Goal: Task Accomplishment & Management: Manage account settings

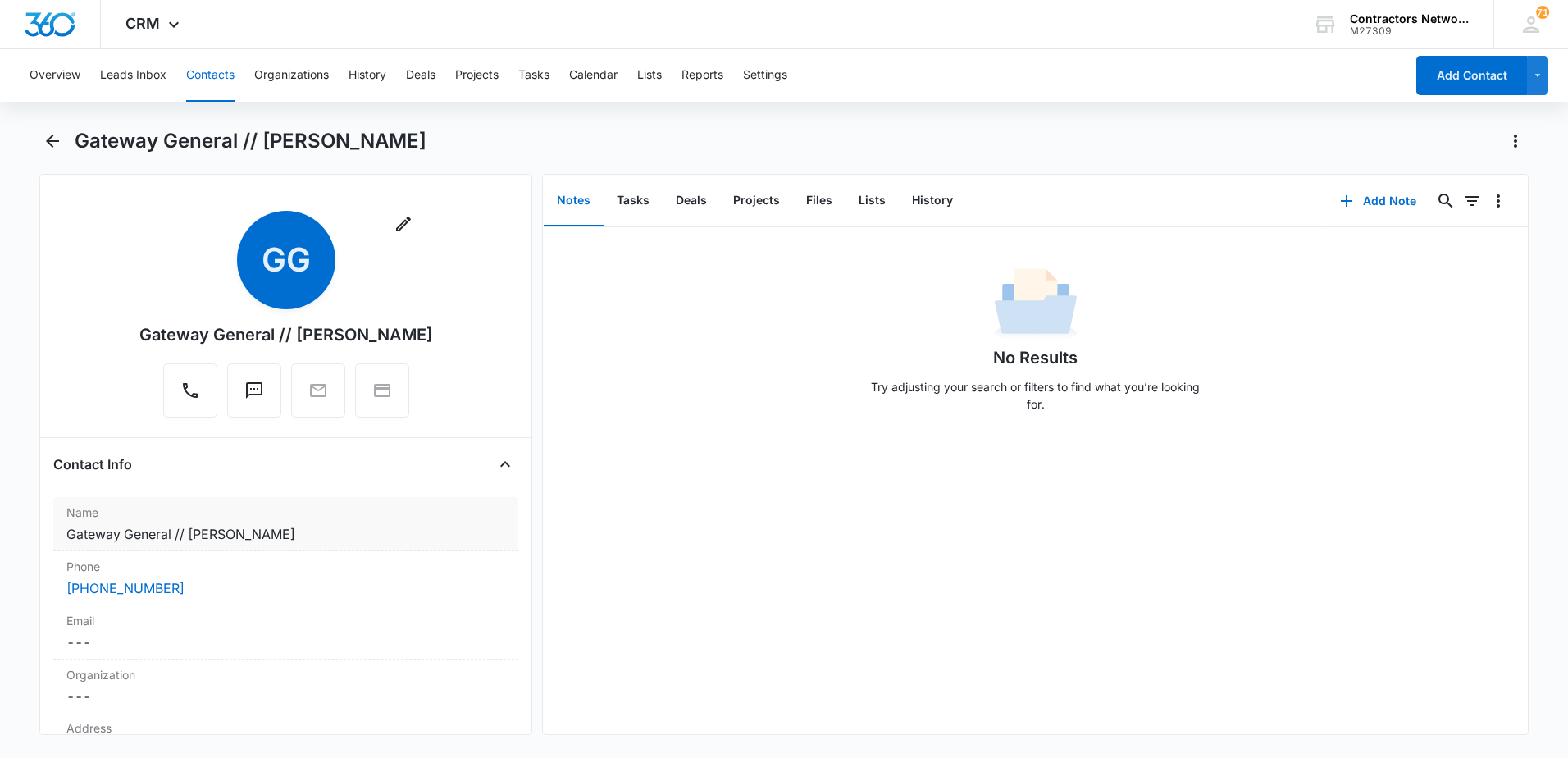
click at [309, 527] on dd "Cancel Save Changes Gateway General // [PERSON_NAME]" at bounding box center [285, 534] width 439 height 20
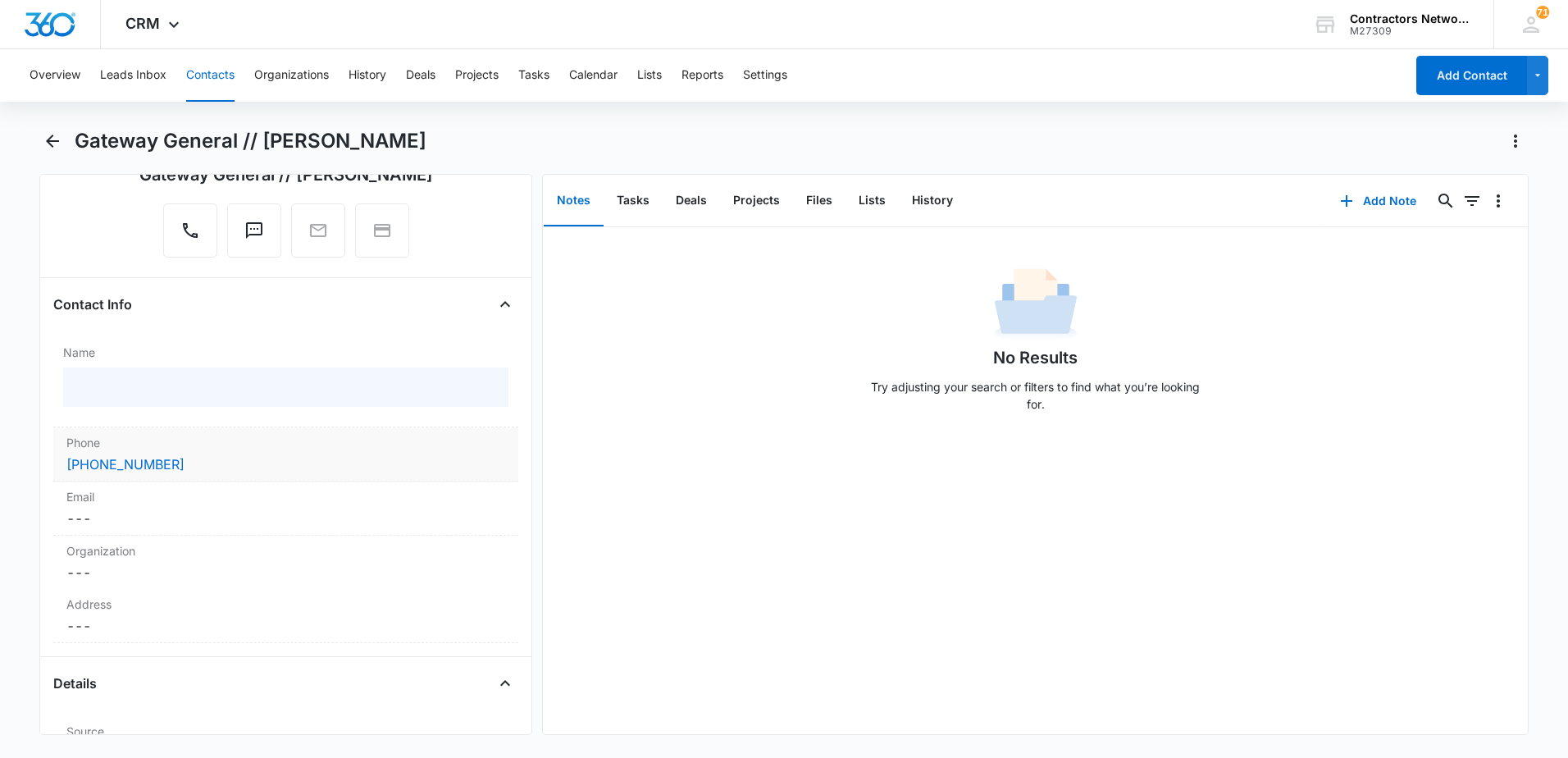
scroll to position [163, 0]
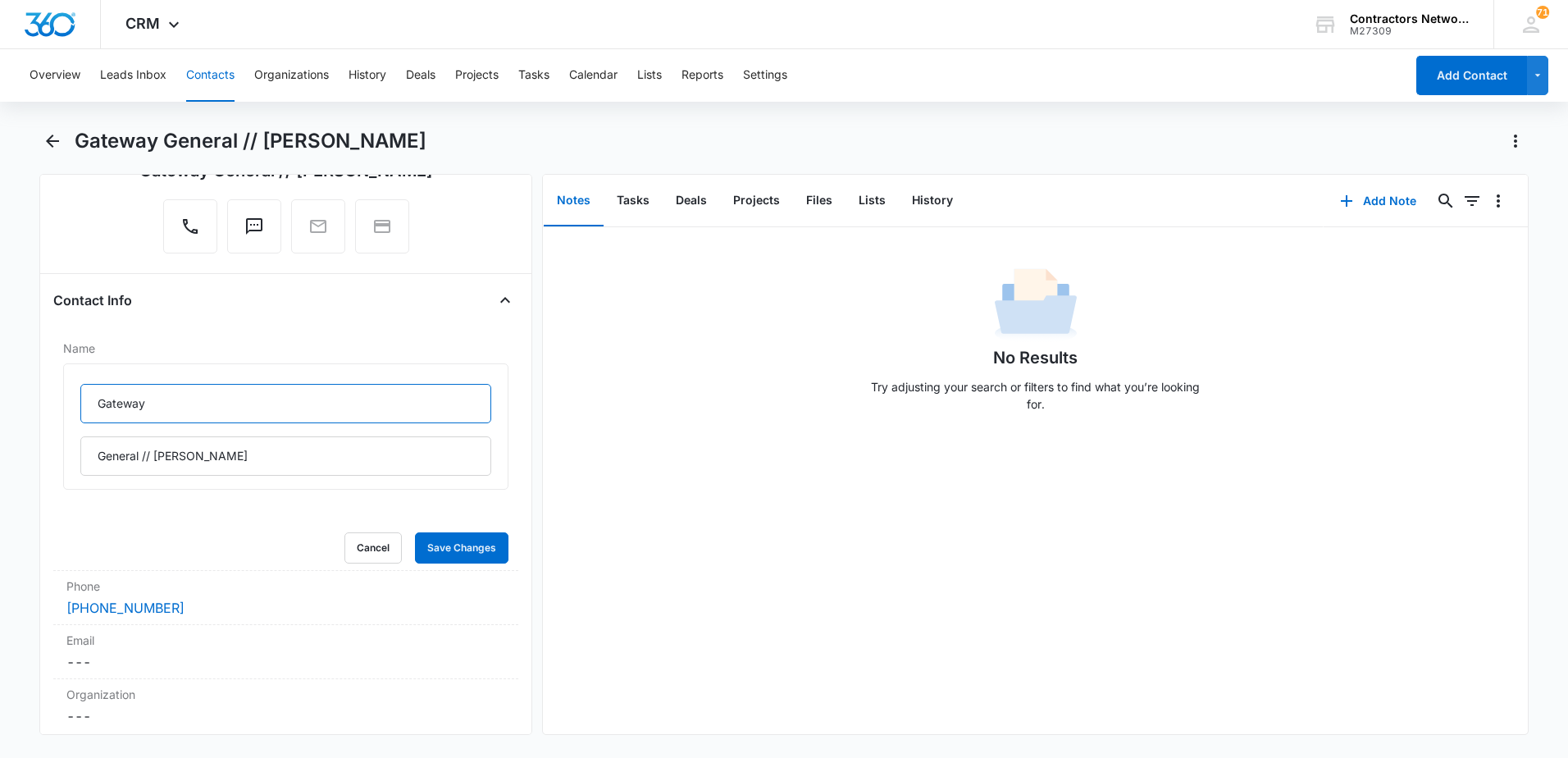
drag, startPoint x: 179, startPoint y: 409, endPoint x: -3, endPoint y: 386, distance: 183.4
click at [0, 386] on html "CRM Apps Reputation Websites Forms CRM Email Social Shop Payments POS Content A…" at bounding box center [784, 379] width 1568 height 758
type input "[PERSON_NAME]"
click at [150, 464] on input "General // [PERSON_NAME]" at bounding box center [285, 456] width 411 height 40
click at [145, 461] on input "General // [PERSON_NAME]" at bounding box center [285, 456] width 411 height 40
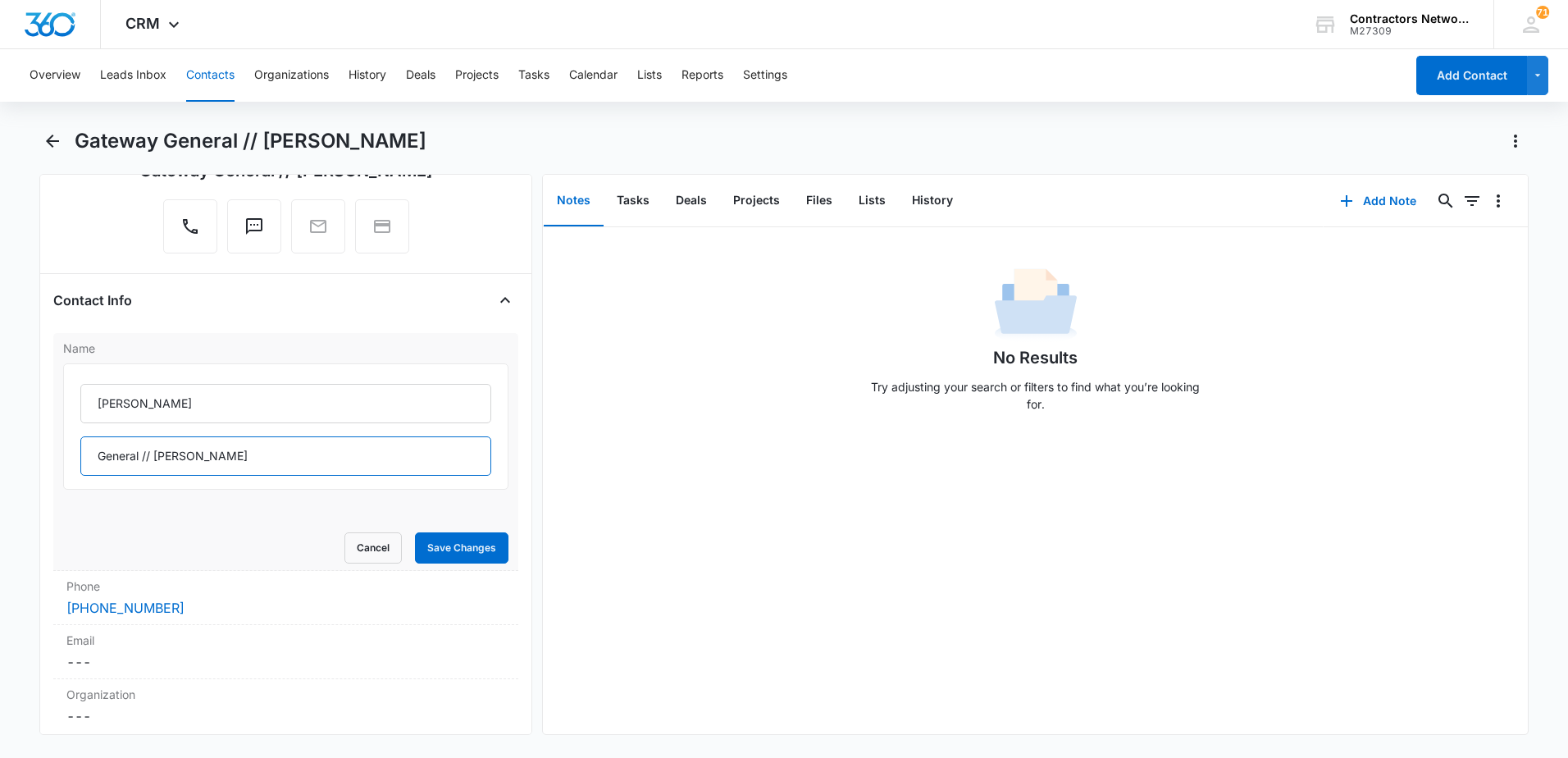
click at [142, 460] on input "General // [PERSON_NAME]" at bounding box center [285, 456] width 411 height 40
type input "// [PERSON_NAME]"
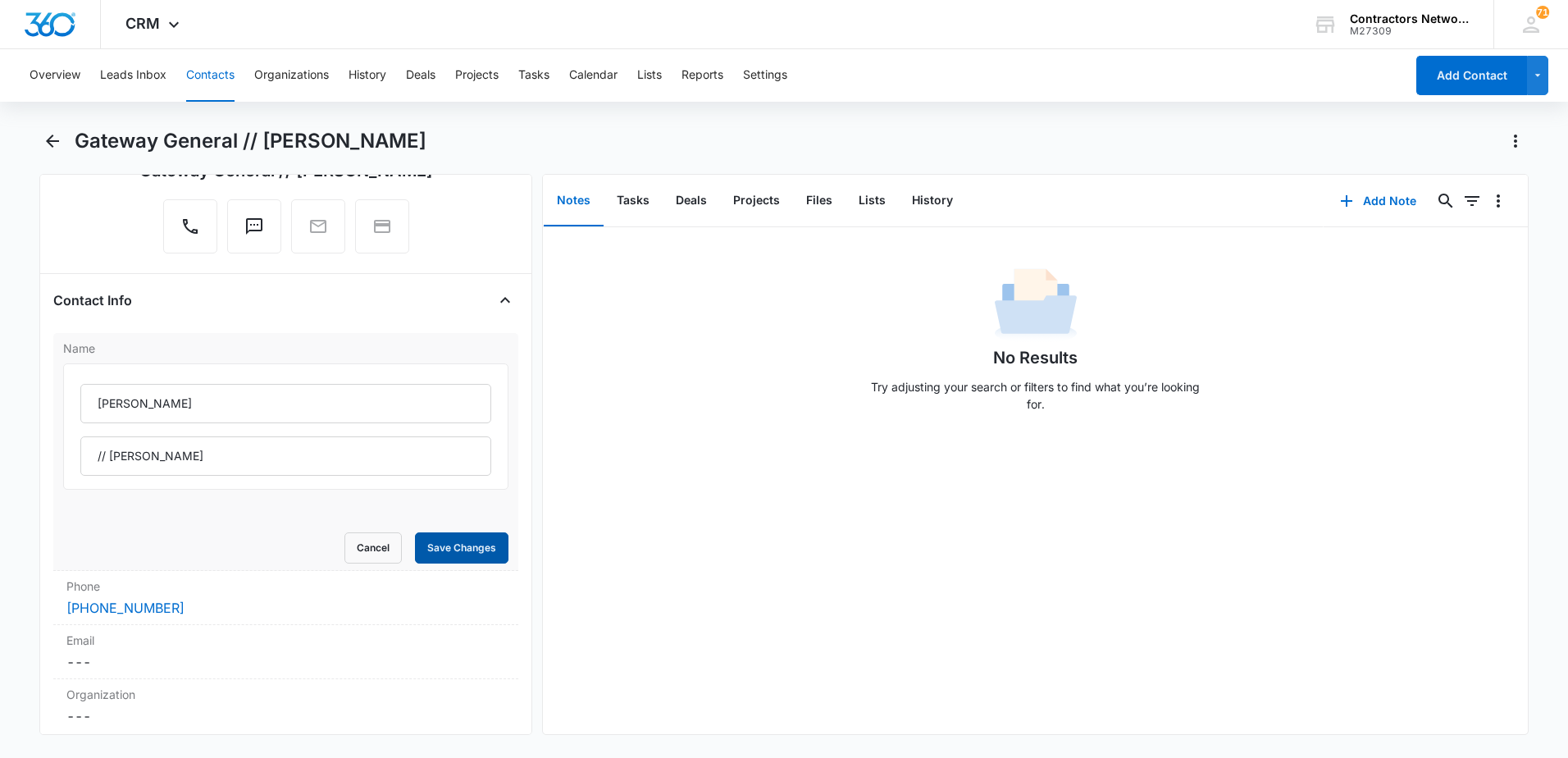
click at [492, 544] on button "Save Changes" at bounding box center [462, 547] width 93 height 31
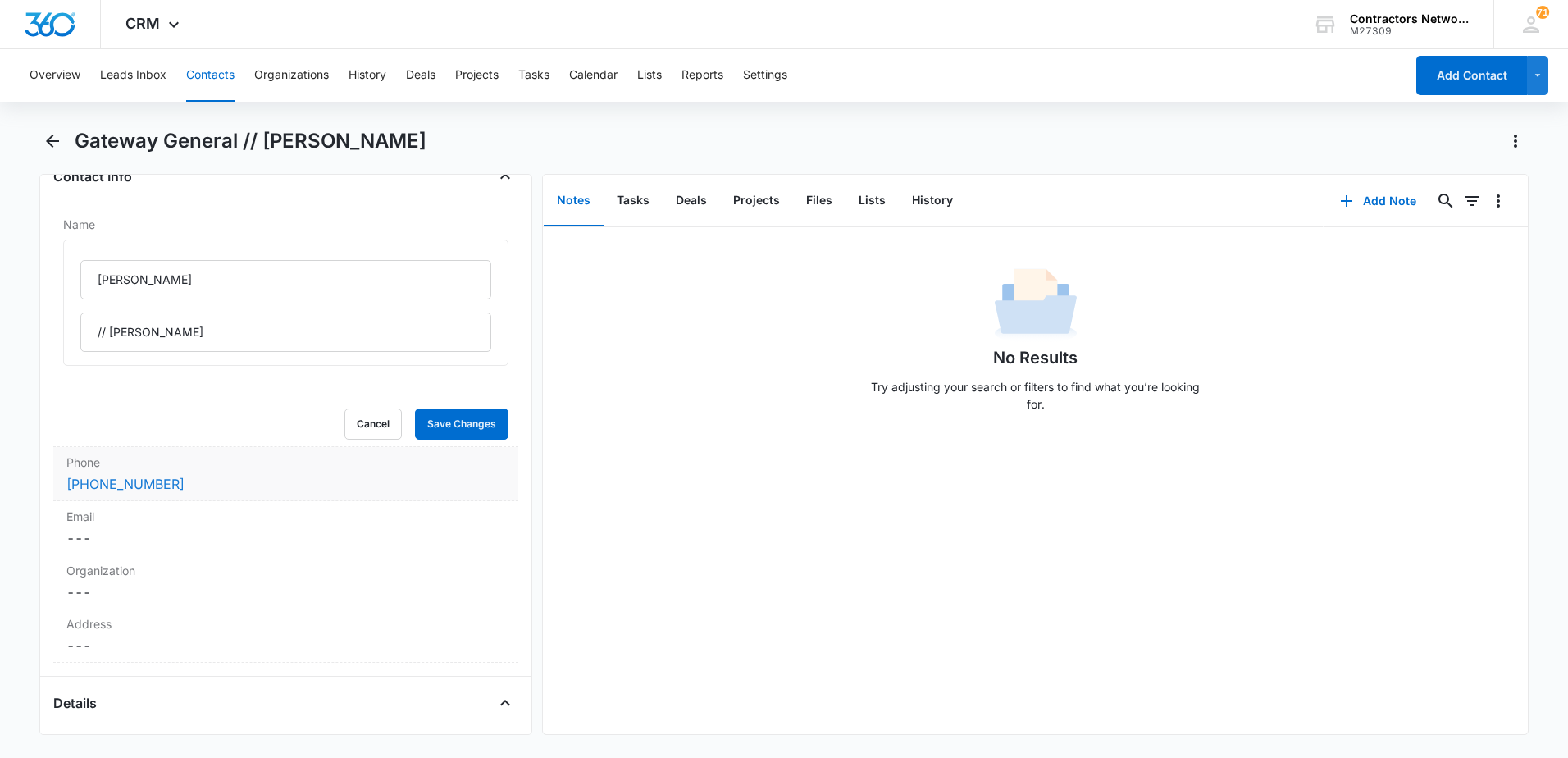
scroll to position [328, 0]
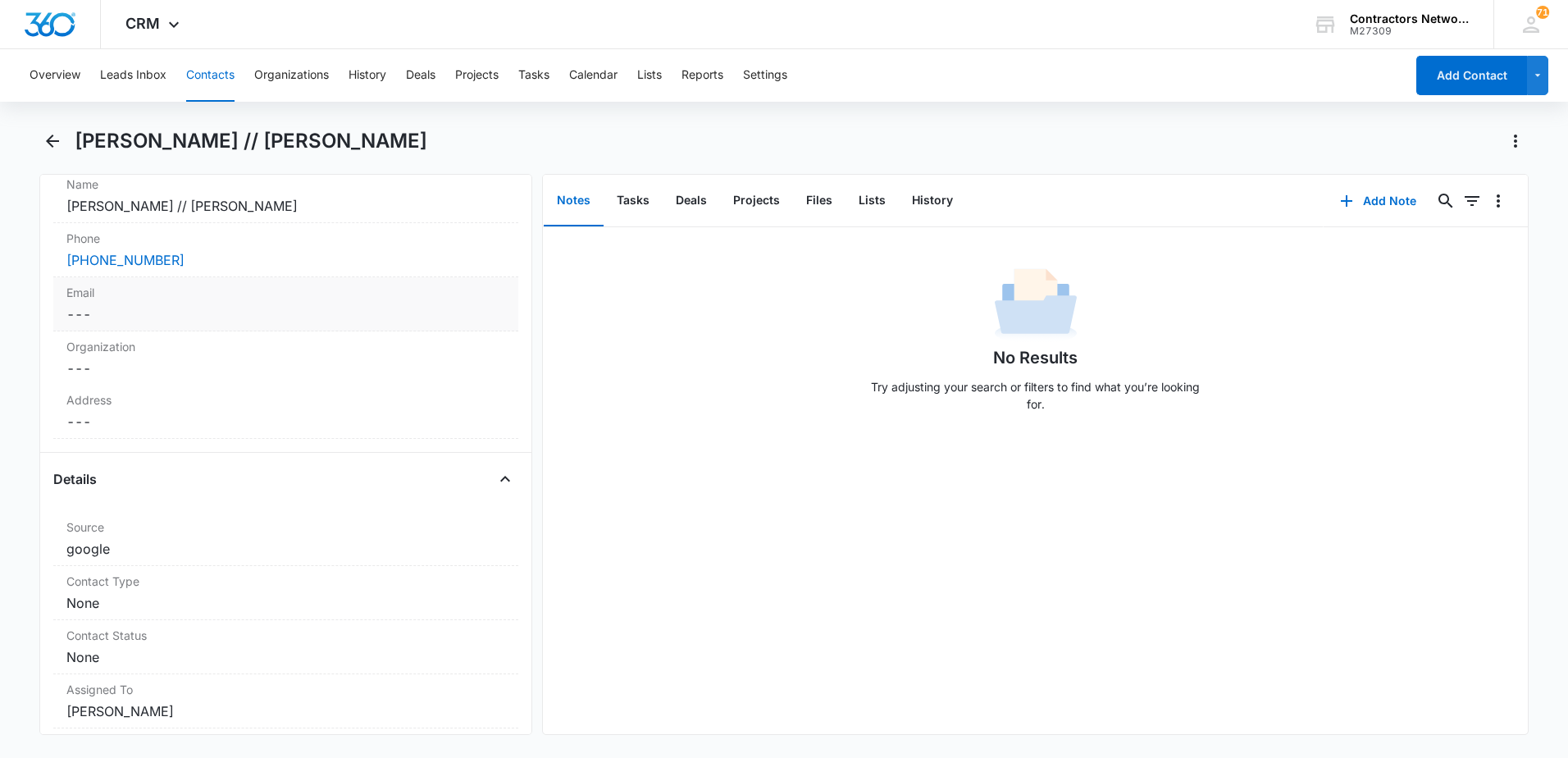
click at [173, 309] on dd "Cancel Save Changes ---" at bounding box center [285, 314] width 439 height 20
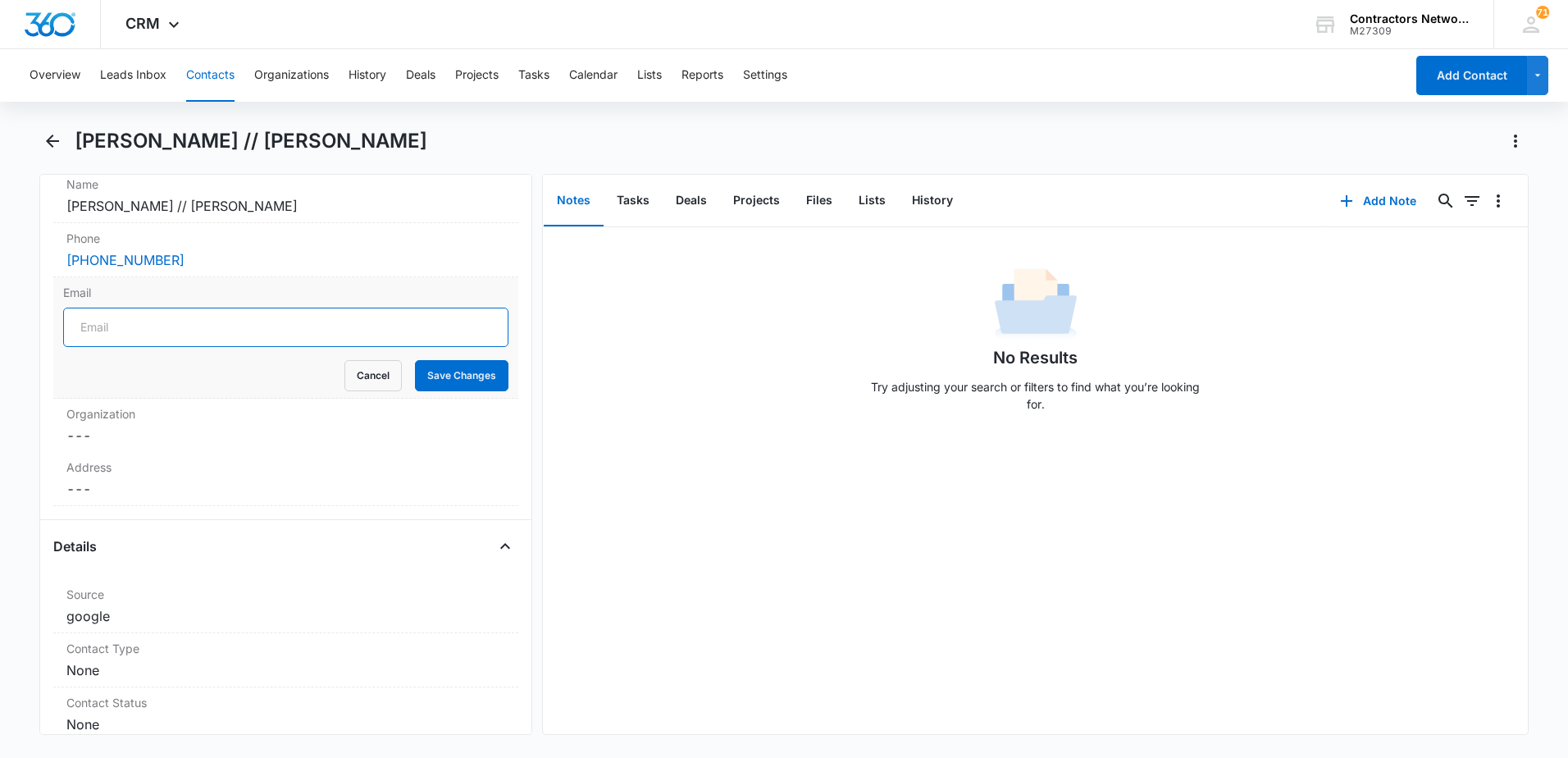
click at [173, 327] on input "Email" at bounding box center [285, 327] width 445 height 40
type input "[PERSON_NAME][EMAIL_ADDRESS][DOMAIN_NAME]"
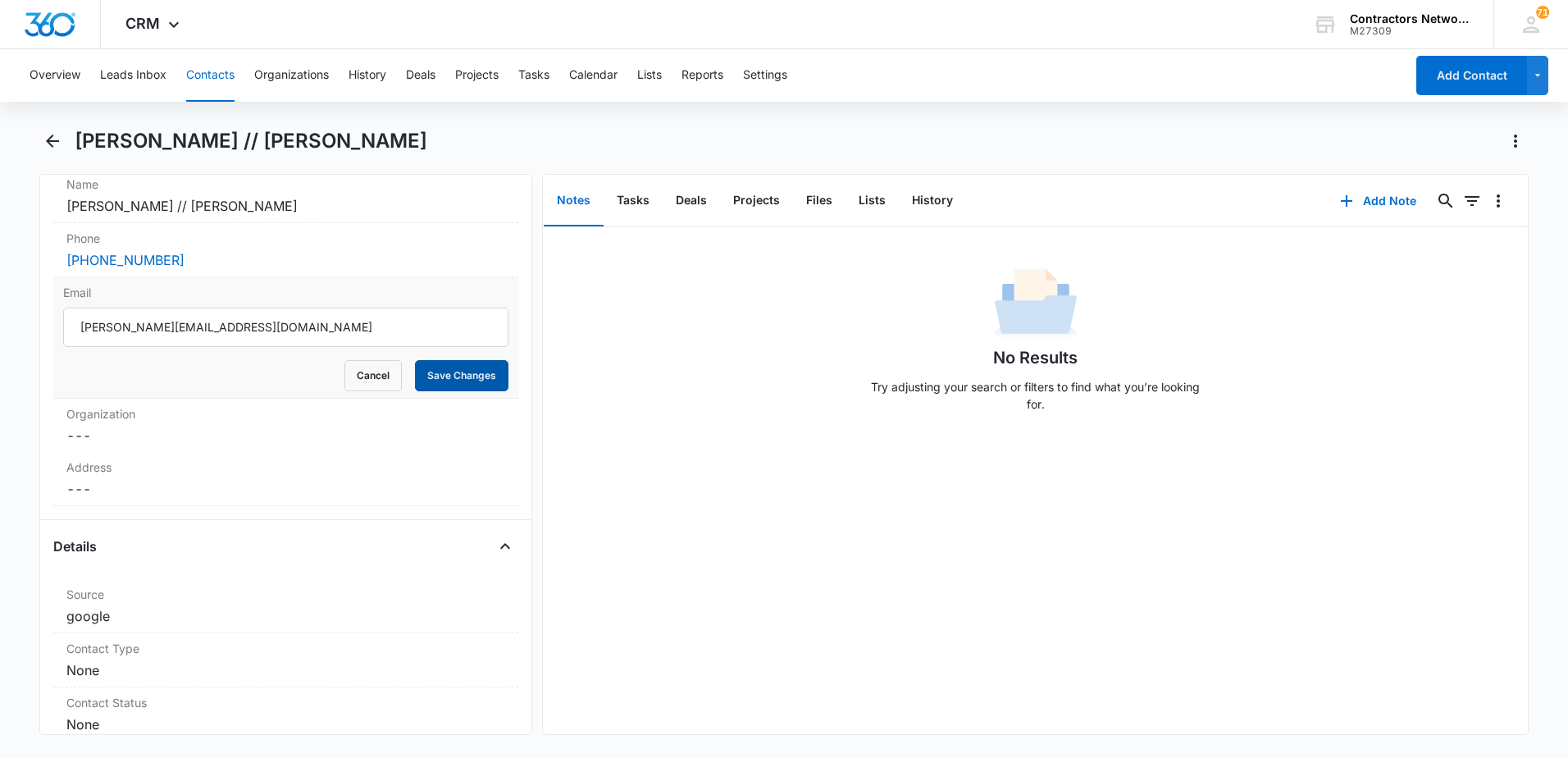
click at [428, 379] on button "Save Changes" at bounding box center [462, 375] width 93 height 31
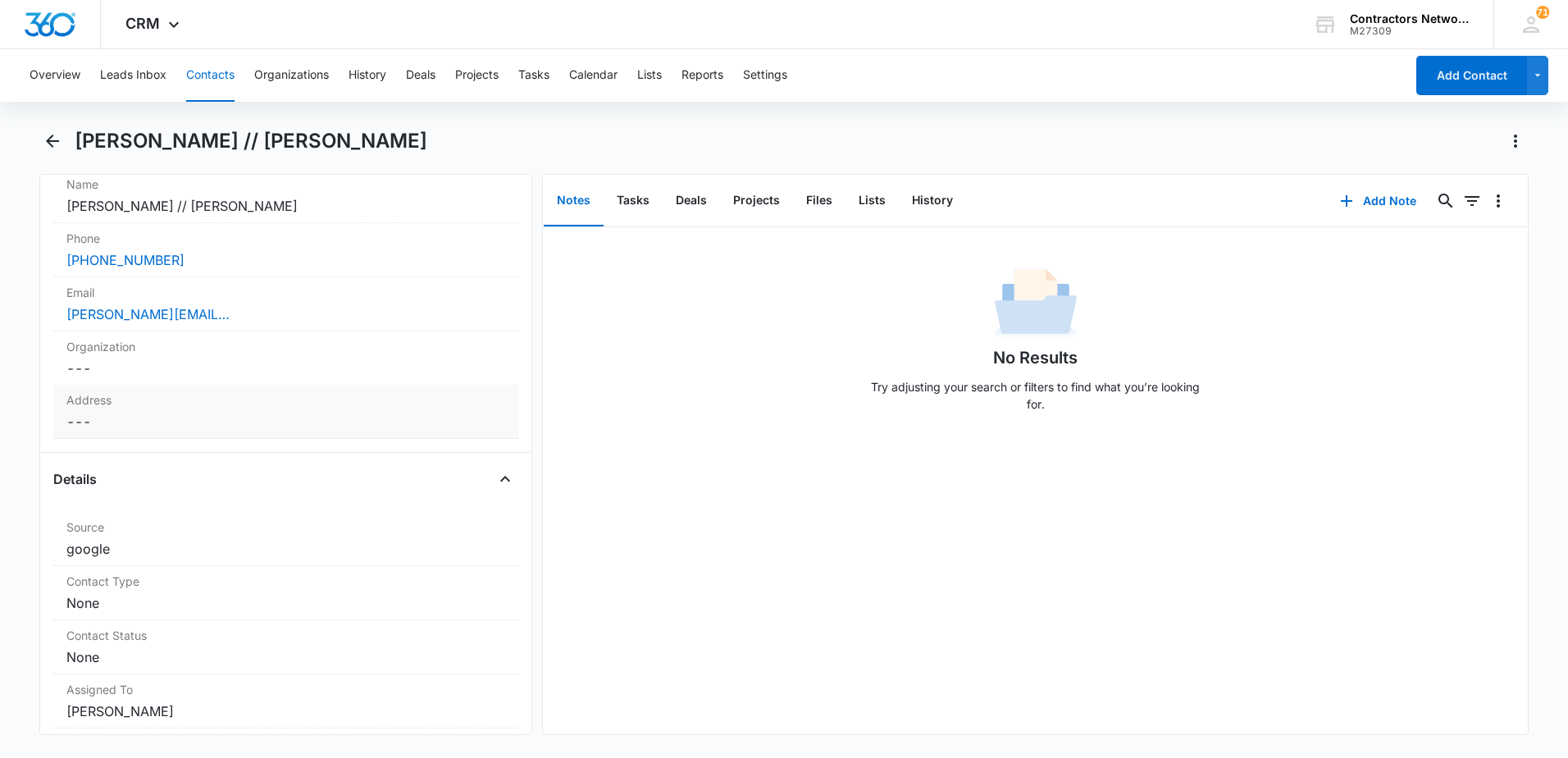
click at [98, 418] on dd "Cancel Save Changes ---" at bounding box center [285, 421] width 439 height 20
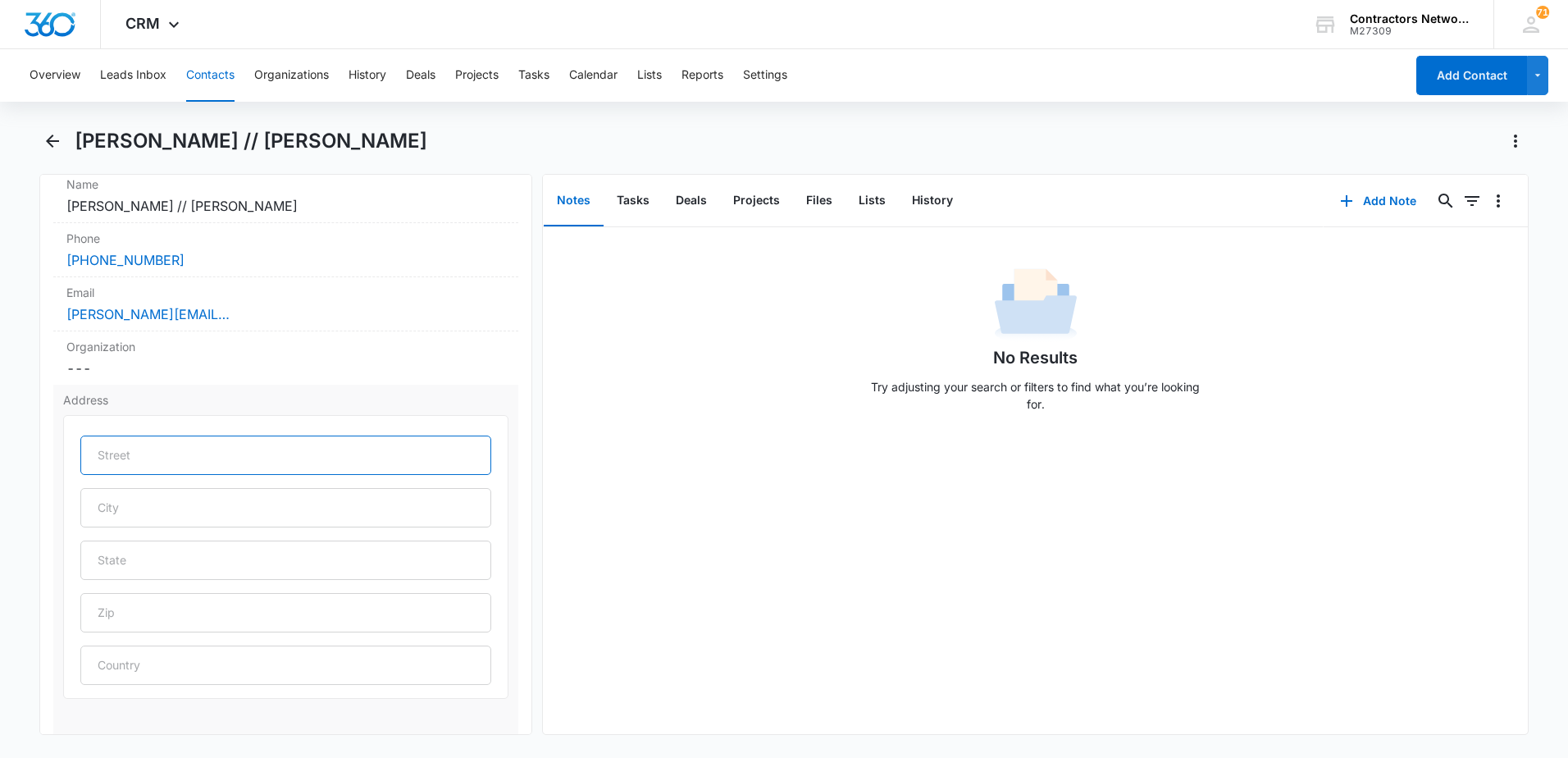
click at [107, 454] on input "text" at bounding box center [285, 455] width 411 height 40
type input "[STREET_ADDRESS][PERSON_NAME]"
type input "Saint [PERSON_NAME]"
type input "63304"
type input "[GEOGRAPHIC_DATA]"
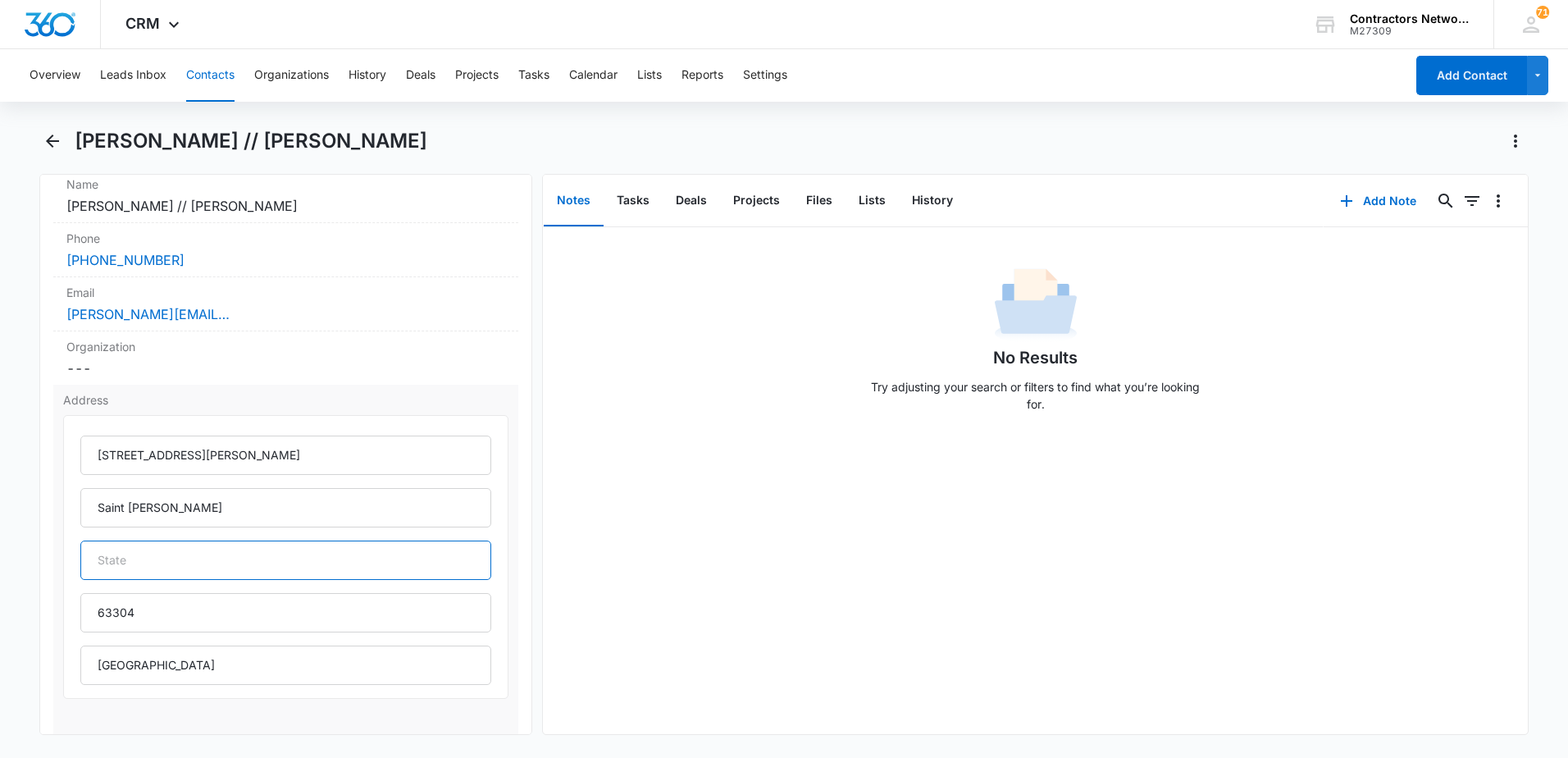
click at [190, 567] on input "text" at bounding box center [285, 560] width 411 height 40
type input "IL"
drag, startPoint x: 727, startPoint y: 583, endPoint x: 541, endPoint y: 479, distance: 213.1
click at [721, 581] on div "No Results Try adjusting your search or filters to find what you’re looking for." at bounding box center [1036, 480] width 985 height 506
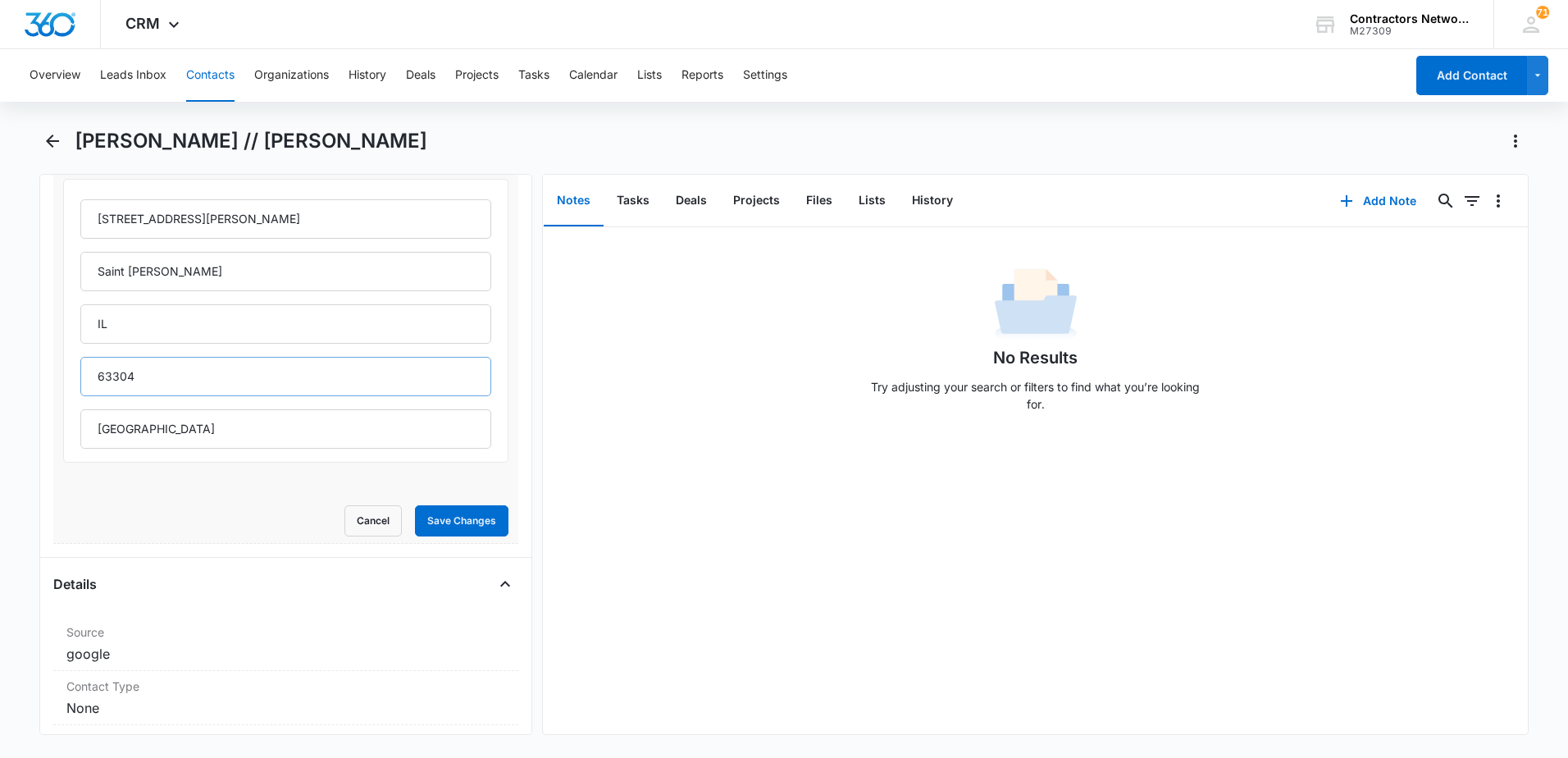
scroll to position [574, 0]
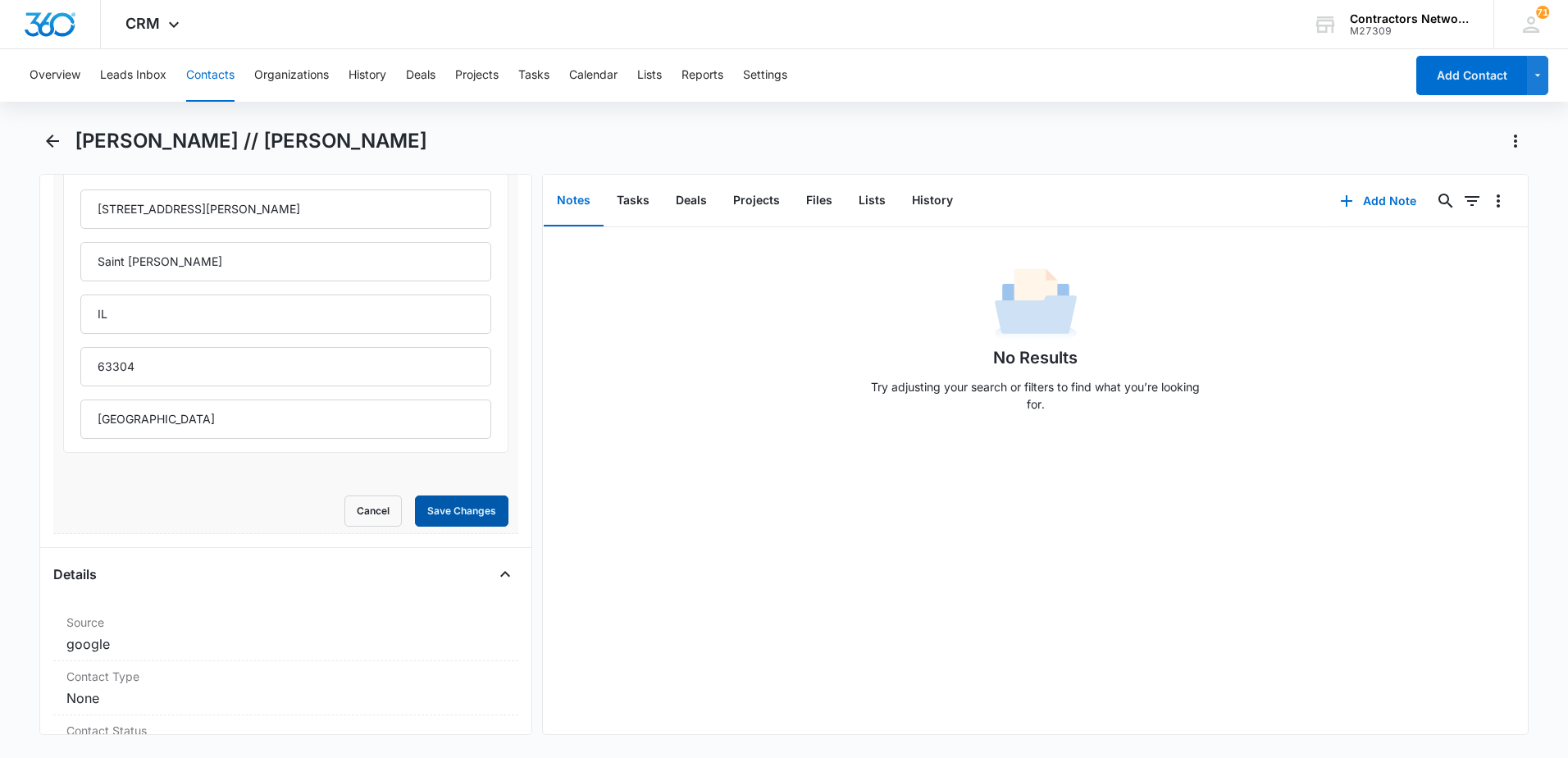
click at [447, 514] on button "Save Changes" at bounding box center [462, 510] width 93 height 31
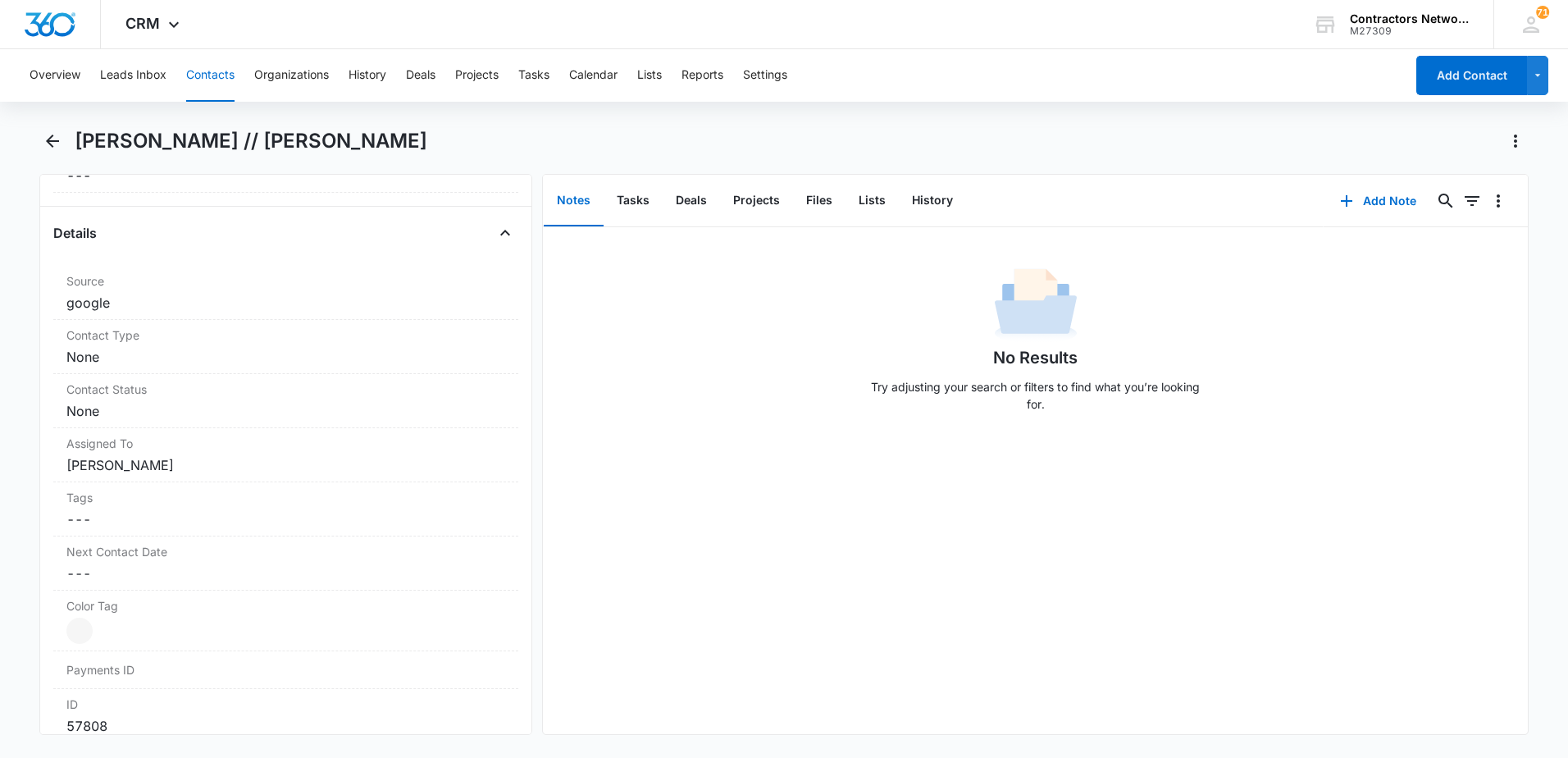
scroll to position [568, 0]
click at [243, 373] on div "Contact Type Cancel Save Changes None" at bounding box center [285, 353] width 465 height 54
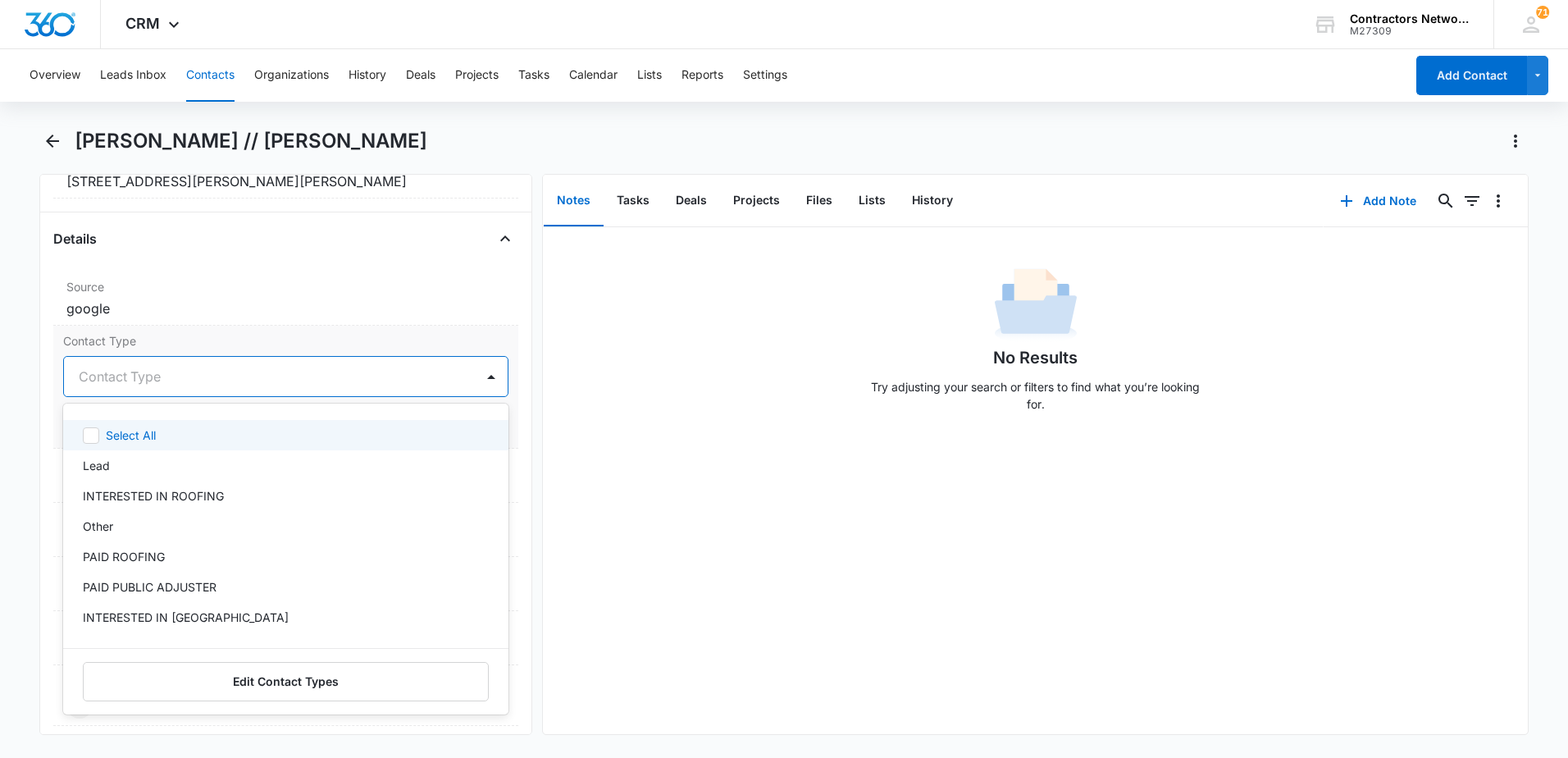
click at [153, 381] on div at bounding box center [266, 376] width 375 height 23
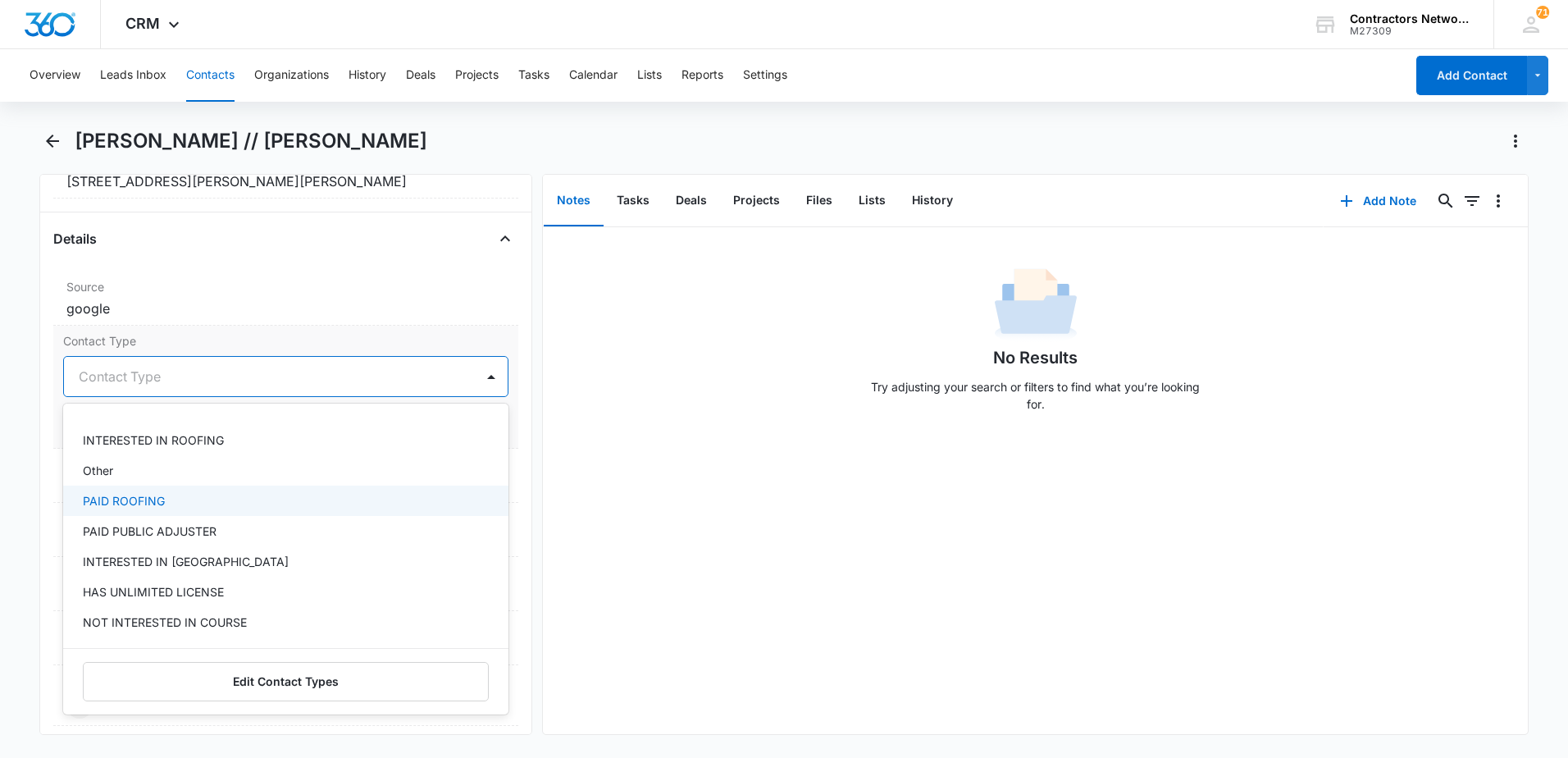
scroll to position [82, 0]
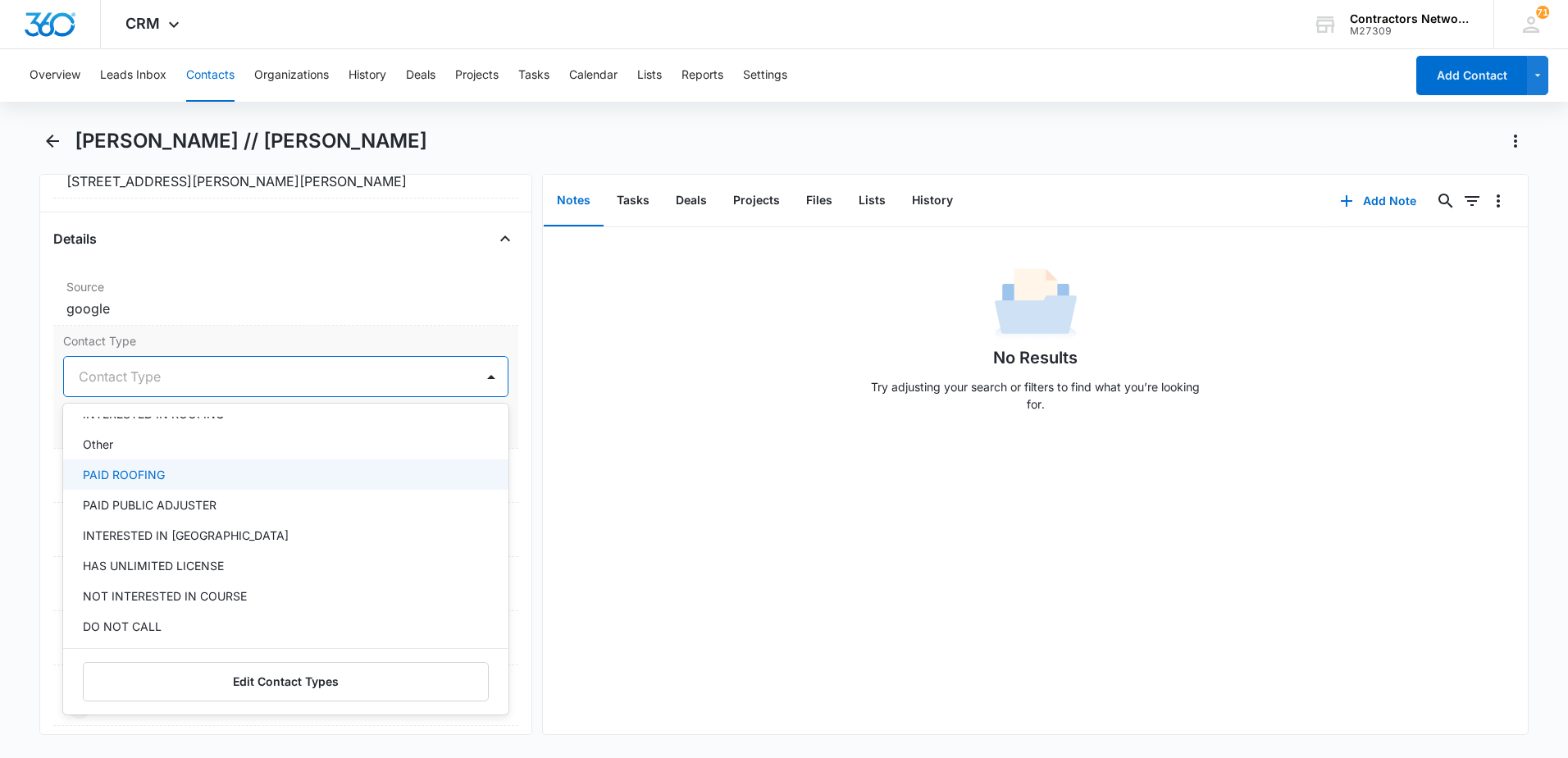
drag, startPoint x: 161, startPoint y: 472, endPoint x: 341, endPoint y: 448, distance: 181.6
click at [162, 470] on p "PAID ROOFING" at bounding box center [124, 474] width 82 height 17
click at [694, 496] on div "No Results Try adjusting your search or filters to find what you’re looking for." at bounding box center [1036, 480] width 985 height 506
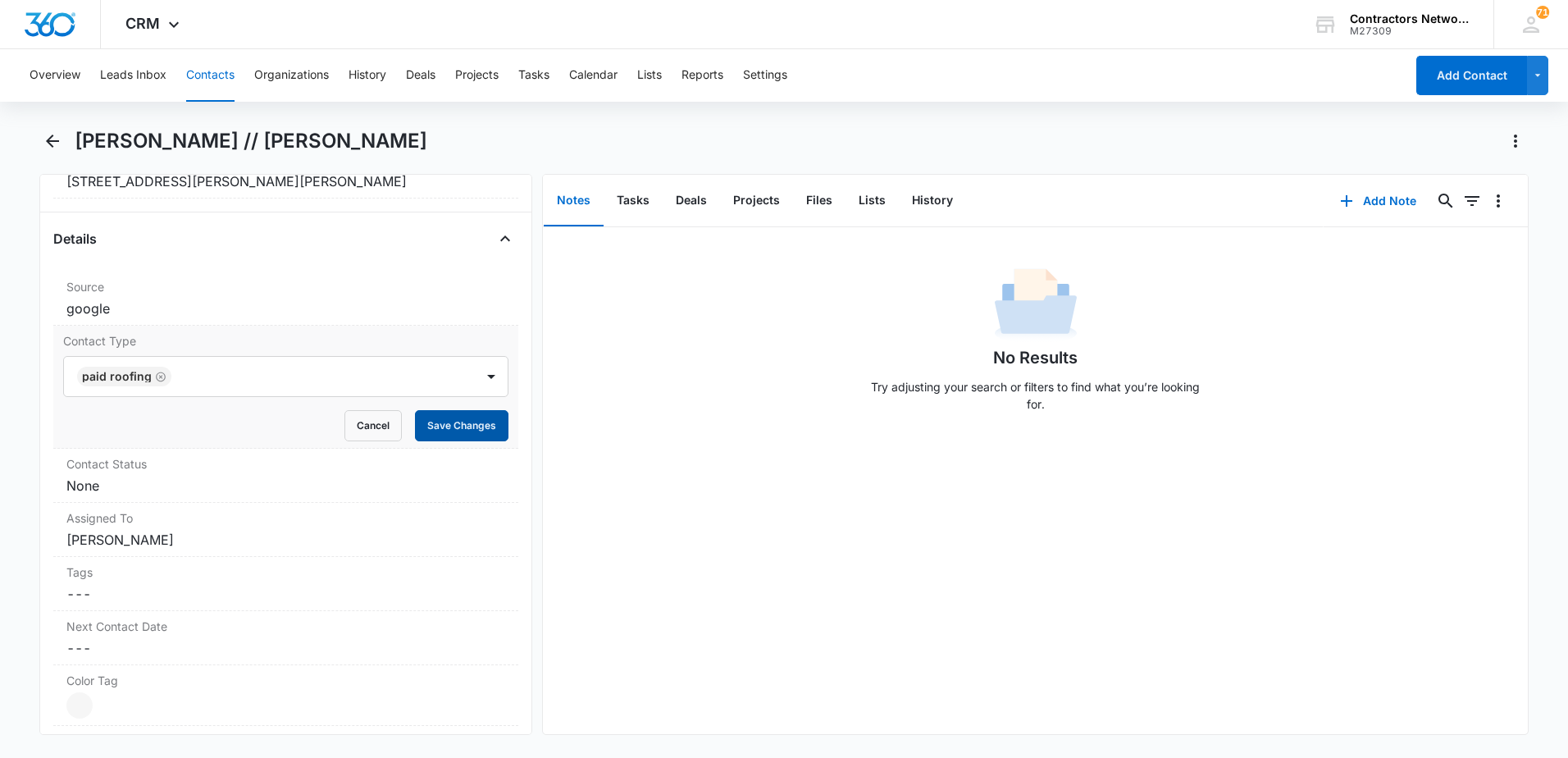
click at [464, 434] on button "Save Changes" at bounding box center [462, 425] width 93 height 31
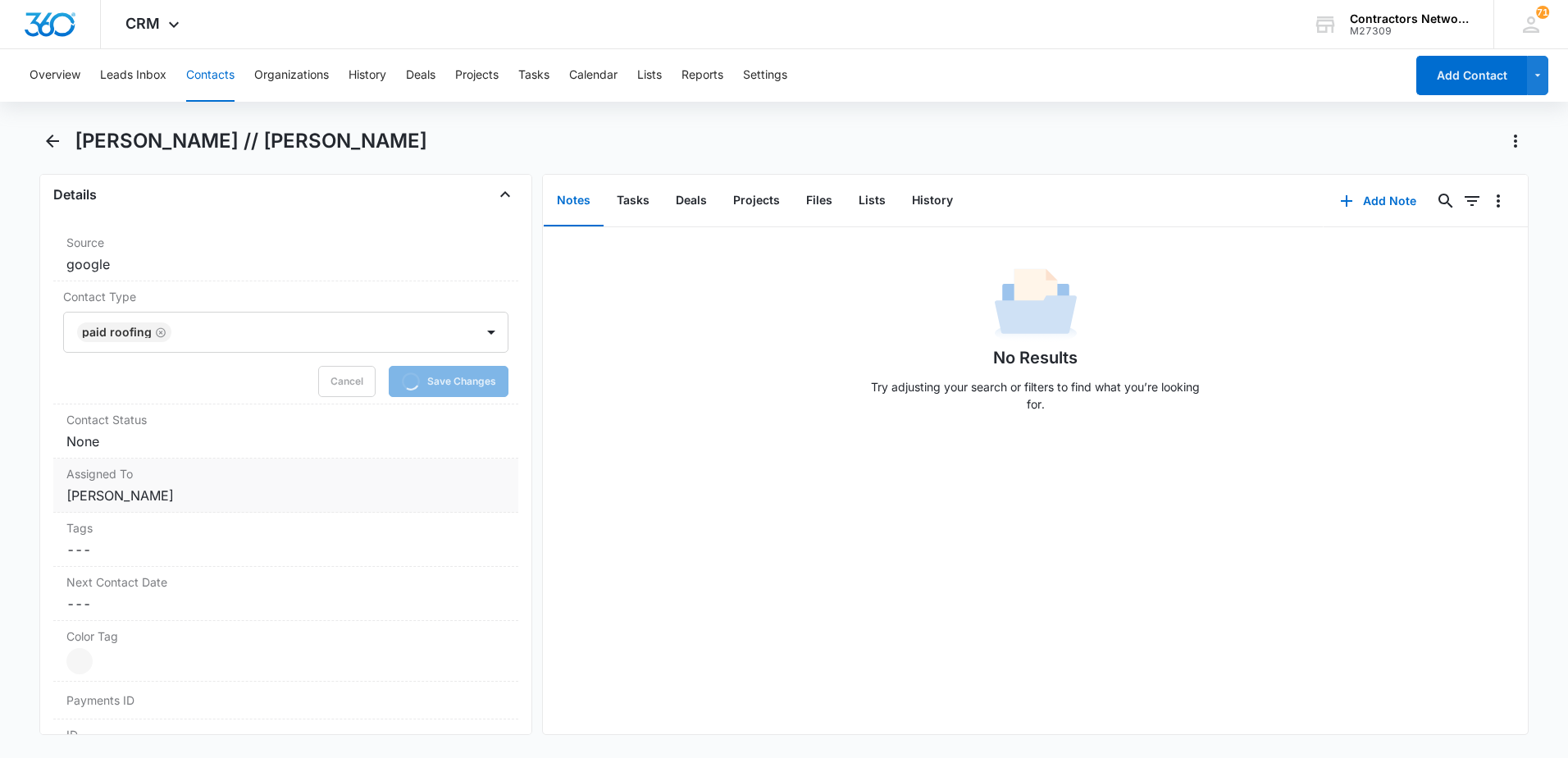
scroll to position [650, 0]
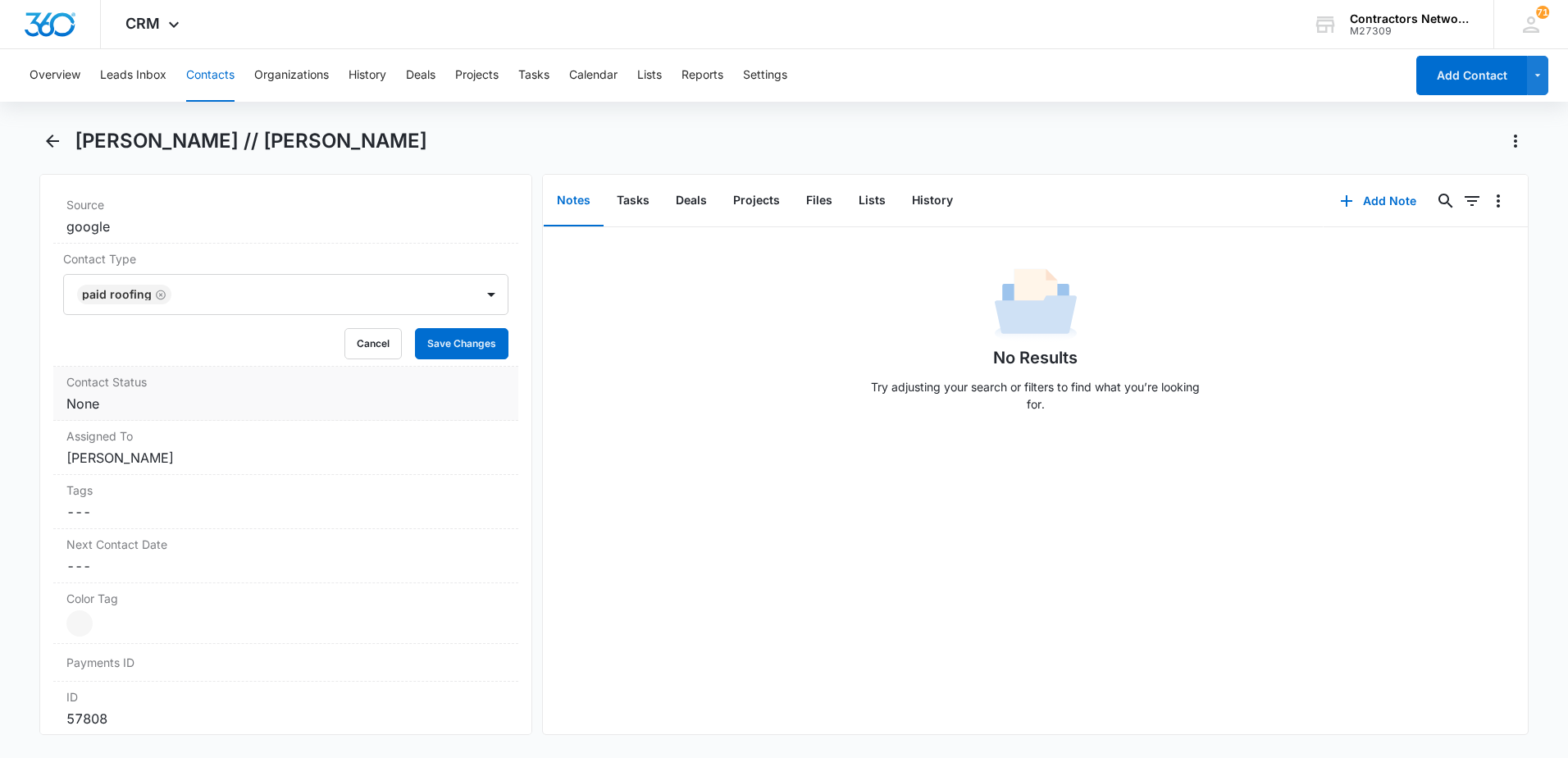
click at [136, 401] on dd "Cancel Save Changes None" at bounding box center [285, 403] width 439 height 20
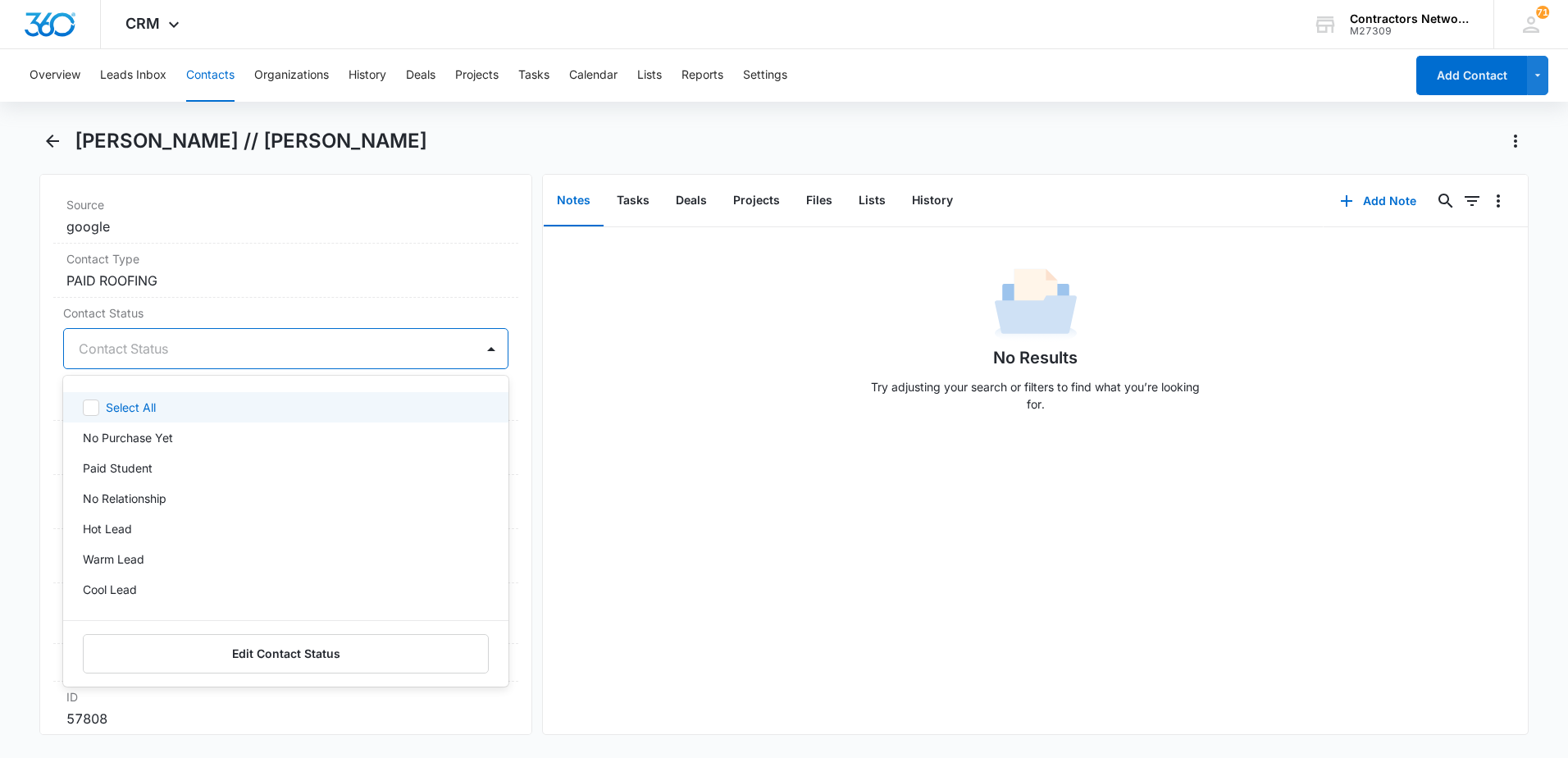
click at [136, 348] on div at bounding box center [266, 348] width 375 height 23
drag, startPoint x: 140, startPoint y: 462, endPoint x: 396, endPoint y: 408, distance: 261.6
click at [140, 462] on p "Paid Student" at bounding box center [118, 467] width 69 height 17
click at [673, 447] on div "No Results Try adjusting your search or filters to find what you’re looking for." at bounding box center [1036, 480] width 985 height 506
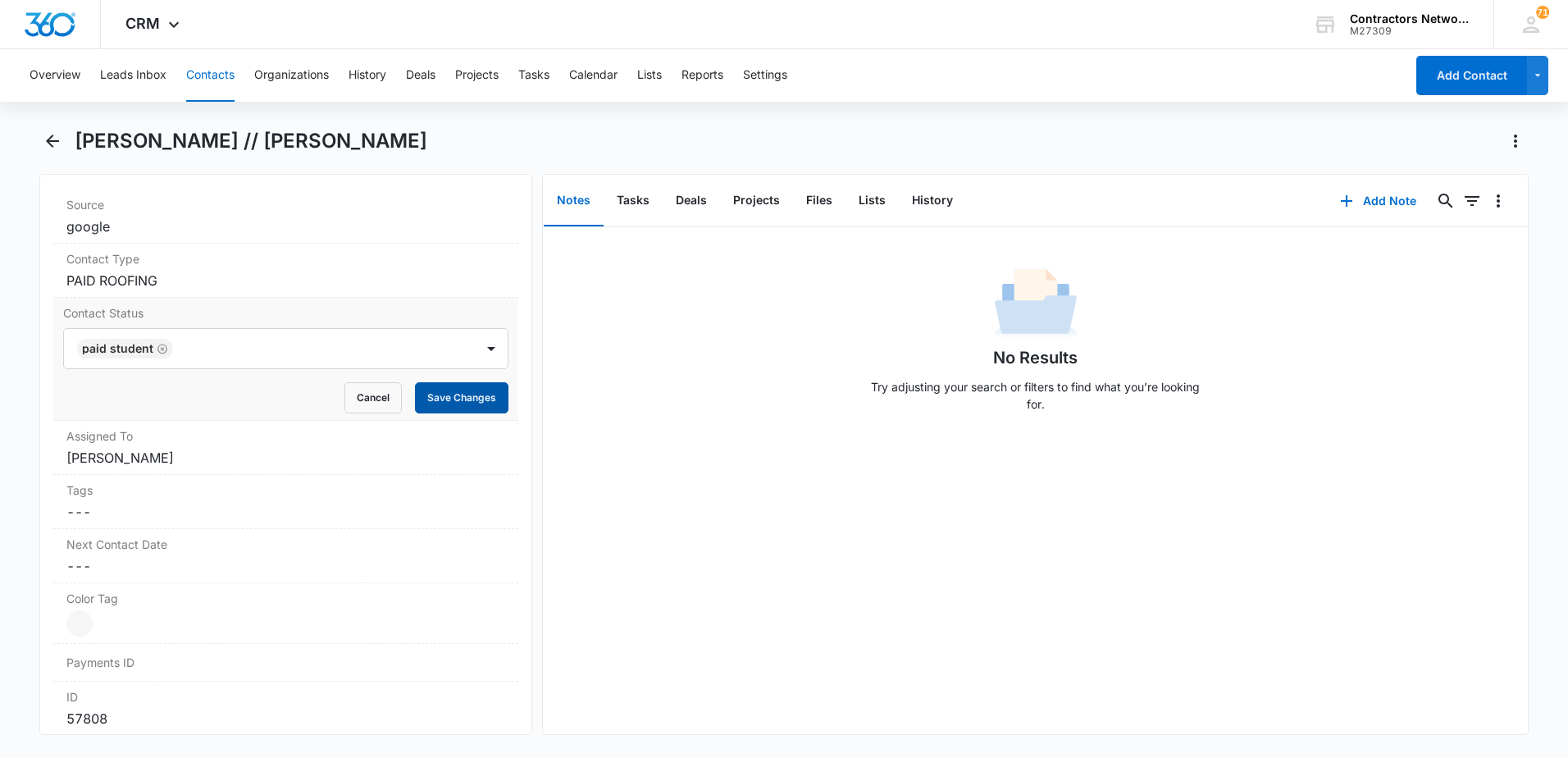
click at [430, 402] on button "Save Changes" at bounding box center [462, 397] width 93 height 31
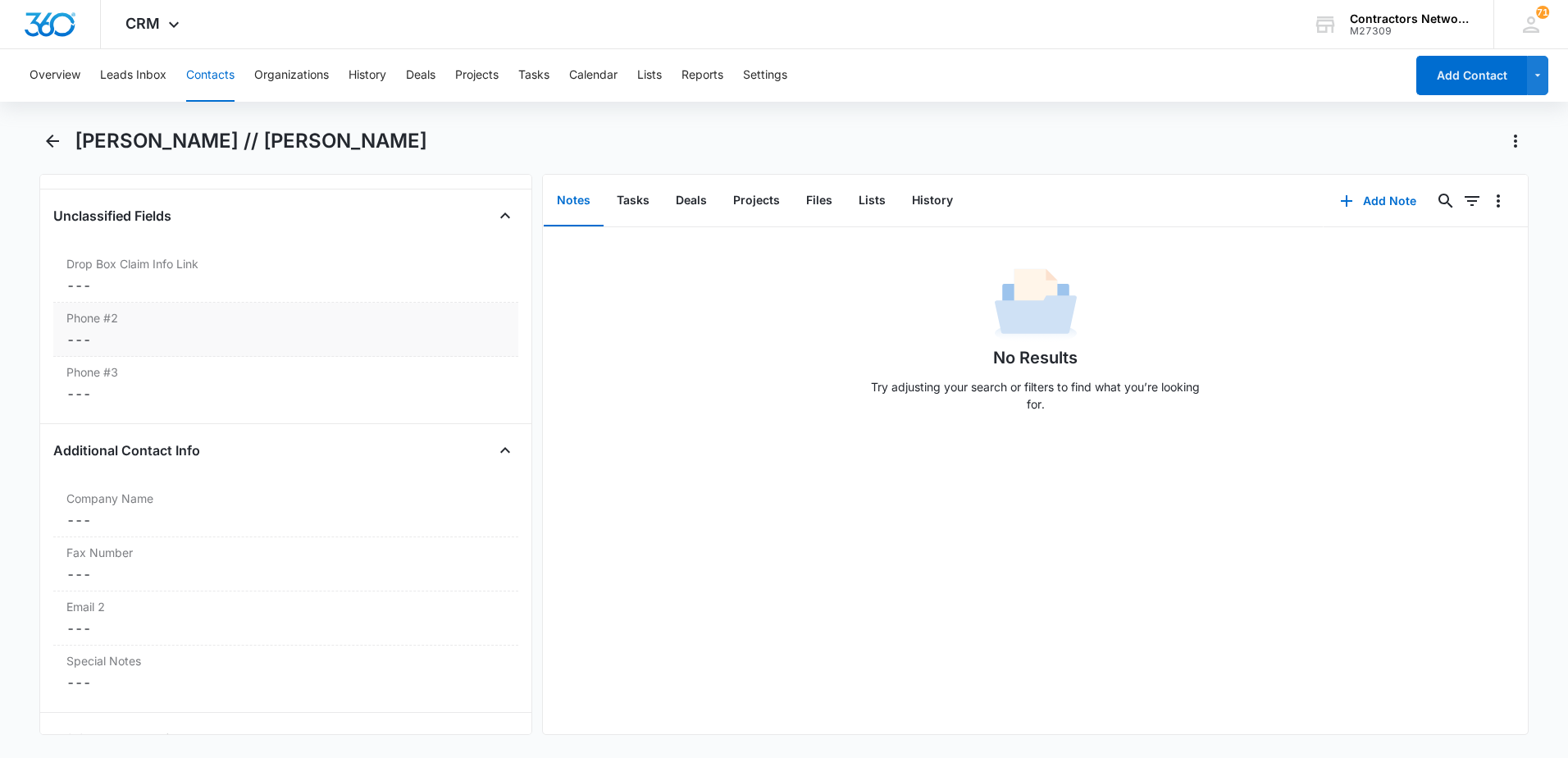
scroll to position [1306, 0]
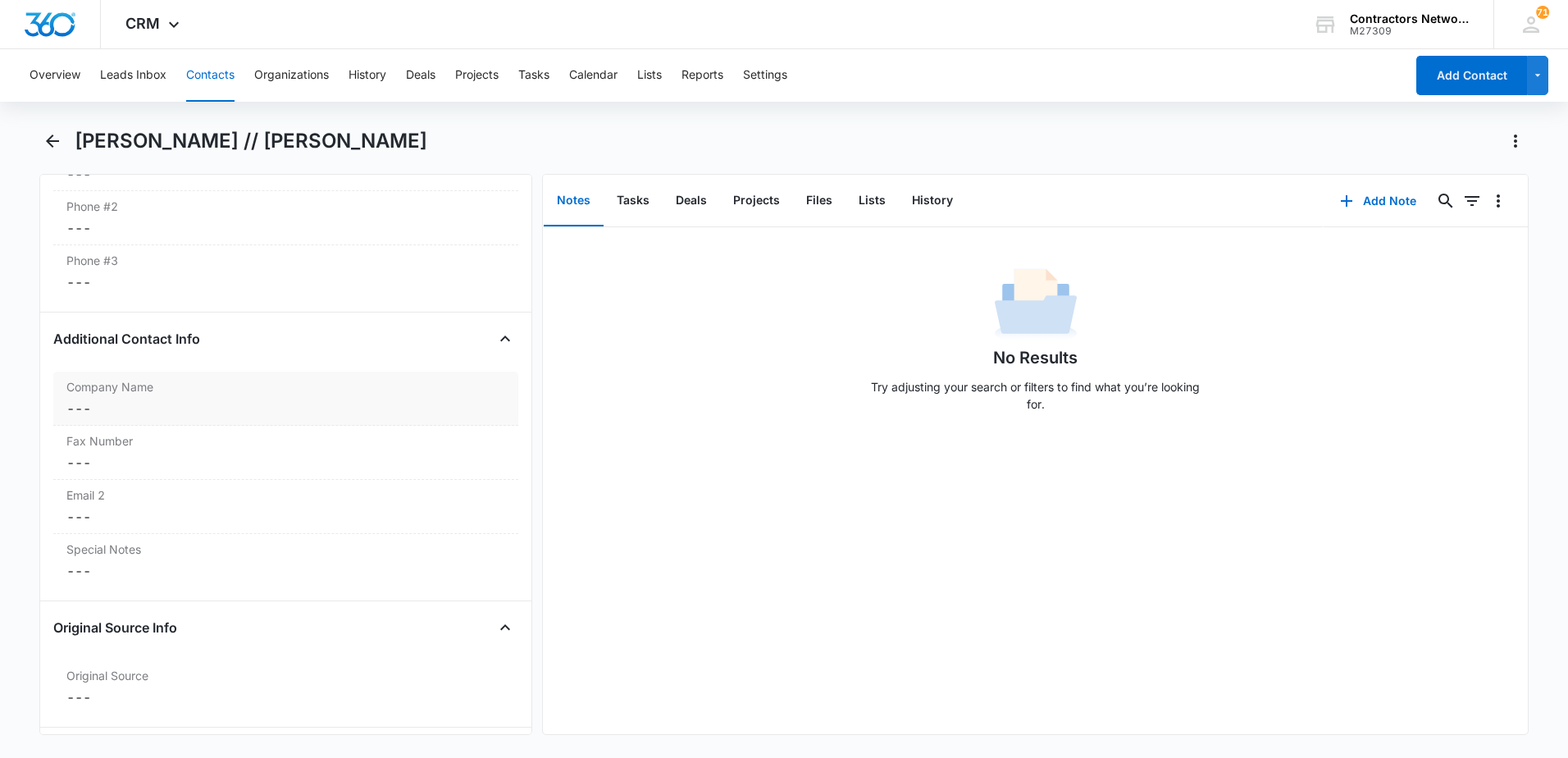
click at [187, 410] on dd "Cancel Save Changes ---" at bounding box center [285, 408] width 439 height 20
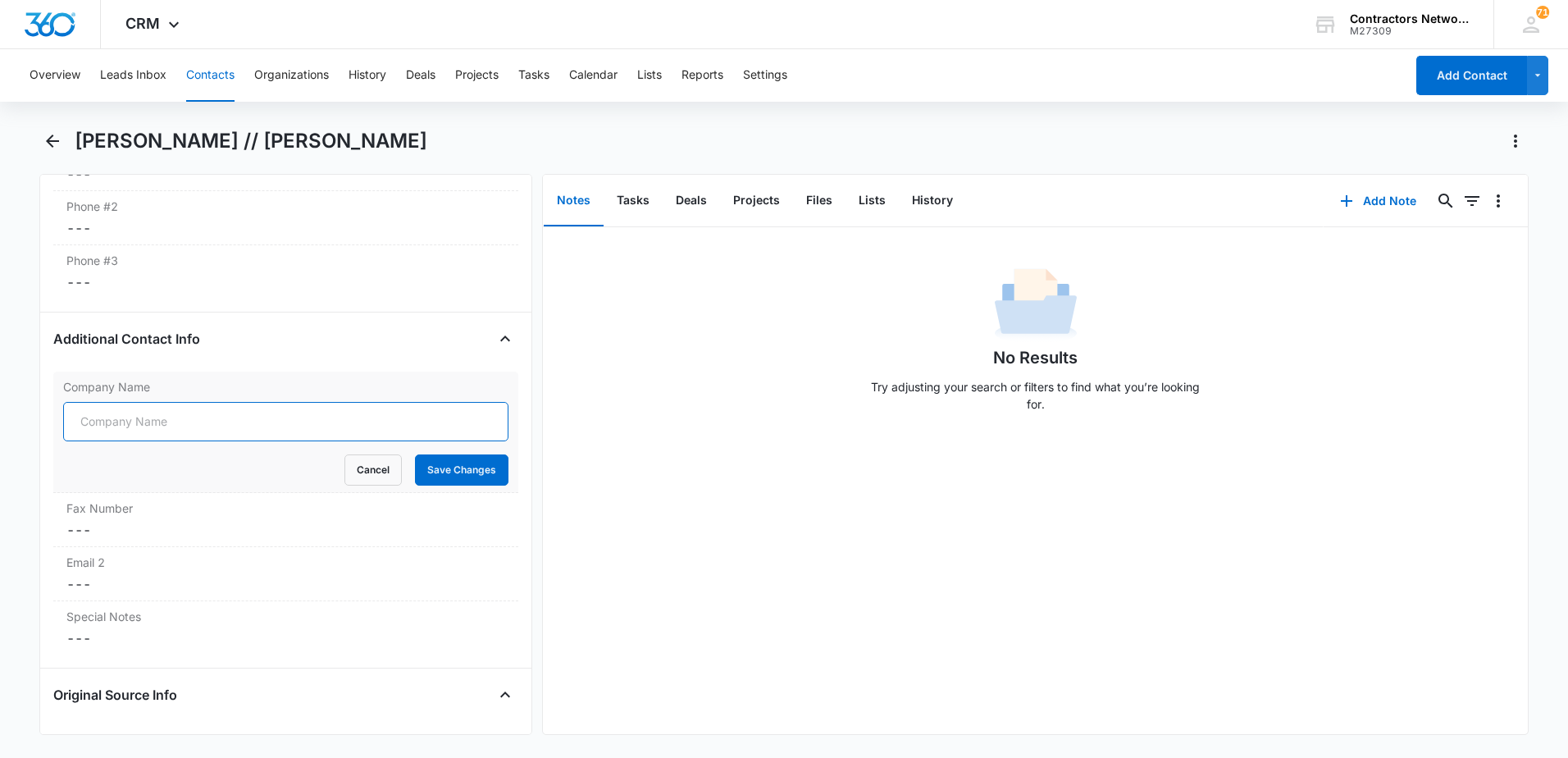
click at [179, 436] on input "Company Name" at bounding box center [285, 421] width 445 height 40
click at [181, 425] on input "Gateway General contractors" at bounding box center [285, 421] width 445 height 40
type input "Gateway General Contractors"
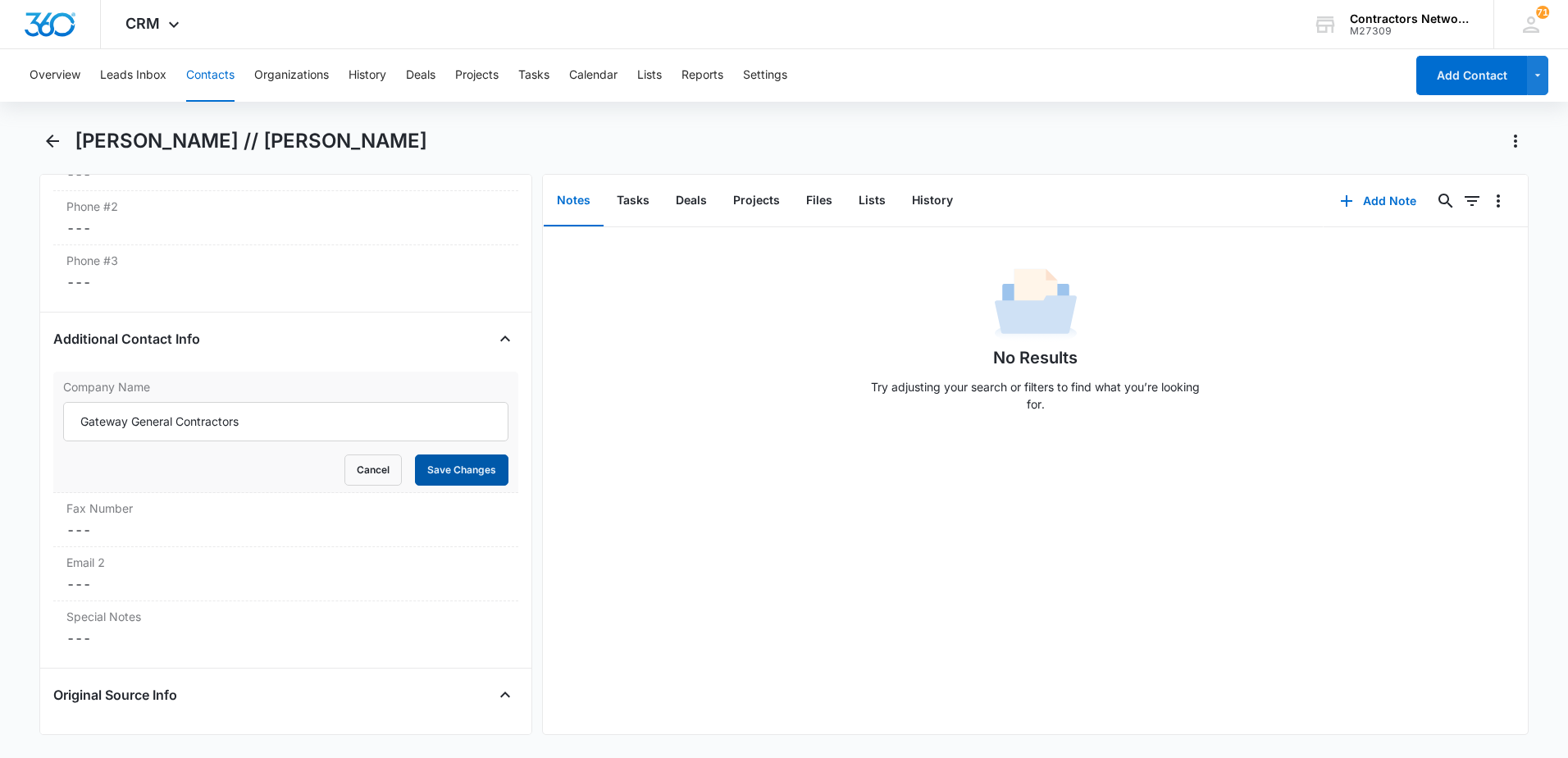
click at [469, 459] on button "Save Changes" at bounding box center [462, 469] width 93 height 31
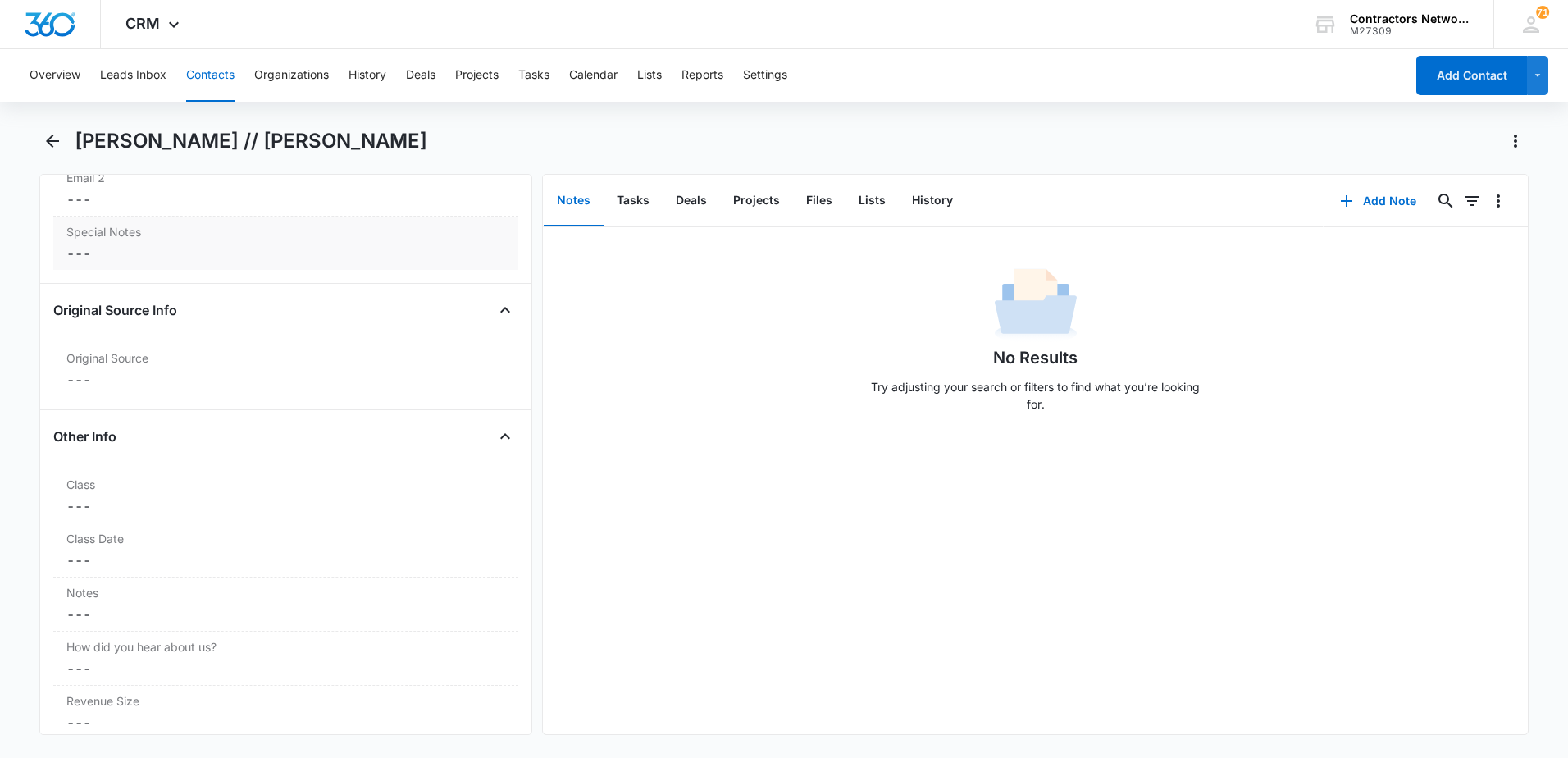
scroll to position [1634, 0]
click at [143, 496] on dd "Cancel Save Changes ---" at bounding box center [285, 495] width 439 height 20
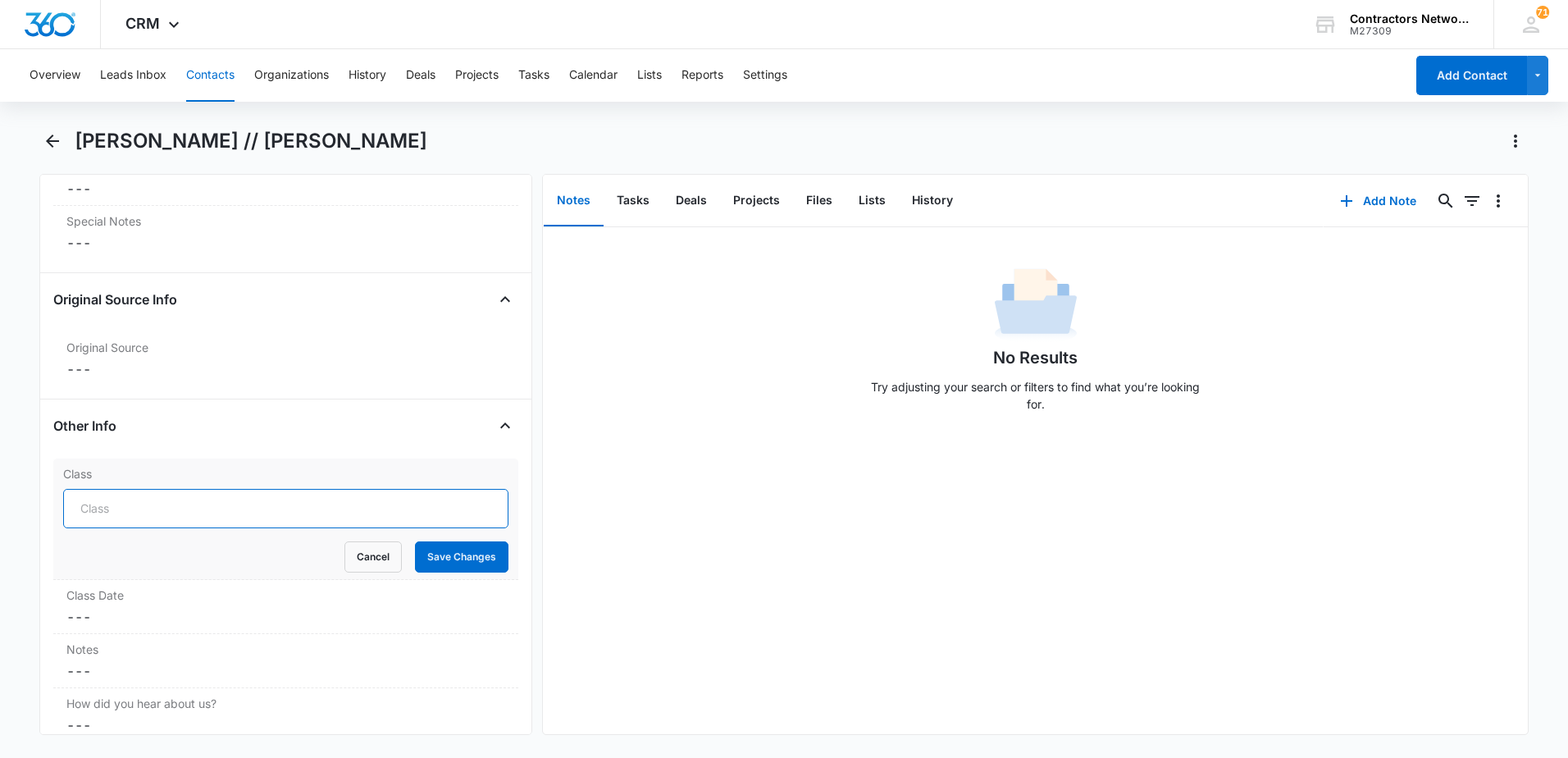
click at [173, 517] on input "Class" at bounding box center [285, 508] width 445 height 40
type input "ROOFING THE UNLIMITED [DATE]"
click at [448, 558] on button "Save Changes" at bounding box center [462, 556] width 93 height 31
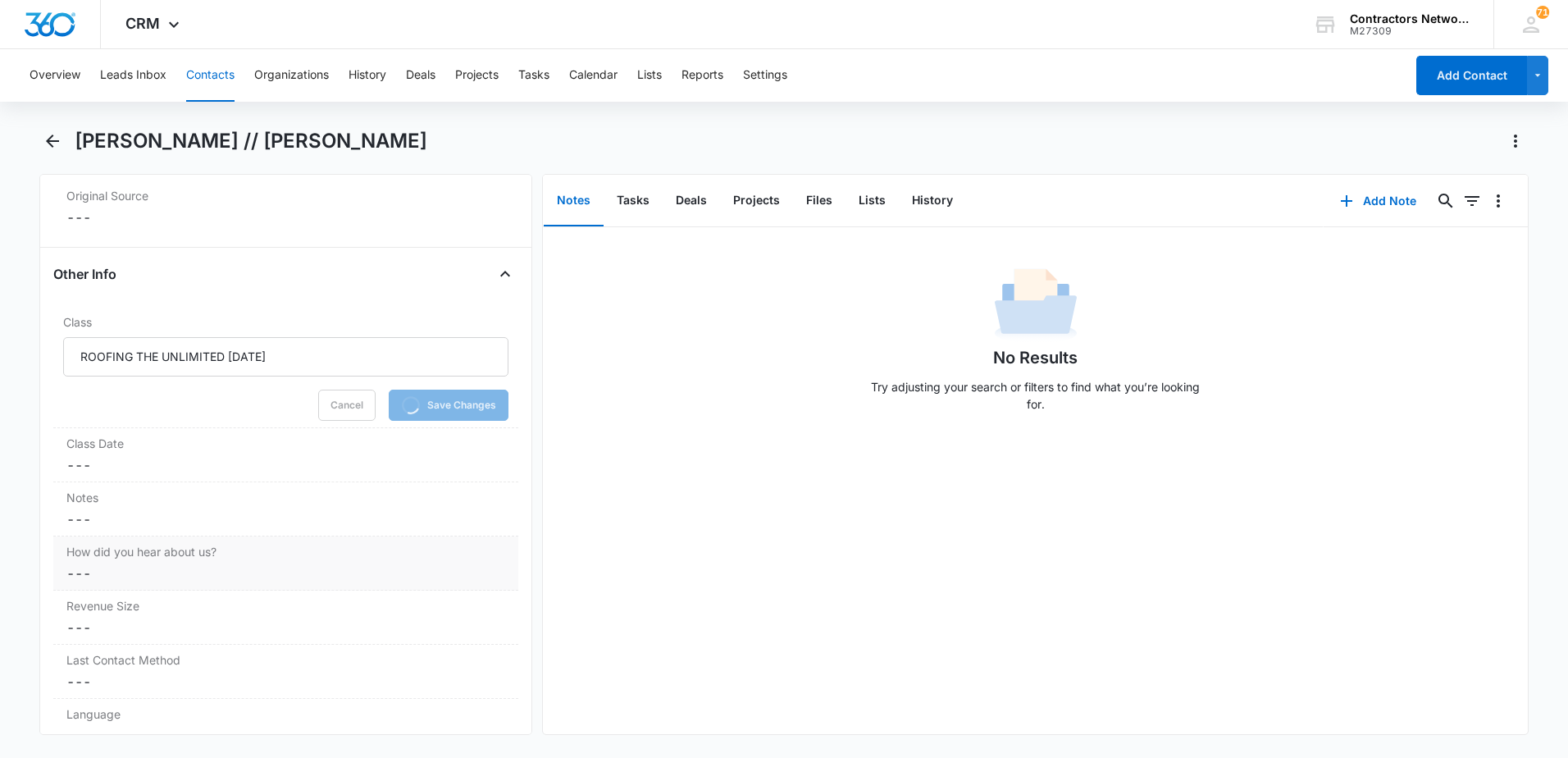
scroll to position [1798, 0]
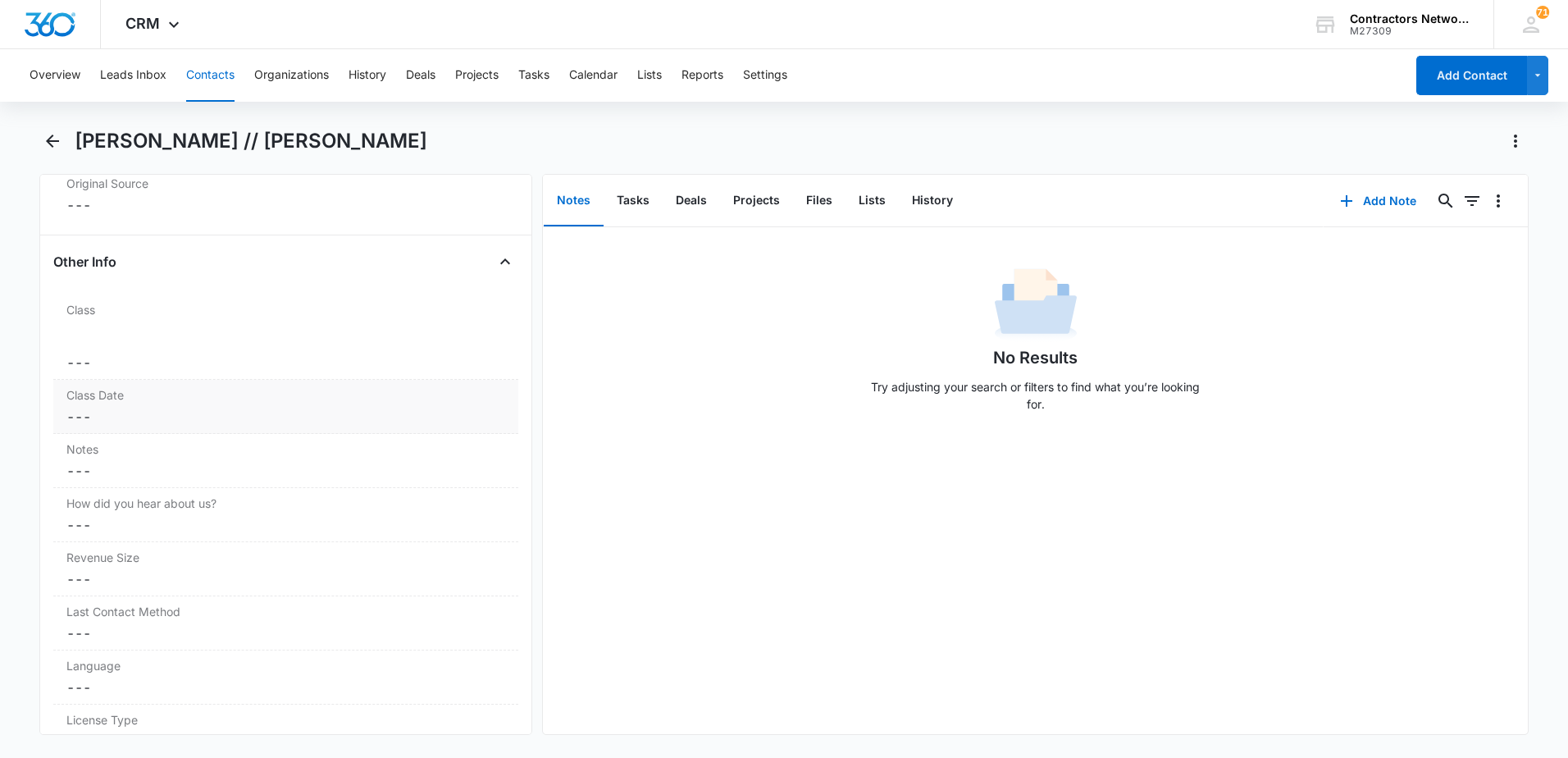
click at [155, 452] on dl "Class Cancel Save Changes --- Class Date Cancel Save Changes --- Notes Cancel S…" at bounding box center [285, 688] width 465 height 788
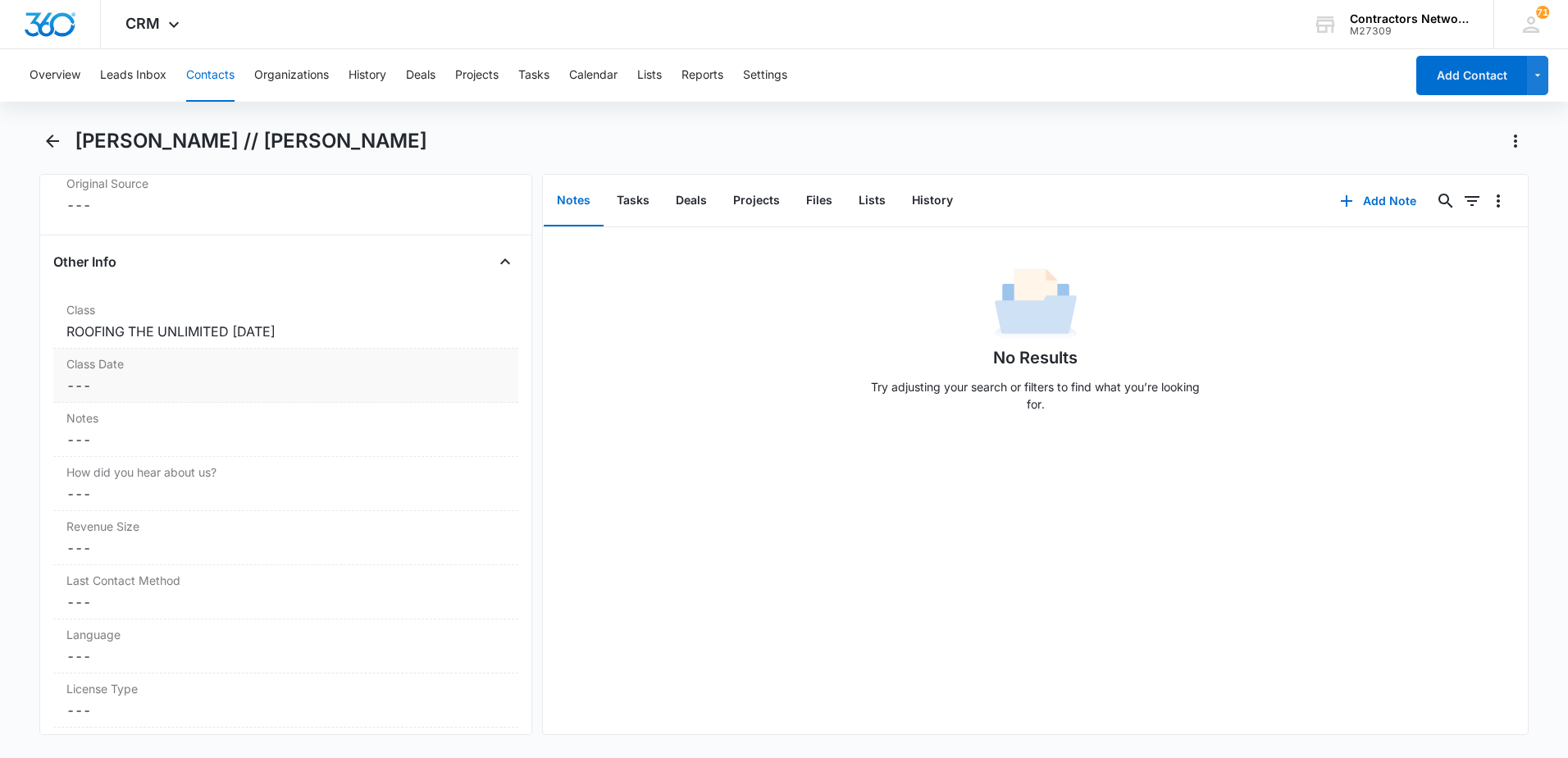
click at [133, 381] on dd "Cancel Save Changes ---" at bounding box center [285, 385] width 439 height 20
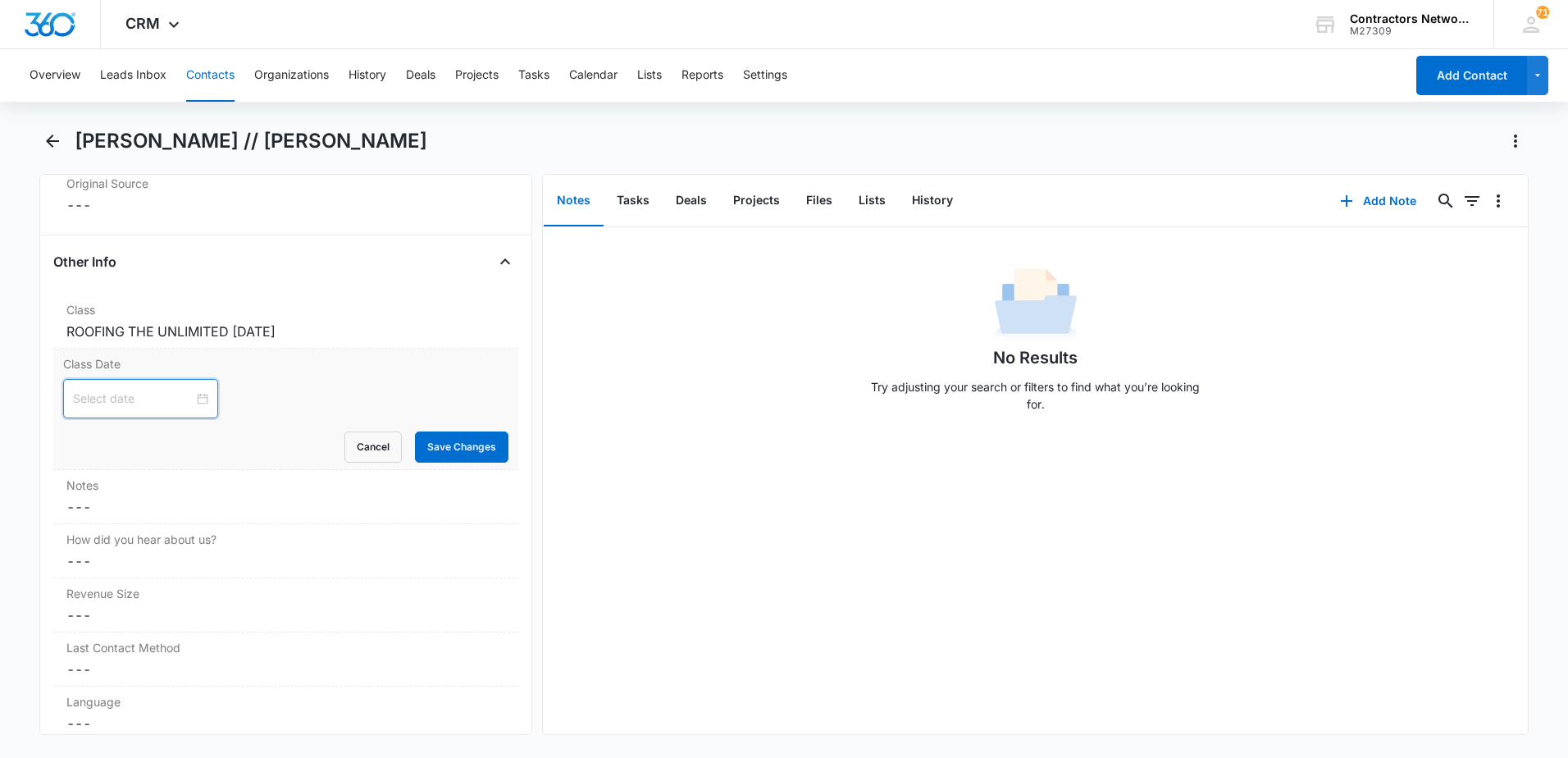
click at [131, 402] on input at bounding box center [134, 398] width 121 height 18
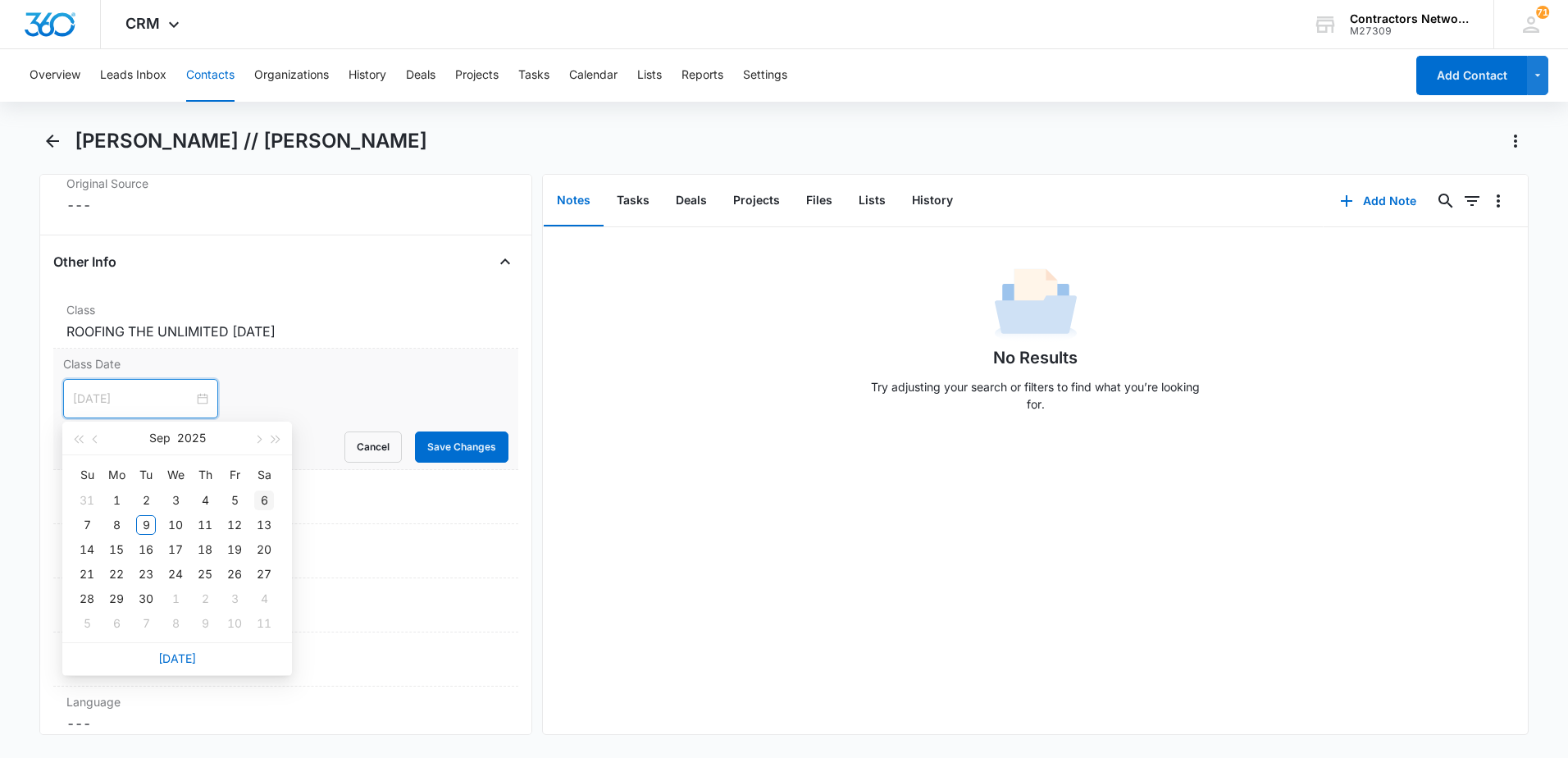
type input "[DATE]"
click at [255, 438] on button "button" at bounding box center [258, 437] width 18 height 33
type input "[DATE]"
click at [117, 596] on div "27" at bounding box center [117, 598] width 20 height 20
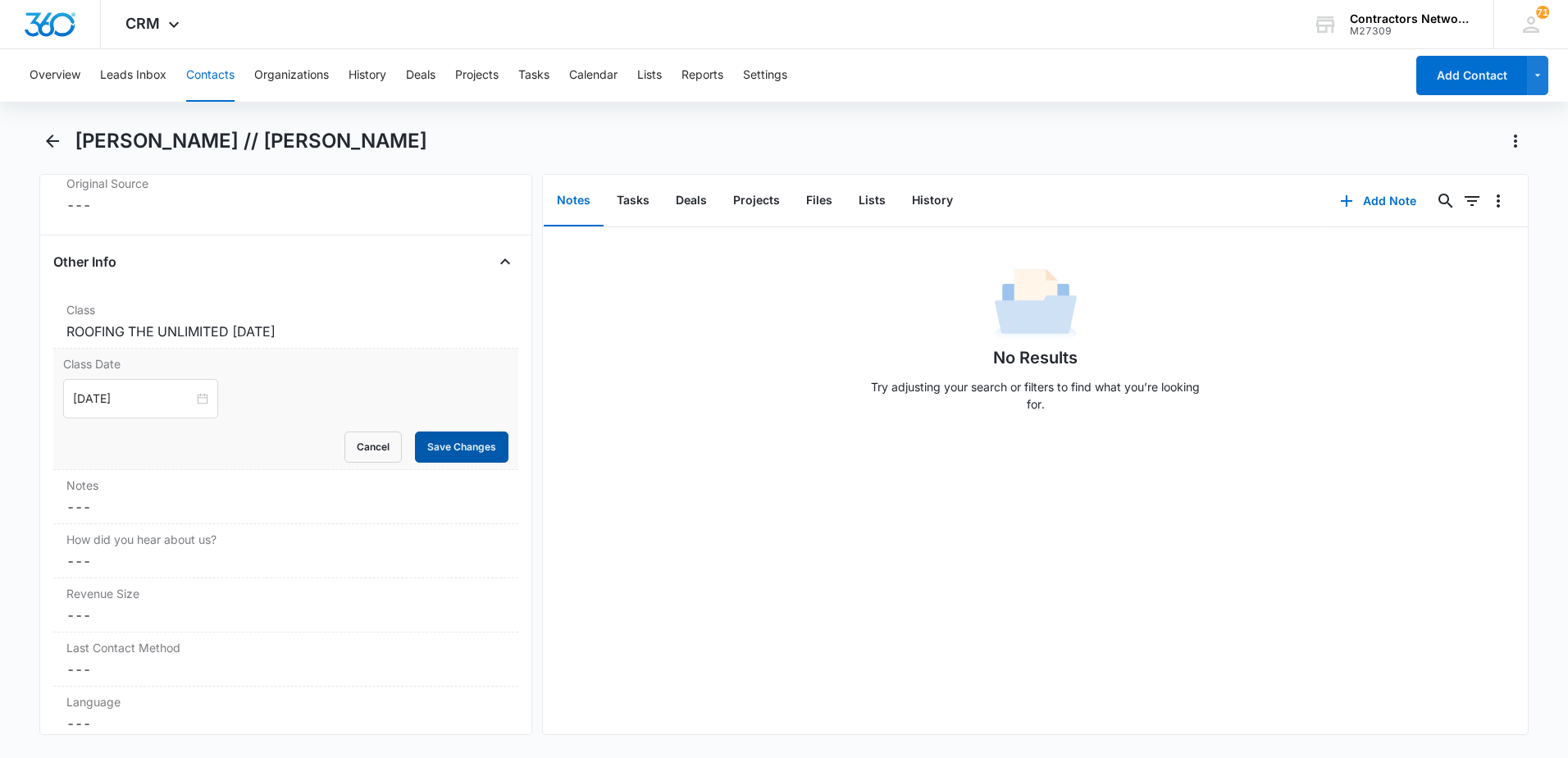
click at [460, 447] on button "Save Changes" at bounding box center [462, 446] width 93 height 31
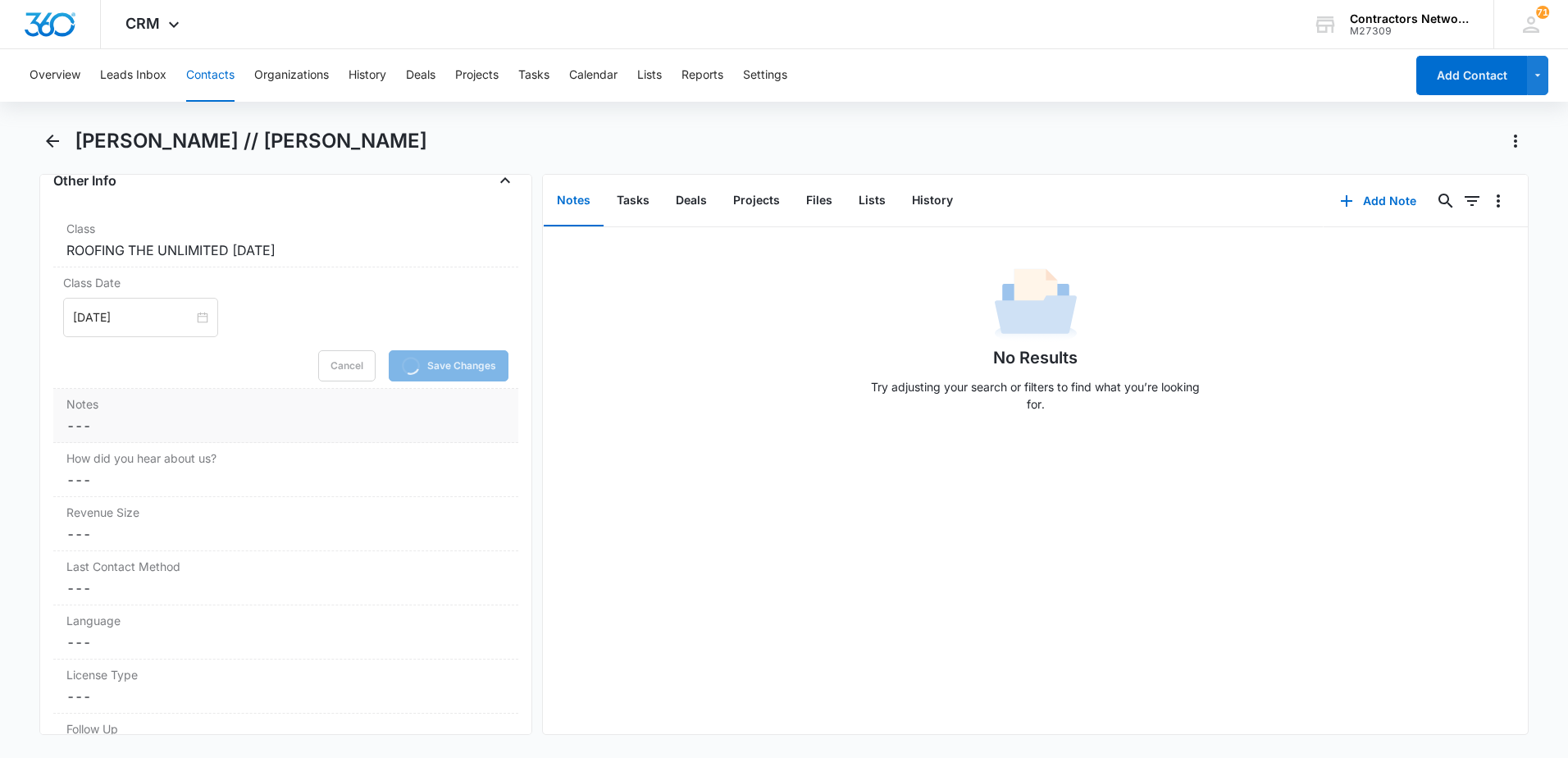
scroll to position [1880, 0]
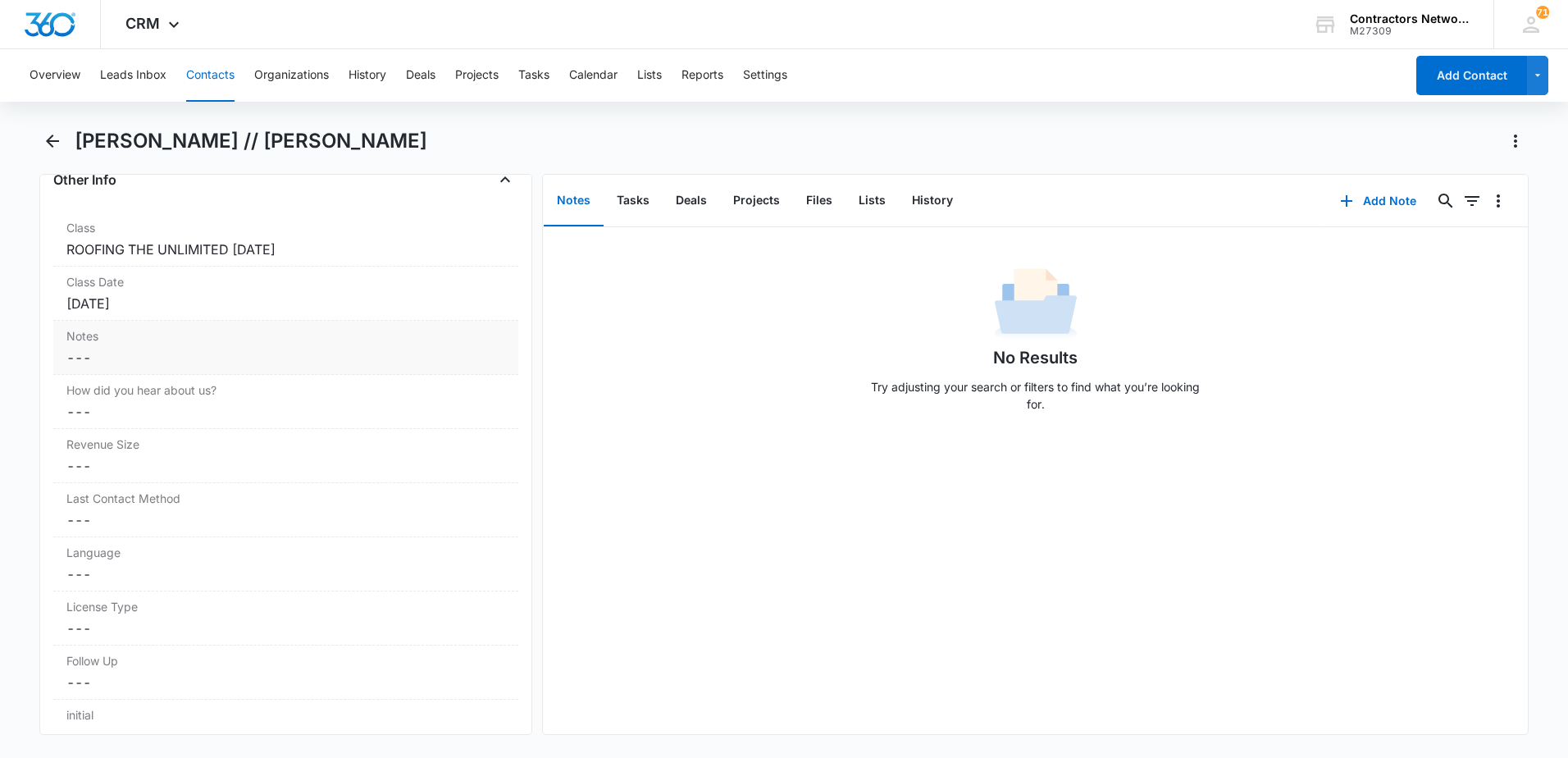
click at [119, 357] on dd "Cancel Save Changes ---" at bounding box center [285, 358] width 439 height 20
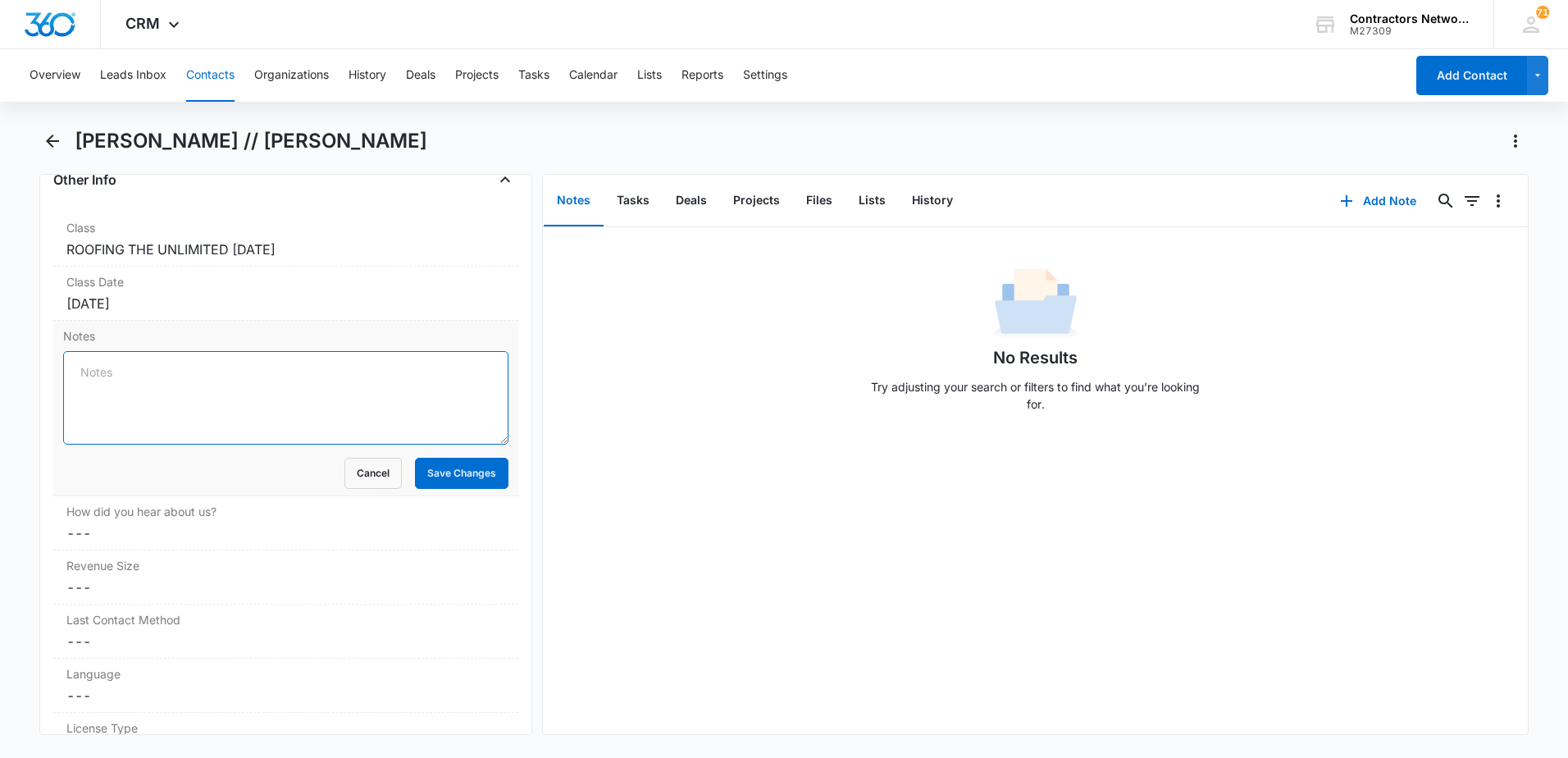
click at [121, 373] on textarea "Notes" at bounding box center [285, 397] width 445 height 93
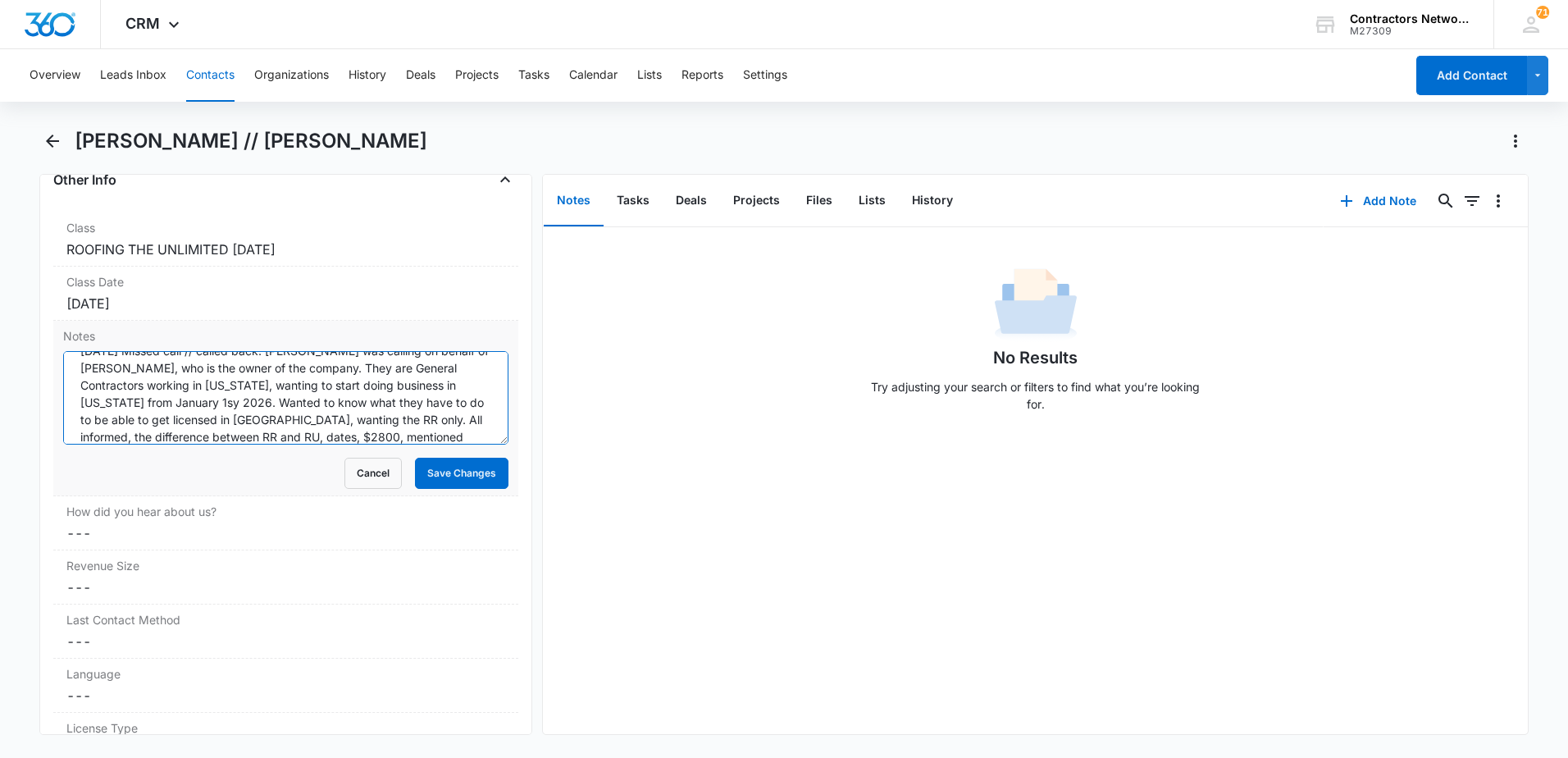
scroll to position [39, 0]
click at [145, 433] on textarea "[DATE] Missed call // called back. [PERSON_NAME] was calling on behalf of [PERS…" at bounding box center [285, 397] width 445 height 93
type textarea "[DATE] Missed call // called back. [PERSON_NAME] was calling on behalf of [PERS…"
click at [473, 468] on button "Save Changes" at bounding box center [462, 473] width 93 height 31
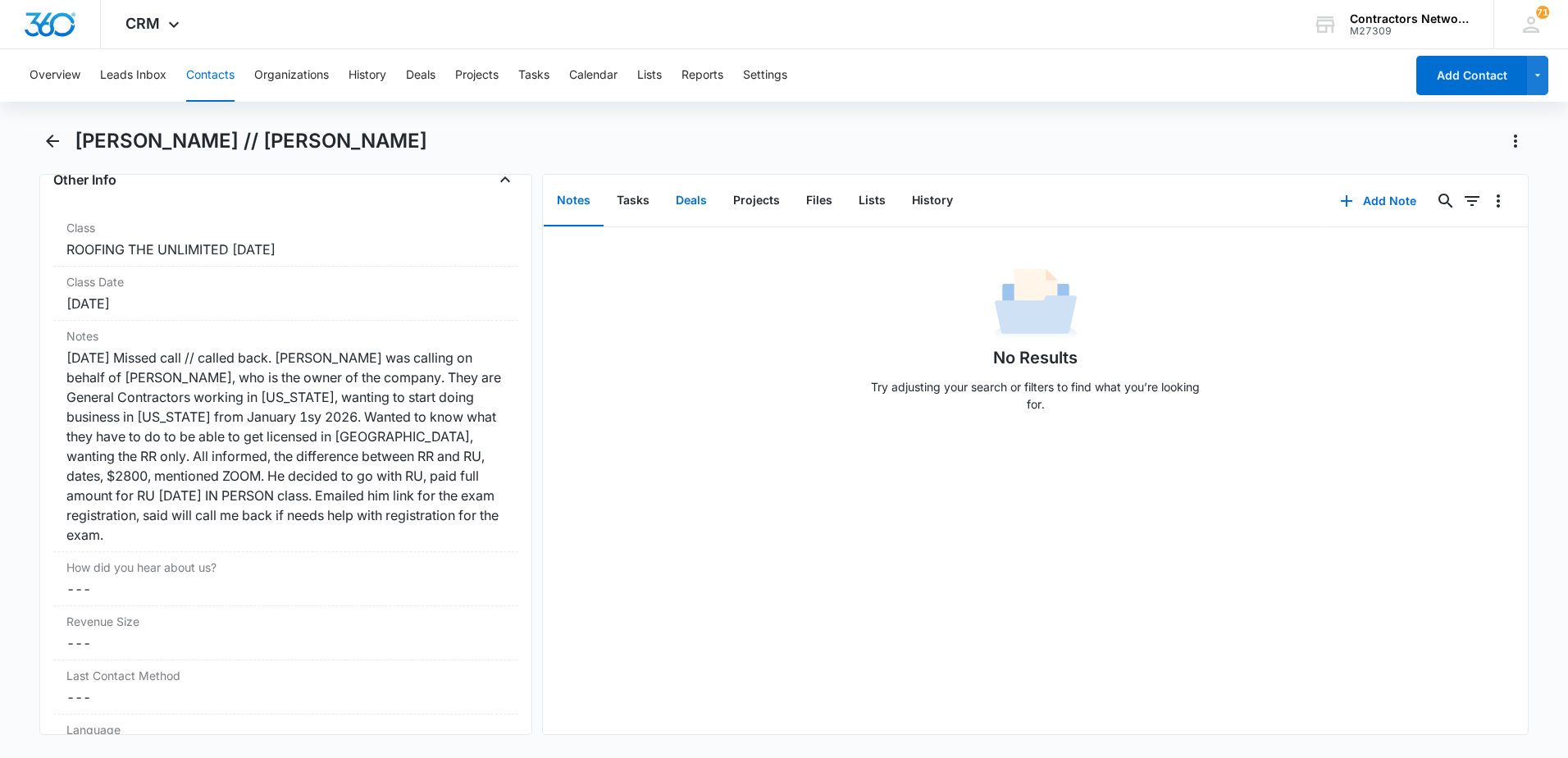
click at [701, 203] on button "Deals" at bounding box center [692, 200] width 57 height 51
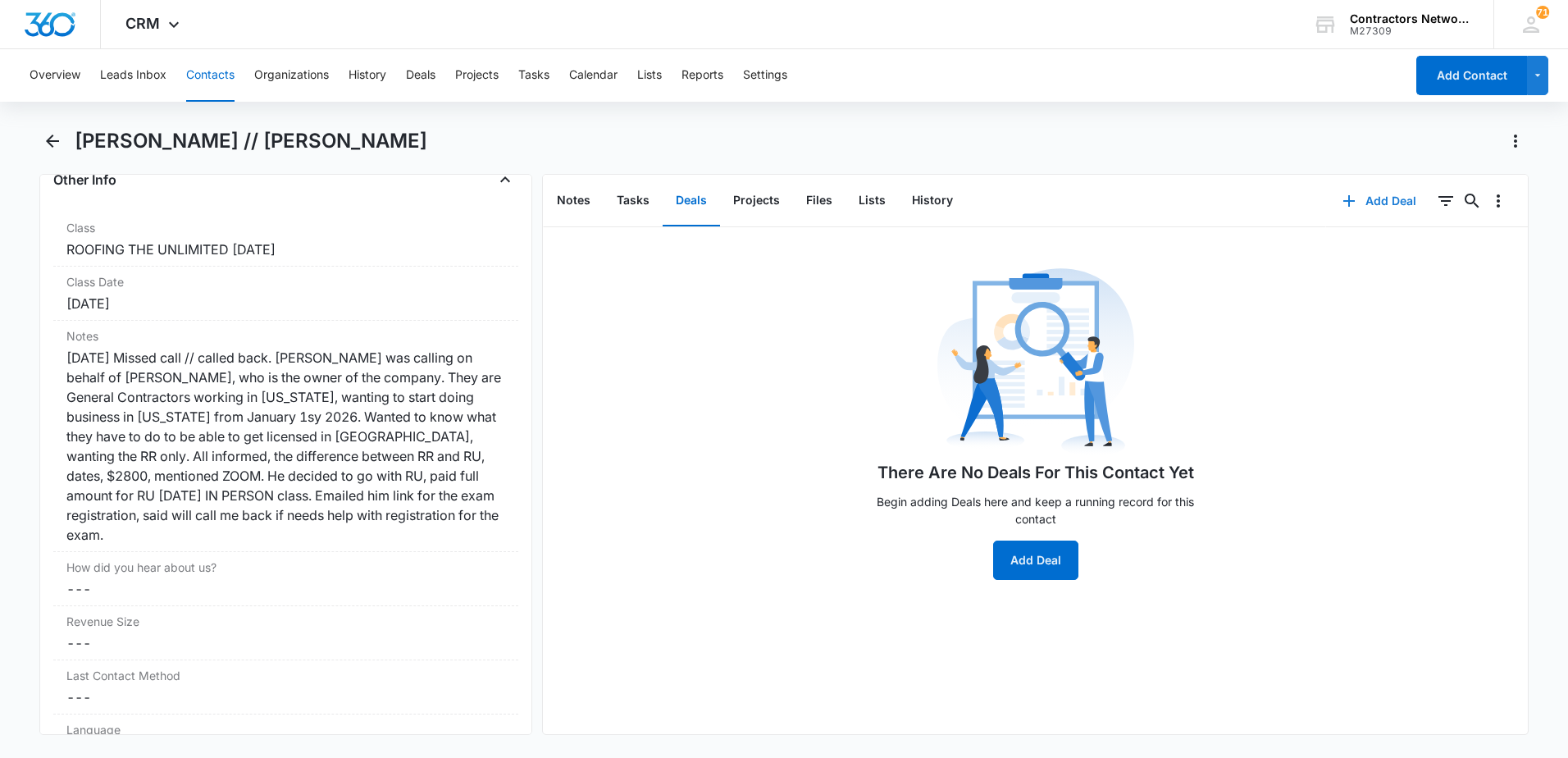
click at [1339, 199] on icon "button" at bounding box center [1349, 201] width 20 height 20
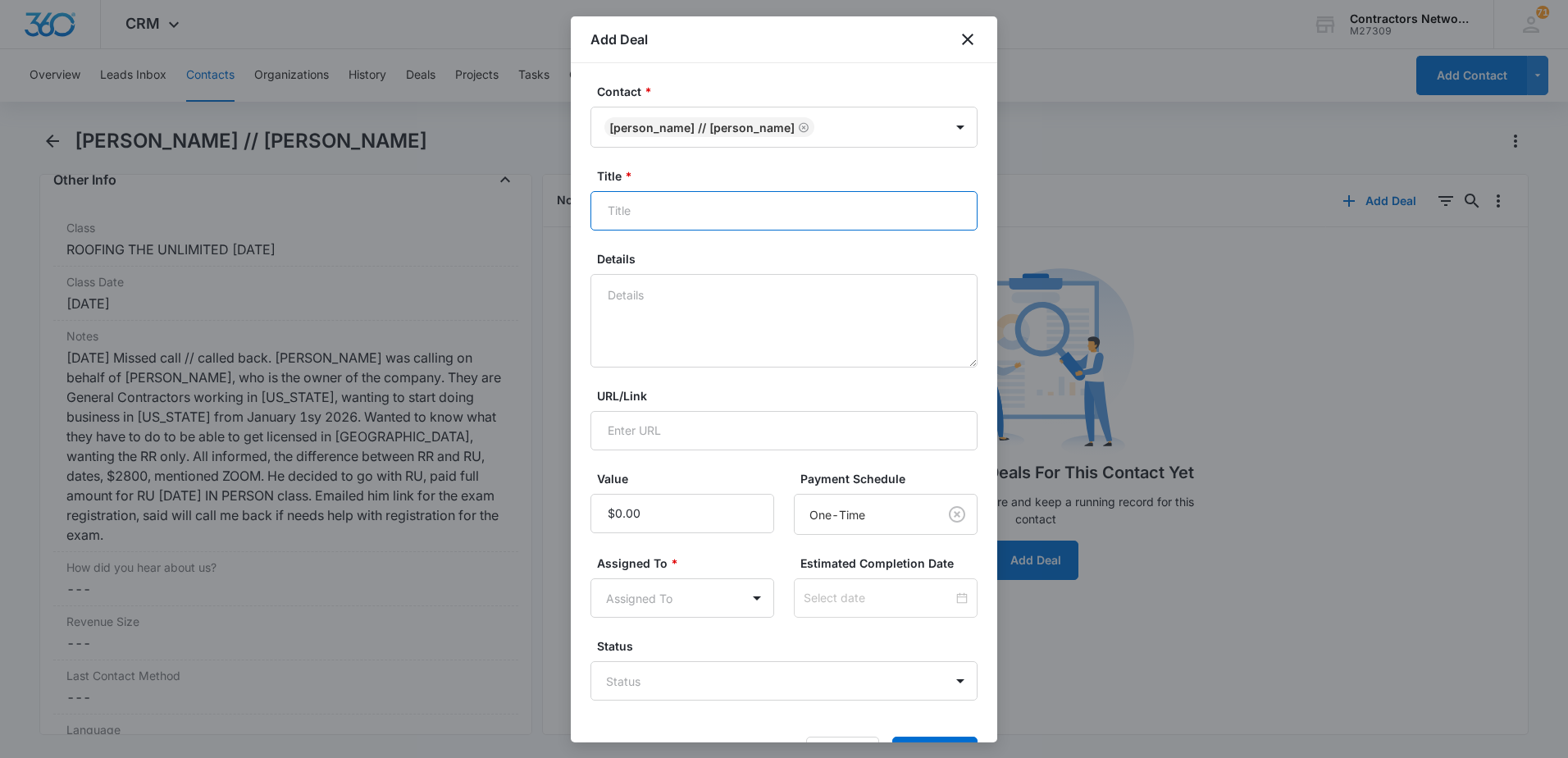
click at [659, 213] on input "Title *" at bounding box center [784, 211] width 388 height 40
type input "r"
type input "ROOFING THE UNLIMITED [DATE]"
click at [658, 321] on textarea "Details" at bounding box center [784, 320] width 388 height 93
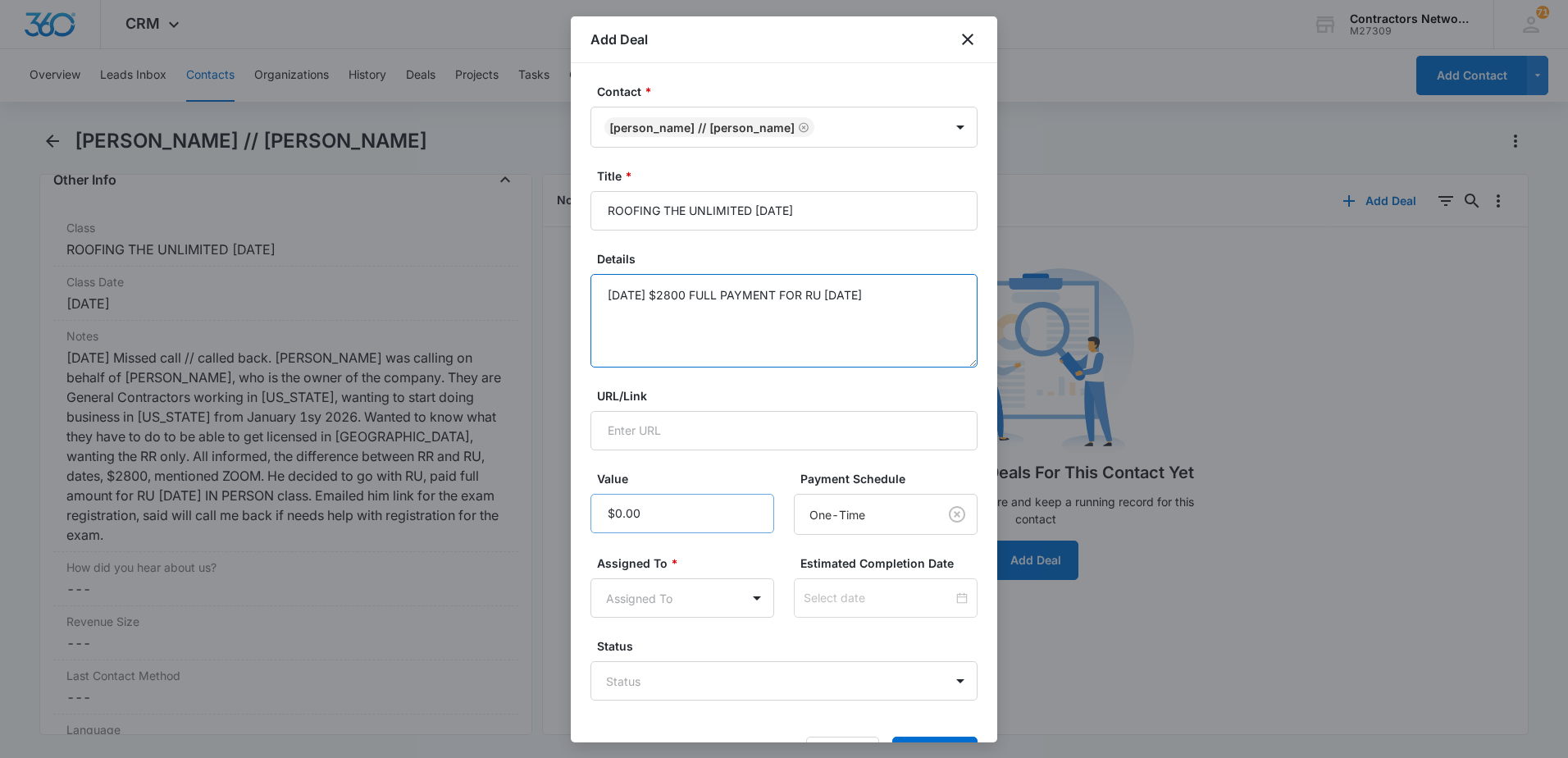
type textarea "[DATE] $2800 FULL PAYMENT FOR RU [DATE]"
click at [678, 513] on input "Value" at bounding box center [682, 513] width 183 height 40
type input "$2,800.00"
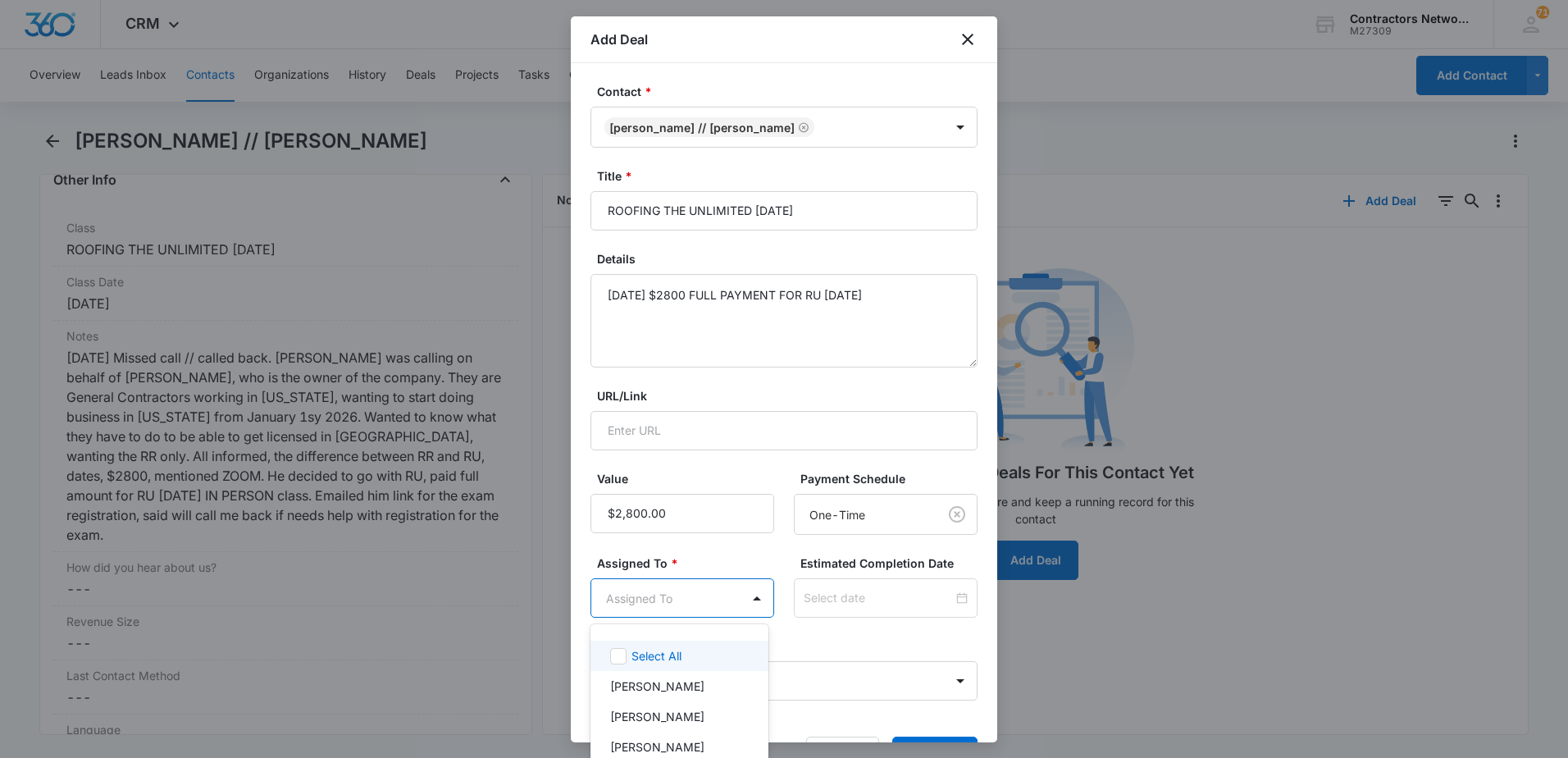
click at [677, 601] on body "CRM Apps Reputation Websites Forms CRM Email Social Shop Payments POS Content A…" at bounding box center [784, 379] width 1568 height 758
drag, startPoint x: 672, startPoint y: 684, endPoint x: 725, endPoint y: 675, distance: 53.8
click at [681, 682] on p "[PERSON_NAME]" at bounding box center [657, 685] width 94 height 17
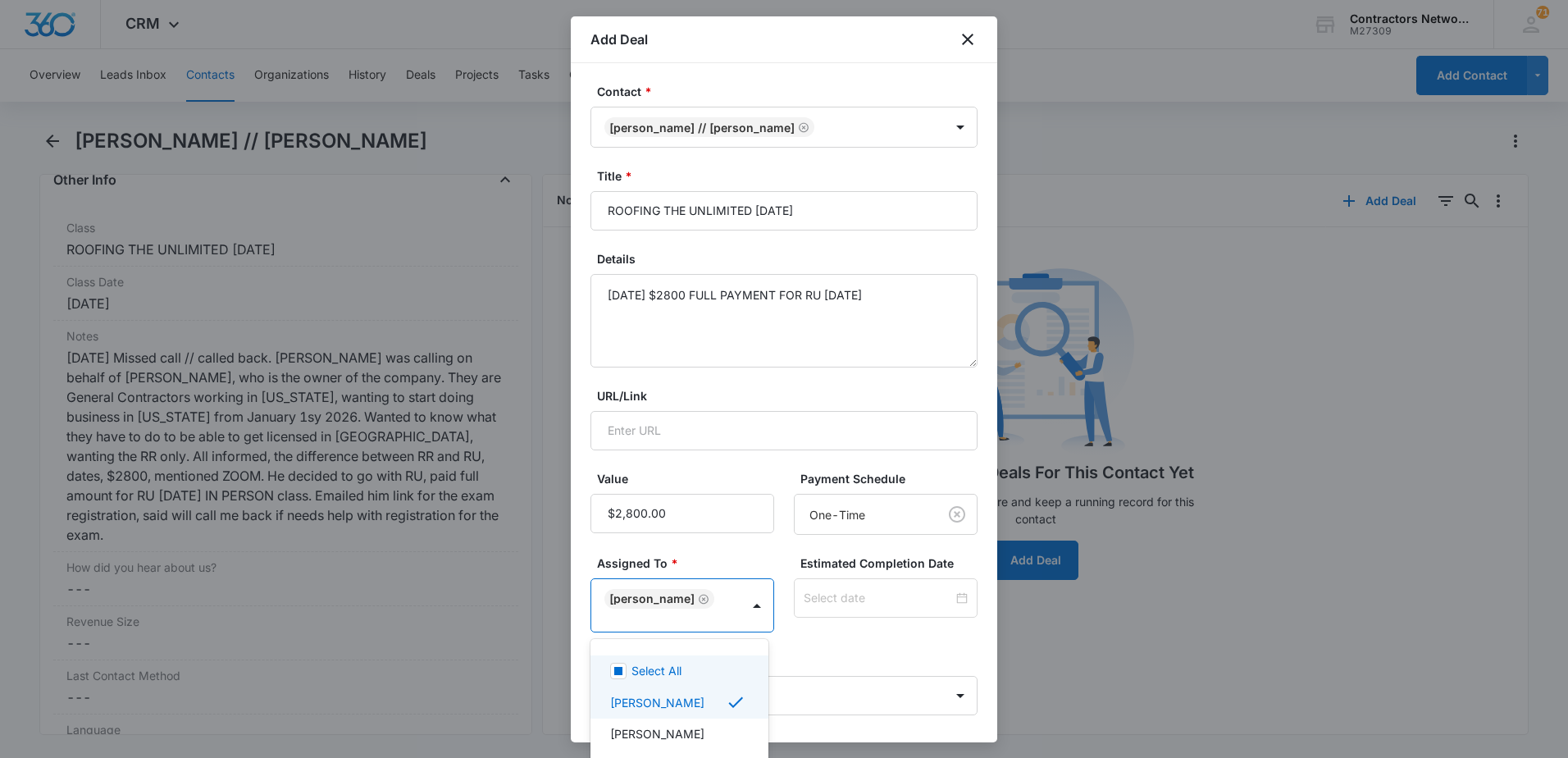
click at [803, 652] on div at bounding box center [784, 379] width 1568 height 758
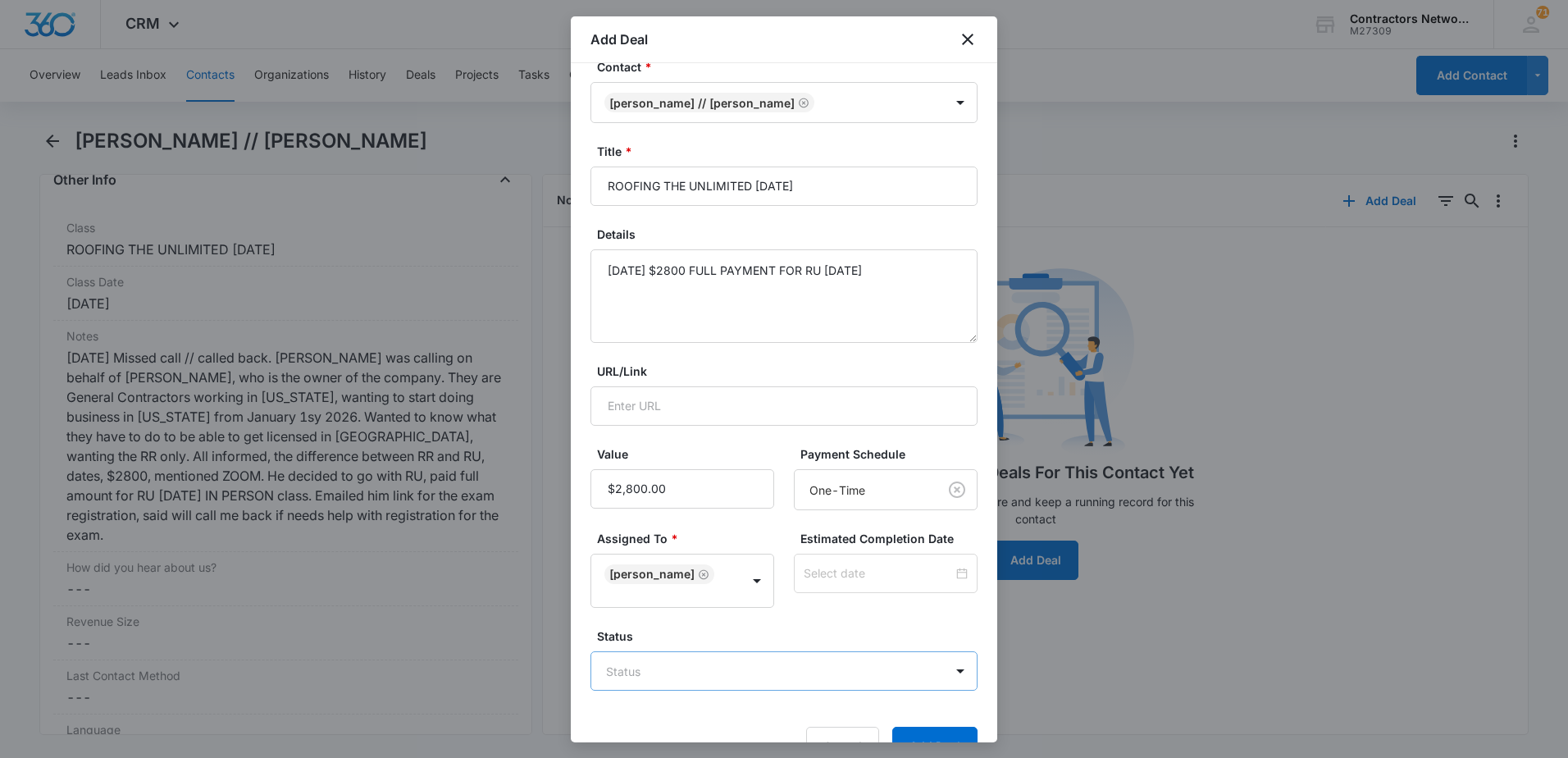
scroll to position [68, 0]
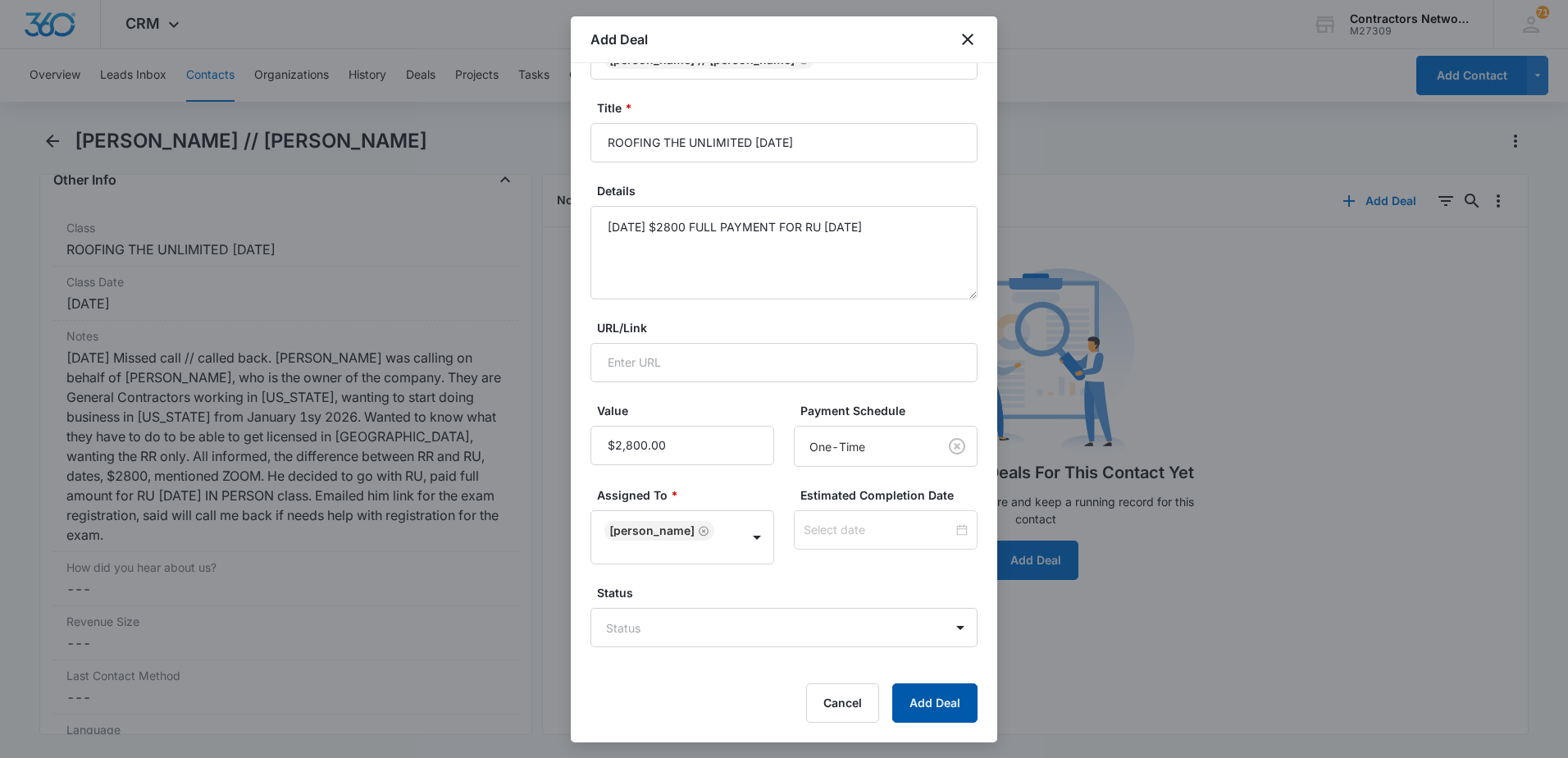
click at [912, 693] on button "Add Deal" at bounding box center [935, 703] width 85 height 40
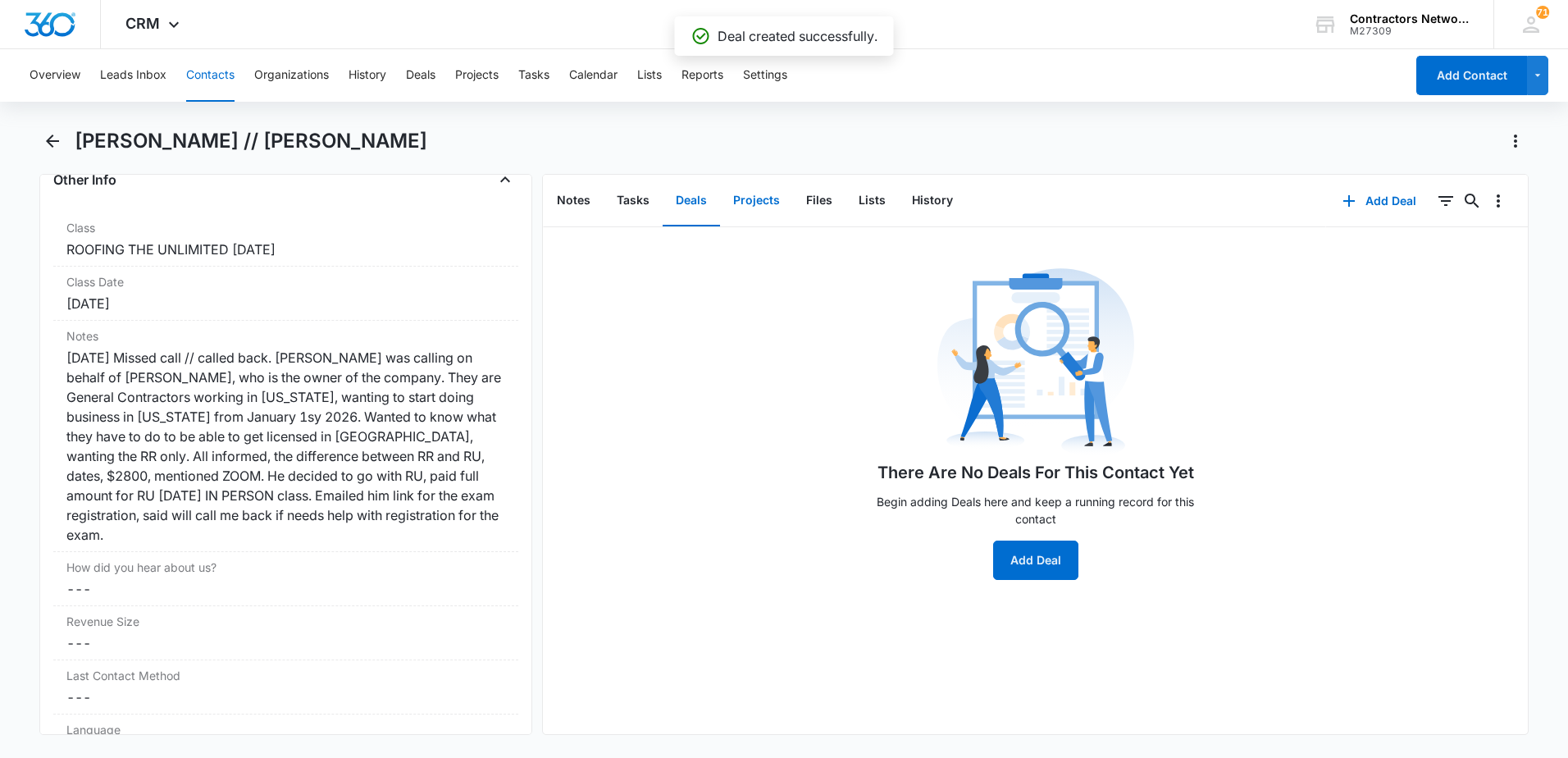
click at [754, 198] on button "Projects" at bounding box center [757, 200] width 73 height 51
click at [1324, 198] on icon "button" at bounding box center [1334, 201] width 20 height 20
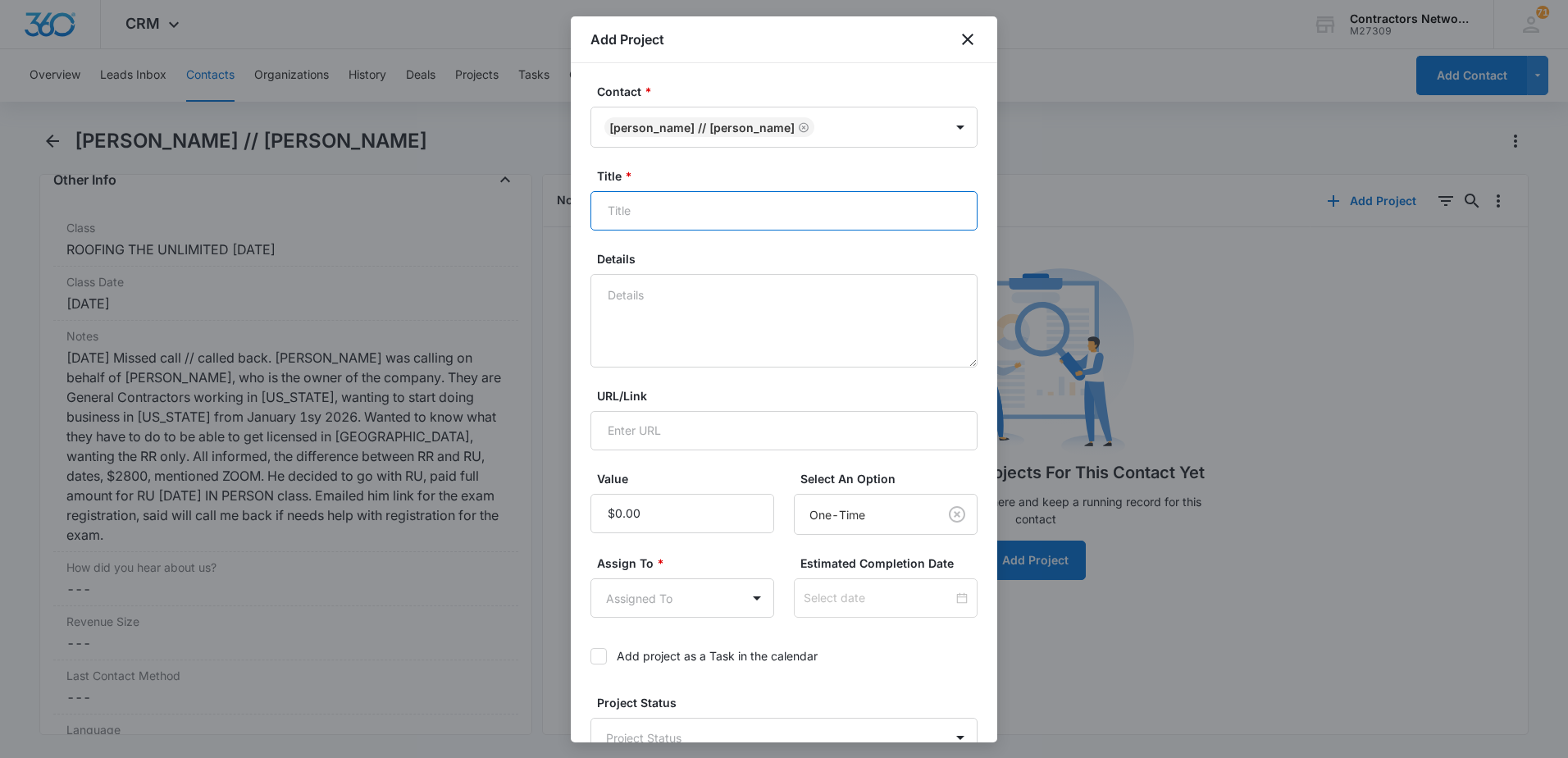
click at [663, 206] on input "Title *" at bounding box center [784, 211] width 388 height 40
click at [661, 206] on input "Title *" at bounding box center [784, 211] width 388 height 40
type input "ROOFING THE UNLIMITED [DATE]"
click at [772, 320] on textarea "Details" at bounding box center [784, 320] width 388 height 93
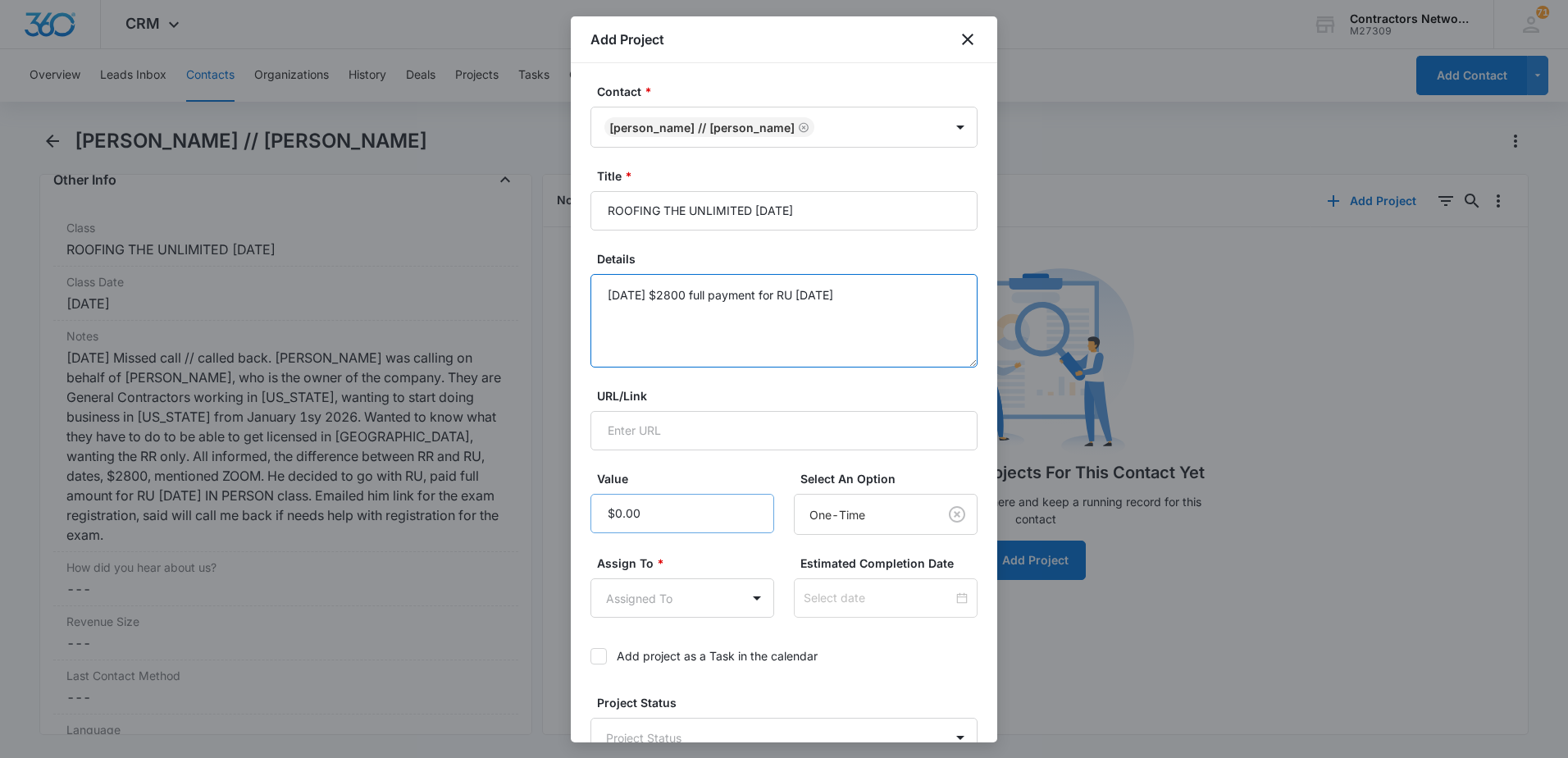
type textarea "[DATE] $2800 full payment for RU [DATE]"
click at [668, 502] on input "Value" at bounding box center [682, 513] width 183 height 40
type input "$2,800.00"
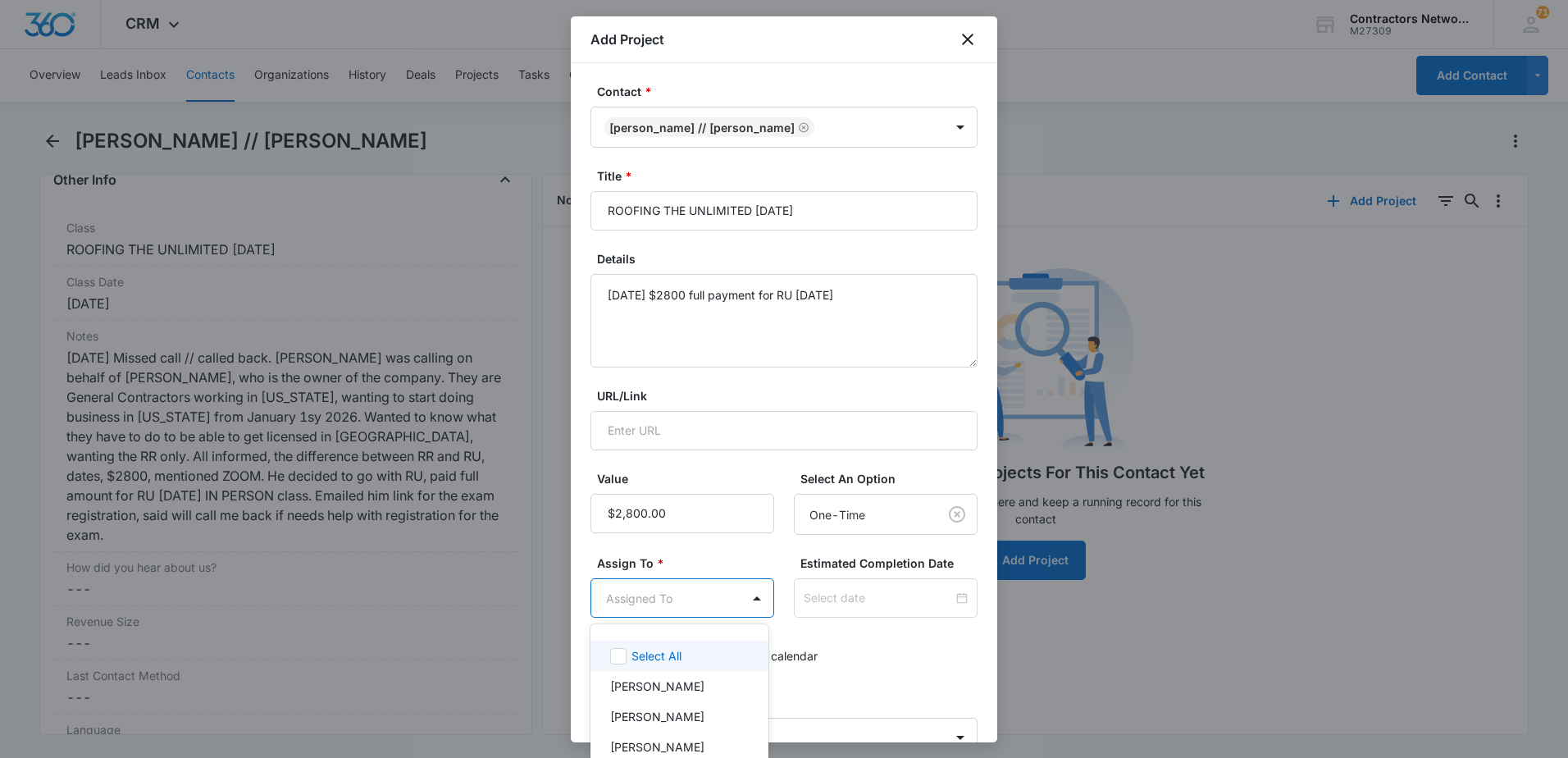
click at [644, 603] on body "CRM Apps Reputation Websites Forms CRM Email Social Shop Payments POS Content A…" at bounding box center [784, 379] width 1568 height 758
click at [653, 690] on p "[PERSON_NAME]" at bounding box center [657, 685] width 94 height 17
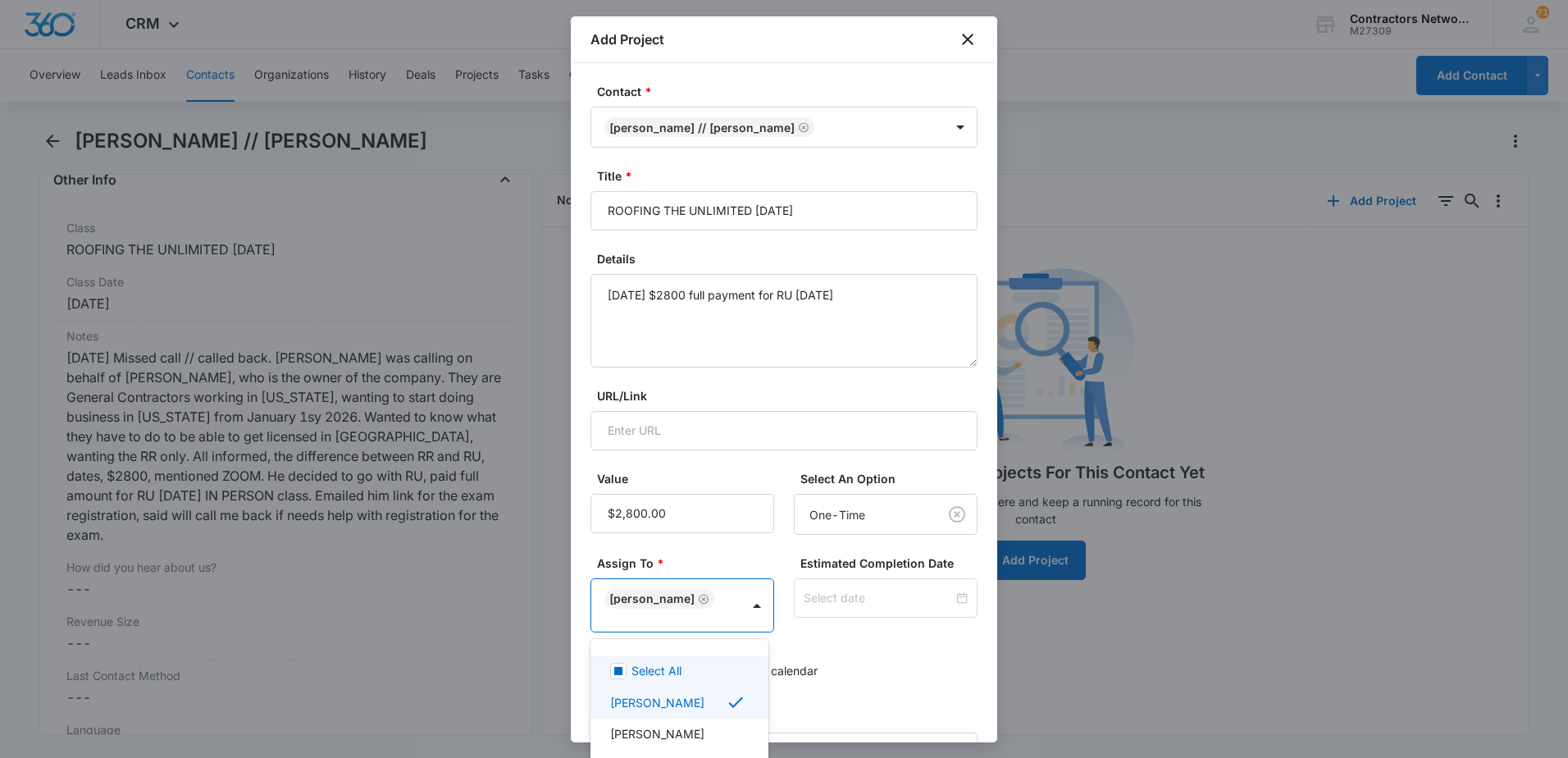
click at [882, 668] on div at bounding box center [784, 379] width 1568 height 758
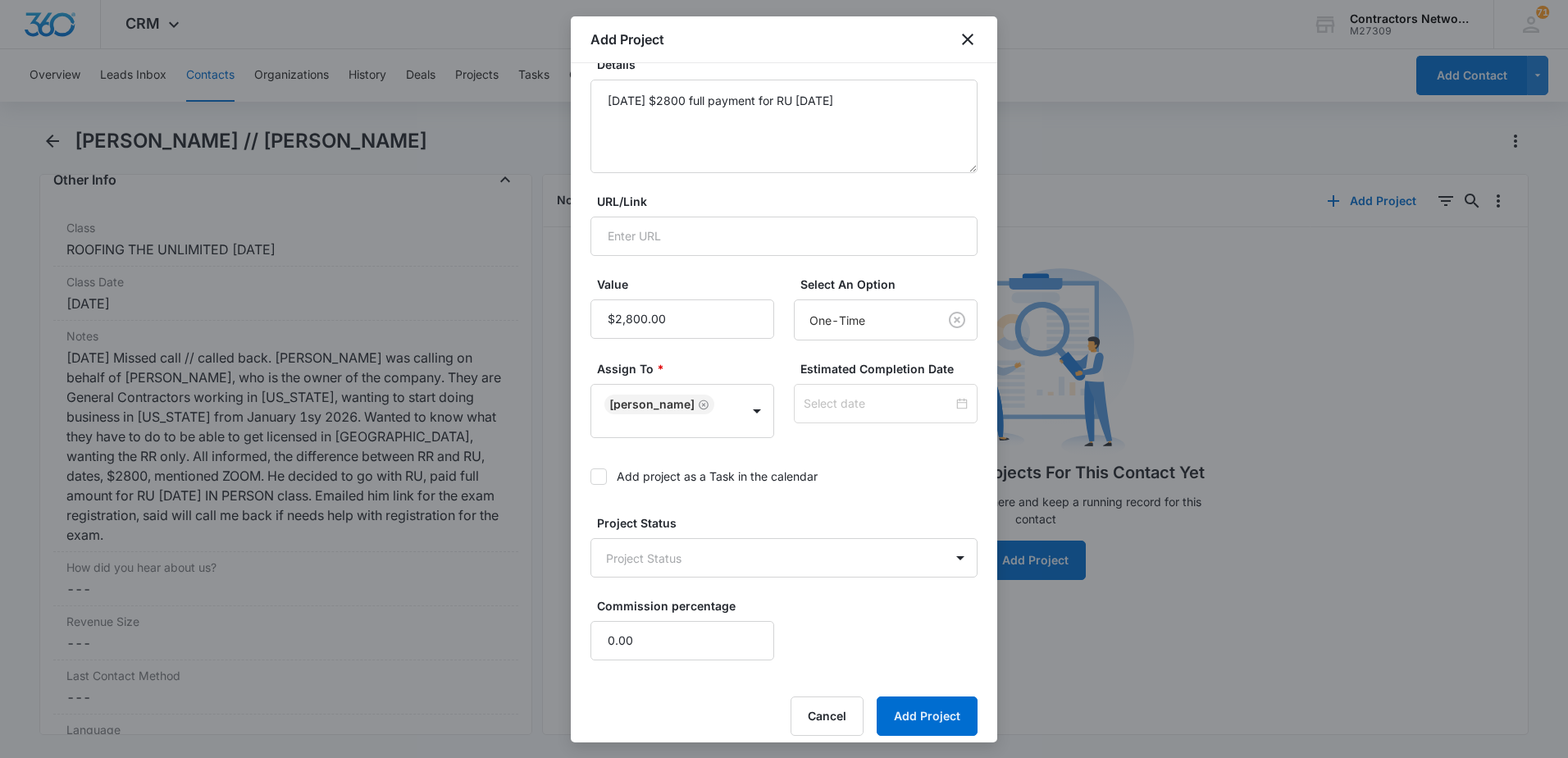
scroll to position [207, 0]
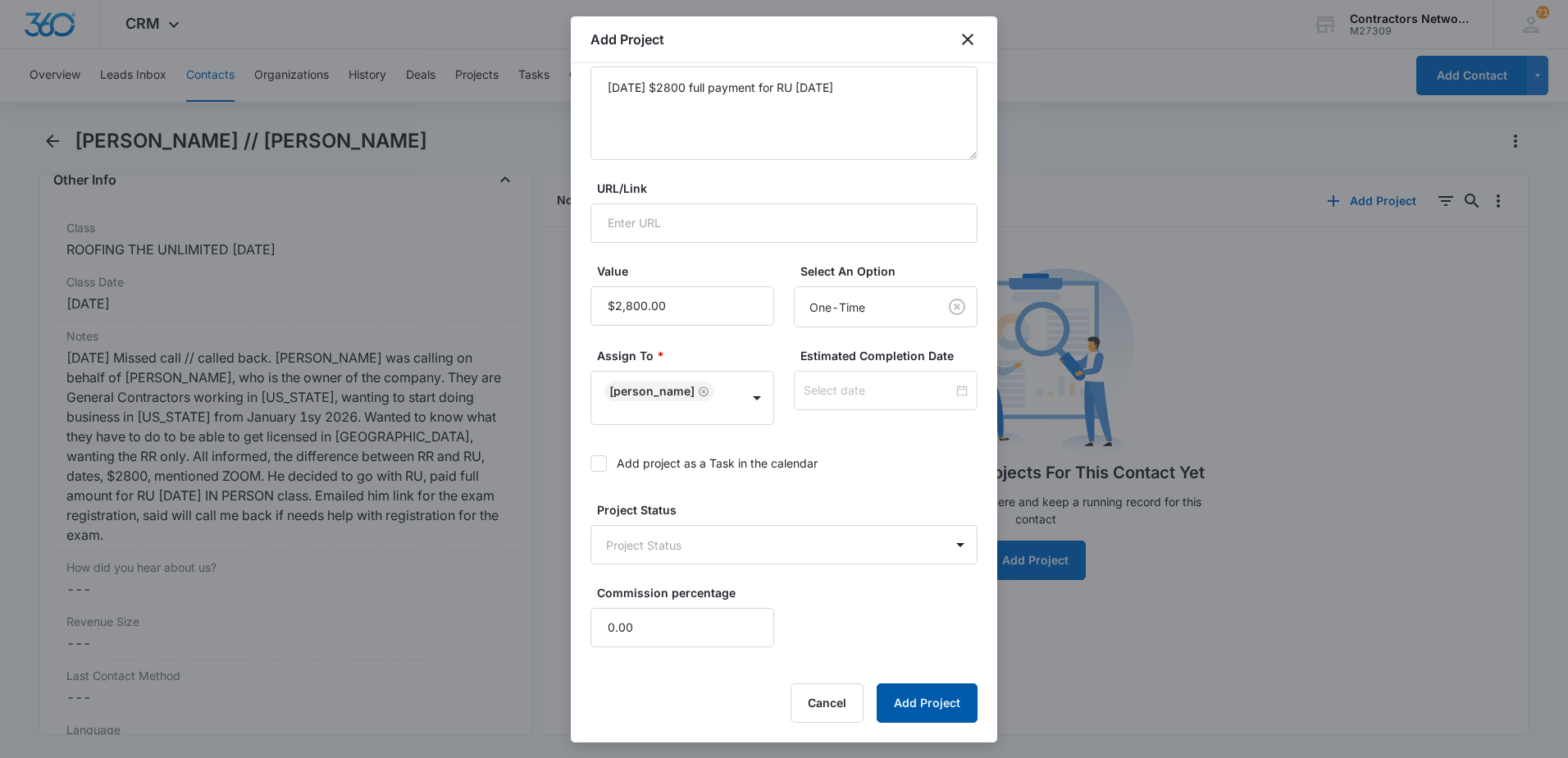
click at [908, 704] on button "Add Project" at bounding box center [928, 703] width 101 height 40
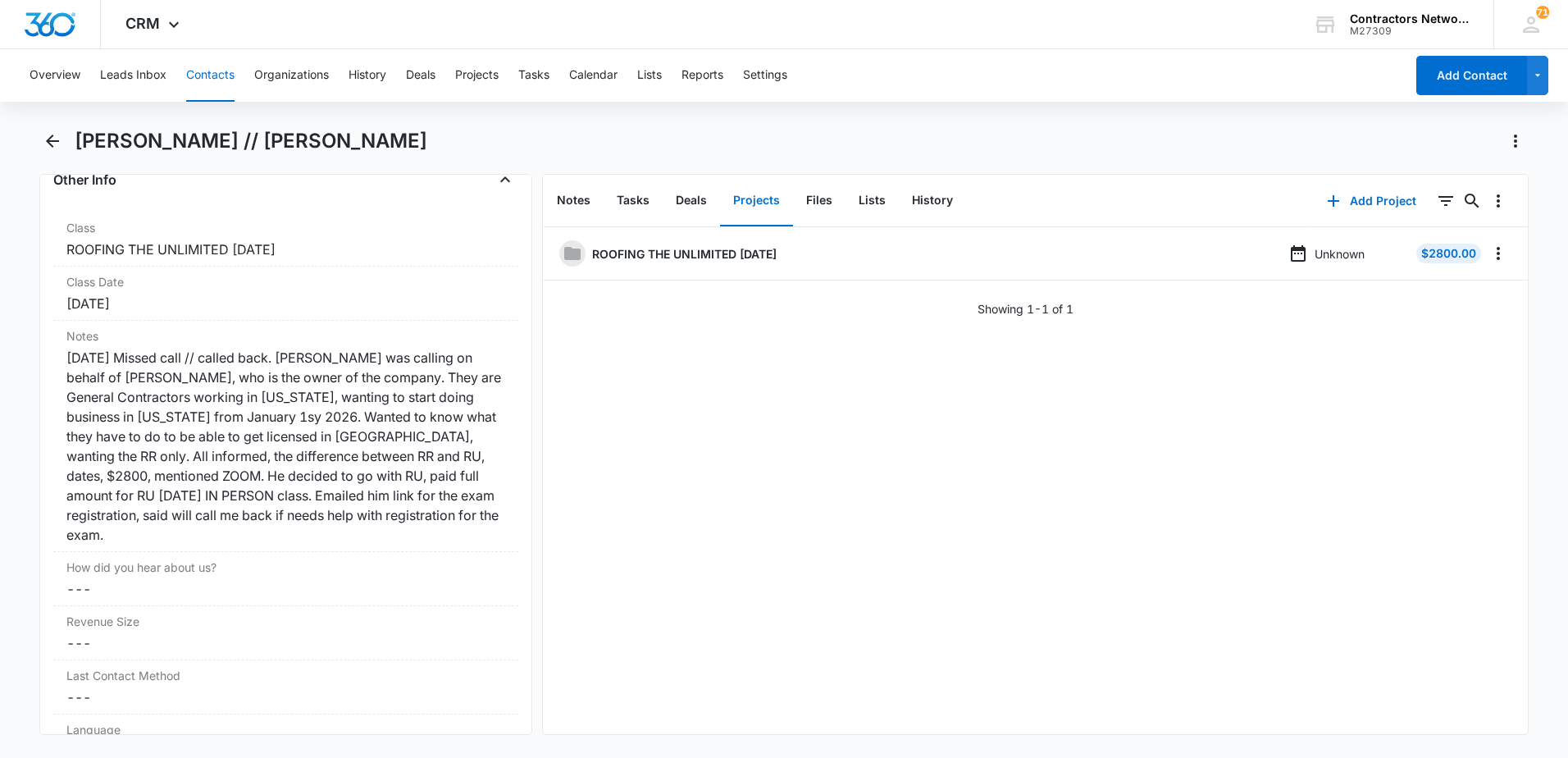
click at [215, 72] on button "Contacts" at bounding box center [210, 75] width 49 height 53
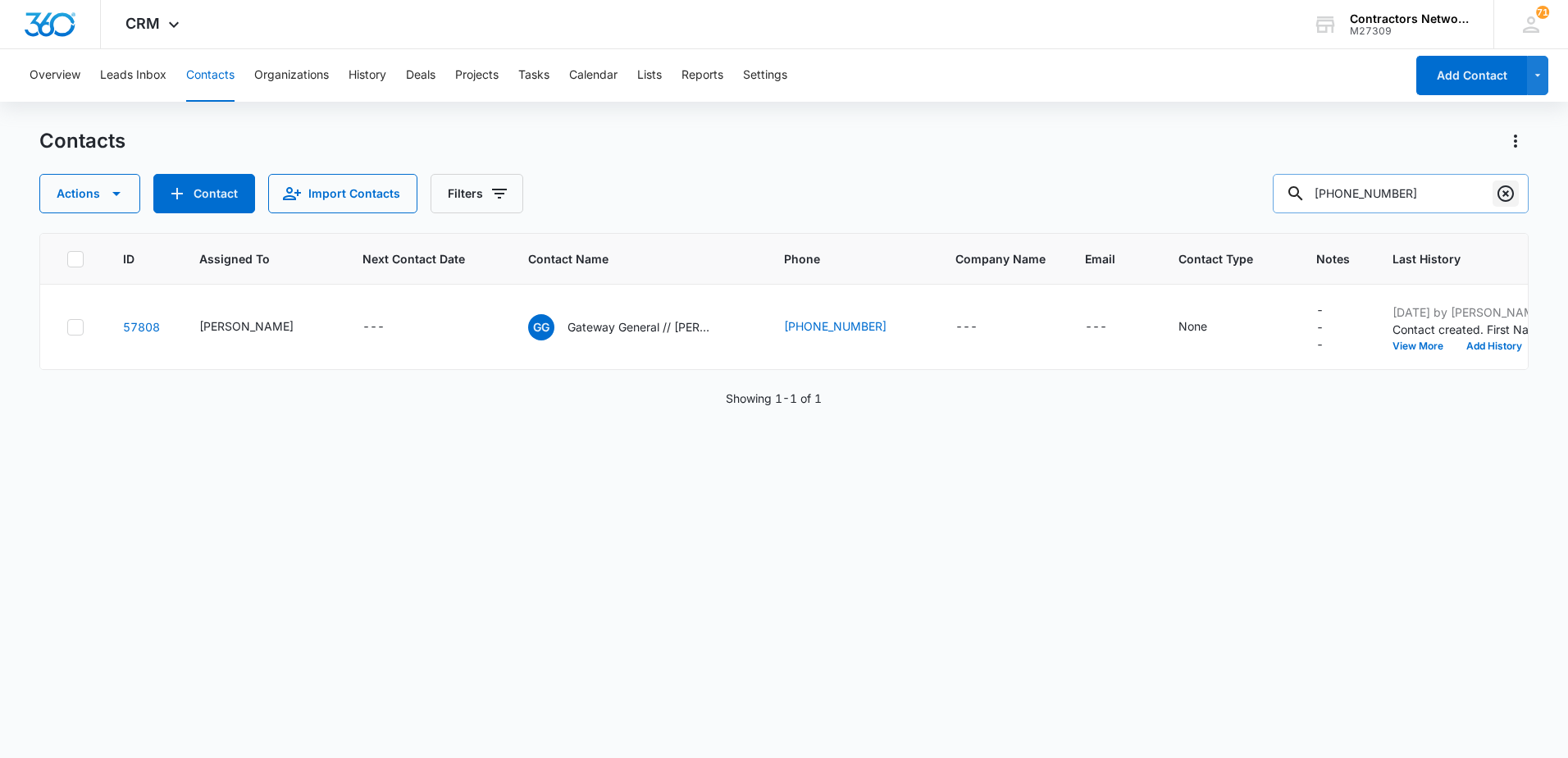
click at [1504, 196] on icon "Clear" at bounding box center [1506, 193] width 17 height 17
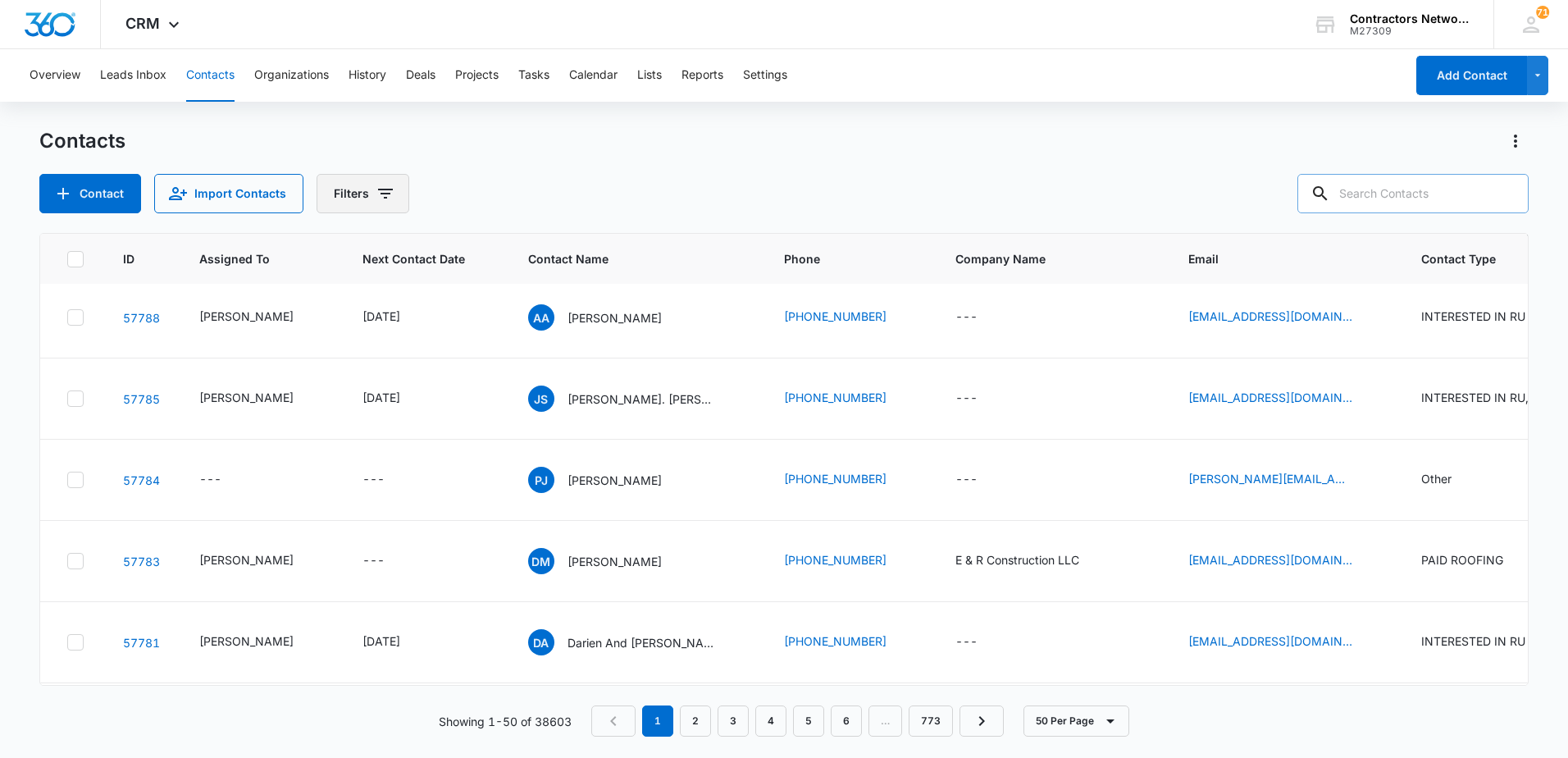
scroll to position [1312, 0]
click at [385, 194] on icon "Filters" at bounding box center [385, 193] width 15 height 10
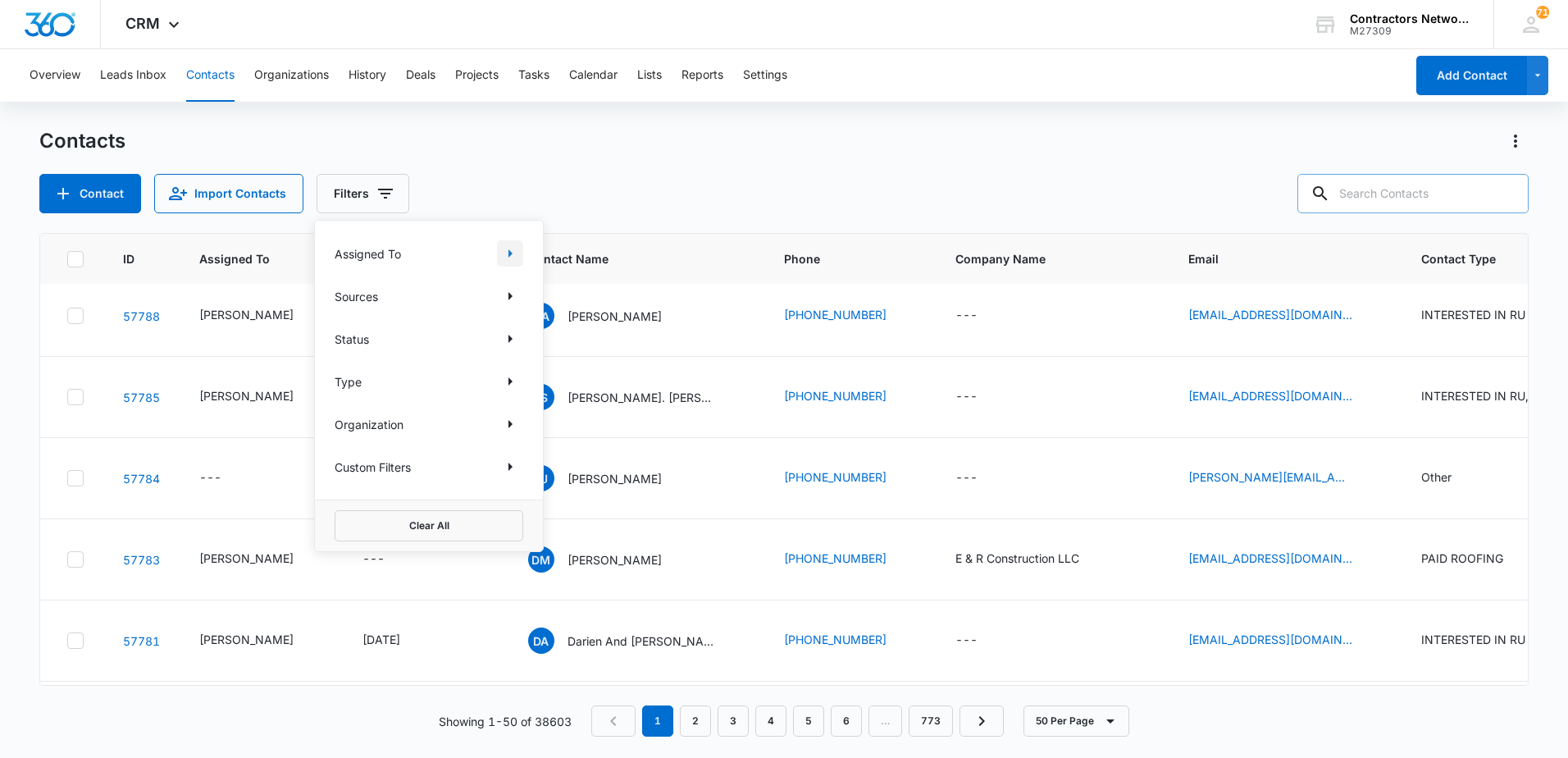
click at [506, 255] on icon "Show Assigned To filters" at bounding box center [510, 254] width 20 height 20
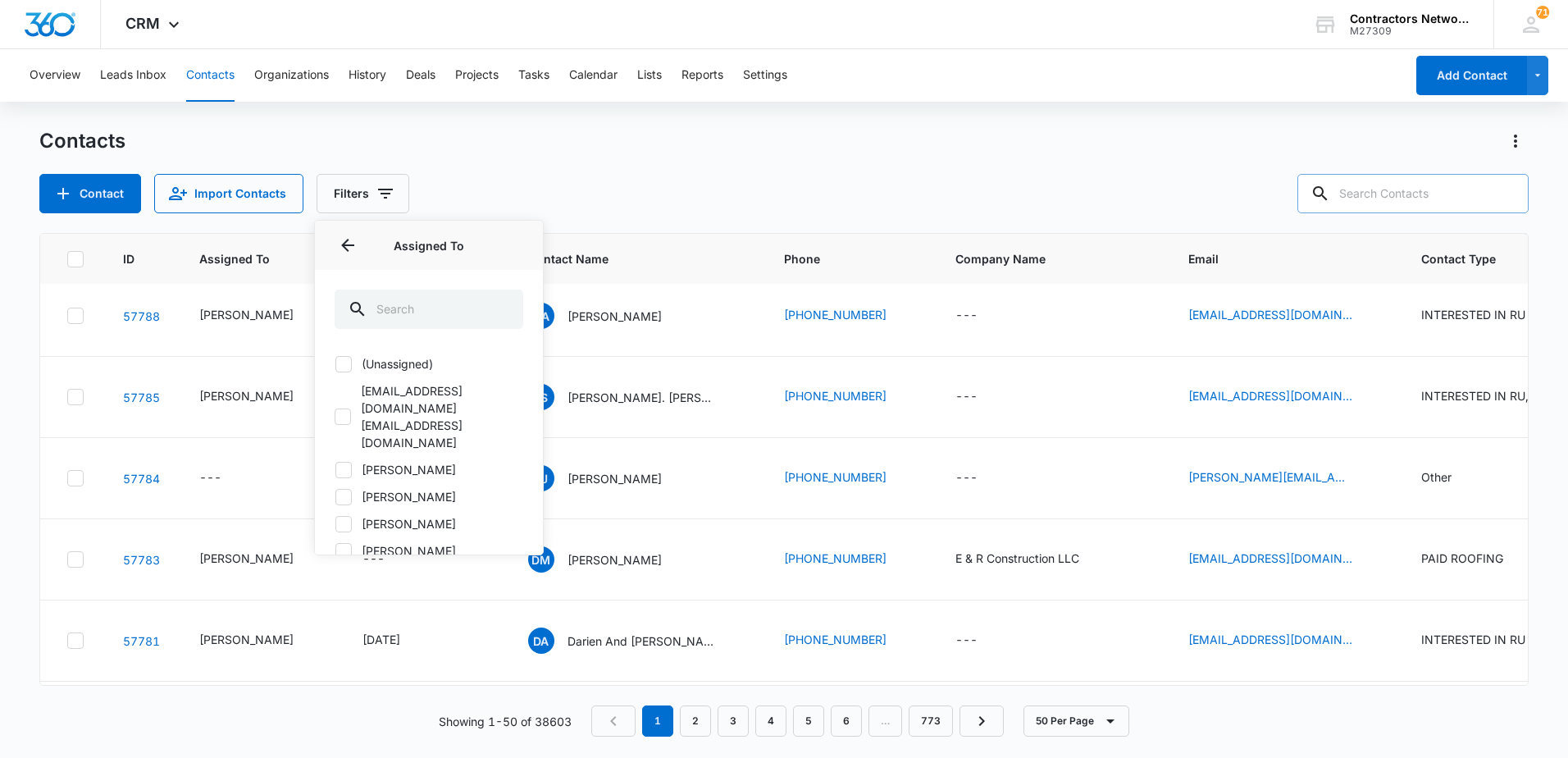
click at [345, 463] on icon at bounding box center [343, 470] width 15 height 15
click at [335, 469] on input "[PERSON_NAME]" at bounding box center [335, 469] width 1 height 1
click at [409, 173] on button "Filters" at bounding box center [363, 193] width 93 height 40
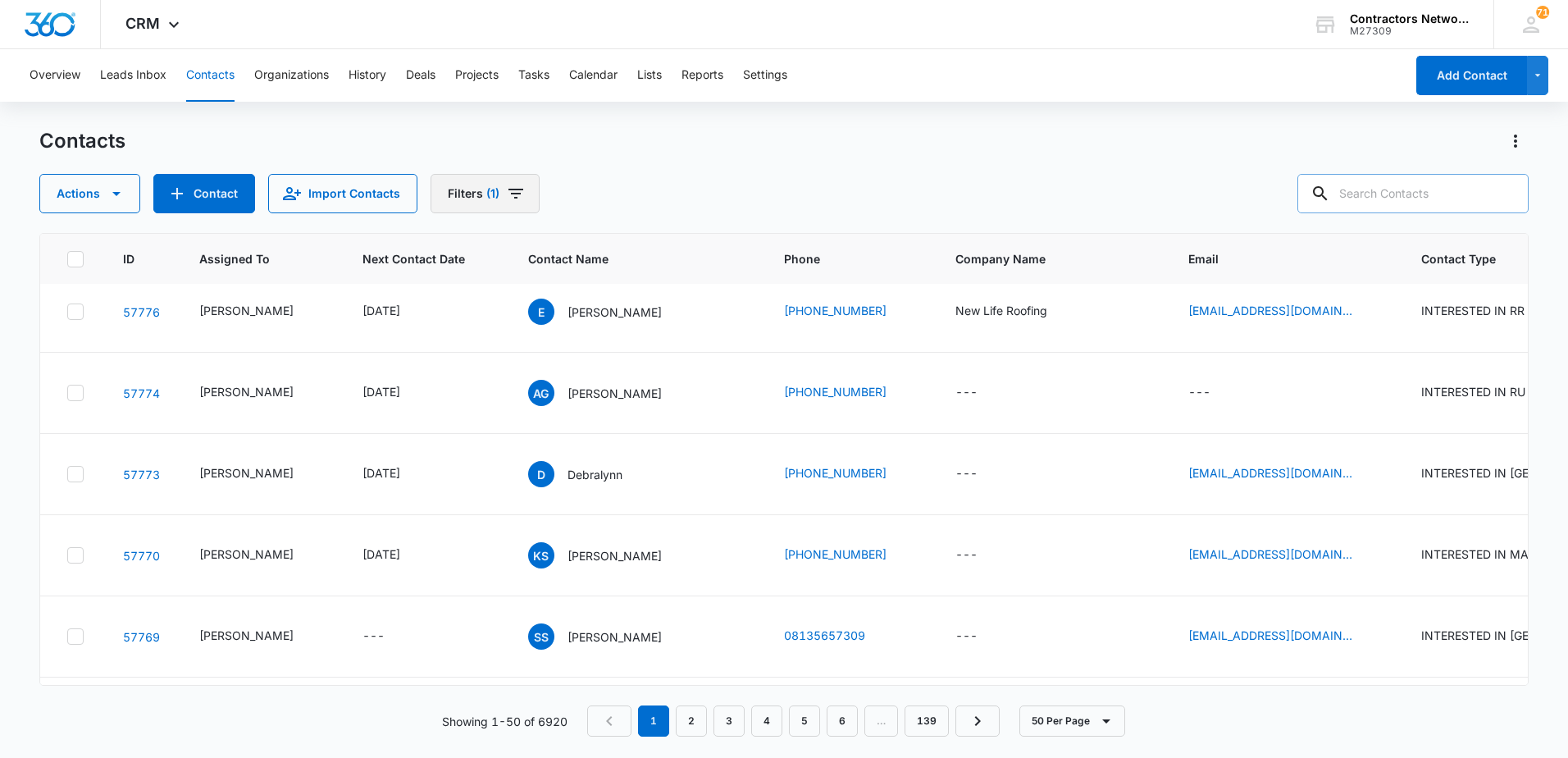
scroll to position [555, 0]
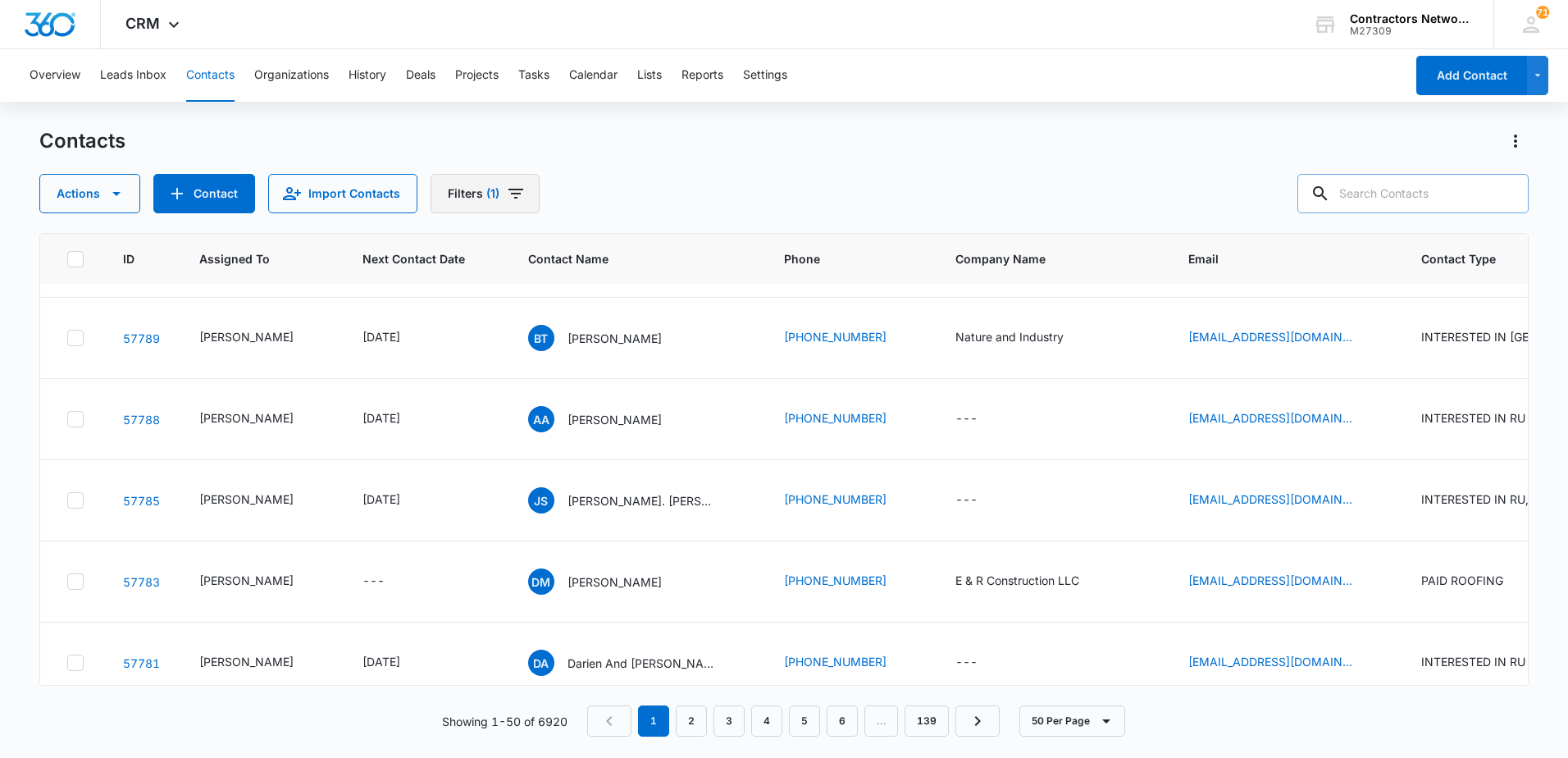
click at [511, 193] on icon "Filters" at bounding box center [515, 193] width 15 height 10
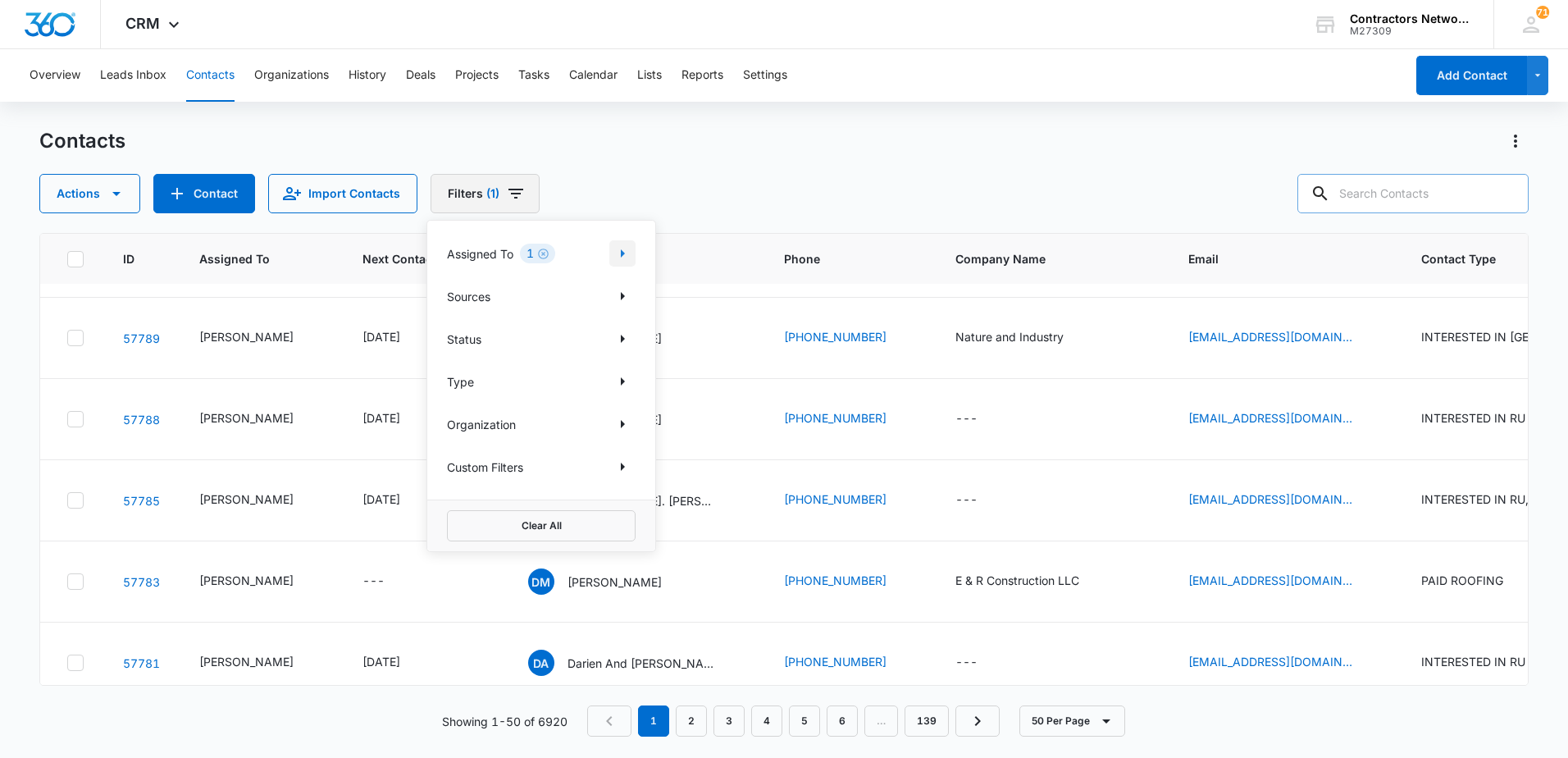
click at [621, 252] on icon "Show Assigned To filters" at bounding box center [622, 254] width 4 height 8
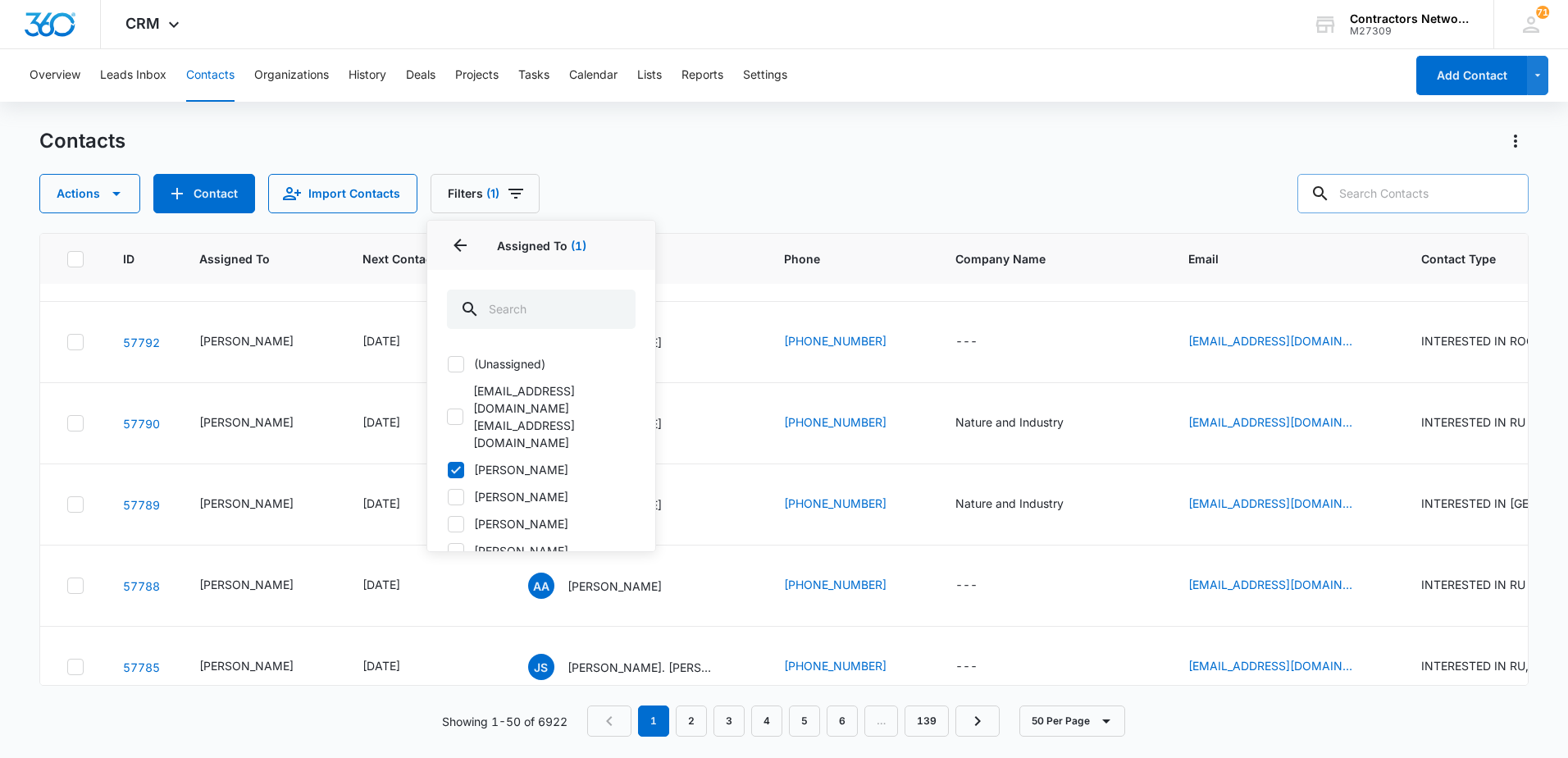
scroll to position [824, 0]
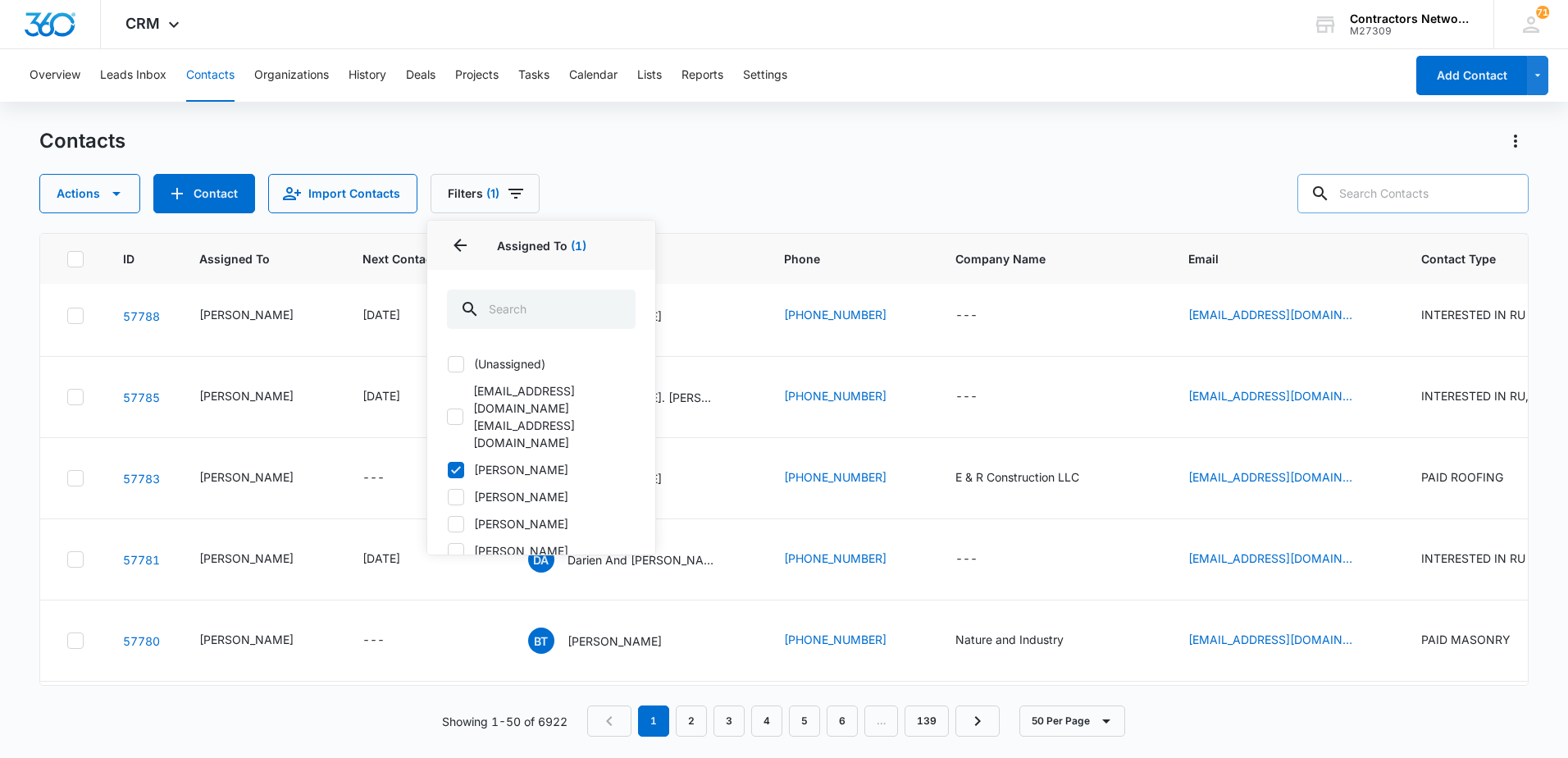
drag, startPoint x: 454, startPoint y: 460, endPoint x: 754, endPoint y: 150, distance: 431.4
click at [454, 489] on icon at bounding box center [456, 496] width 15 height 15
click at [448, 496] on input "[PERSON_NAME]" at bounding box center [447, 496] width 1 height 1
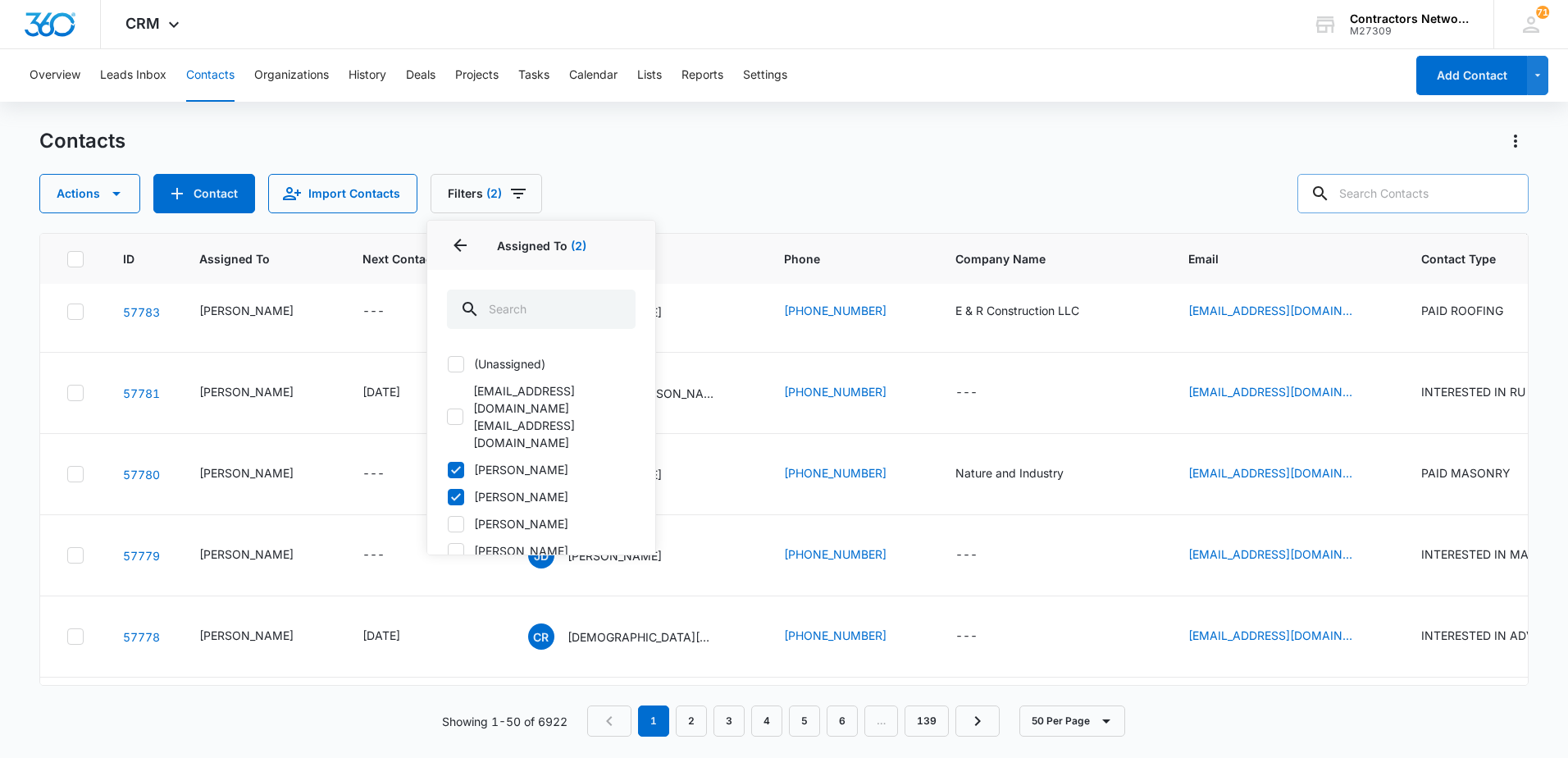
click at [754, 150] on div "Contacts" at bounding box center [784, 141] width 1490 height 26
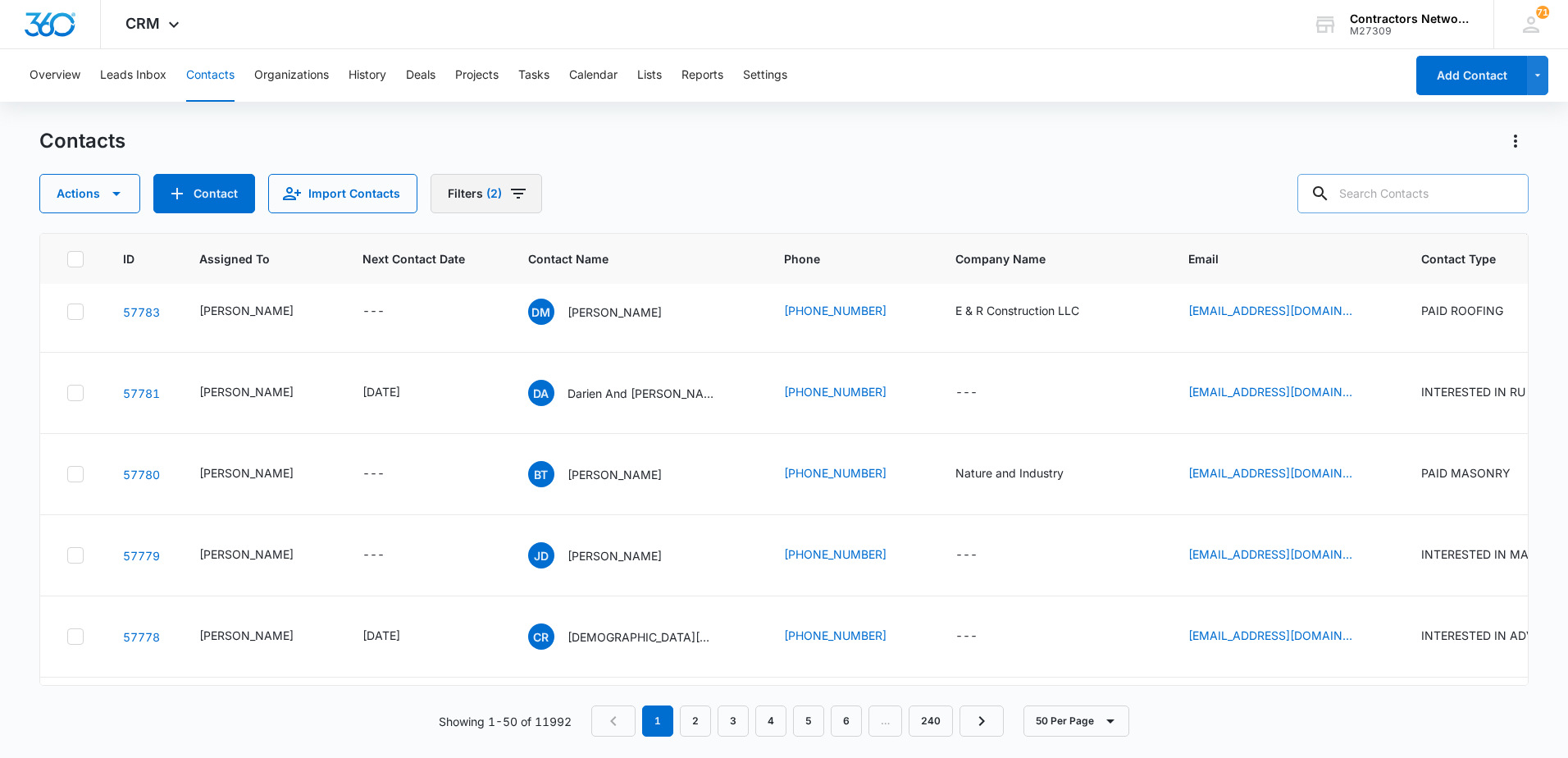
scroll to position [555, 0]
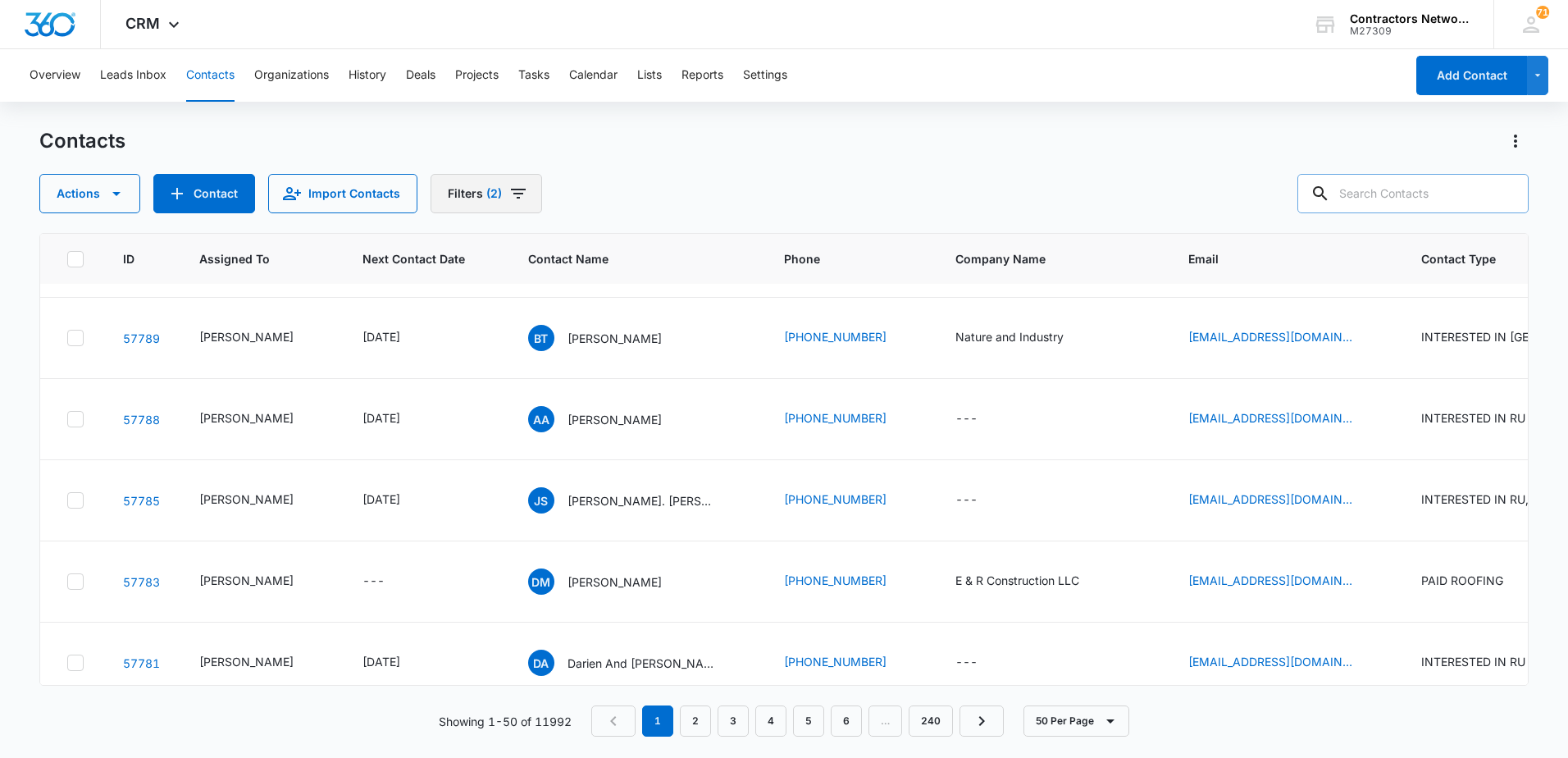
click at [513, 197] on icon "Filters" at bounding box center [518, 193] width 15 height 10
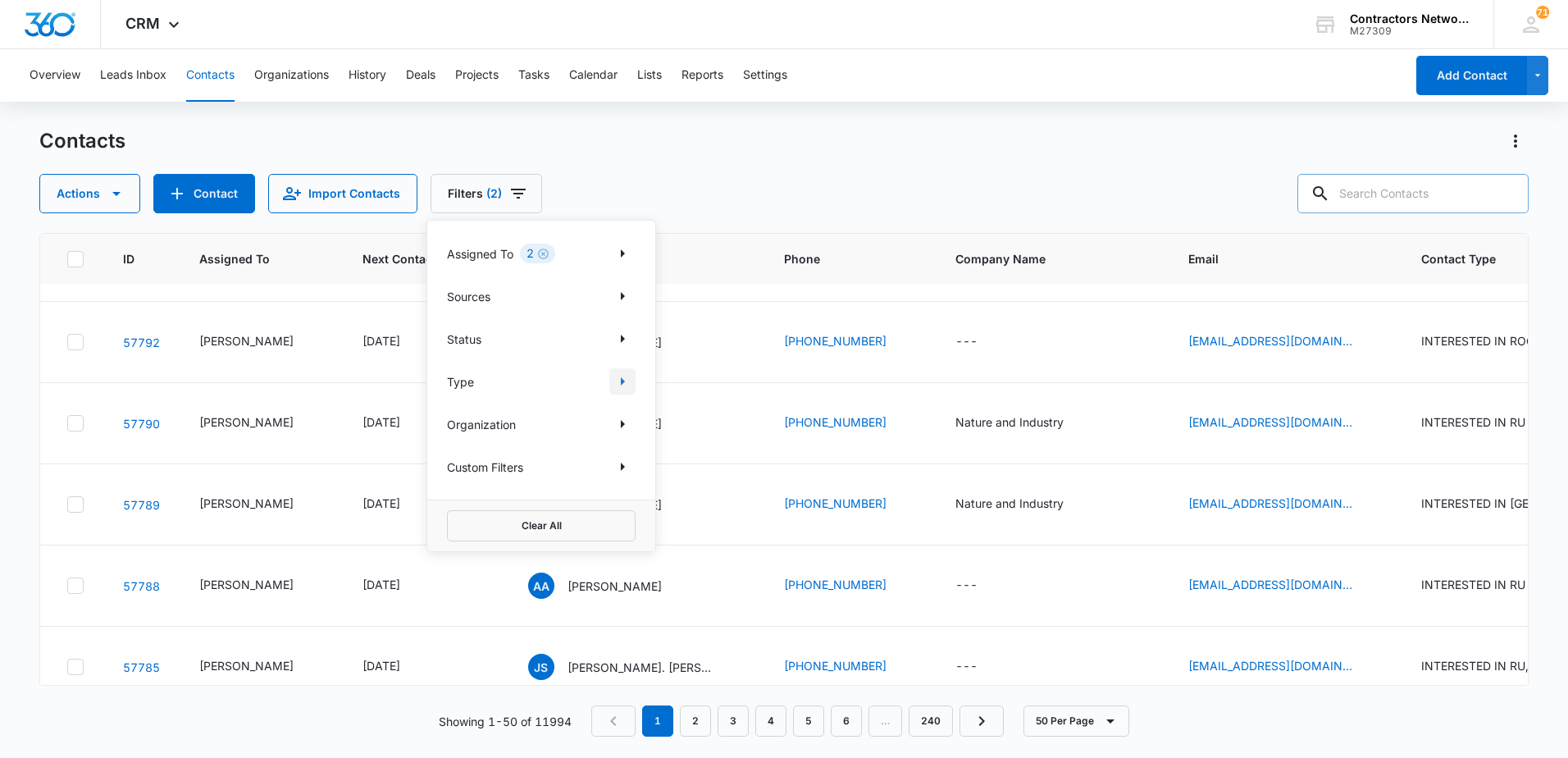
scroll to position [824, 0]
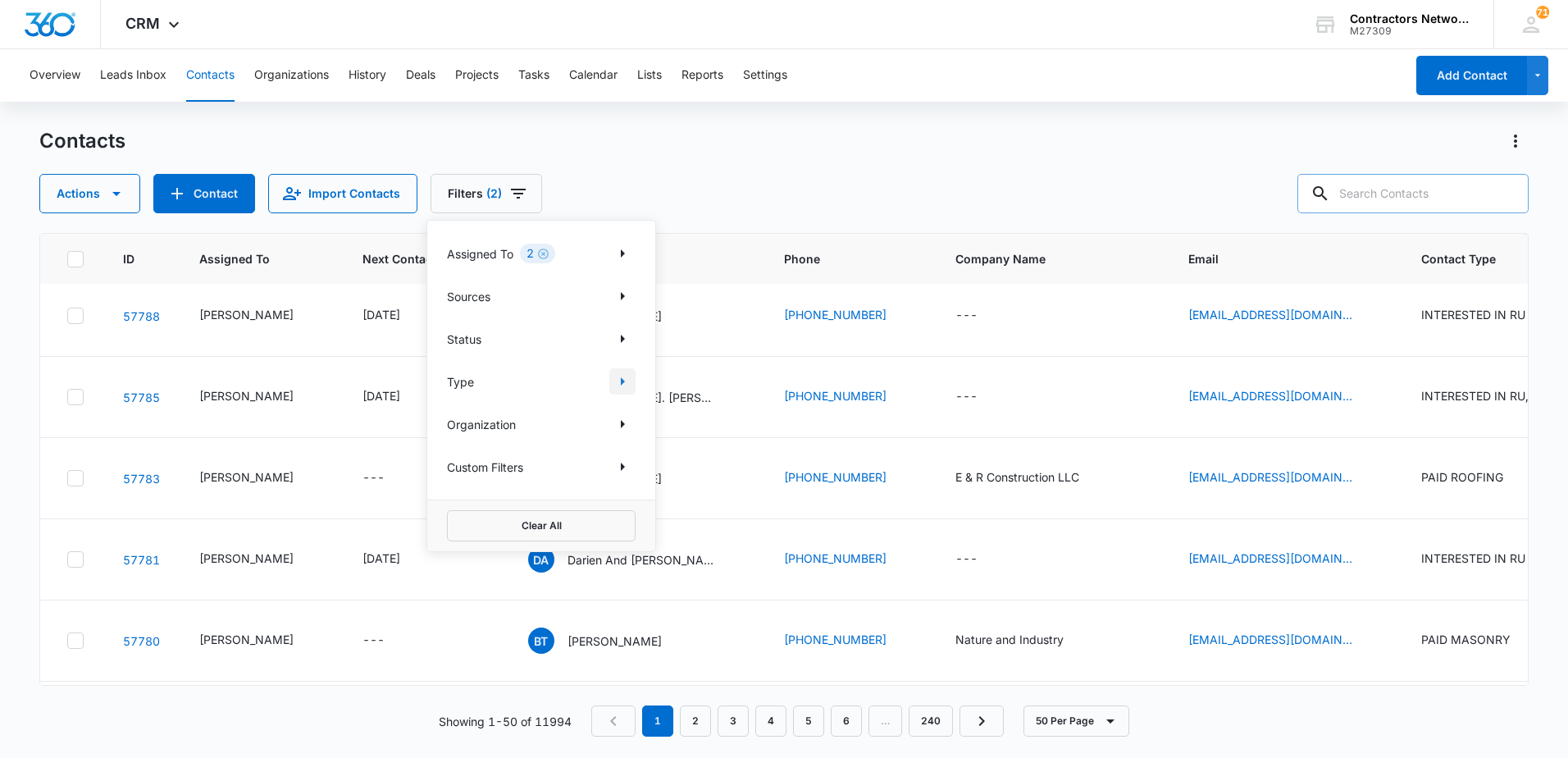
click at [626, 379] on icon "Show Type filters" at bounding box center [622, 381] width 20 height 20
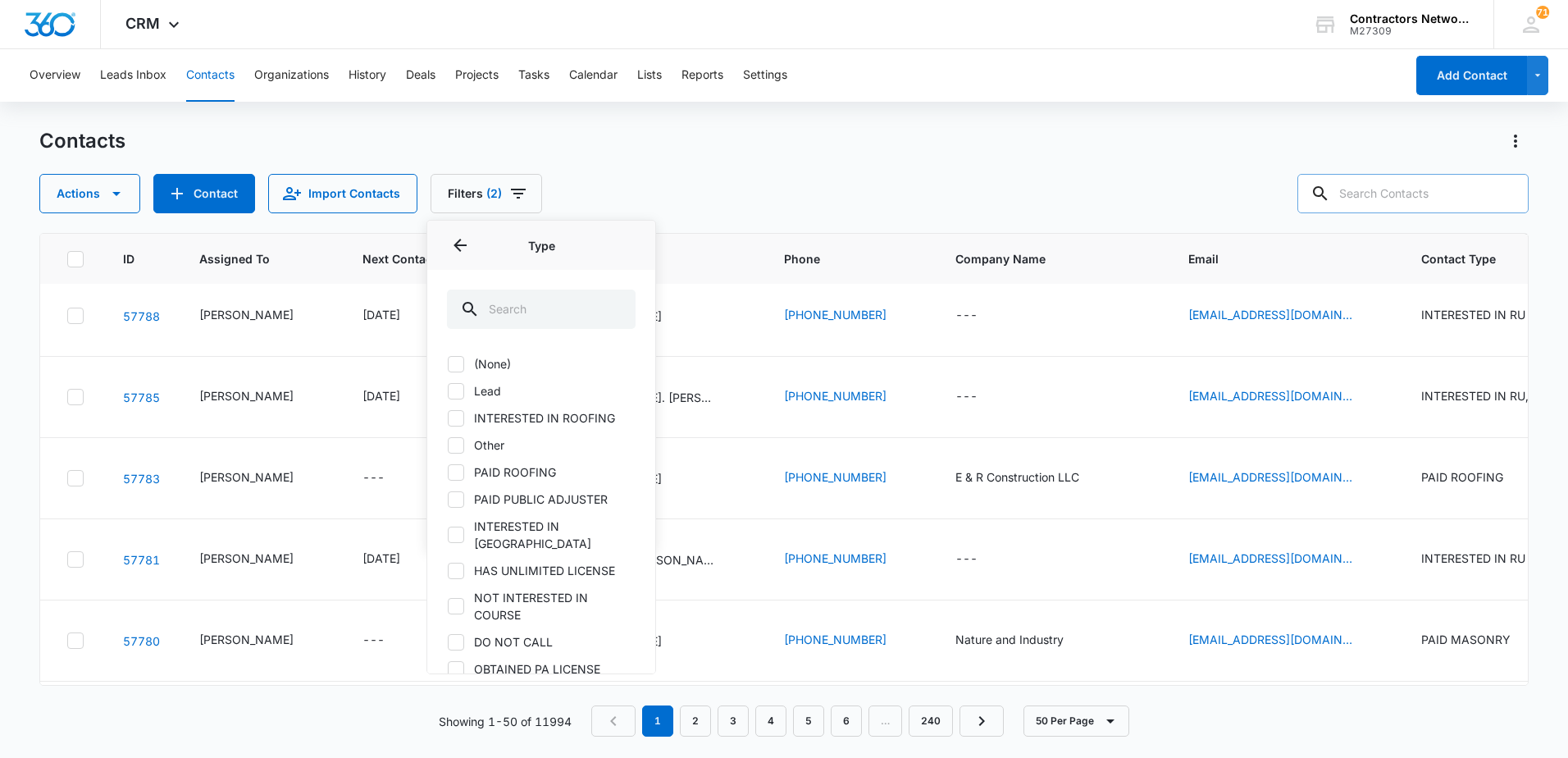
click at [459, 530] on icon at bounding box center [456, 533] width 10 height 7
click at [448, 535] on input "INTERESTED IN [GEOGRAPHIC_DATA]" at bounding box center [447, 535] width 1 height 1
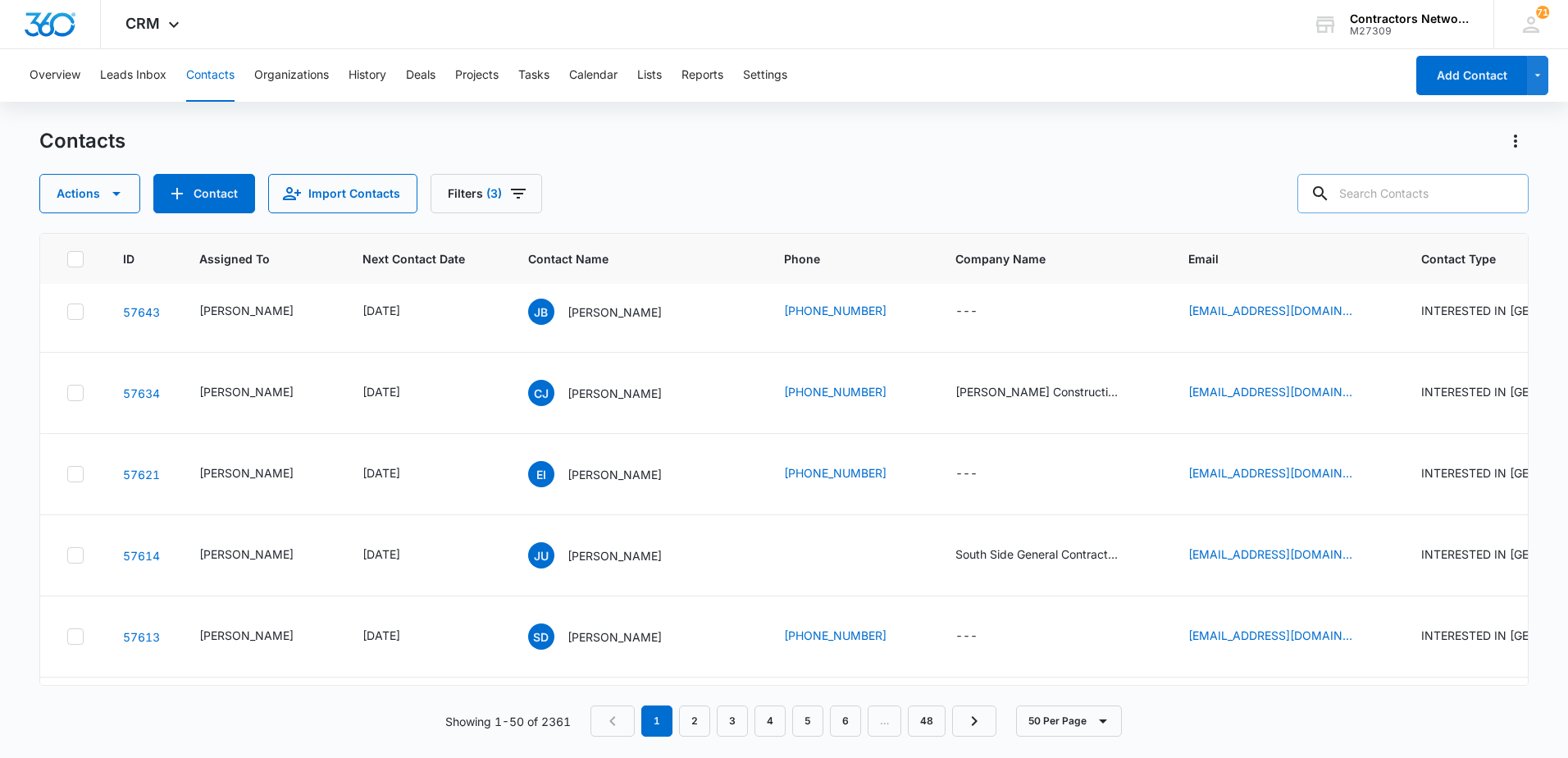
scroll to position [0, 0]
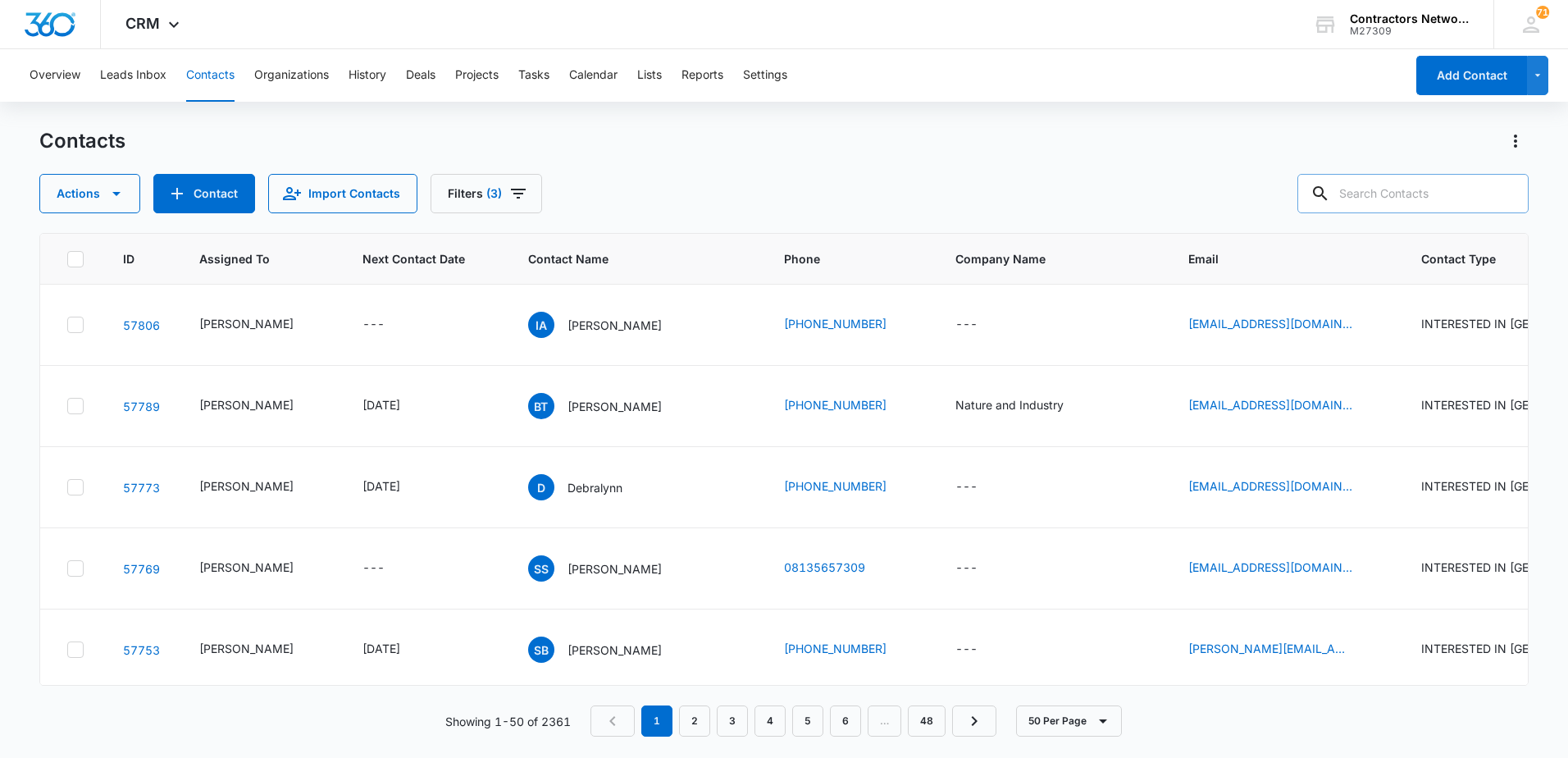
click at [760, 163] on div "Contacts Actions Contact Import Contacts Filters (3)" at bounding box center [784, 170] width 1490 height 85
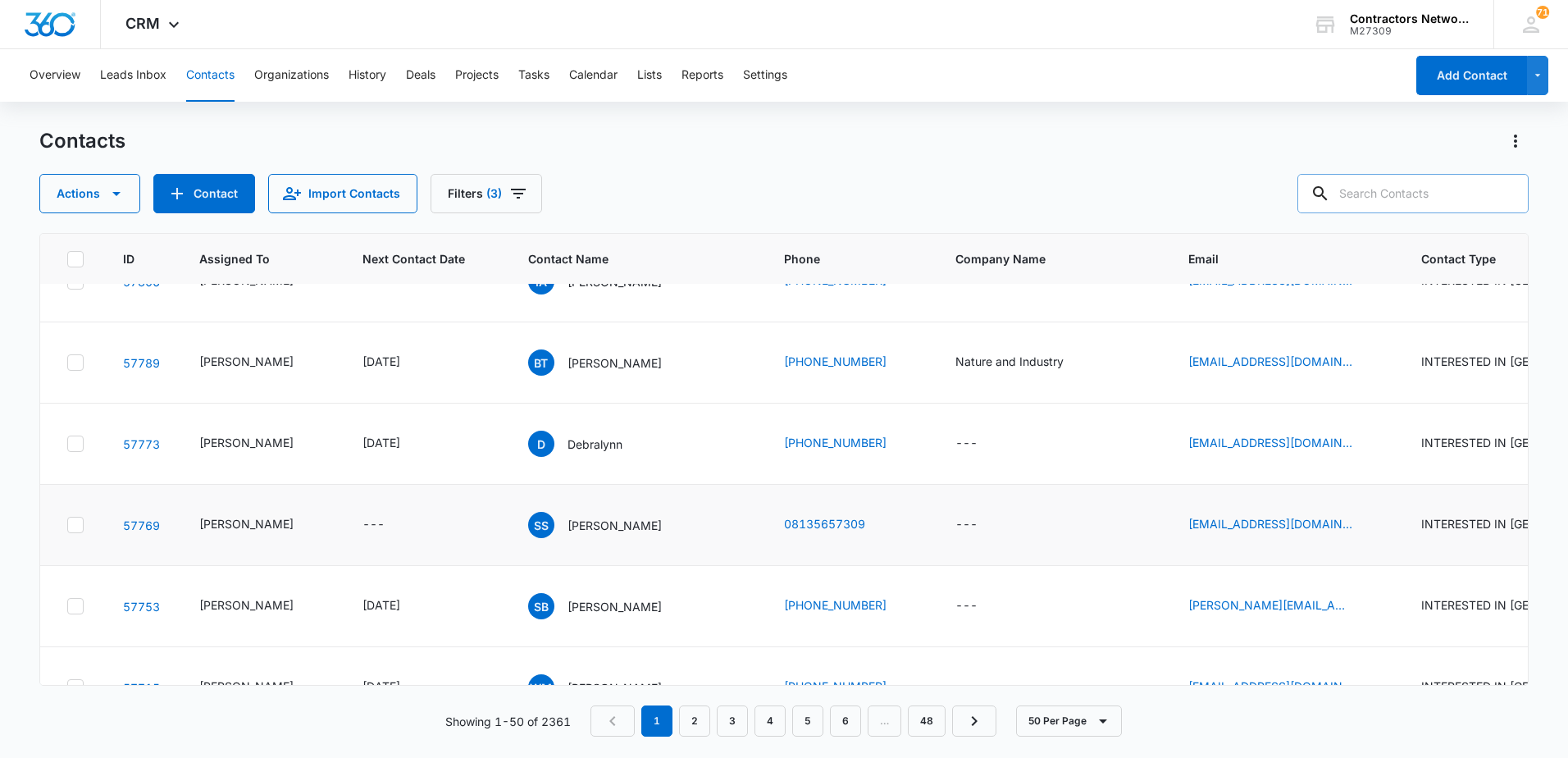
scroll to position [82, 0]
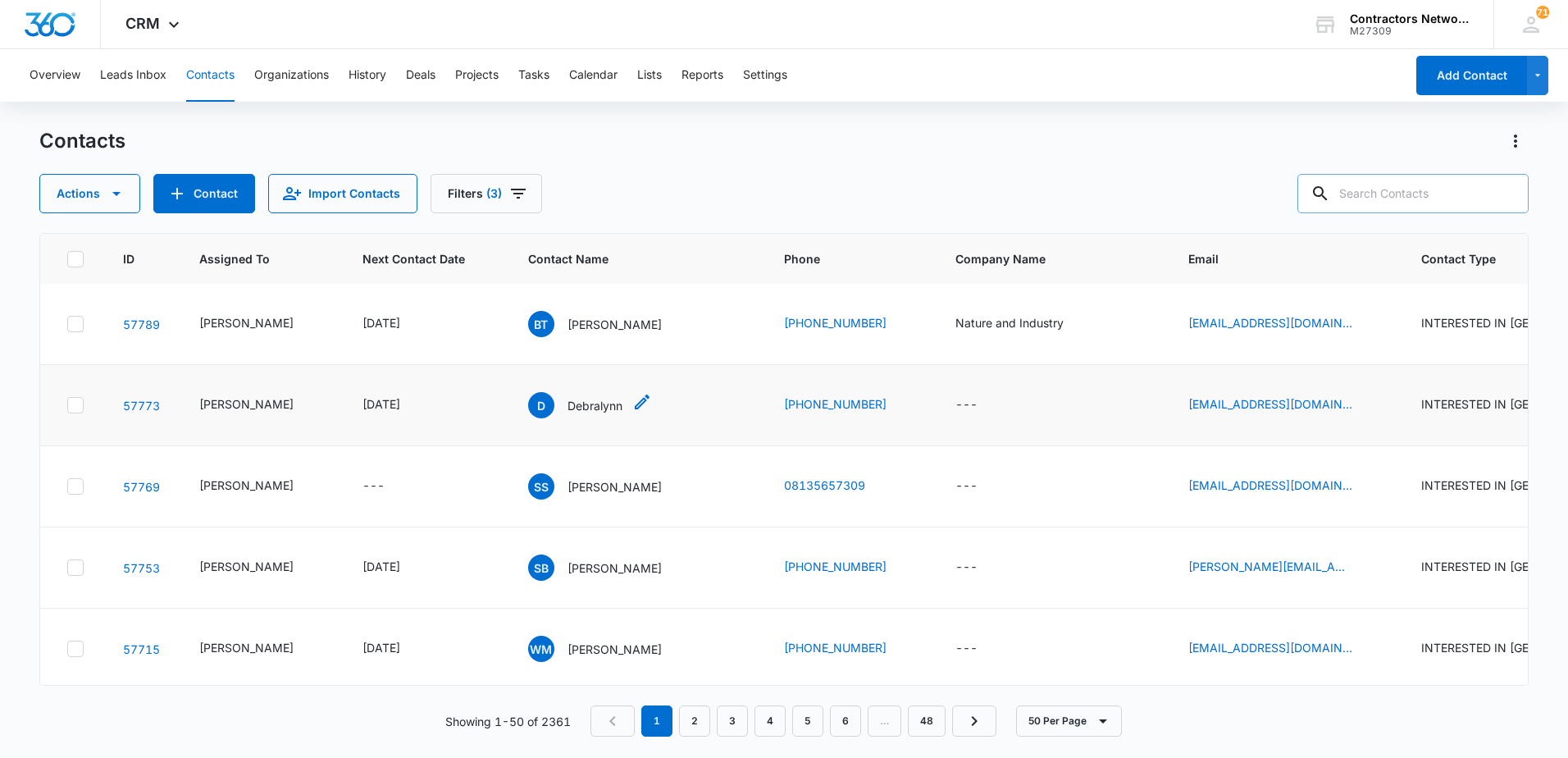
click at [589, 414] on p "Debralynn" at bounding box center [595, 404] width 55 height 17
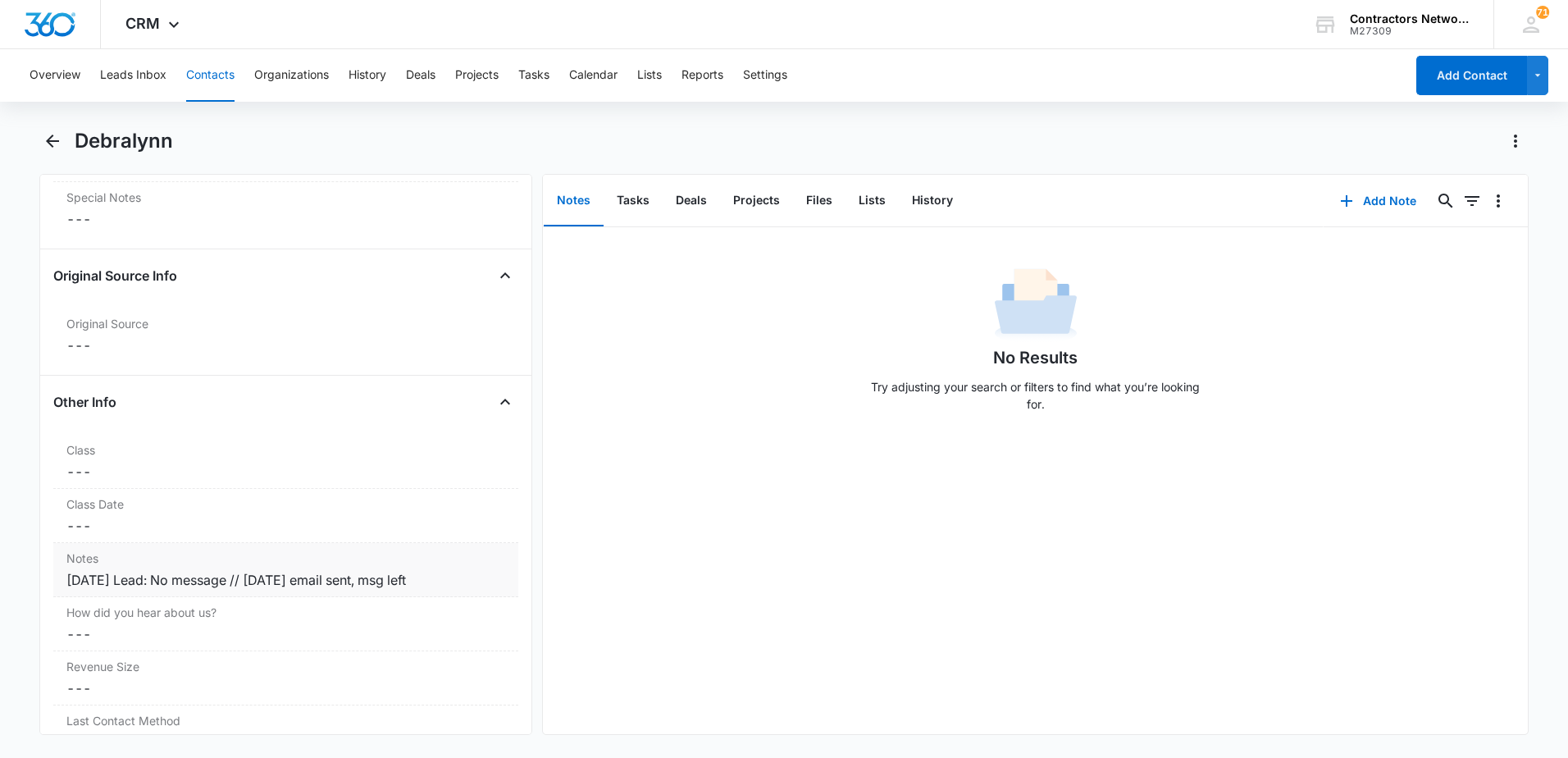
scroll to position [1722, 0]
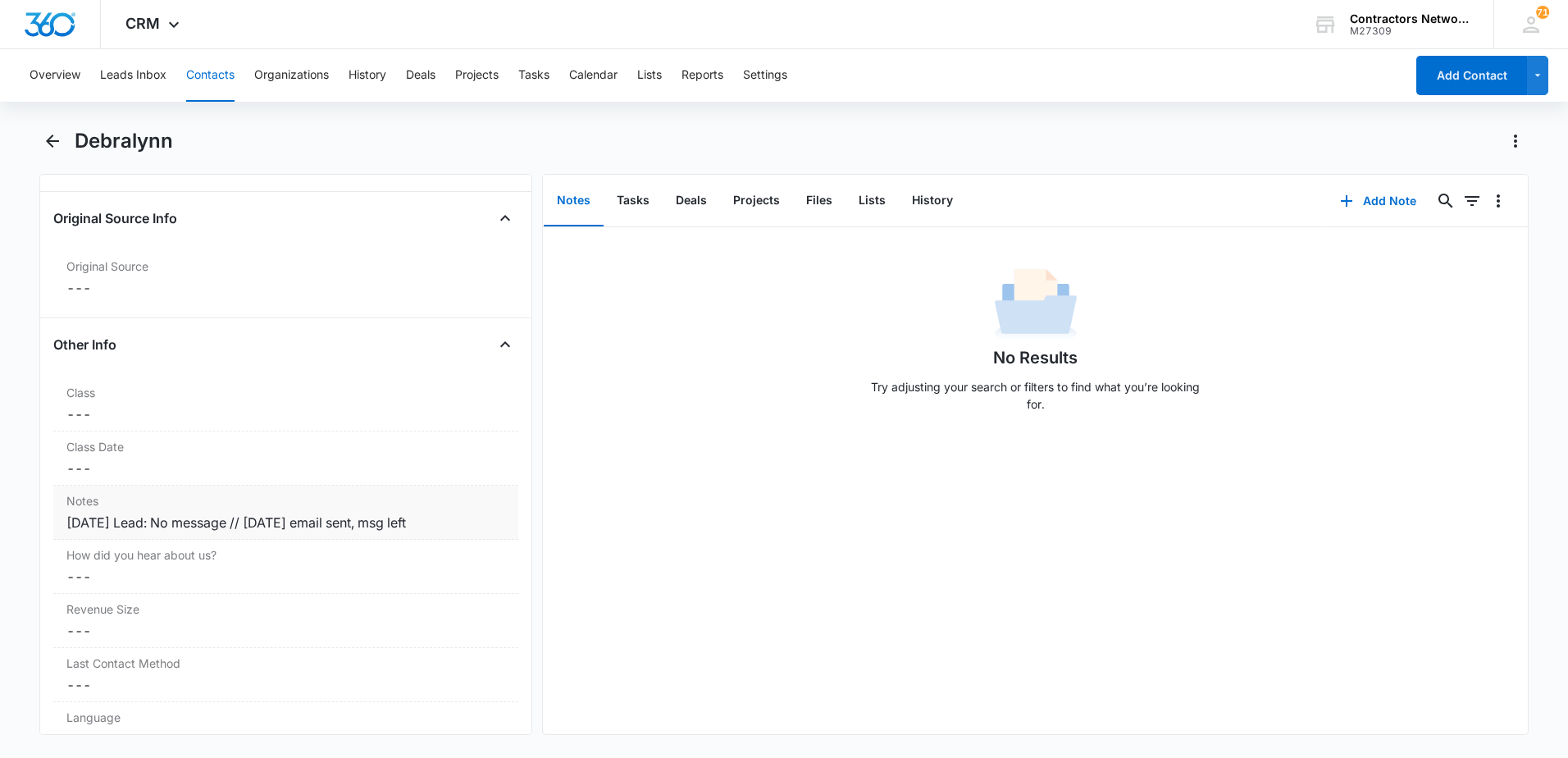
click at [464, 522] on div "[DATE] Lead: No message // [DATE] email sent, msg left" at bounding box center [285, 522] width 439 height 20
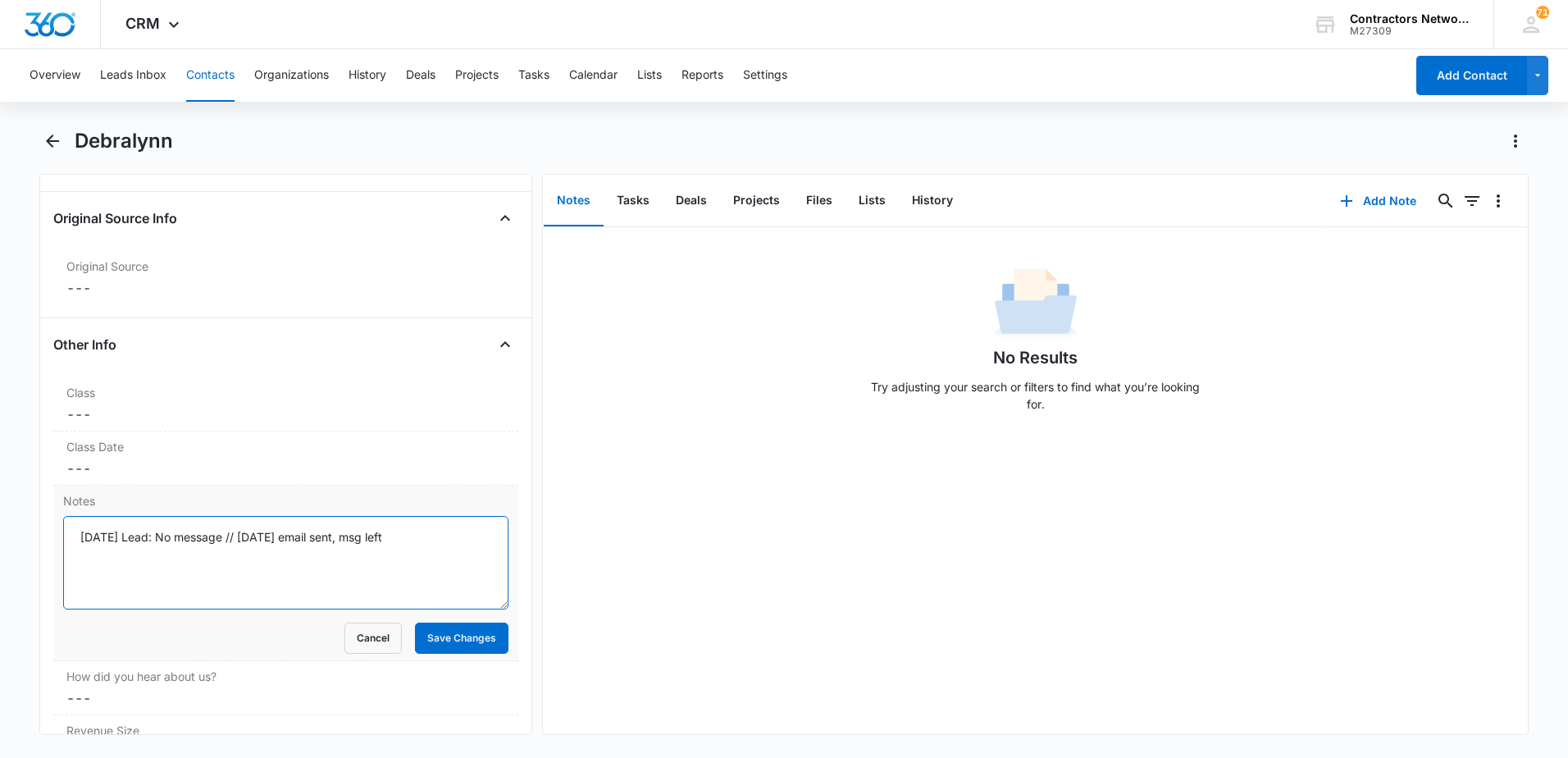
click at [458, 544] on textarea "[DATE] Lead: No message // [DATE] email sent, msg left" at bounding box center [285, 562] width 445 height 93
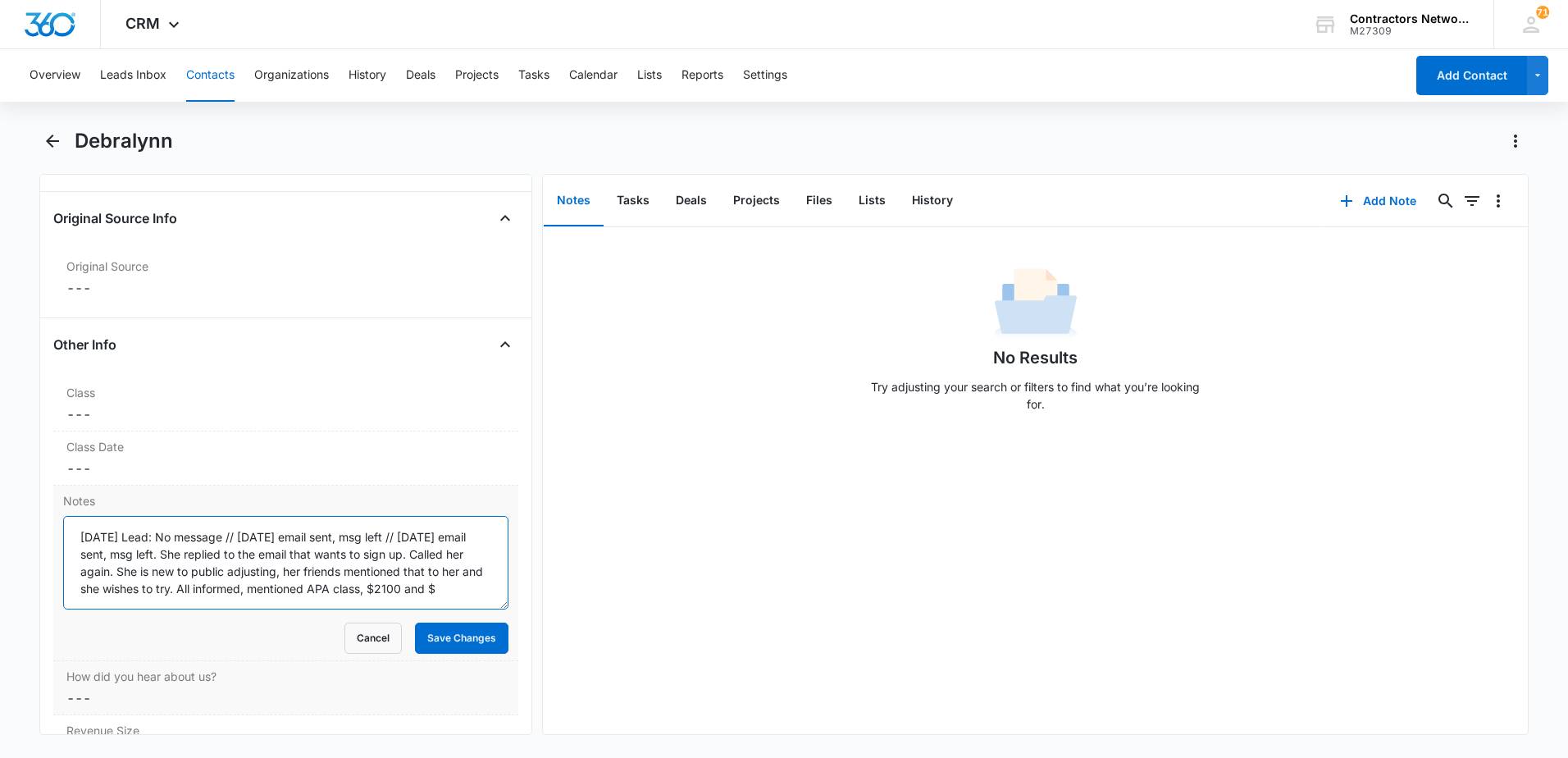
scroll to position [4, 0]
click at [454, 586] on textarea "[DATE] Lead: No message // [DATE] email sent, msg left // [DATE] email sent, ms…" at bounding box center [285, 562] width 445 height 93
type textarea "[DATE] Lead: No message // [DATE] email sent, msg left // [DATE] email sent, ms…"
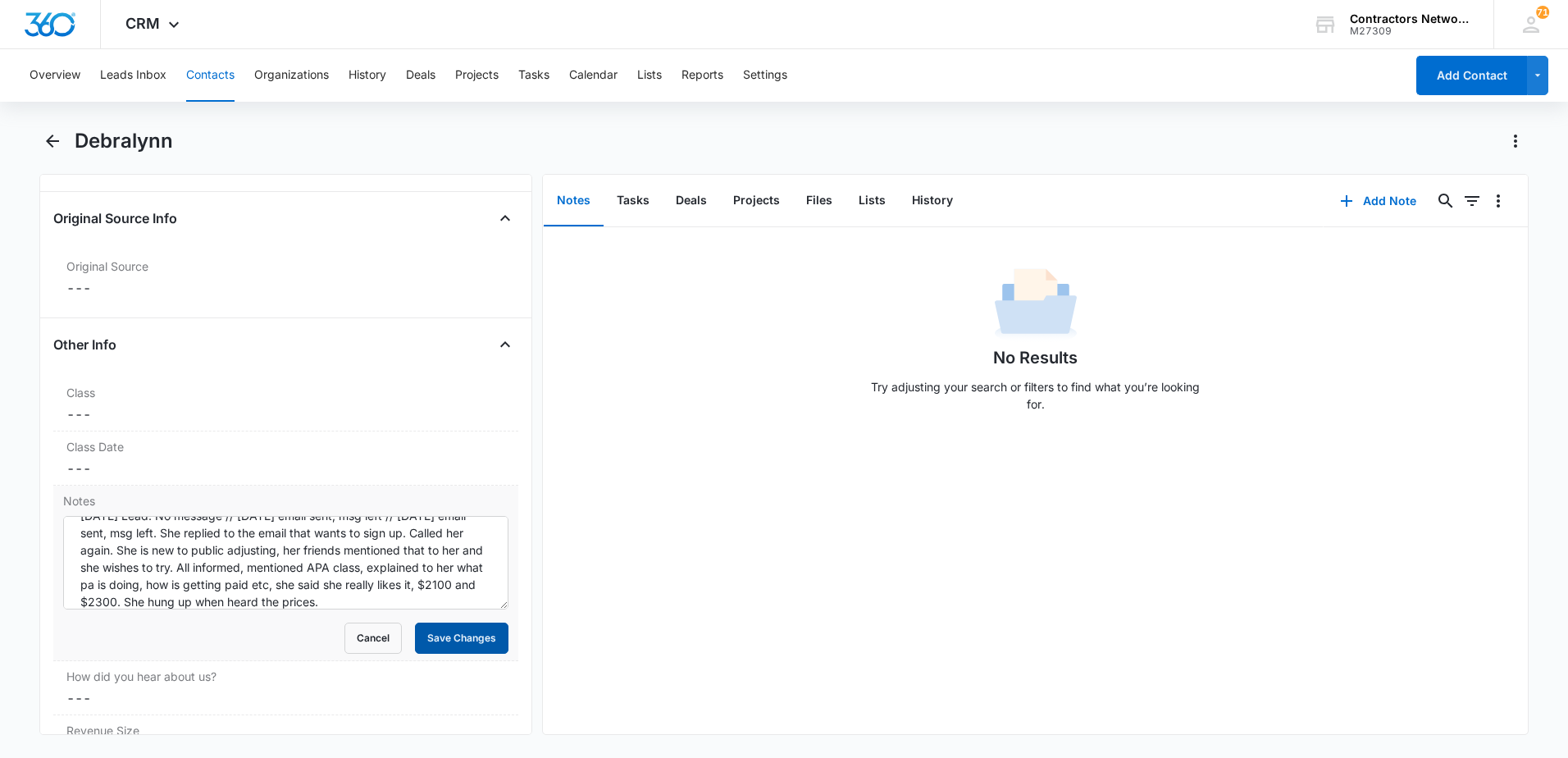
click at [438, 637] on button "Save Changes" at bounding box center [462, 637] width 93 height 31
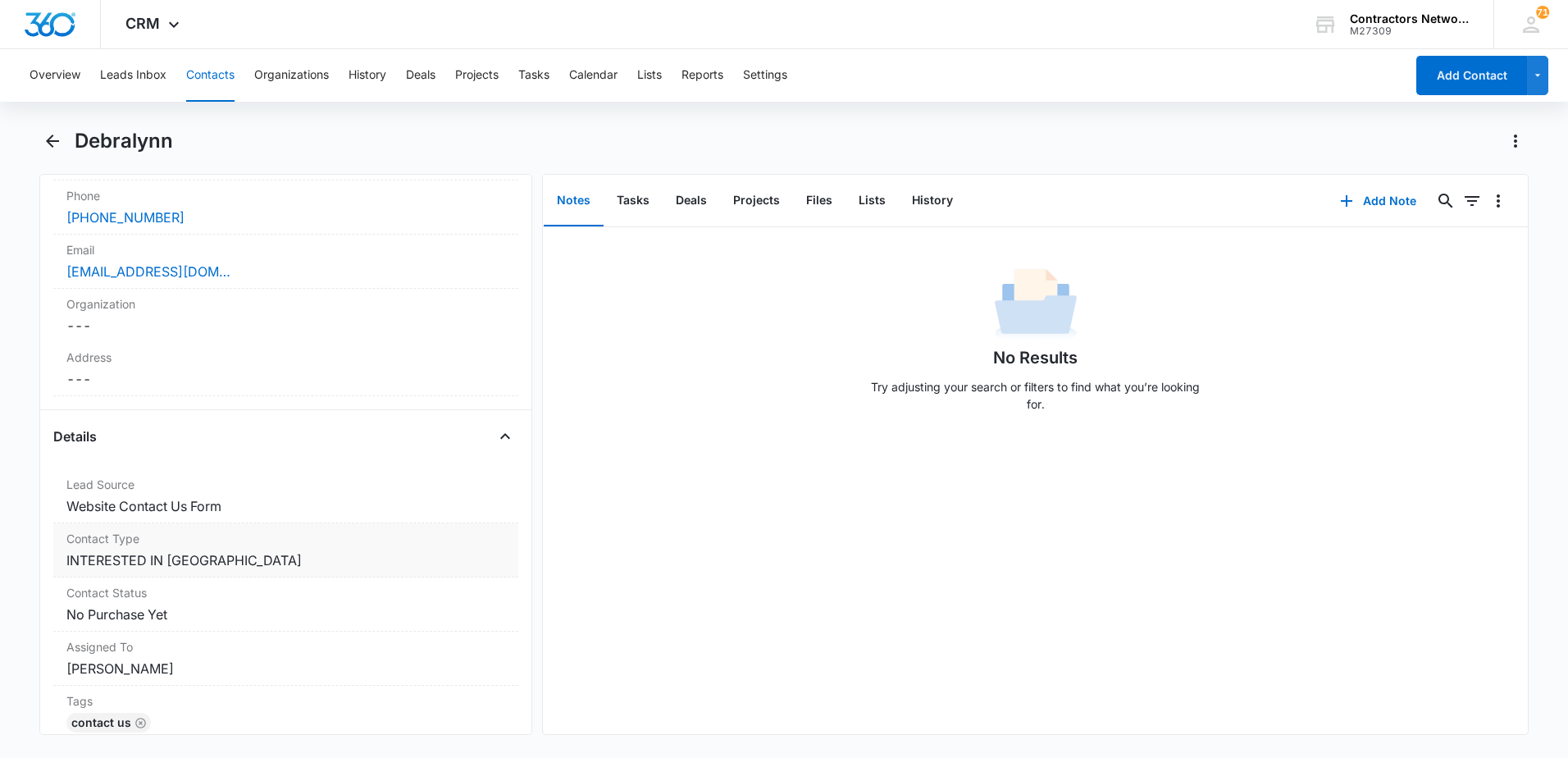
scroll to position [410, 0]
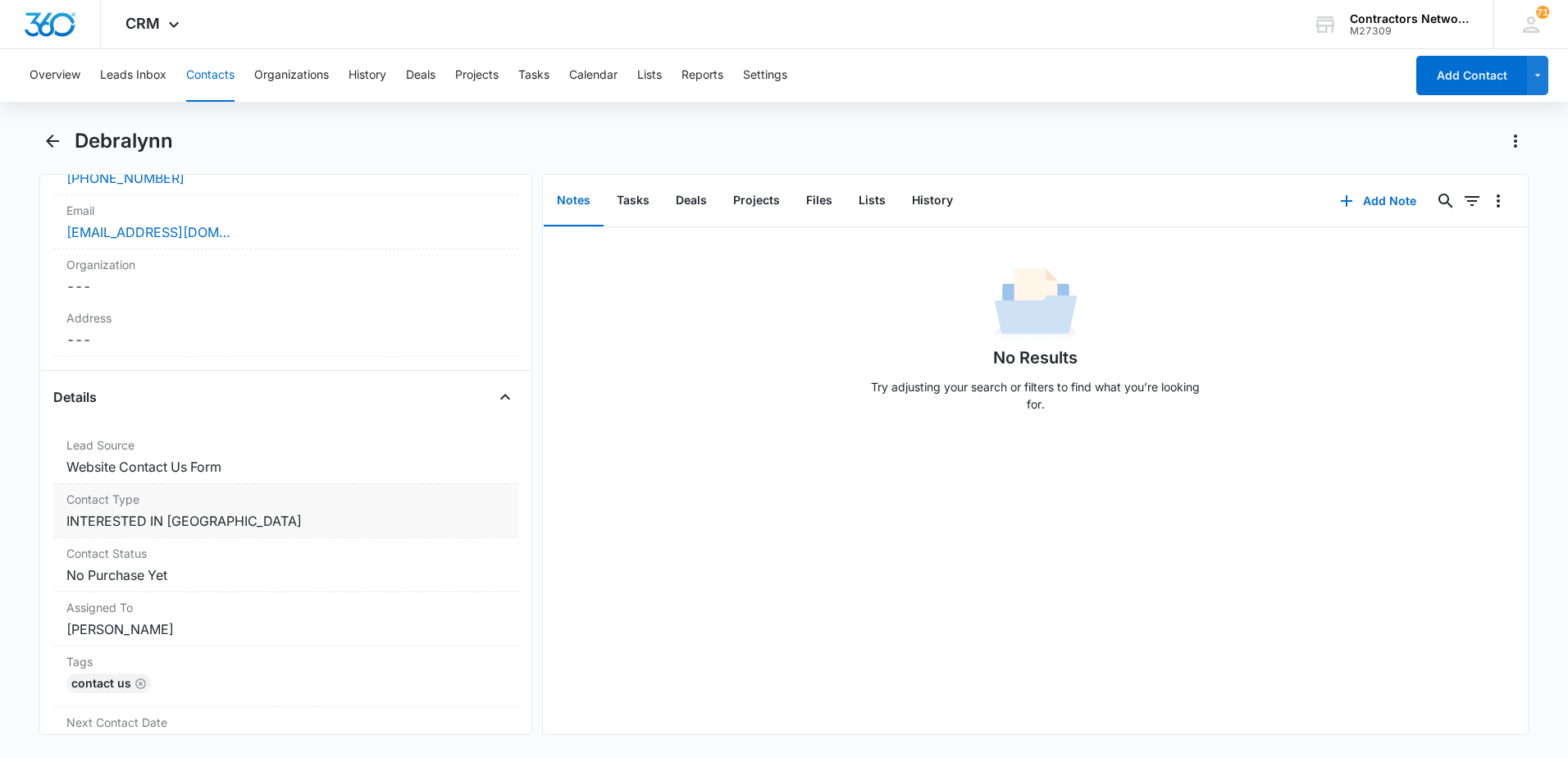
click at [292, 536] on div "Contact Type Cancel Save Changes INTERESTED IN [GEOGRAPHIC_DATA]" at bounding box center [285, 510] width 465 height 54
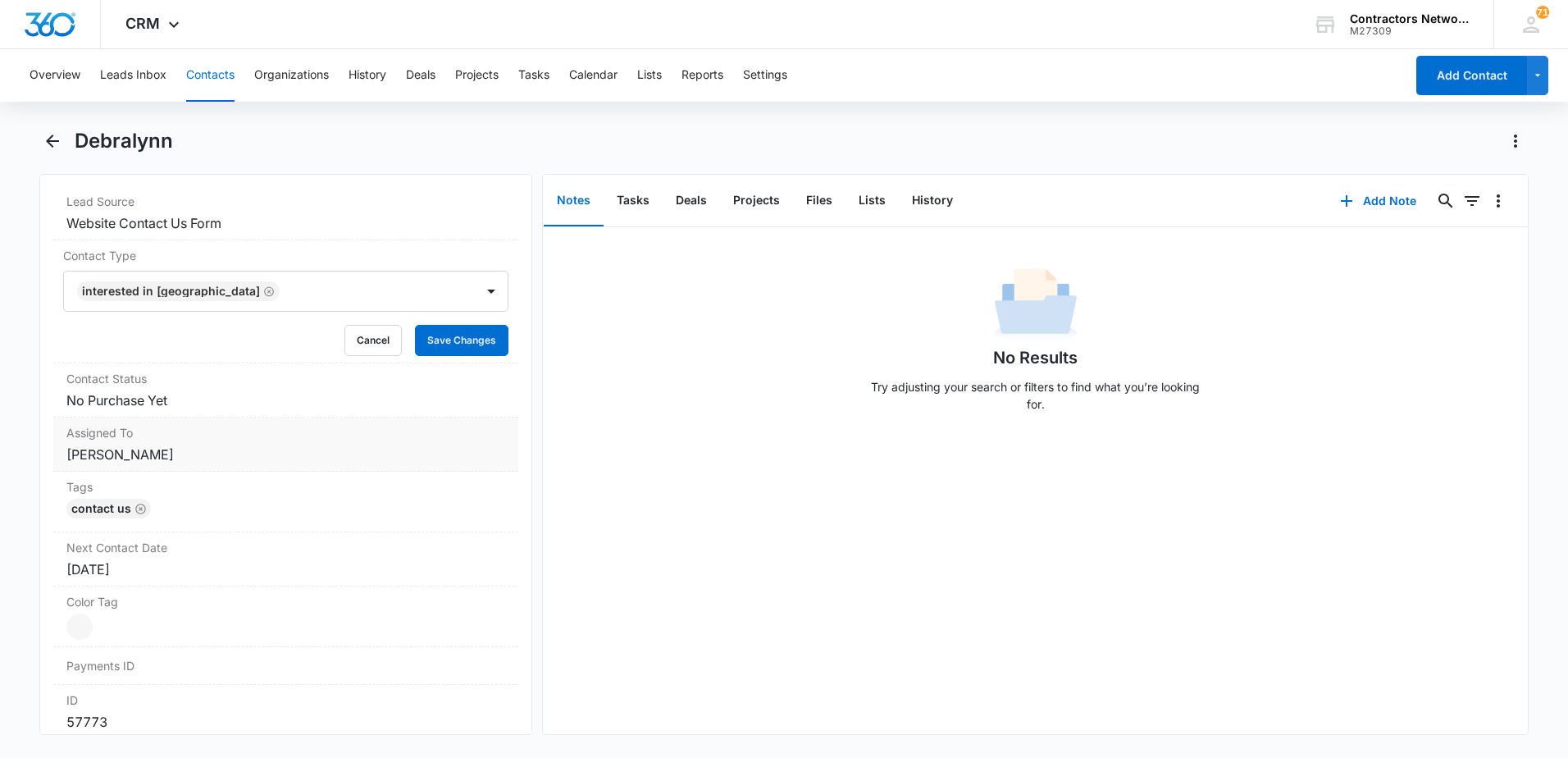
scroll to position [656, 0]
click at [290, 300] on div "INTERESTED IN [GEOGRAPHIC_DATA]" at bounding box center [270, 288] width 411 height 40
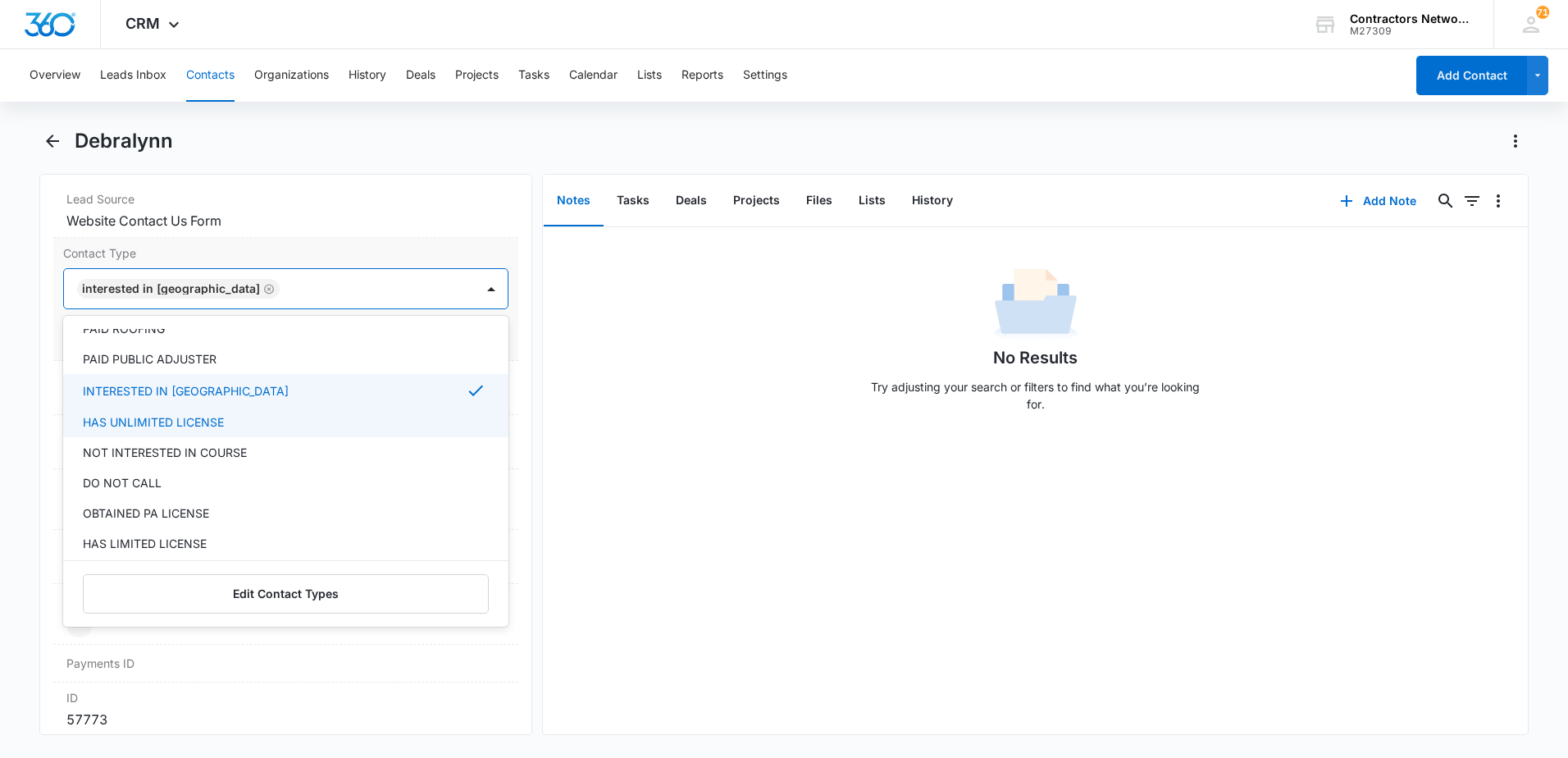
scroll to position [163, 0]
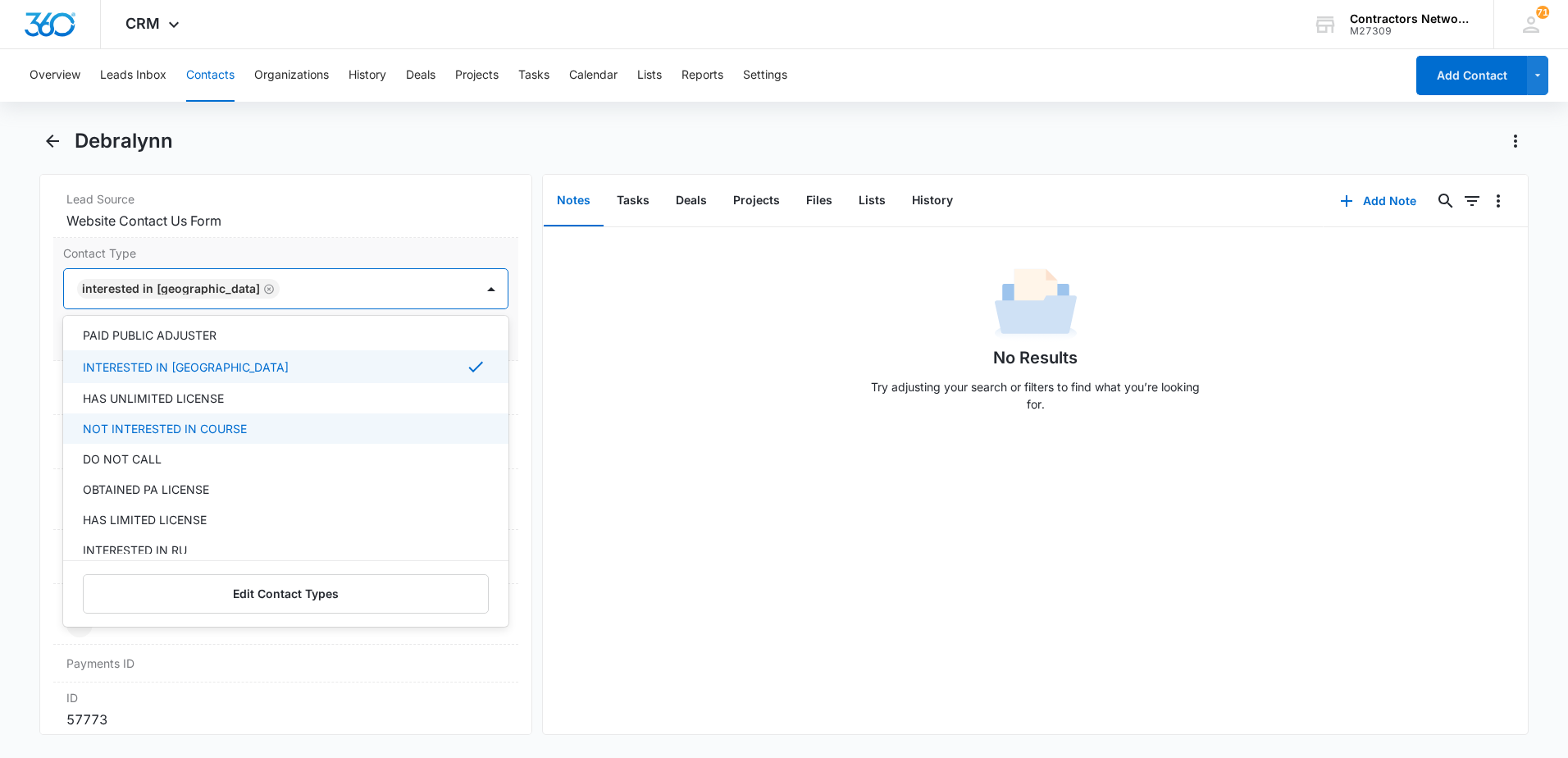
click at [284, 433] on div "NOT INTERESTED IN COURSE" at bounding box center [284, 428] width 402 height 17
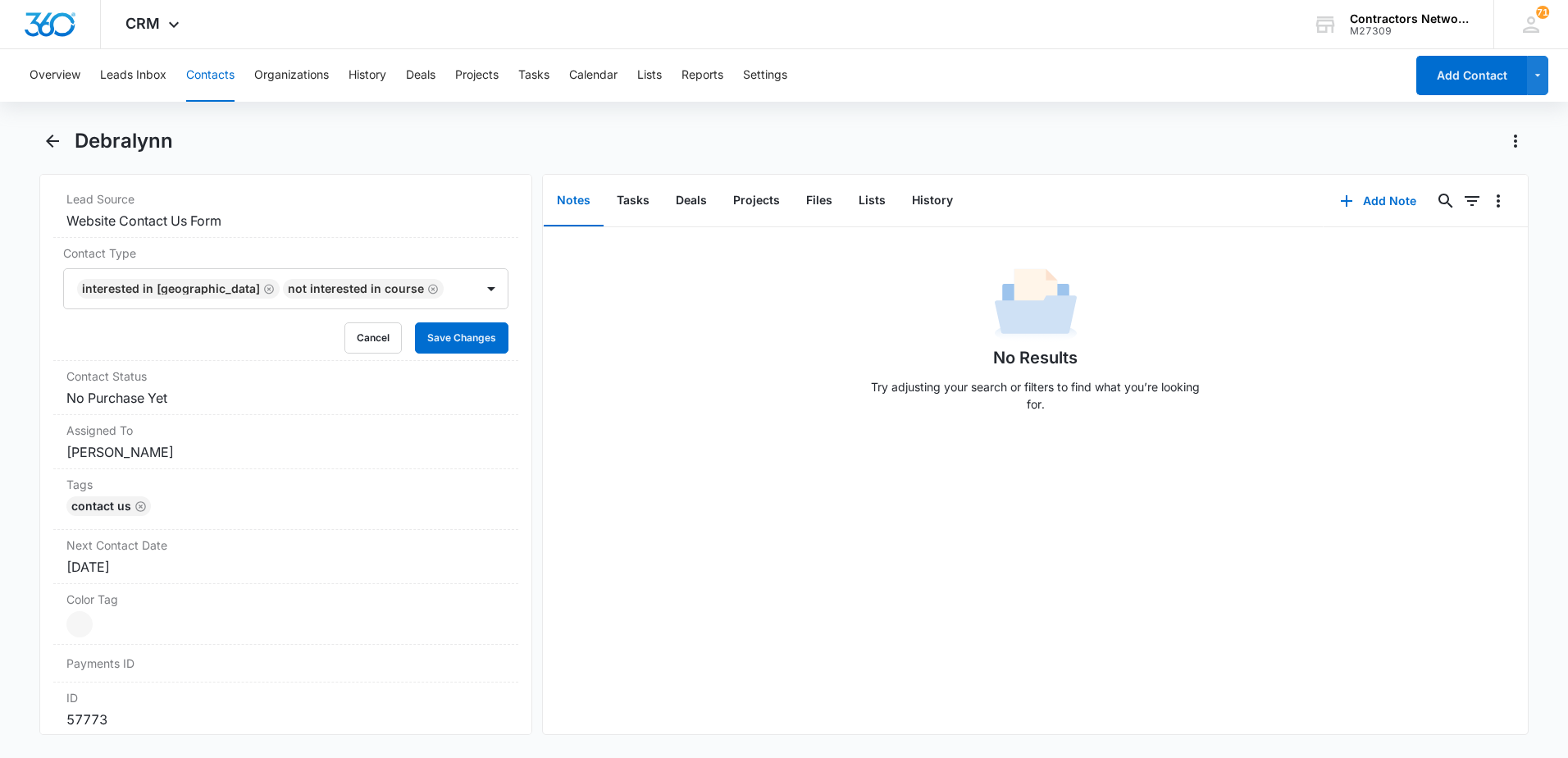
click at [758, 549] on div "No Results Try adjusting your search or filters to find what you’re looking for." at bounding box center [1036, 480] width 985 height 506
click at [467, 343] on button "Save Changes" at bounding box center [462, 337] width 93 height 31
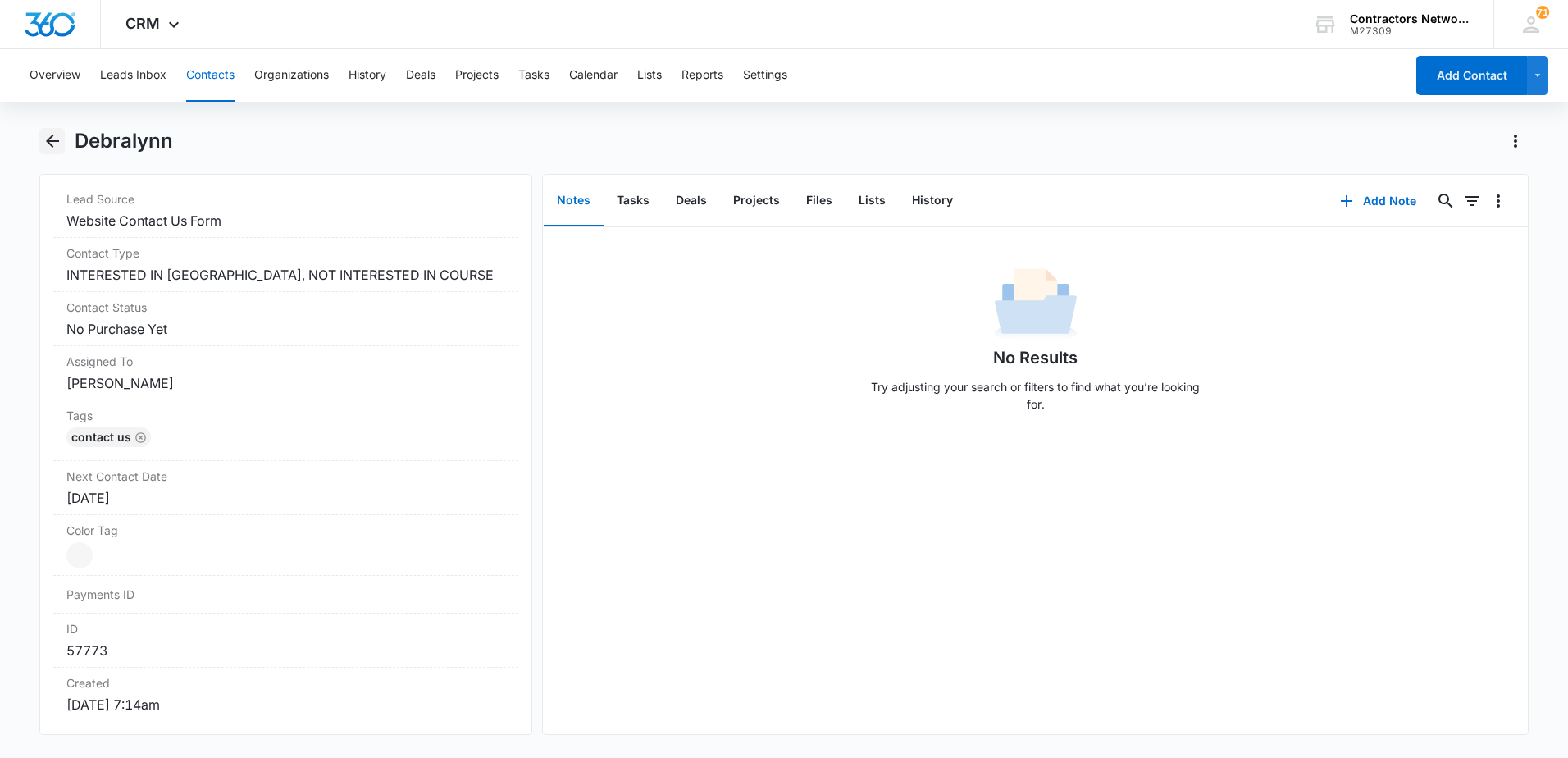
click at [52, 138] on icon "Back" at bounding box center [53, 141] width 20 height 20
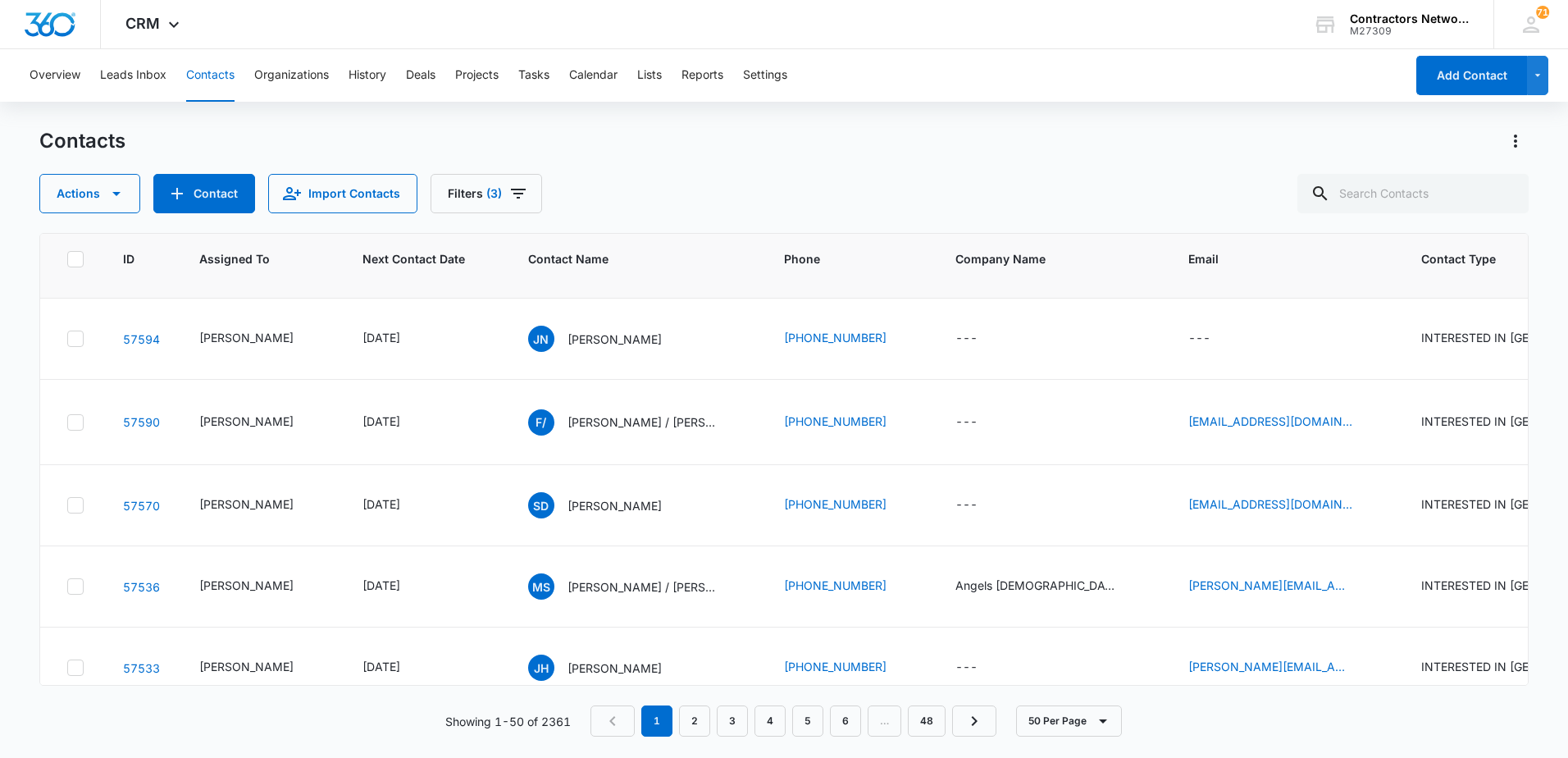
scroll to position [1394, 0]
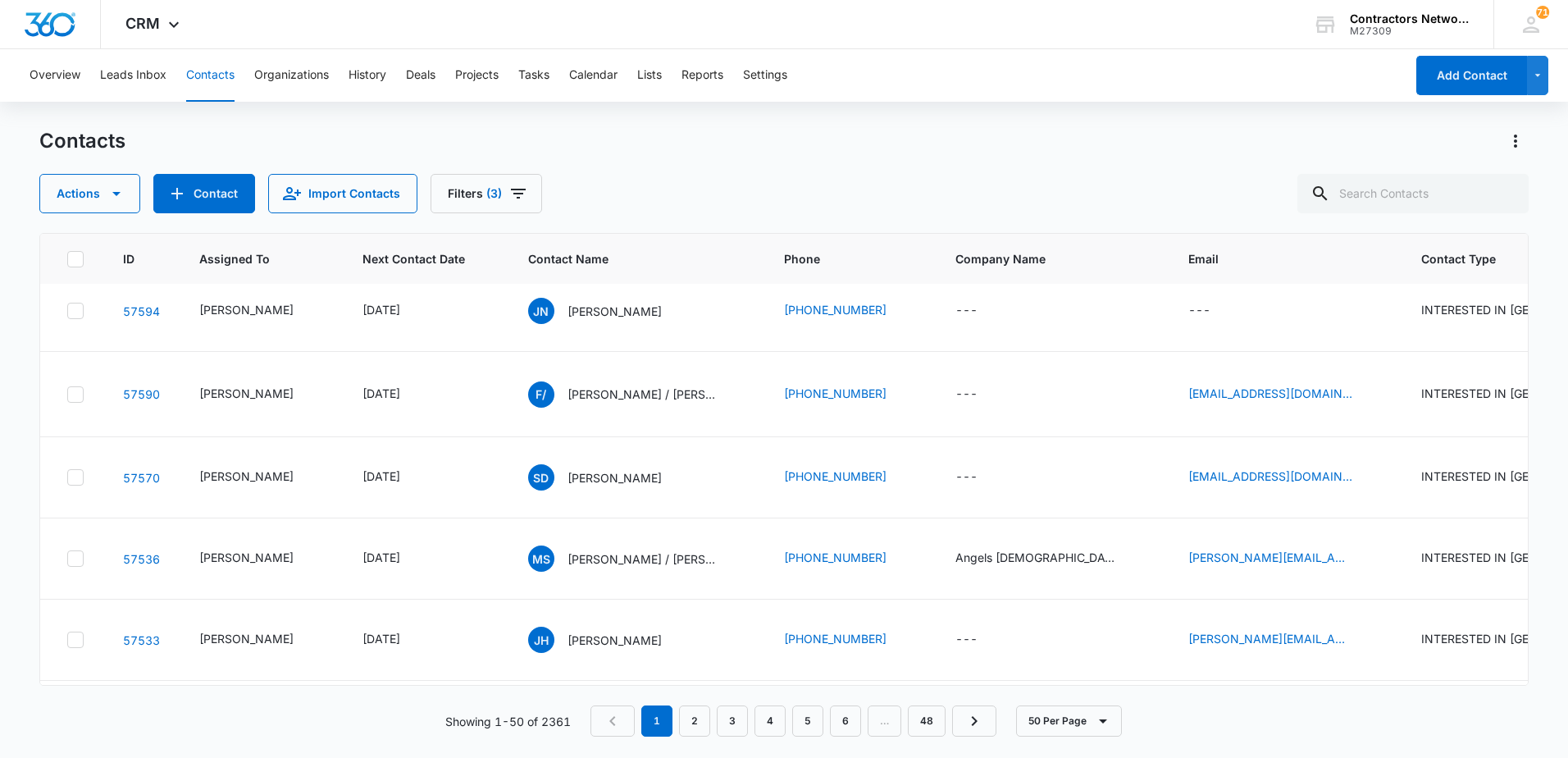
click at [602, 239] on p "[PERSON_NAME]" at bounding box center [615, 229] width 94 height 17
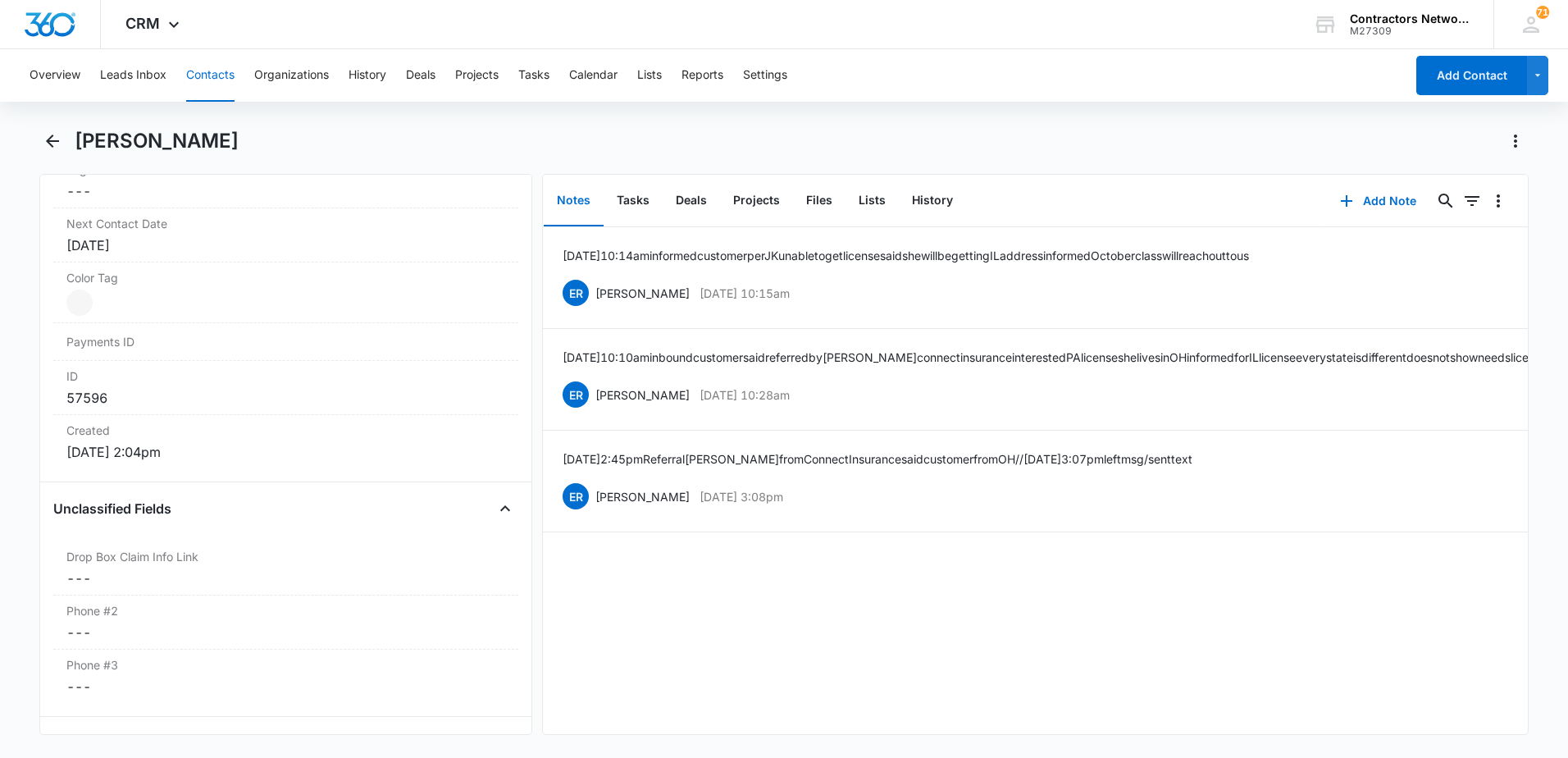
scroll to position [1230, 0]
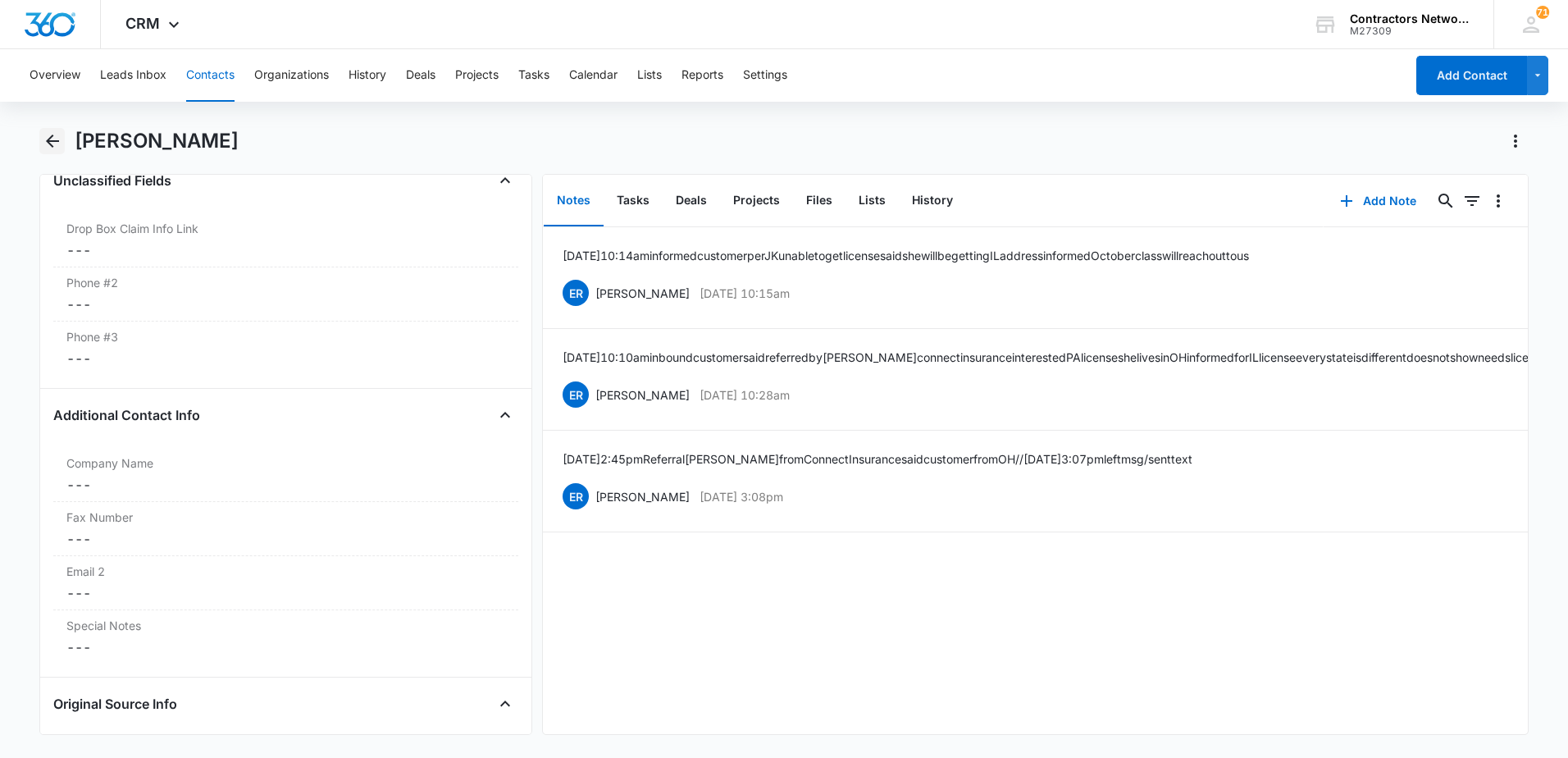
click at [59, 142] on icon "Back" at bounding box center [53, 141] width 20 height 20
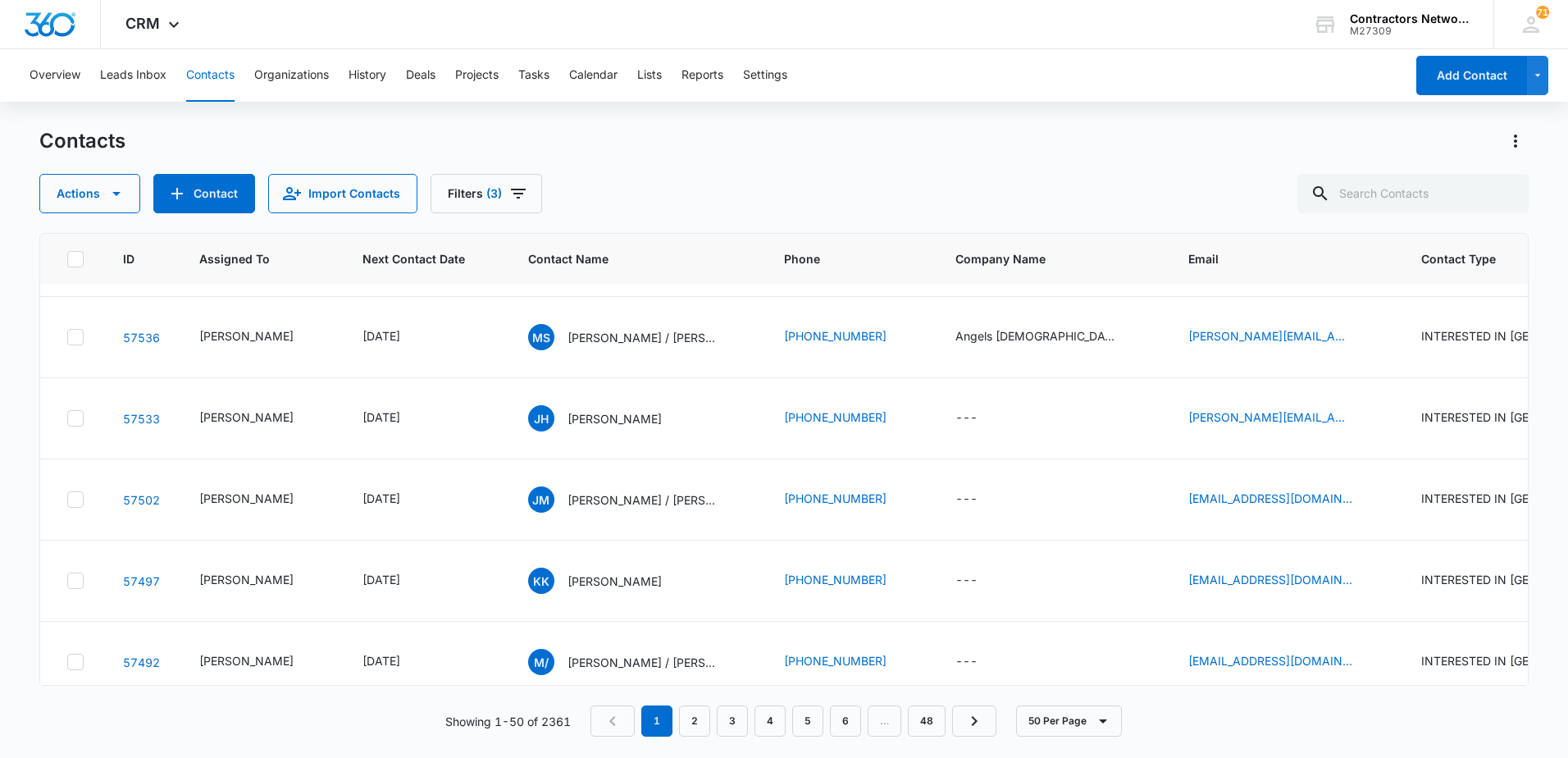
scroll to position [1640, 0]
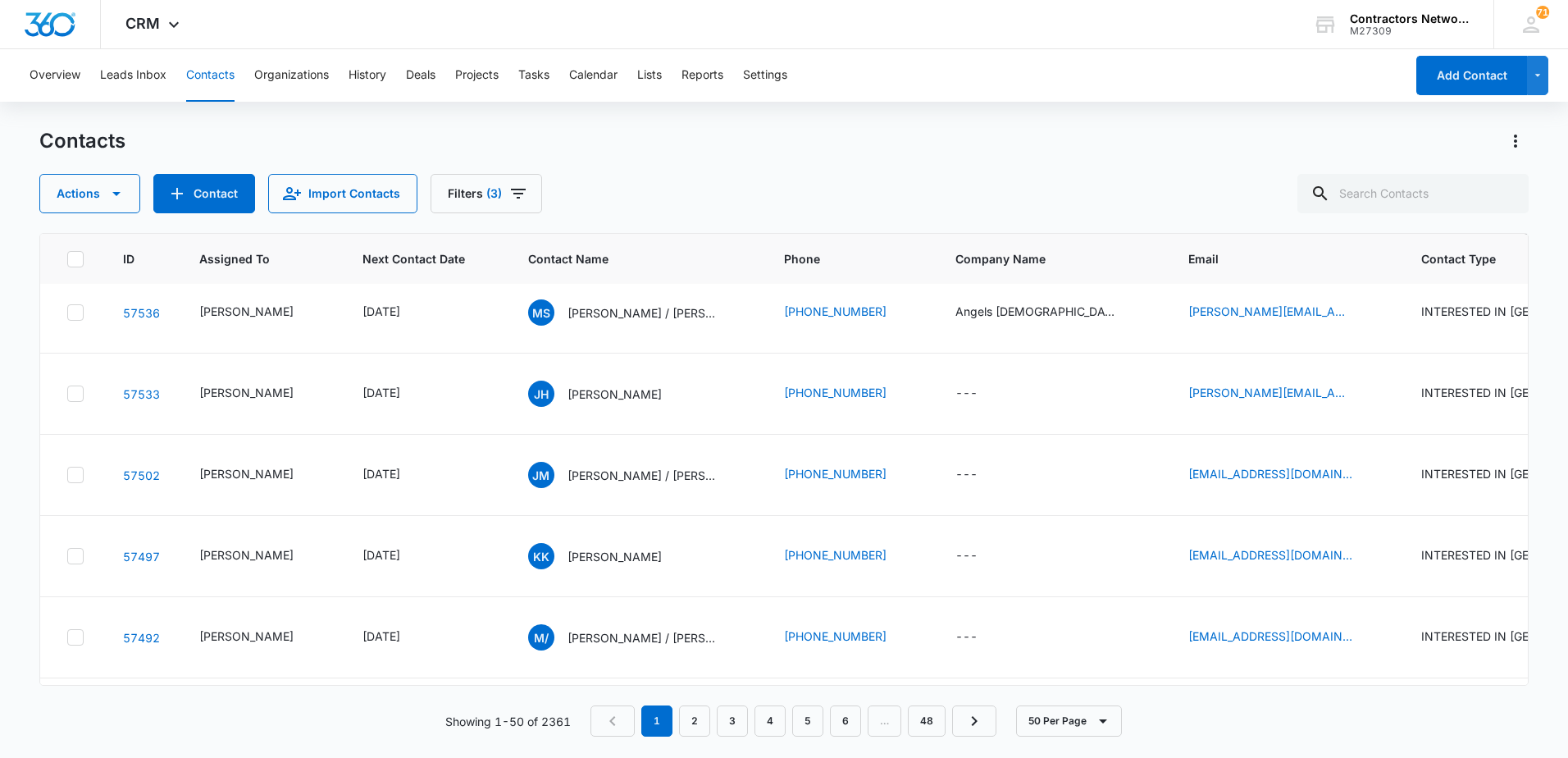
click at [1362, 159] on icon "Email - keithbork1@yahoo.com - Select to Edit Field" at bounding box center [1372, 149] width 20 height 20
click at [1285, 291] on input "[EMAIL_ADDRESS][DOMAIN_NAME]" at bounding box center [1253, 283] width 207 height 40
click at [1284, 287] on input "[EMAIL_ADDRESS][DOMAIN_NAME]" at bounding box center [1253, 283] width 207 height 40
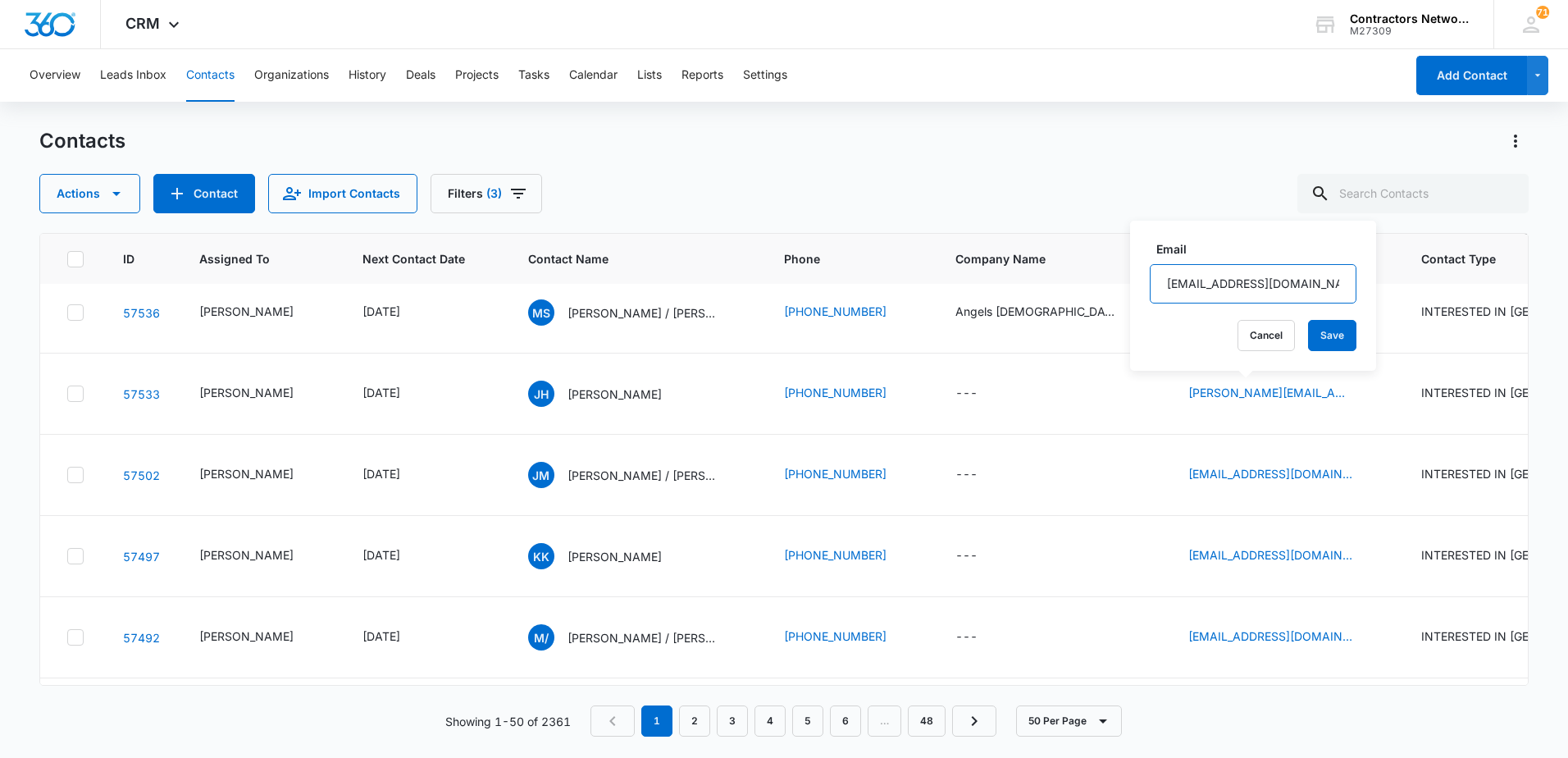
click at [1284, 287] on input "[EMAIL_ADDRESS][DOMAIN_NAME]" at bounding box center [1253, 283] width 207 height 40
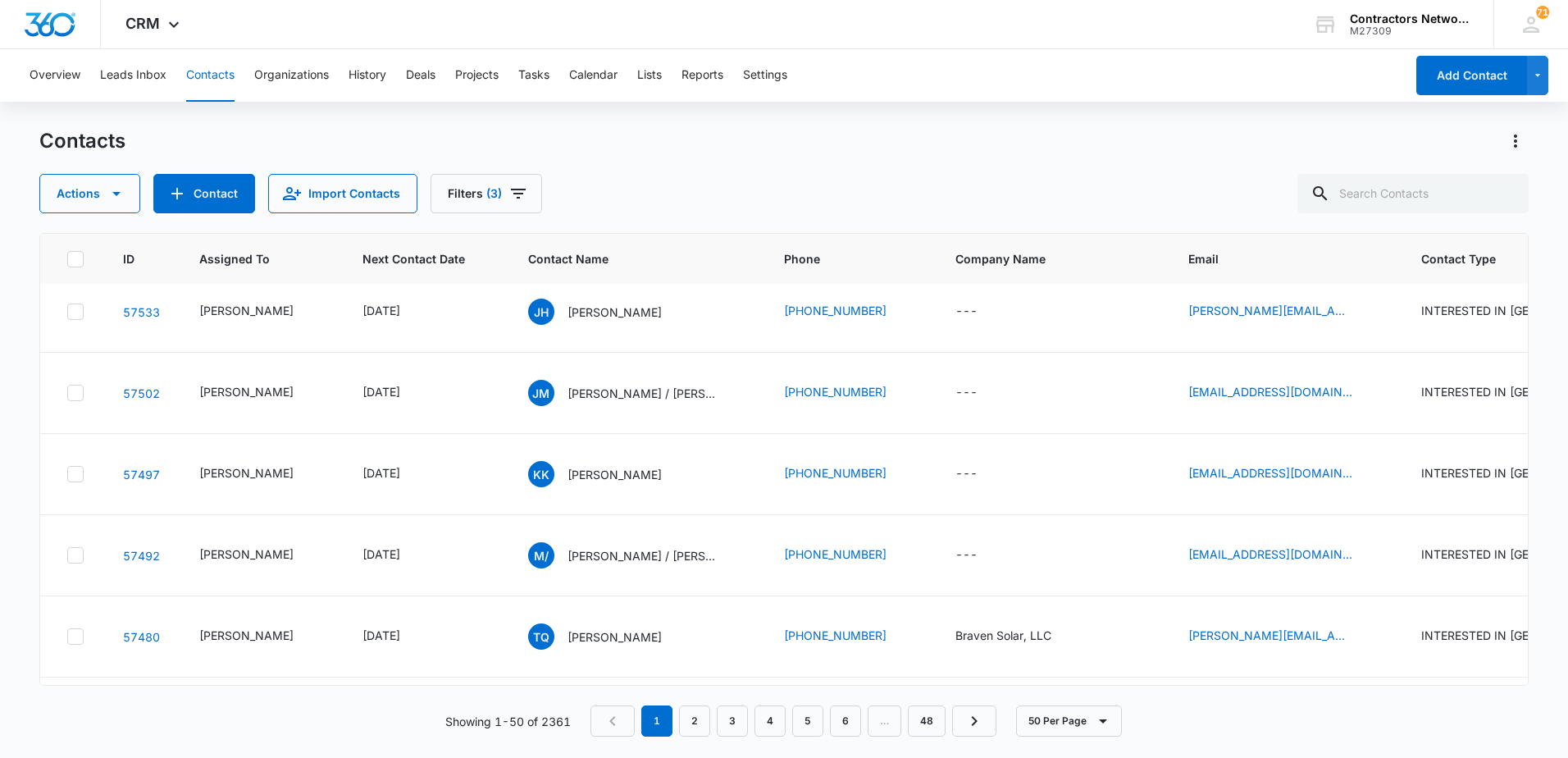
click at [1365, 157] on icon "Email - shamyadavenport03@gmail.com - Select to Edit Field" at bounding box center [1372, 149] width 15 height 15
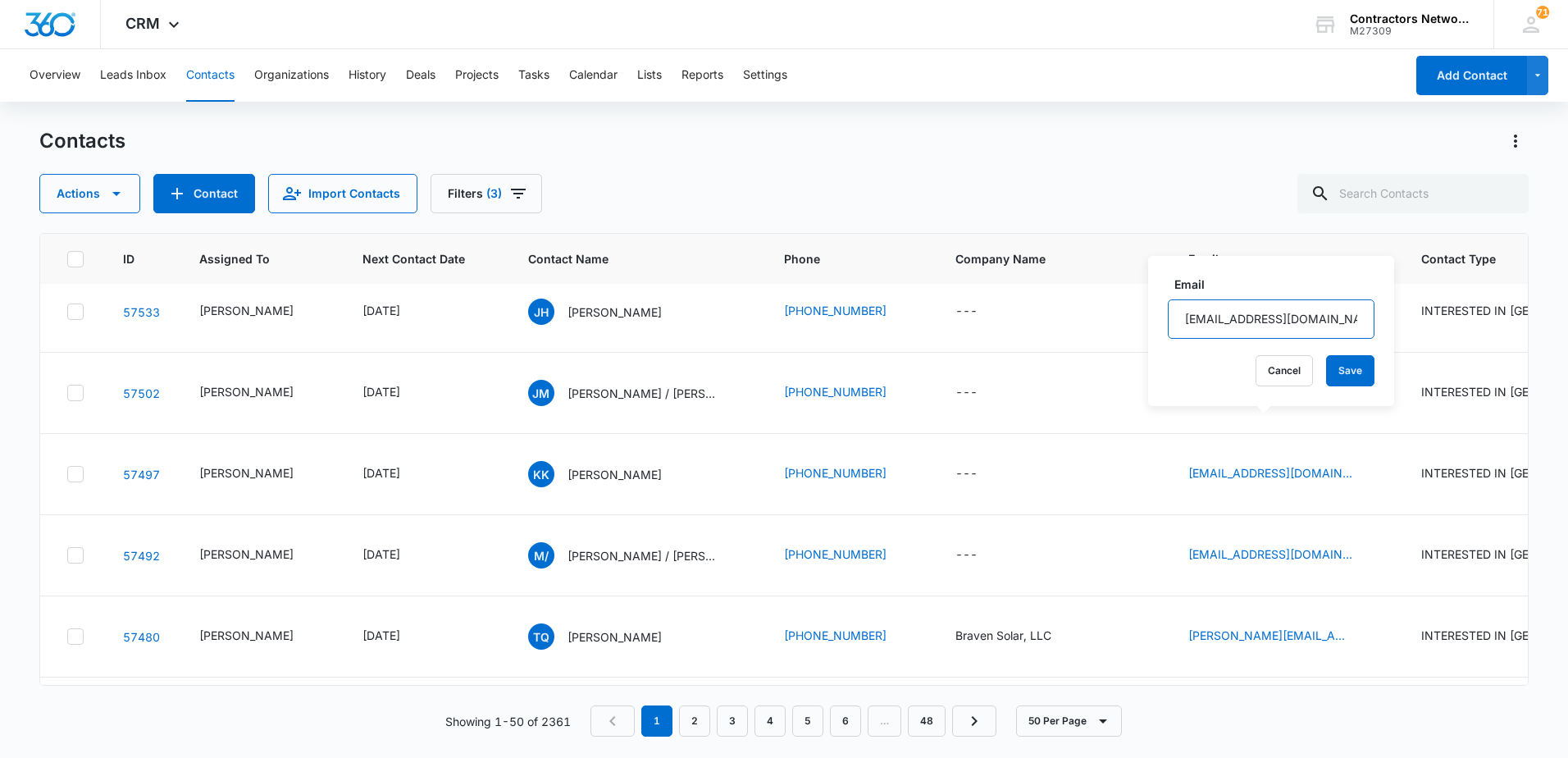
click at [1319, 321] on input "[EMAIL_ADDRESS][DOMAIN_NAME]" at bounding box center [1271, 319] width 207 height 40
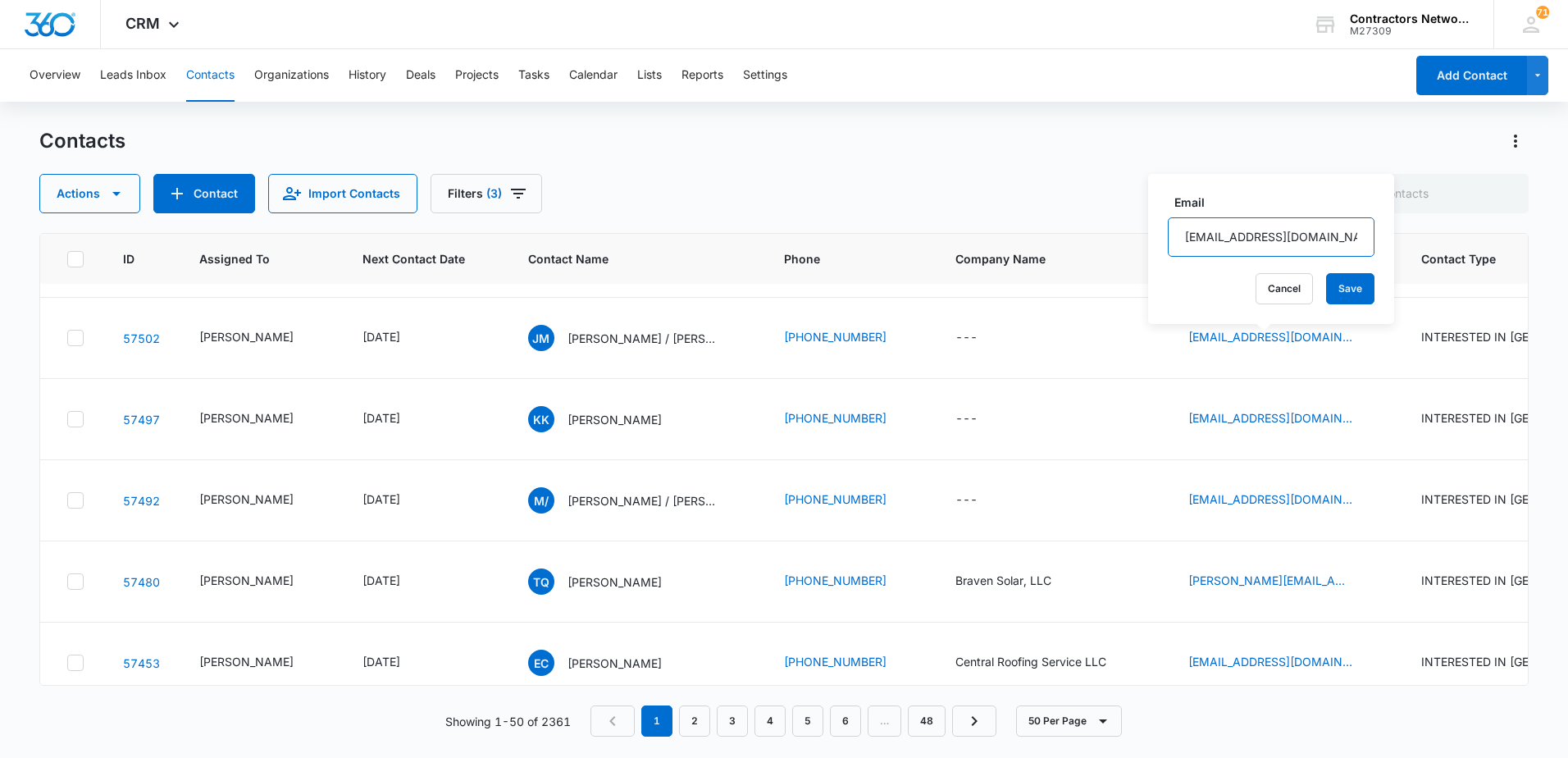
scroll to position [1803, 0]
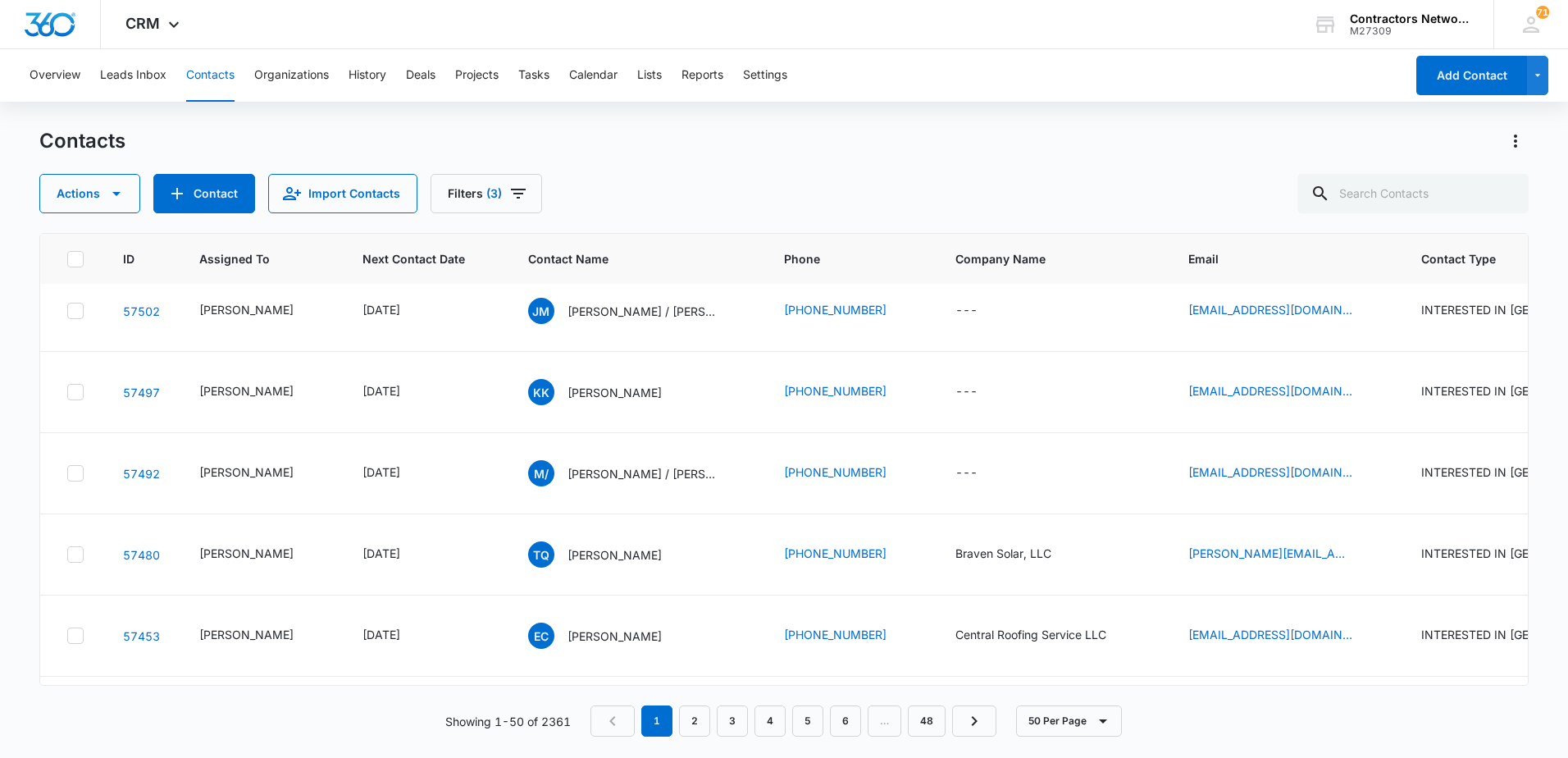
click at [1365, 156] on icon "Email - sanchez.maria73@icloud.com - Select to Edit Field" at bounding box center [1372, 148] width 15 height 15
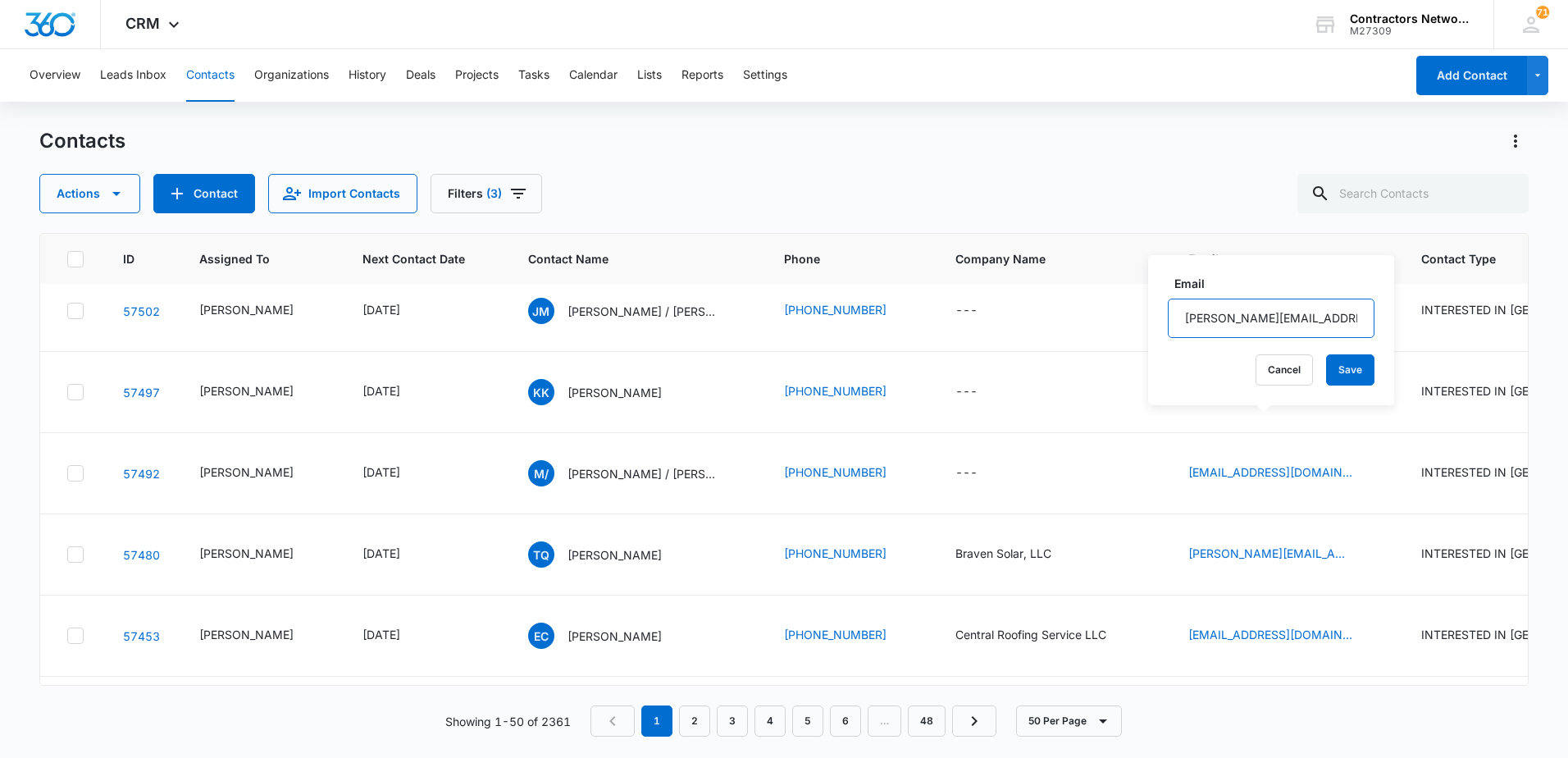
click at [1319, 316] on input "[PERSON_NAME][EMAIL_ADDRESS][DOMAIN_NAME]" at bounding box center [1271, 318] width 207 height 40
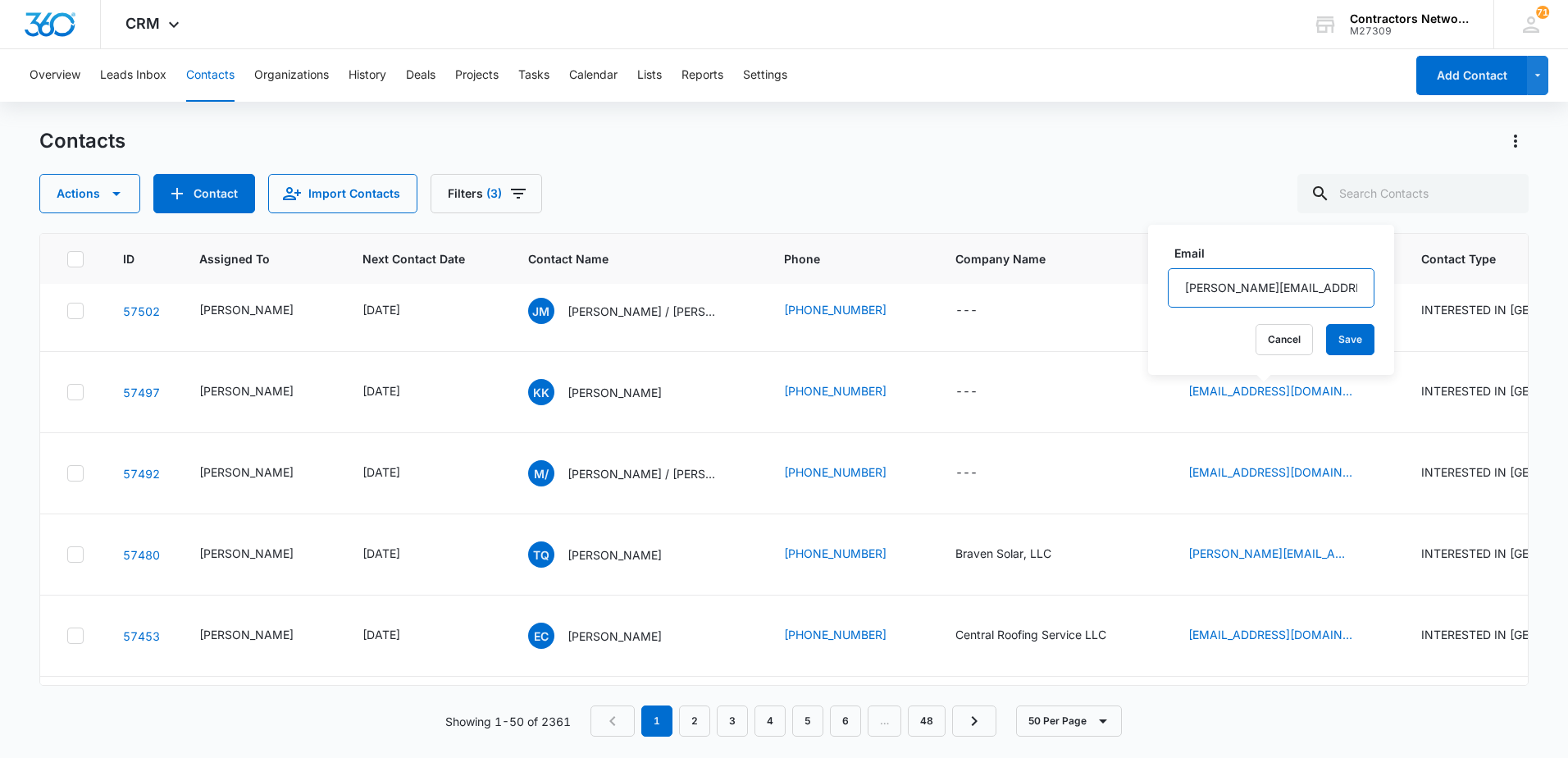
scroll to position [1886, 0]
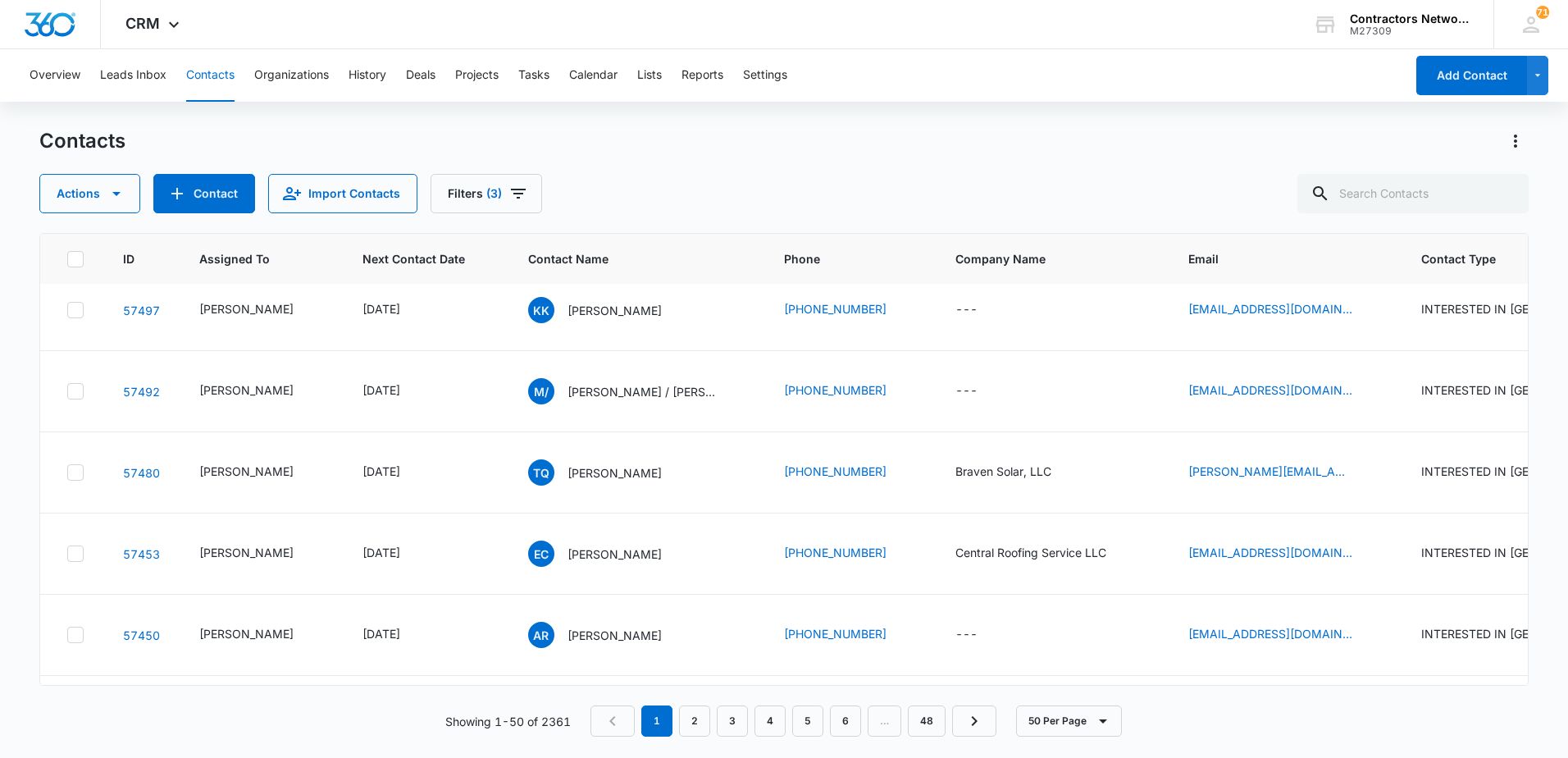
click at [1365, 155] on icon "Email - justin@conceptconstructionchi.com - Select to Edit Field" at bounding box center [1372, 147] width 15 height 15
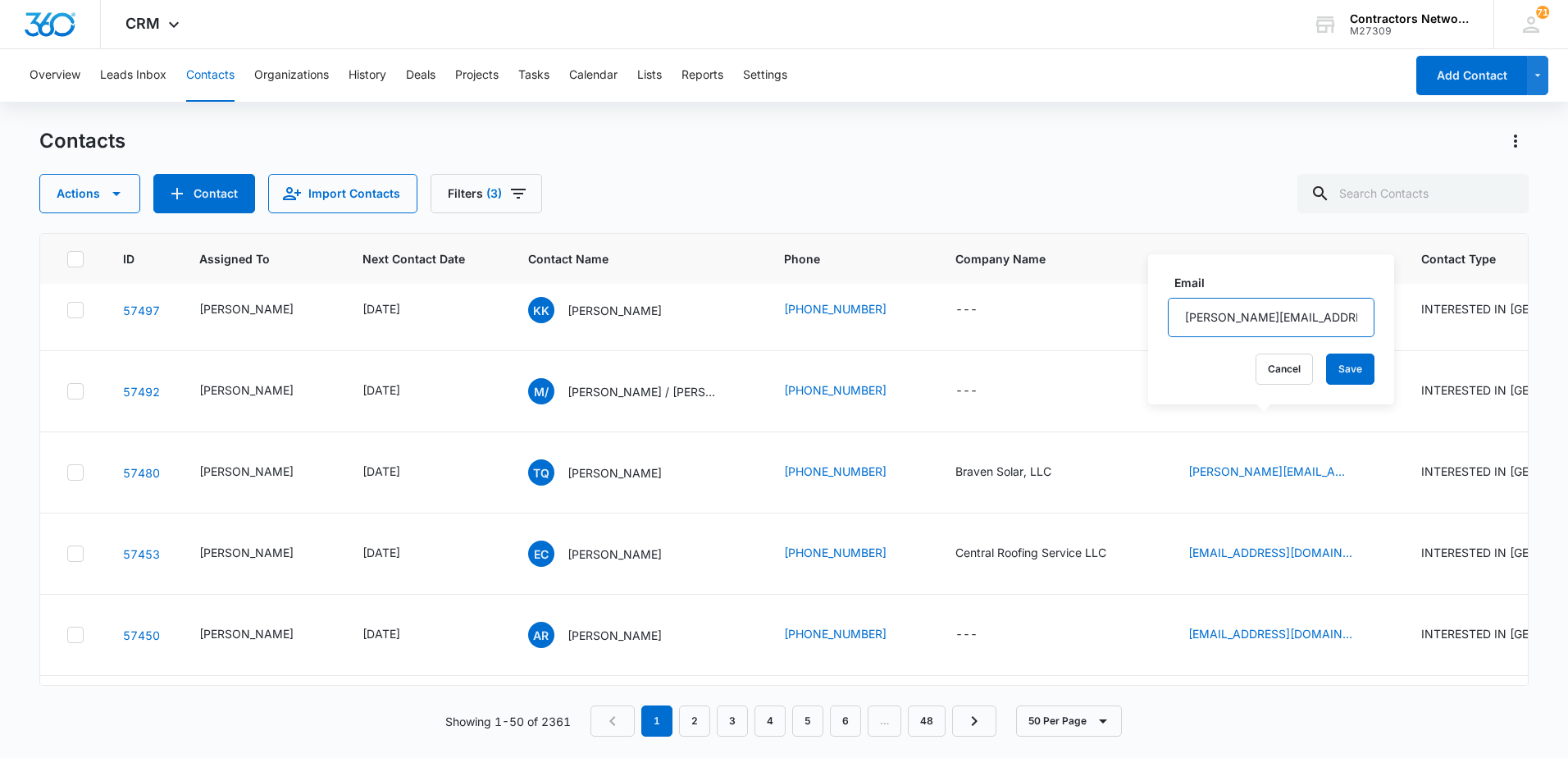
click at [1295, 316] on input "[PERSON_NAME][EMAIL_ADDRESS][DOMAIN_NAME]" at bounding box center [1271, 317] width 207 height 40
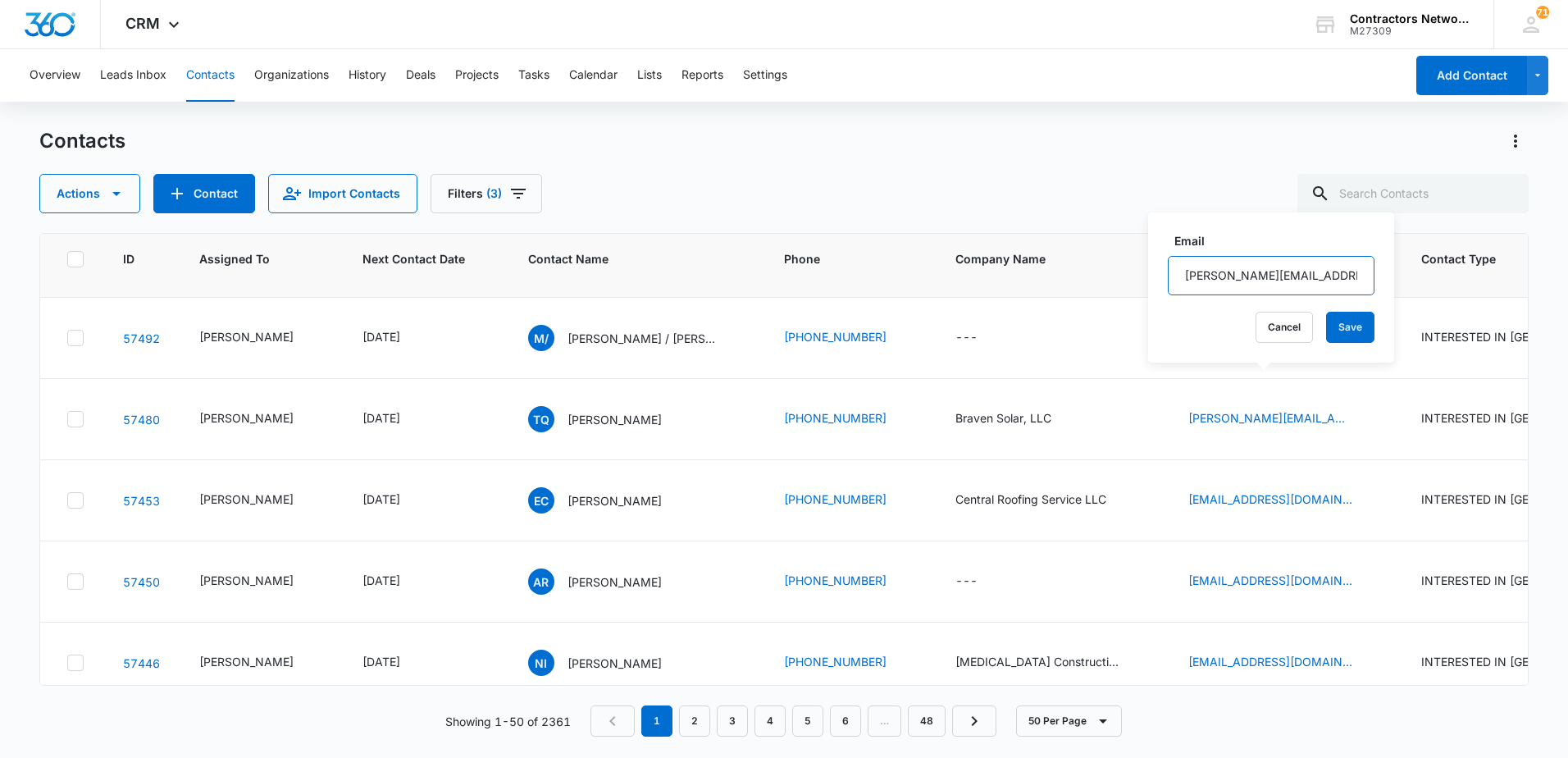
scroll to position [1968, 0]
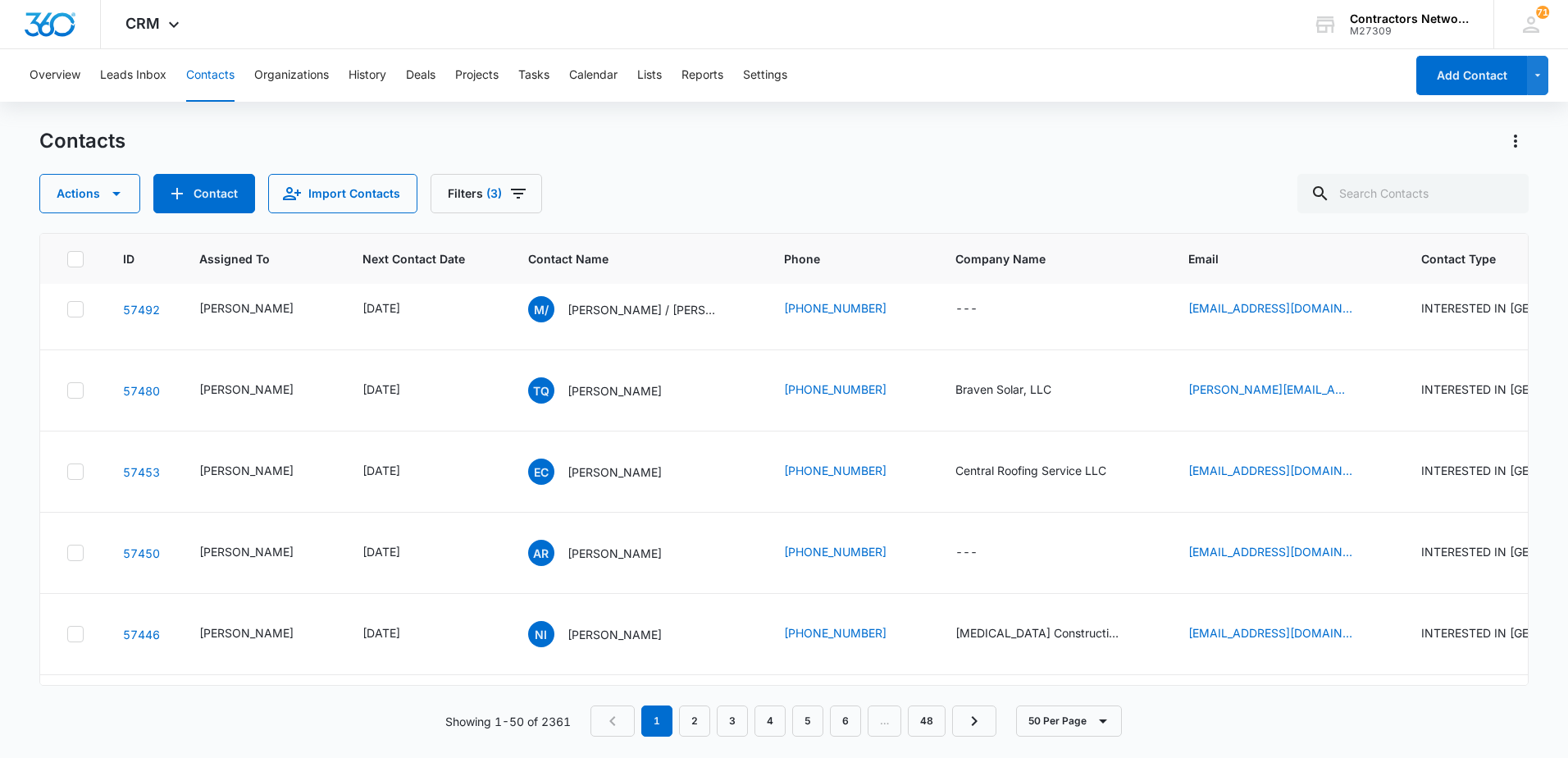
click at [1362, 157] on icon "Email - jose0999garcia@gmail.com - Select to Edit Field" at bounding box center [1372, 147] width 20 height 20
click at [1258, 311] on input "[EMAIL_ADDRESS][DOMAIN_NAME]" at bounding box center [1265, 317] width 207 height 40
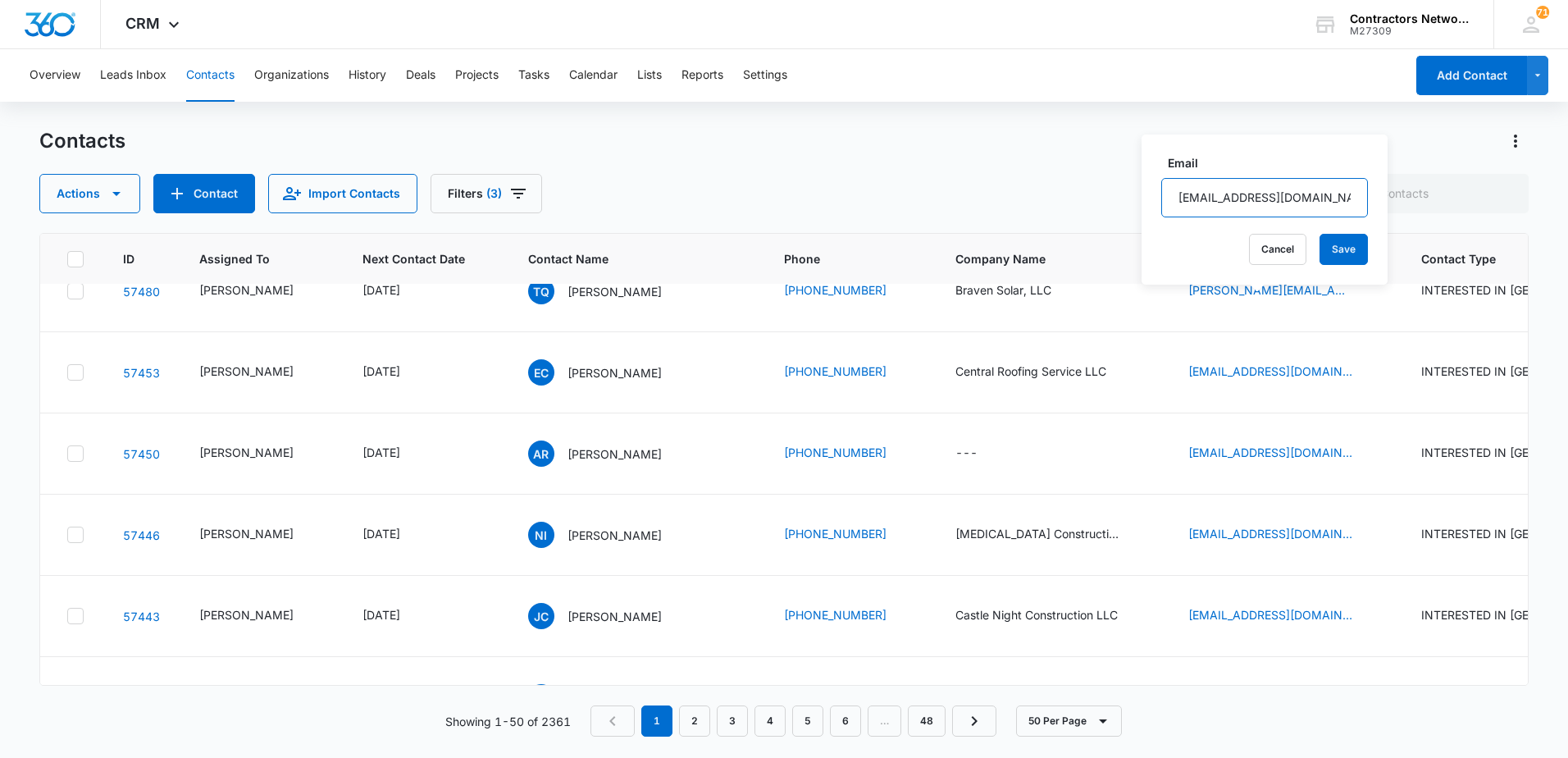
scroll to position [2131, 0]
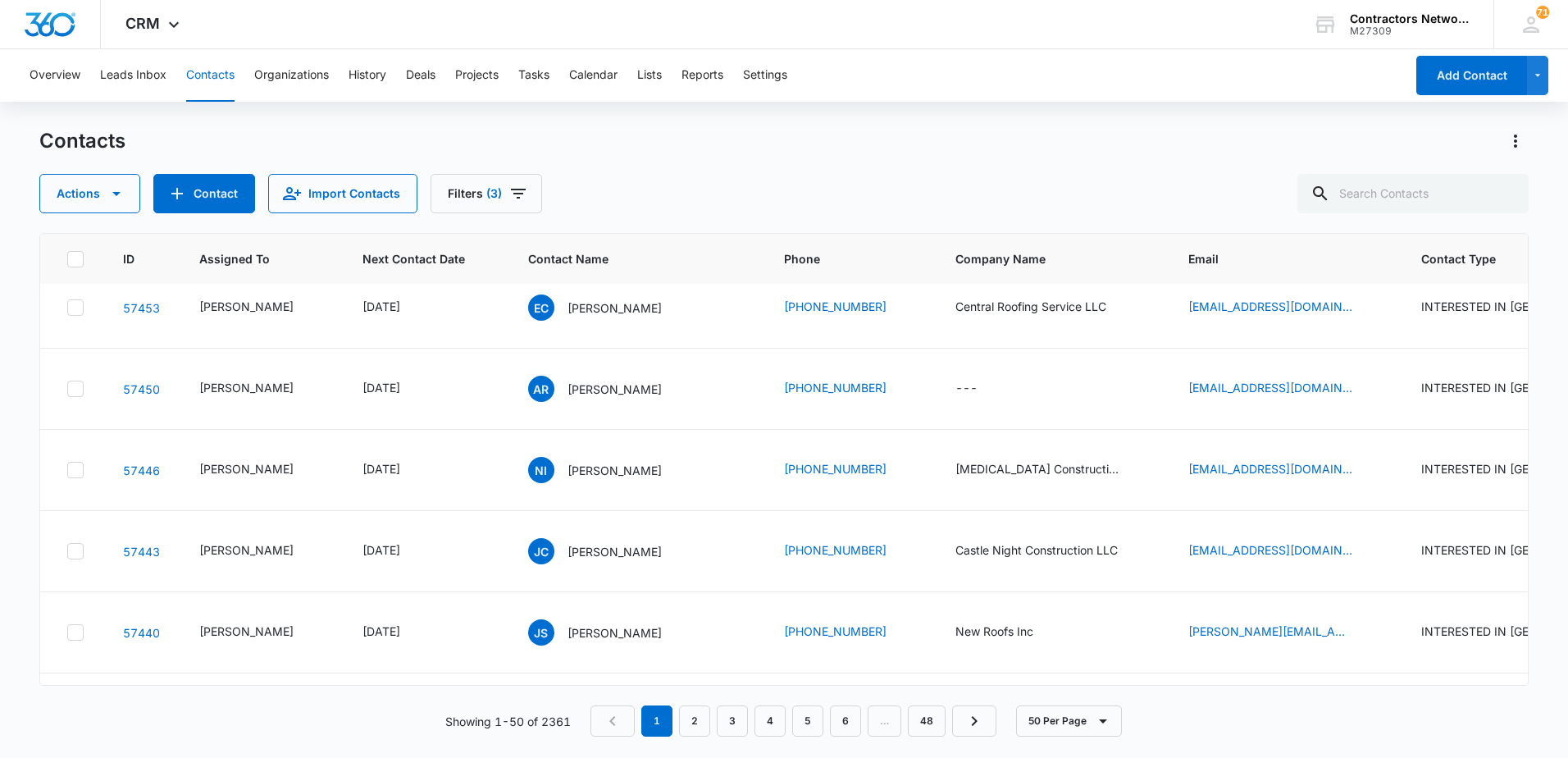
click at [1362, 73] on icon "Email - Kaidenkong57@gmail.com - Select to Edit Field" at bounding box center [1372, 64] width 20 height 20
click at [1258, 242] on input "[EMAIL_ADDRESS][DOMAIN_NAME]" at bounding box center [1261, 234] width 207 height 40
click at [1362, 155] on icon "Email - moisesmh60@gmail.com - Select to Edit Field" at bounding box center [1372, 146] width 20 height 20
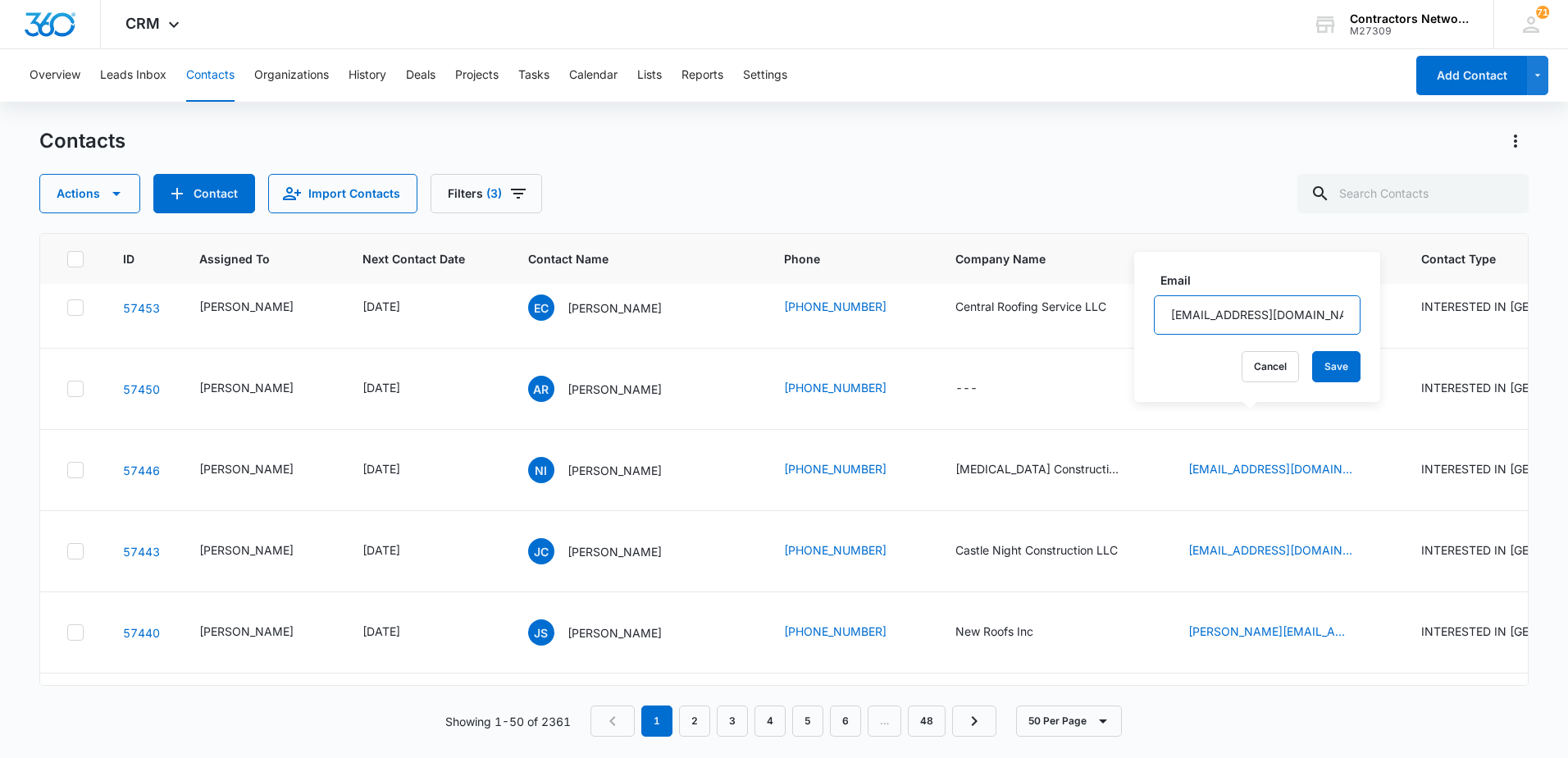
click at [1252, 311] on input "[EMAIL_ADDRESS][DOMAIN_NAME]" at bounding box center [1257, 315] width 207 height 40
click at [1248, 311] on input "[EMAIL_ADDRESS][DOMAIN_NAME]" at bounding box center [1257, 315] width 207 height 40
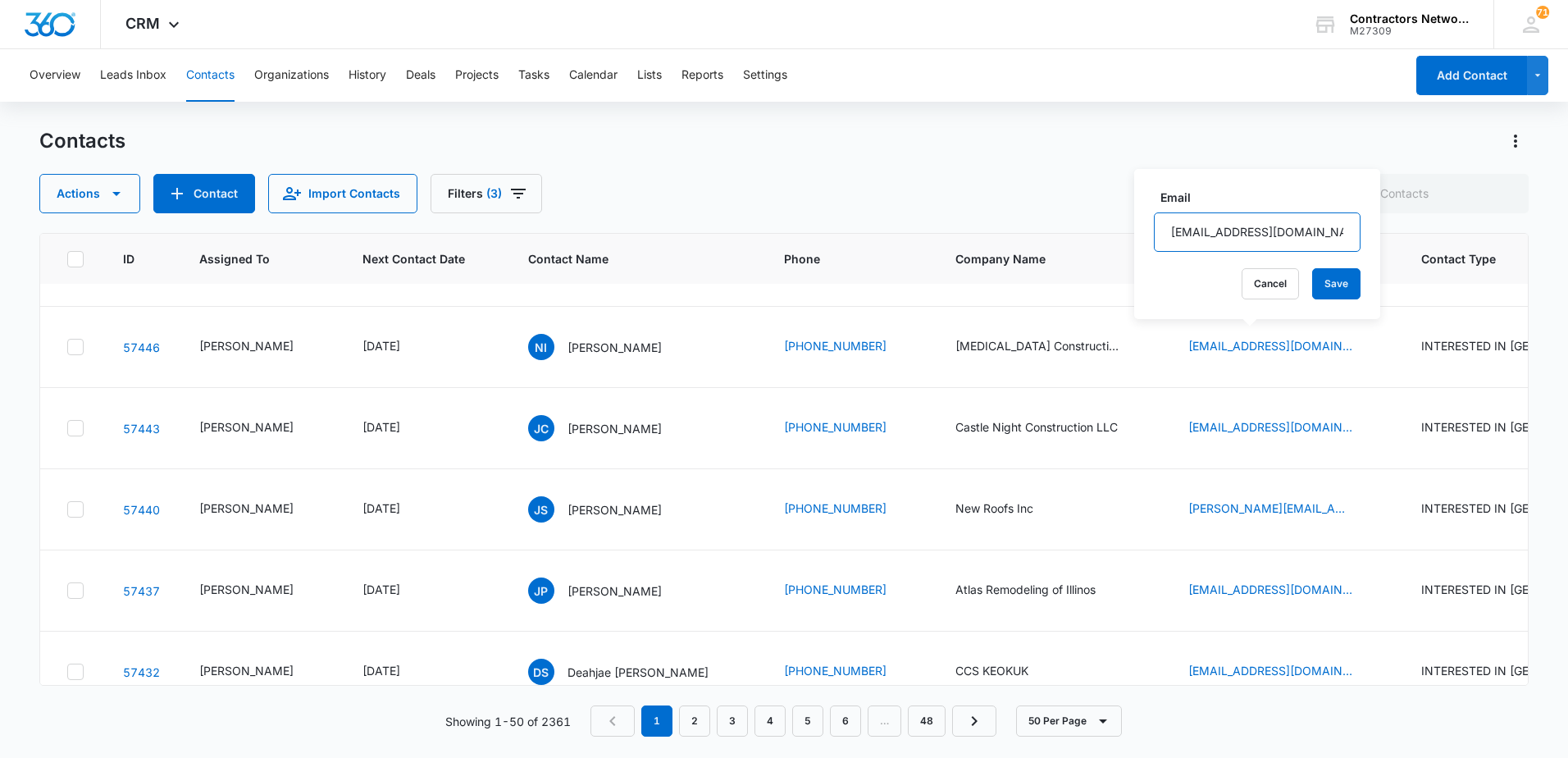
scroll to position [2296, 0]
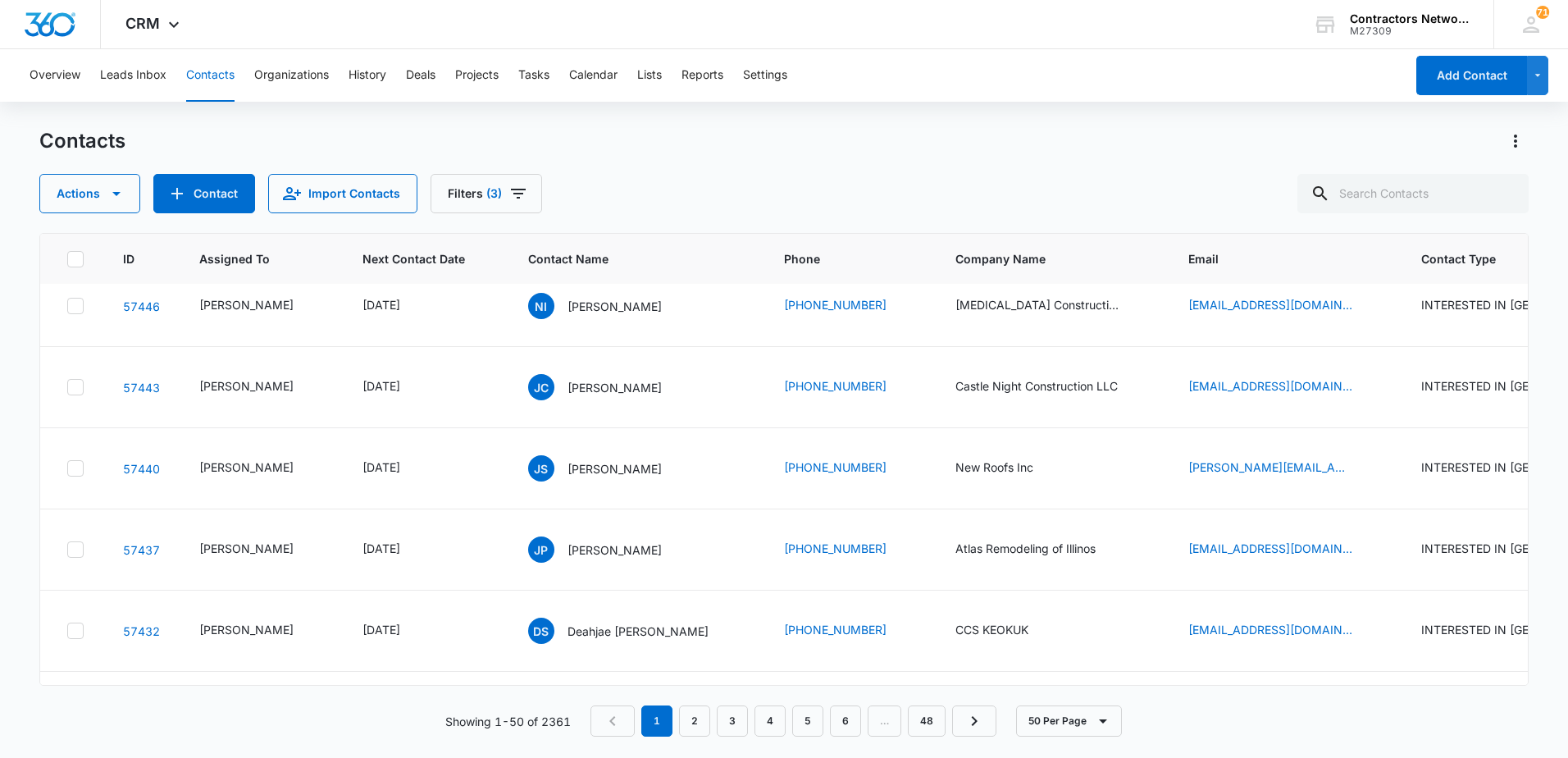
click at [1362, 72] on icon "Email - tyler@bravensolar.com - Select to Edit Field" at bounding box center [1372, 62] width 20 height 20
click at [1291, 261] on input "[PERSON_NAME][EMAIL_ADDRESS][DOMAIN_NAME]" at bounding box center [1251, 252] width 207 height 40
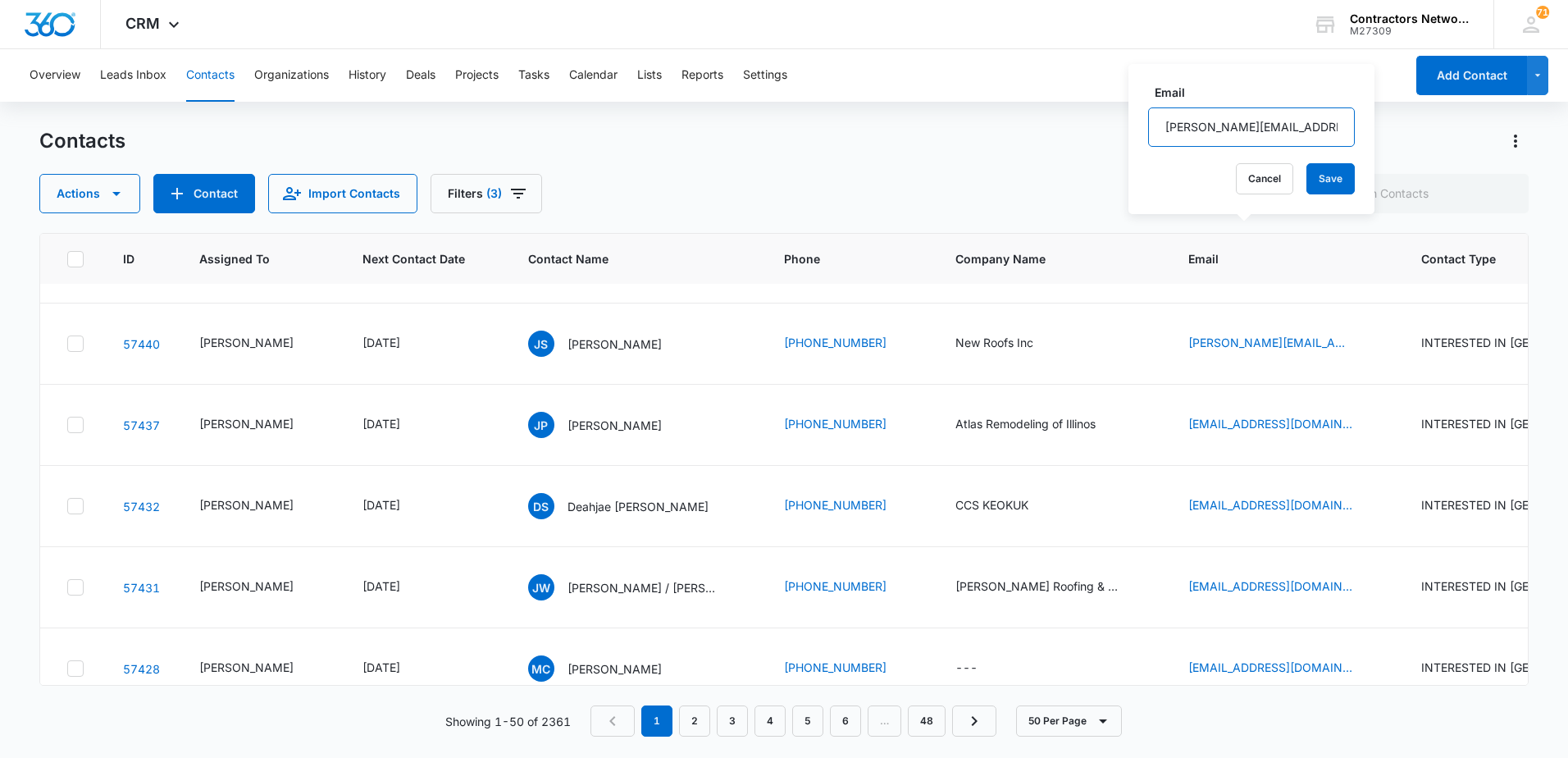
scroll to position [2459, 0]
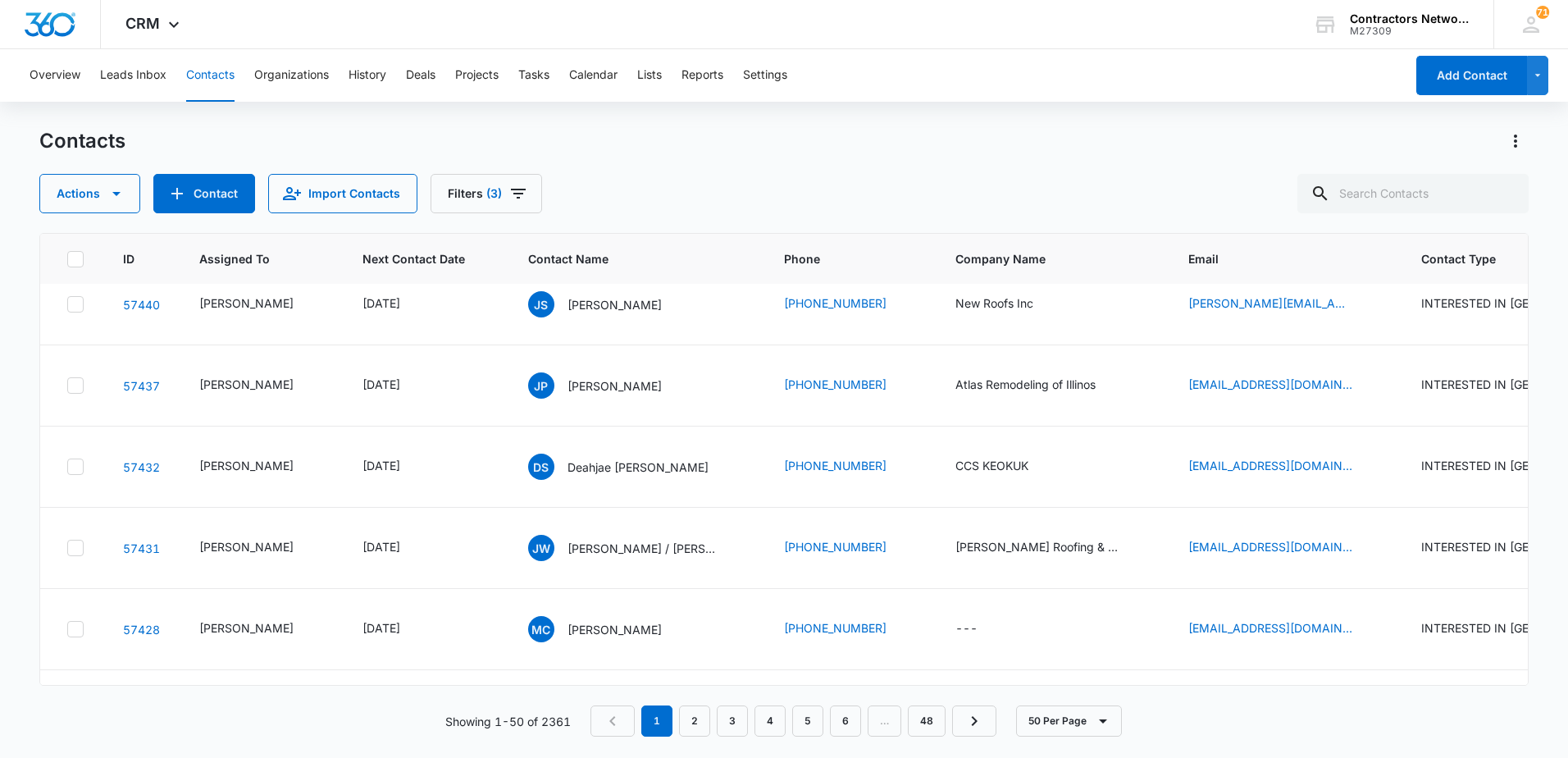
click at [1362, 70] on icon "Email - Ars260@gmail.com - Select to Edit Field" at bounding box center [1372, 60] width 20 height 20
click at [1253, 303] on input "[EMAIL_ADDRESS][DOMAIN_NAME]" at bounding box center [1242, 307] width 207 height 40
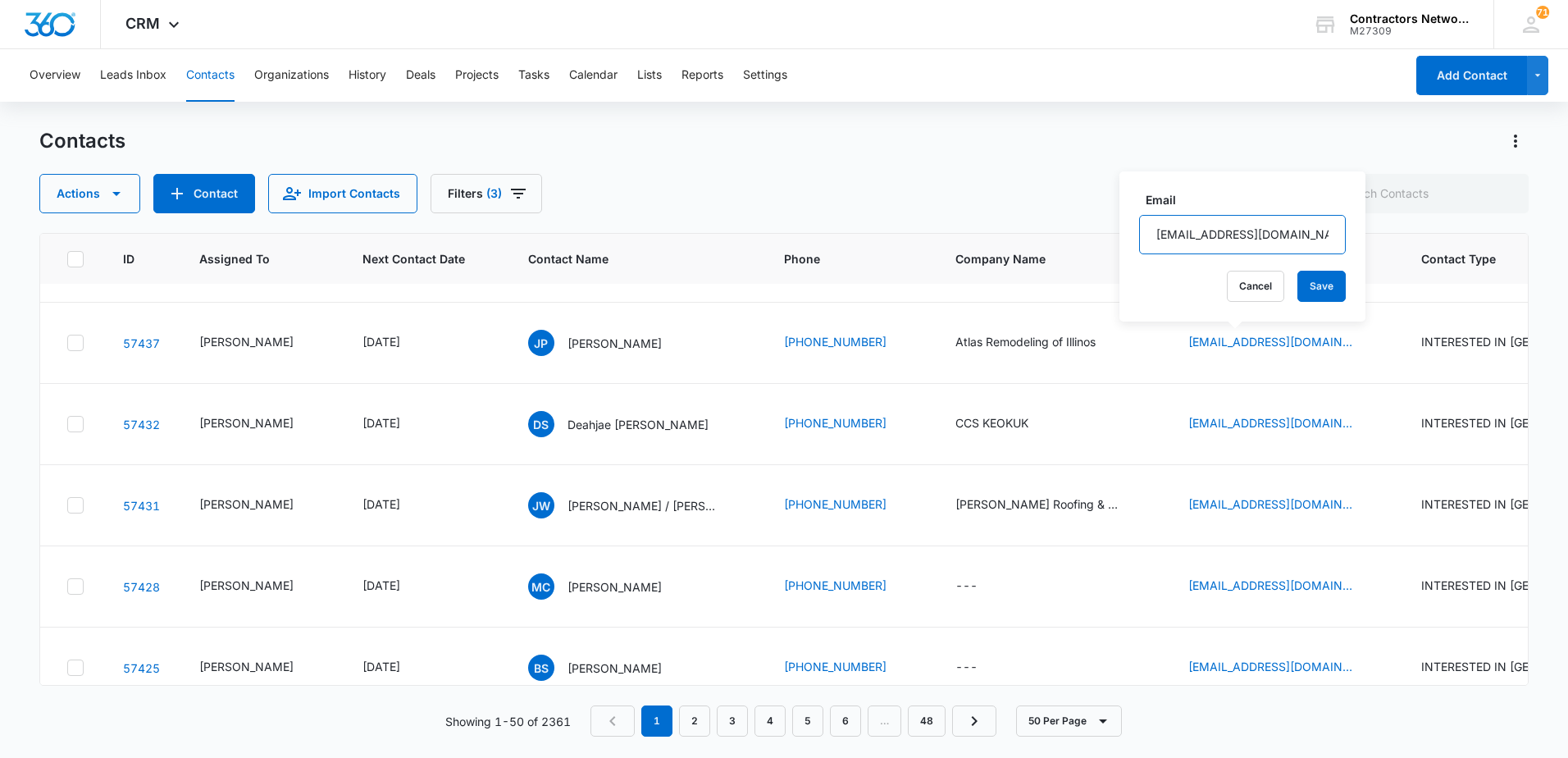
scroll to position [2542, 0]
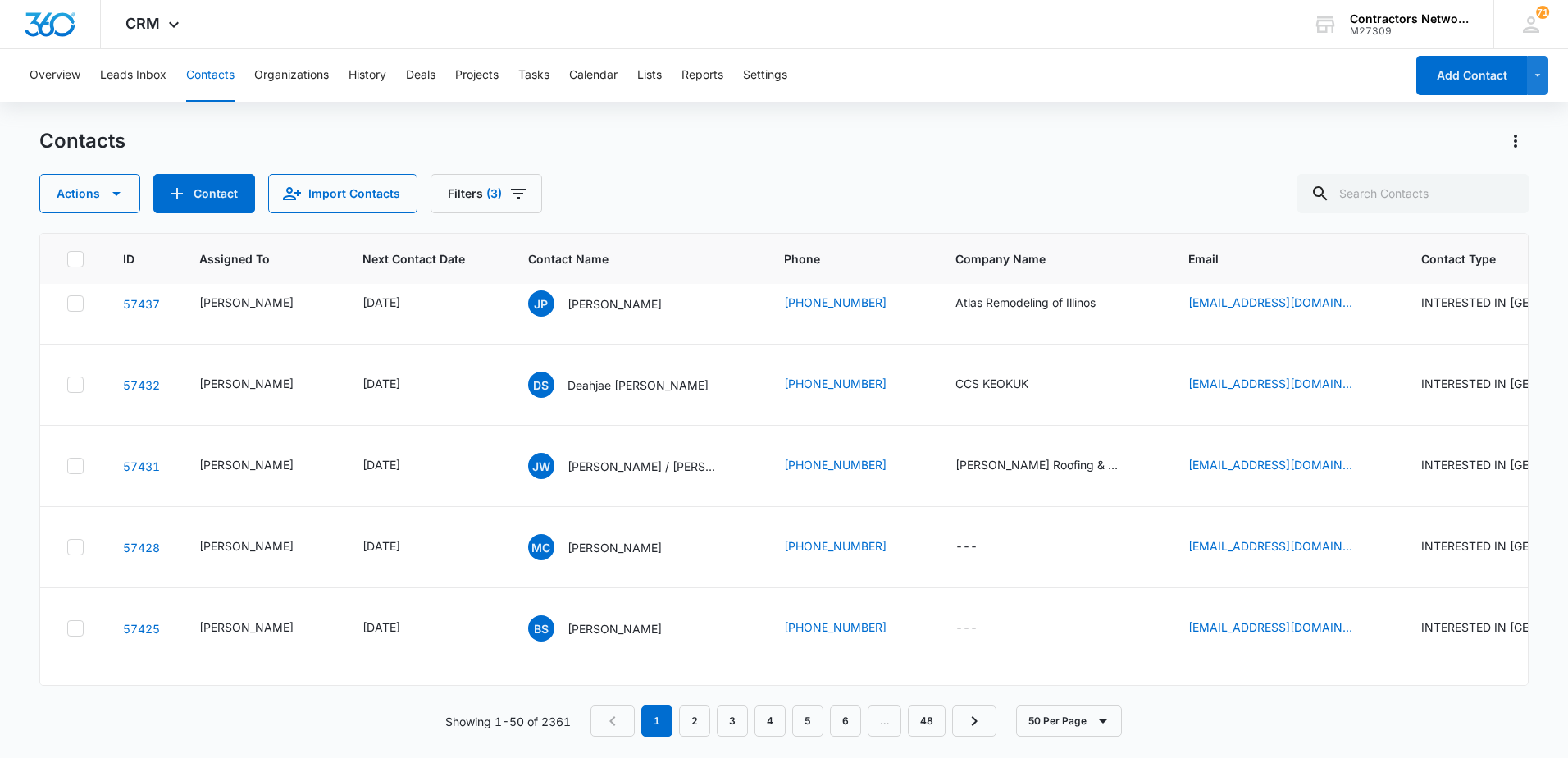
click at [1365, 67] on icon "Email - ninocencio21@gmail.com - Select to Edit Field" at bounding box center [1372, 59] width 15 height 15
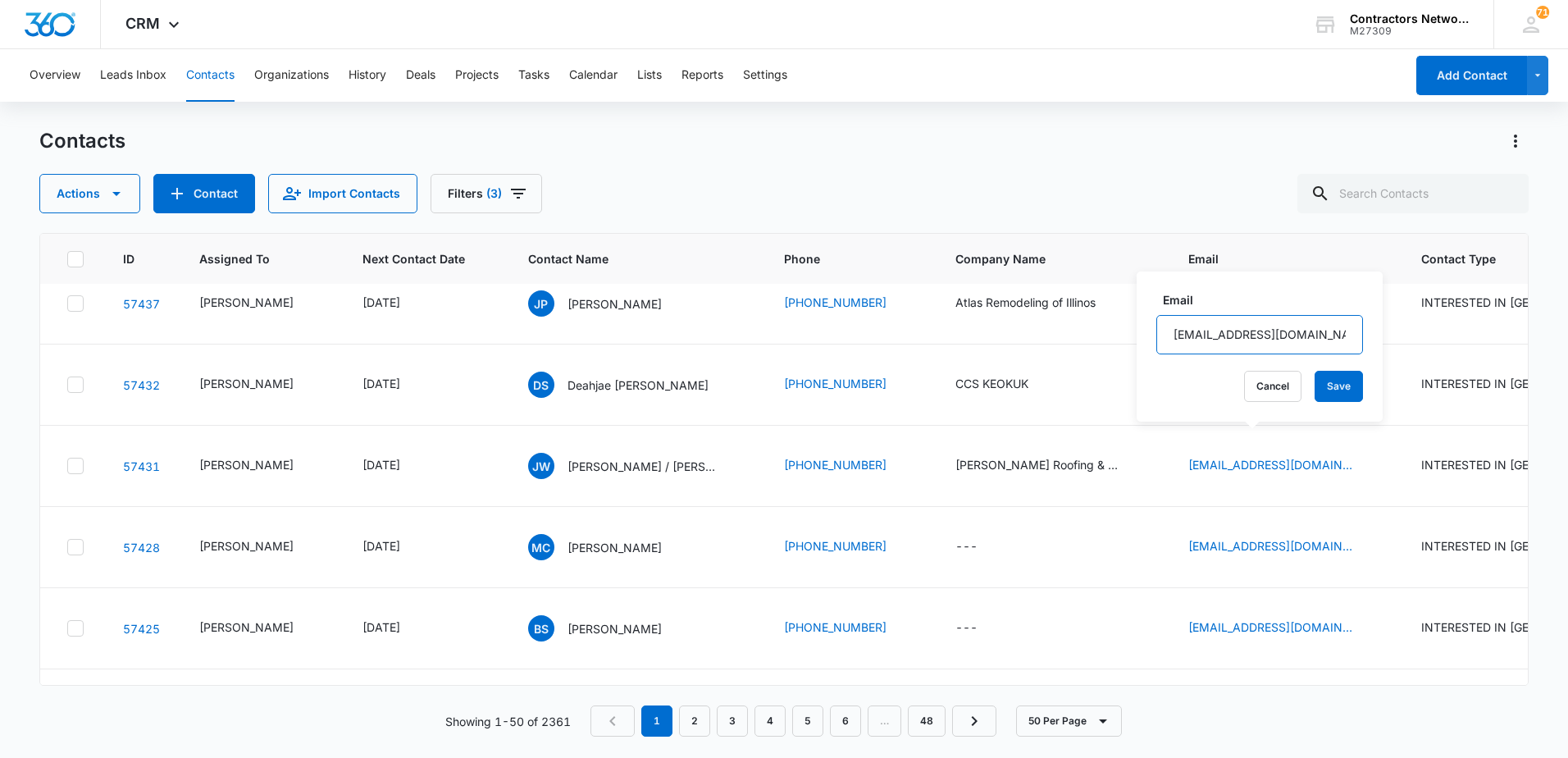
click at [1314, 330] on input "[EMAIL_ADDRESS][DOMAIN_NAME]" at bounding box center [1260, 335] width 207 height 40
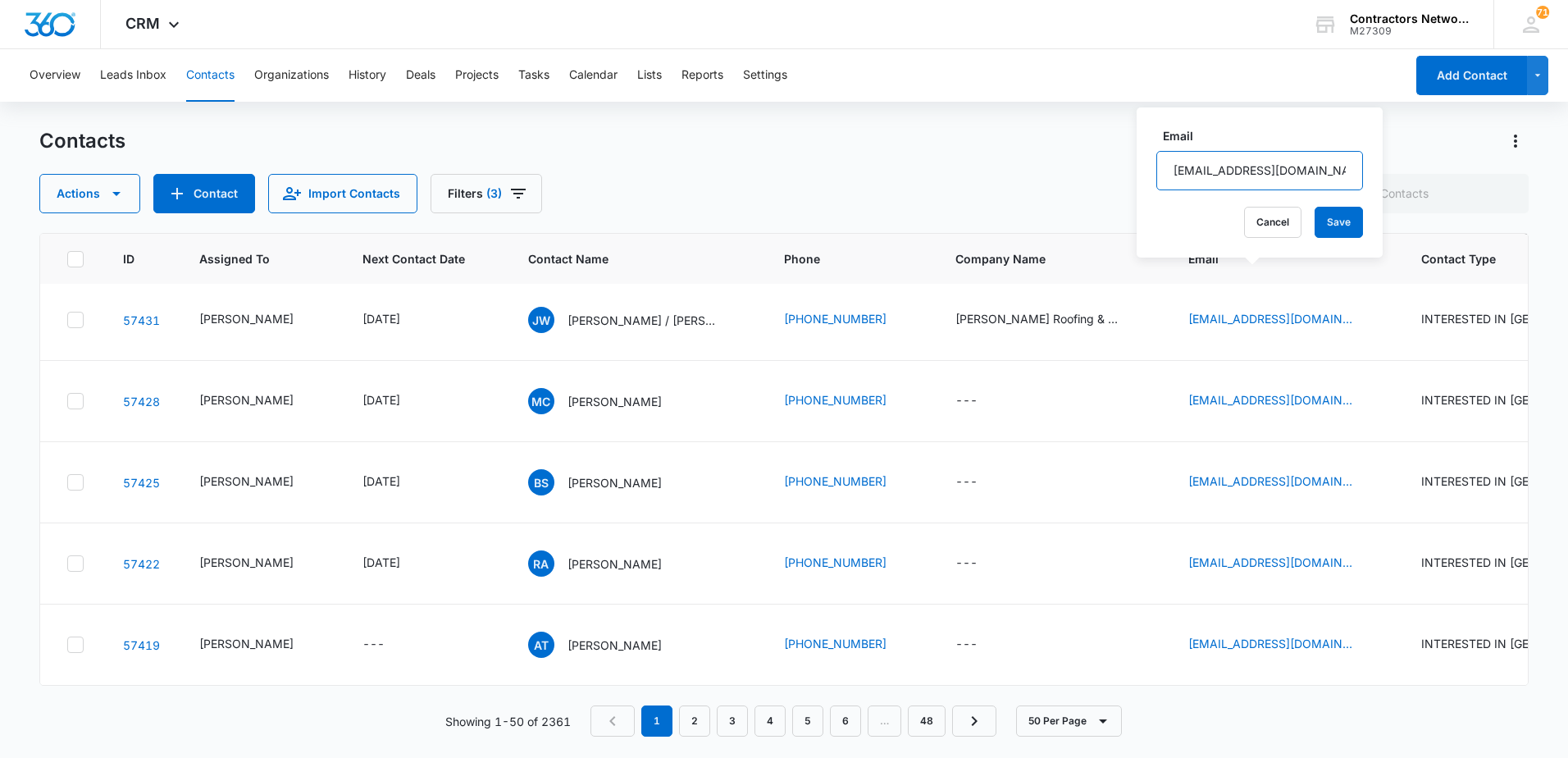
scroll to position [2706, 0]
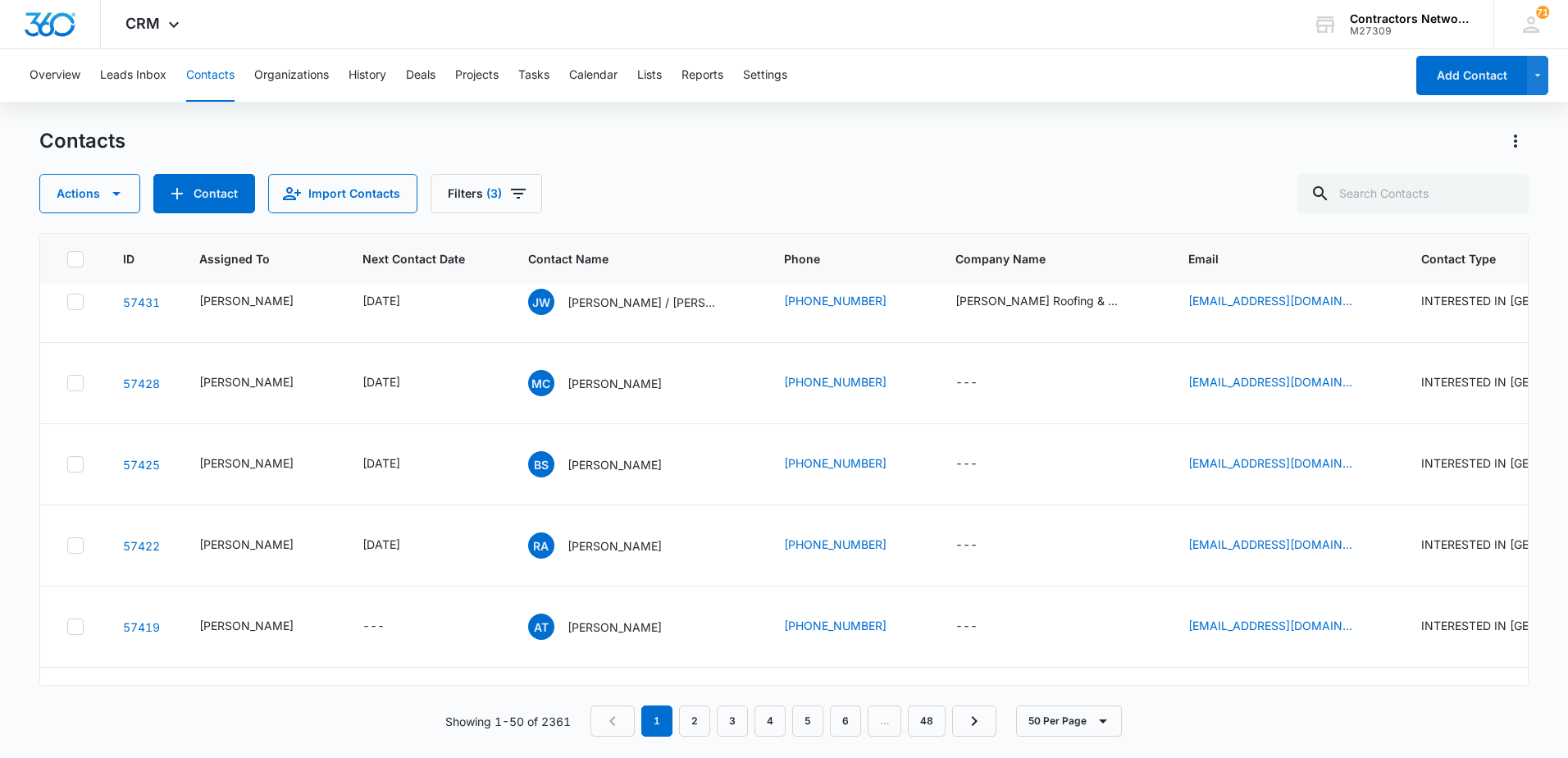
click at [1281, 312] on input "[EMAIL_ADDRESS][DOMAIN_NAME]" at bounding box center [1265, 307] width 207 height 40
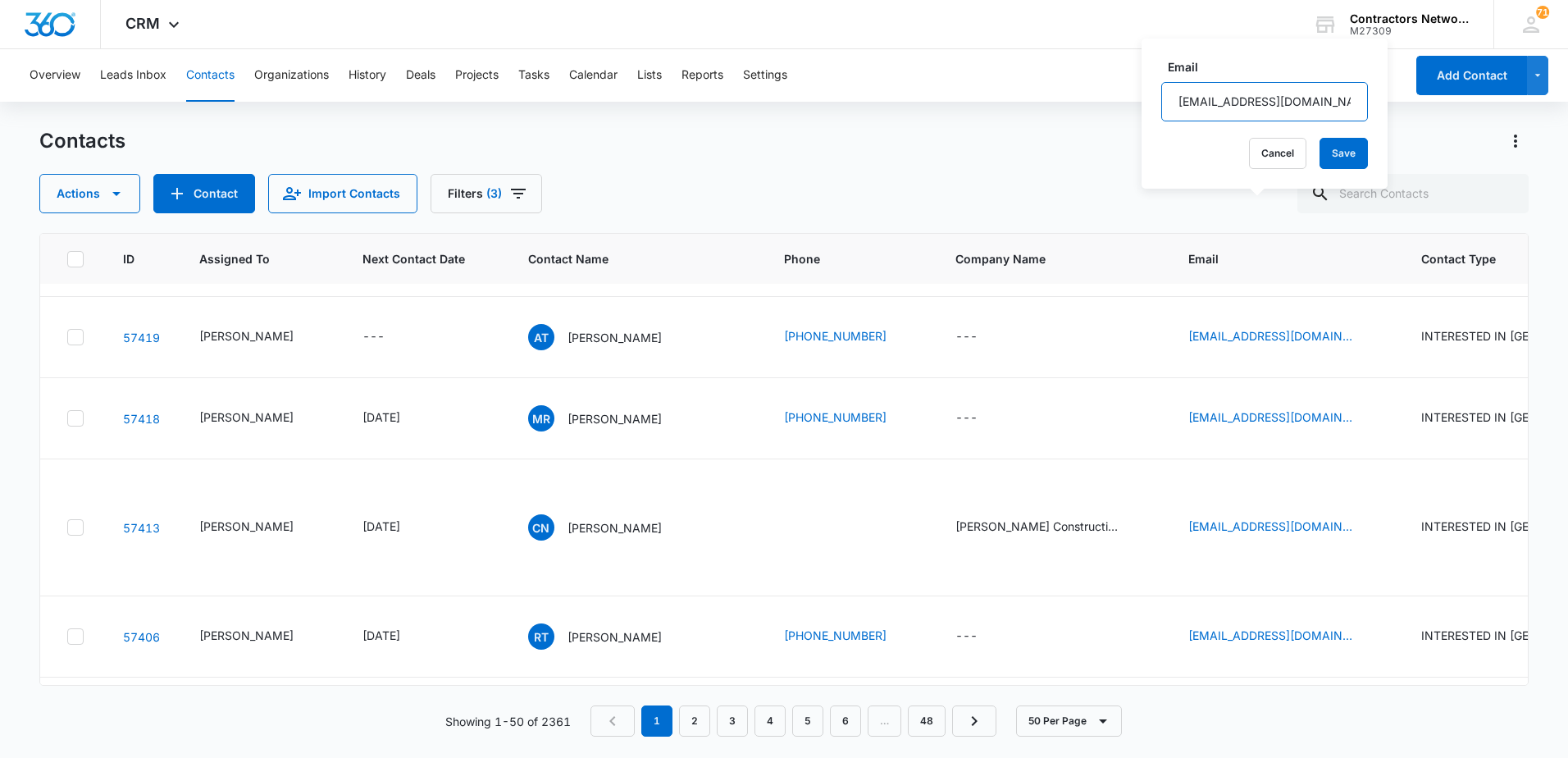
scroll to position [3034, 0]
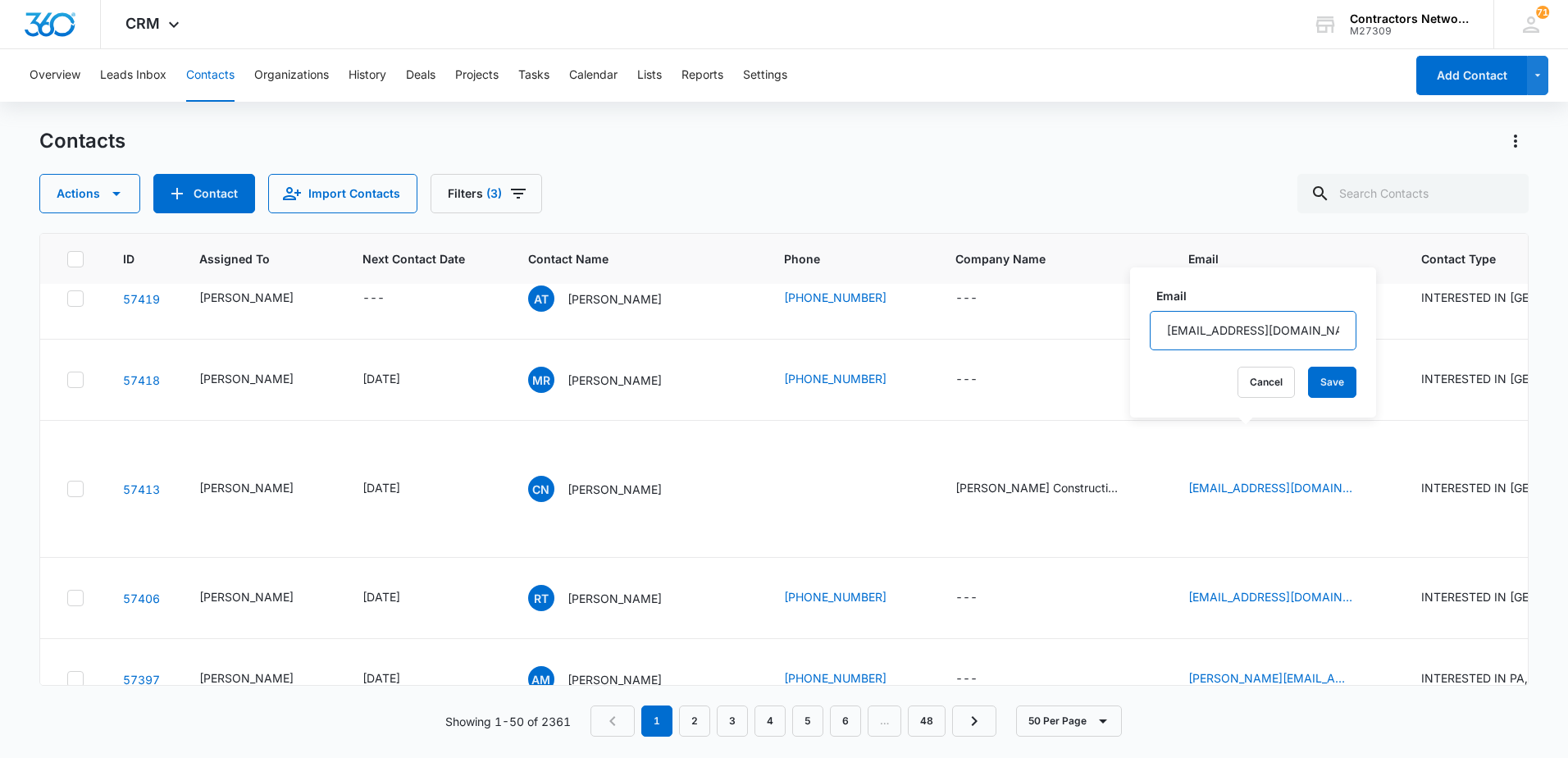
click at [1262, 332] on input "[EMAIL_ADDRESS][DOMAIN_NAME]" at bounding box center [1253, 331] width 207 height 40
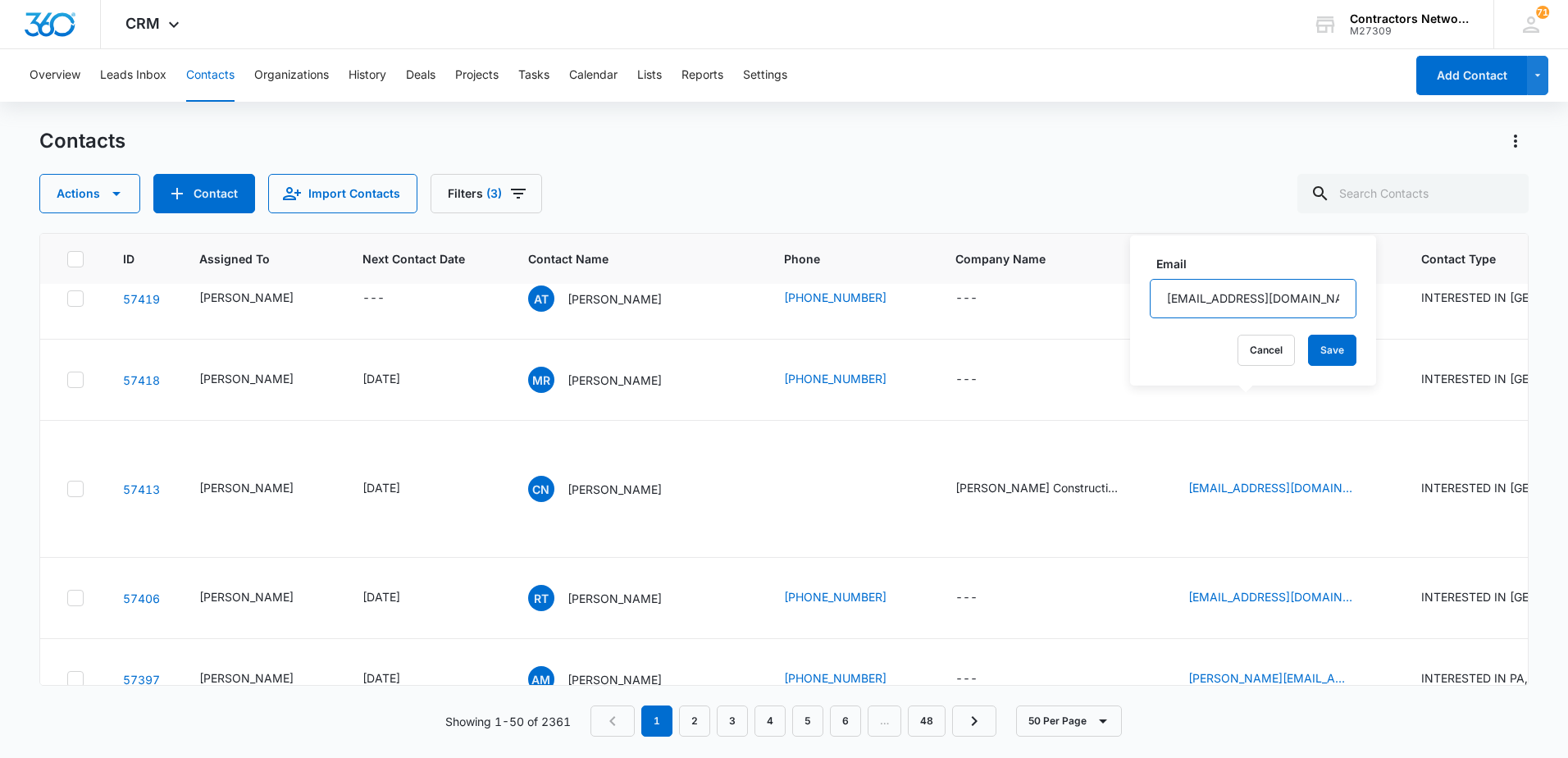
scroll to position [3115, 0]
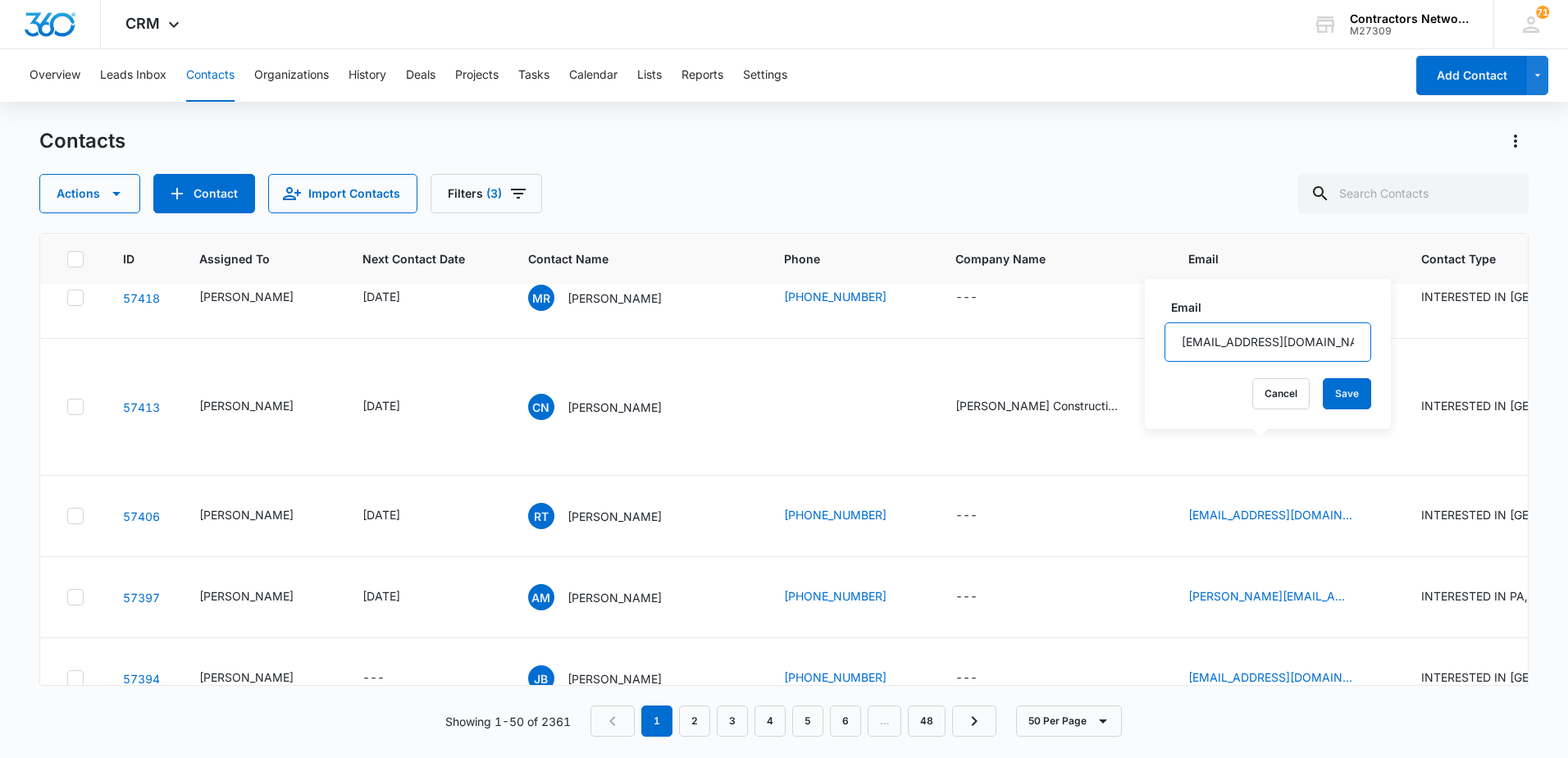
click at [1316, 337] on input "[EMAIL_ADDRESS][DOMAIN_NAME]" at bounding box center [1268, 342] width 207 height 40
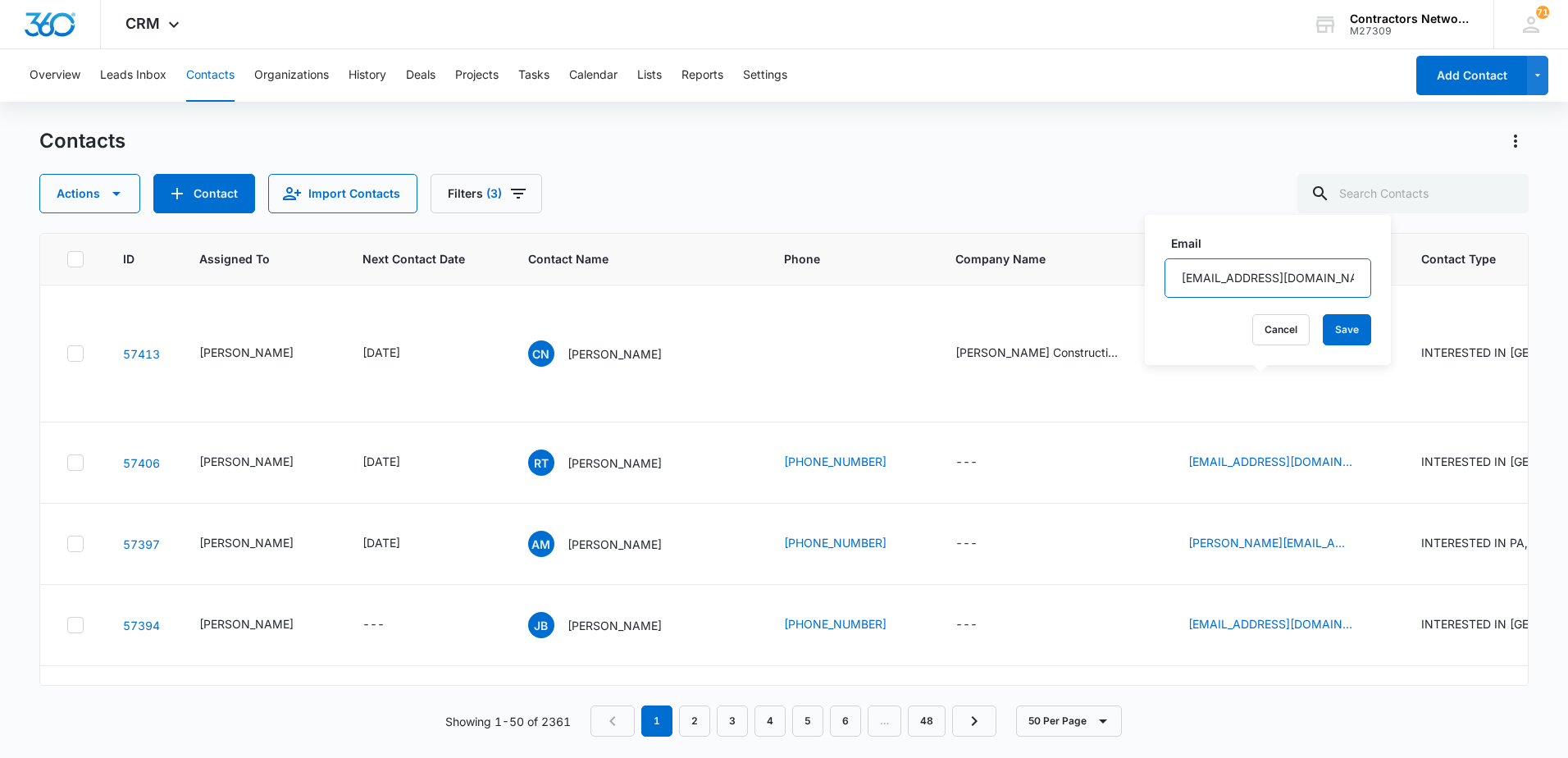
scroll to position [3197, 0]
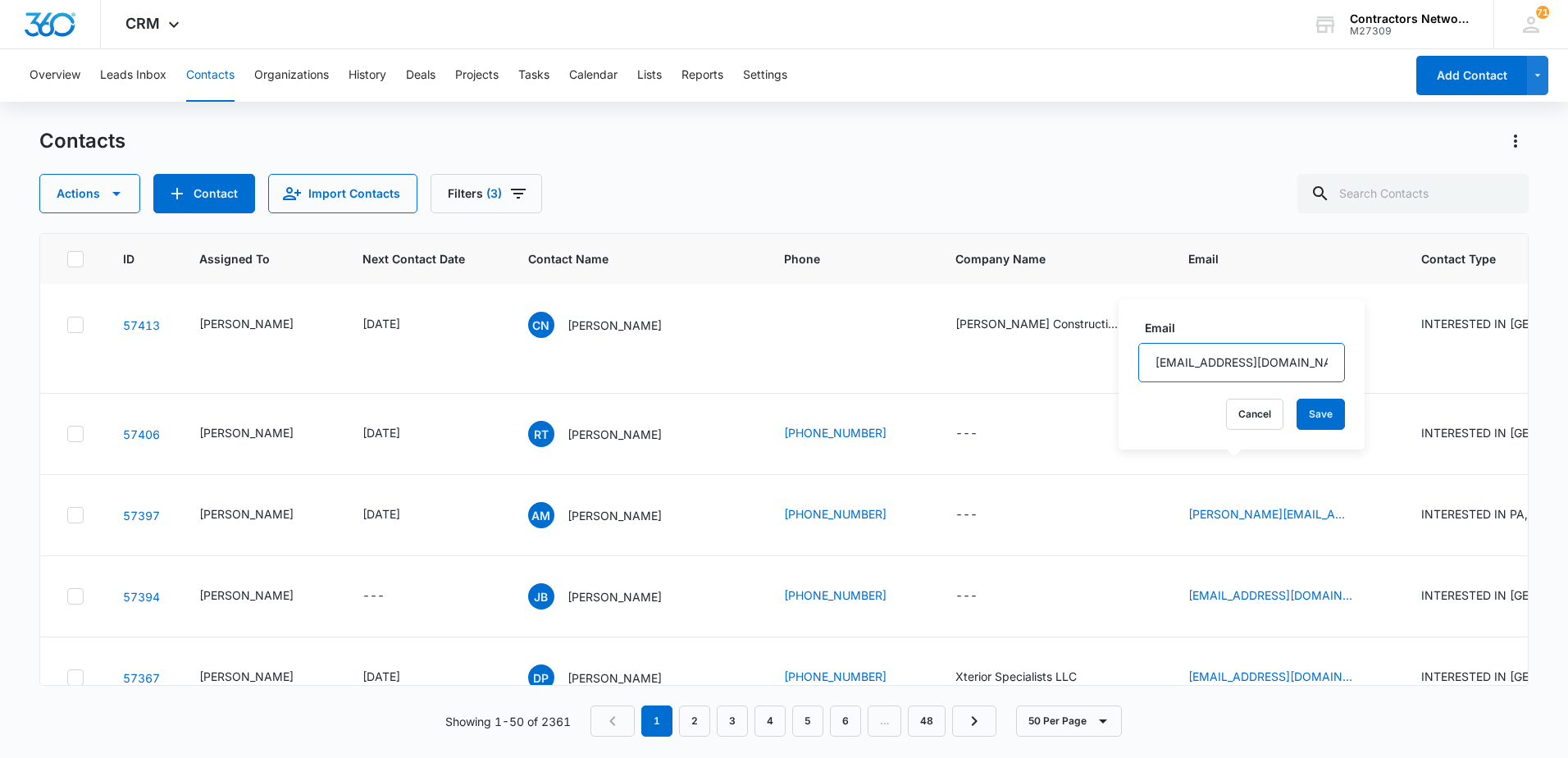
click at [1299, 366] on input "[EMAIL_ADDRESS][DOMAIN_NAME]" at bounding box center [1242, 363] width 207 height 40
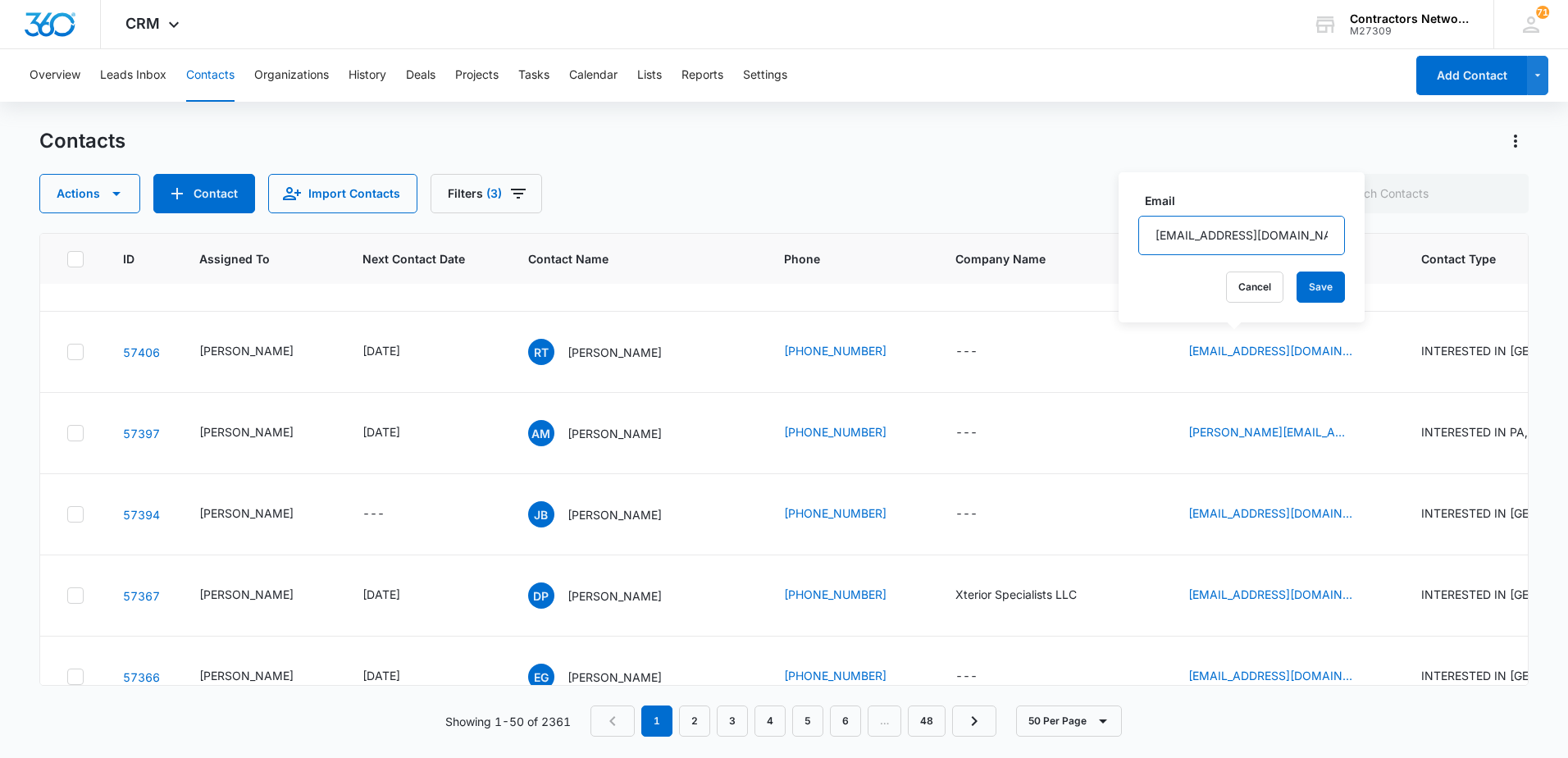
scroll to position [3362, 0]
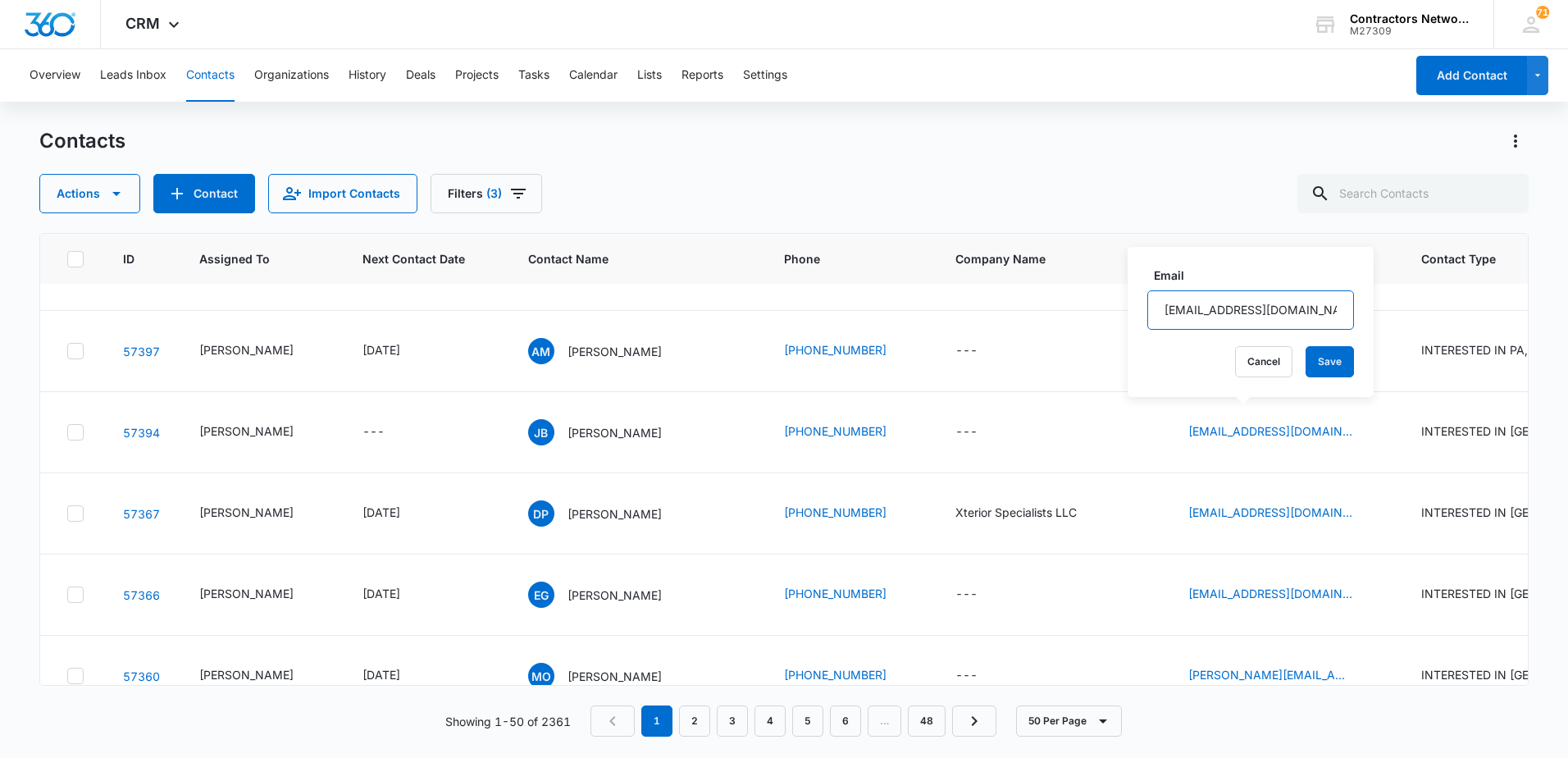
click at [1292, 309] on input "[EMAIL_ADDRESS][DOMAIN_NAME]" at bounding box center [1251, 310] width 207 height 40
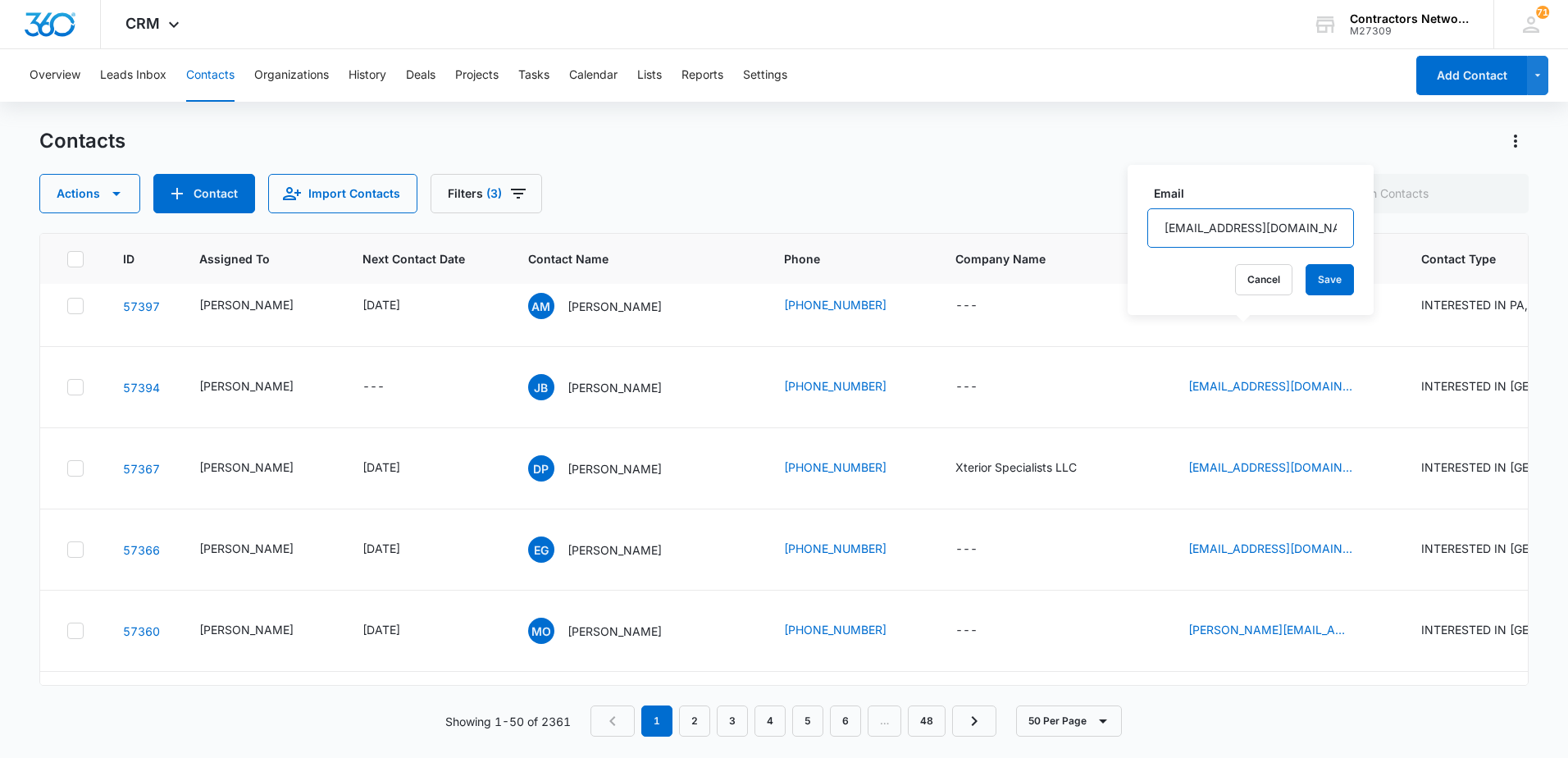
scroll to position [3443, 0]
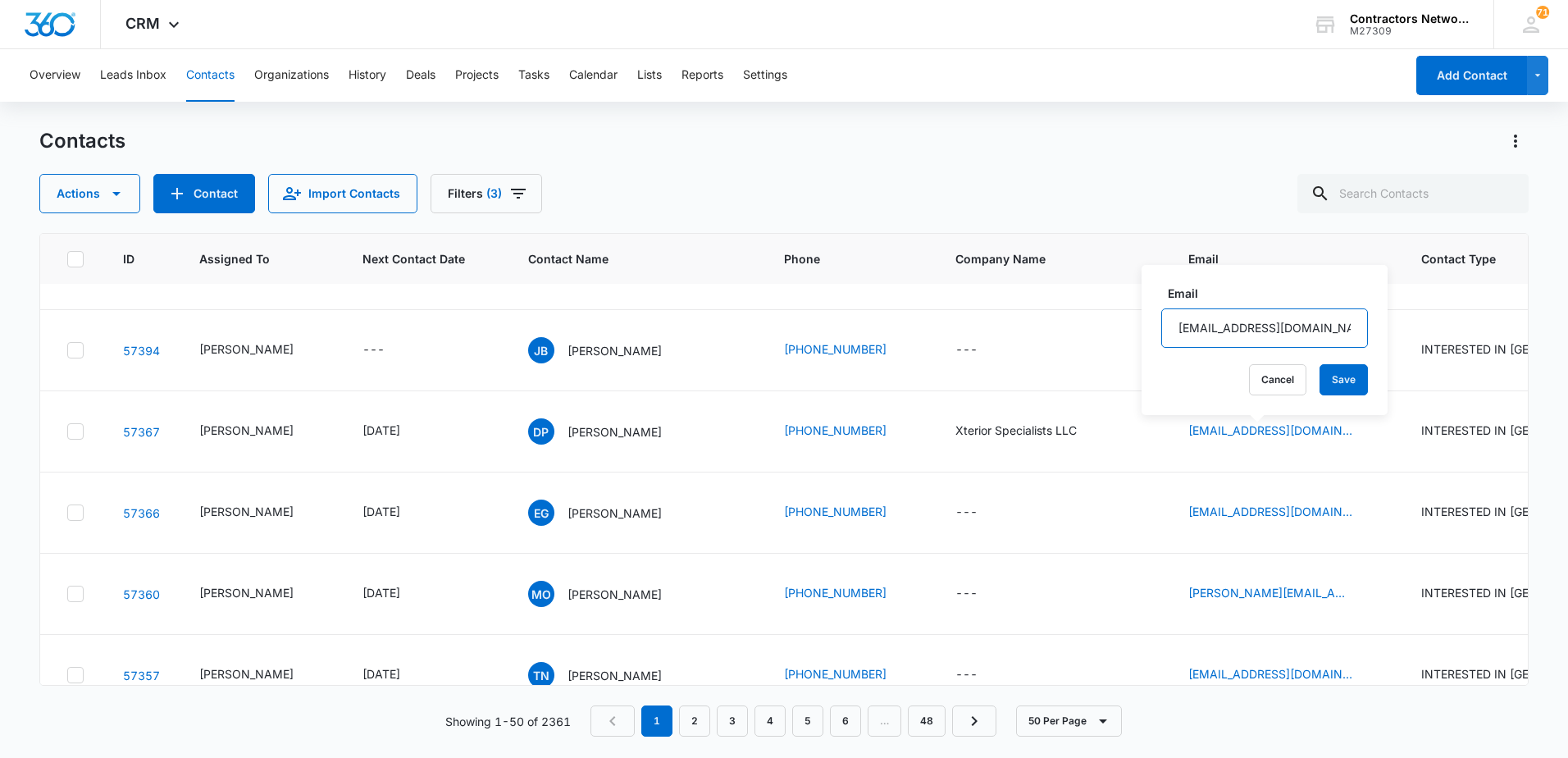
click at [1331, 332] on input "[EMAIL_ADDRESS][DOMAIN_NAME]" at bounding box center [1265, 328] width 207 height 40
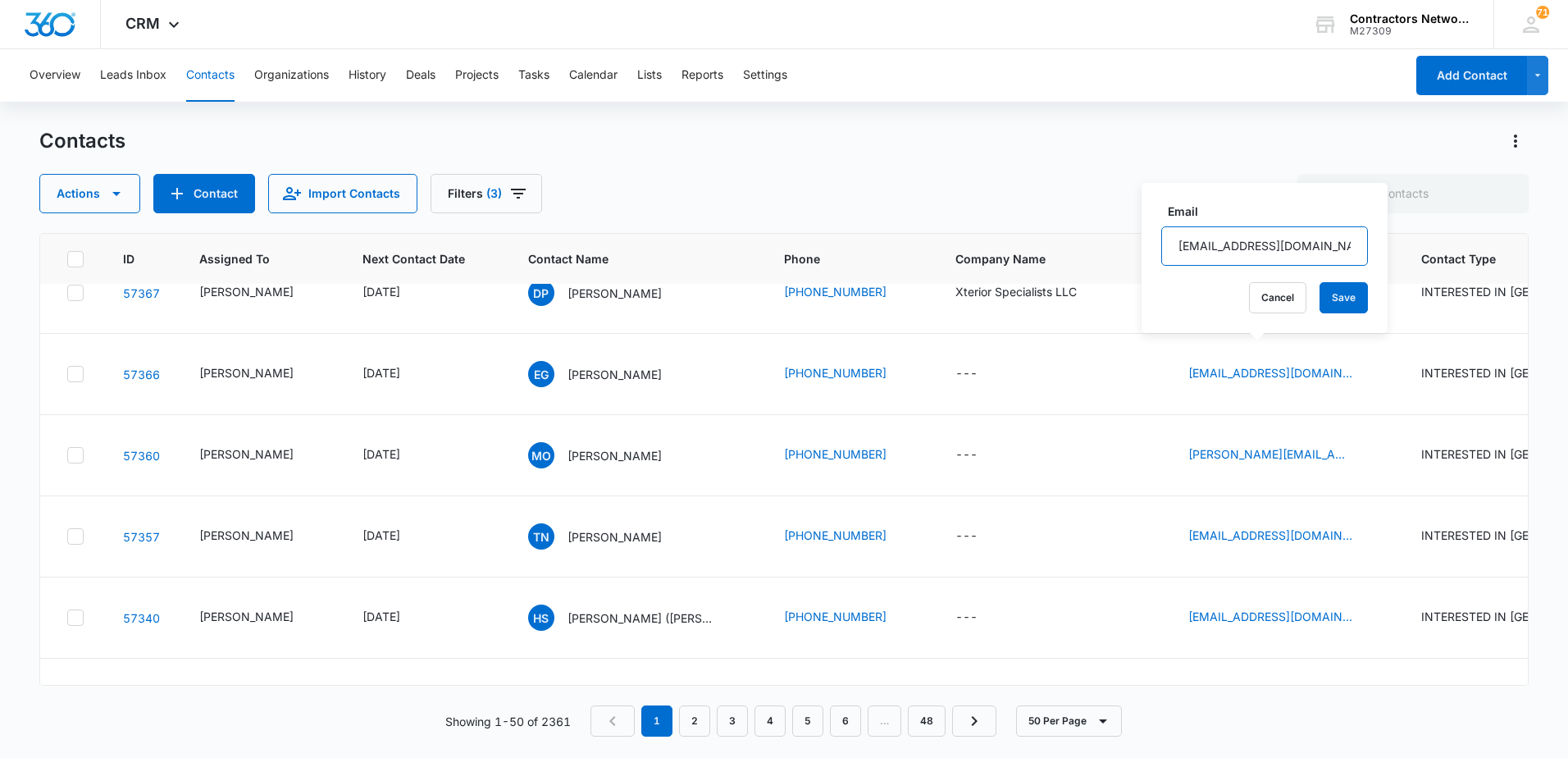
scroll to position [3608, 0]
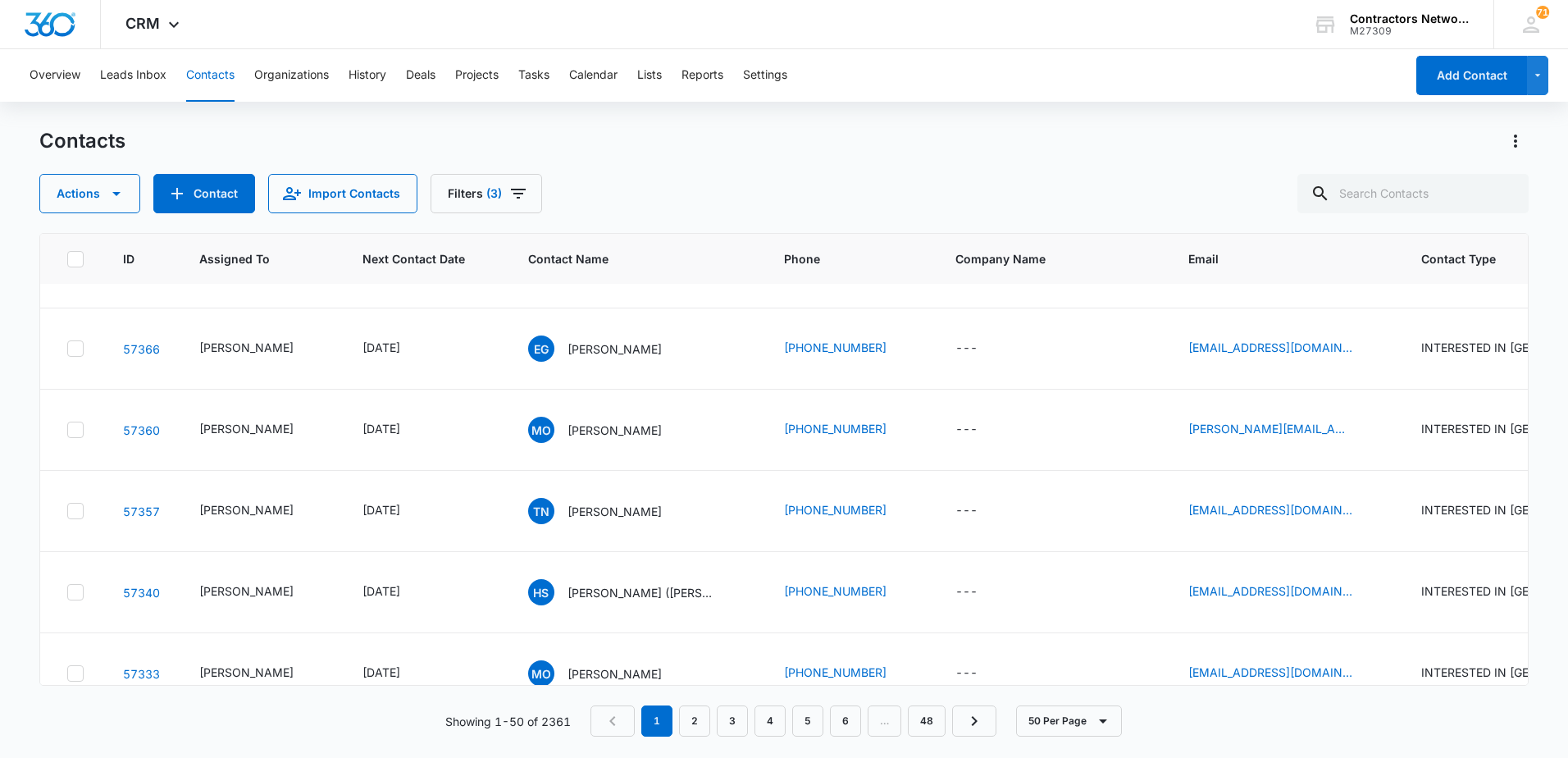
click at [1324, 335] on input "[EMAIL_ADDRESS][DOMAIN_NAME]" at bounding box center [1261, 337] width 207 height 40
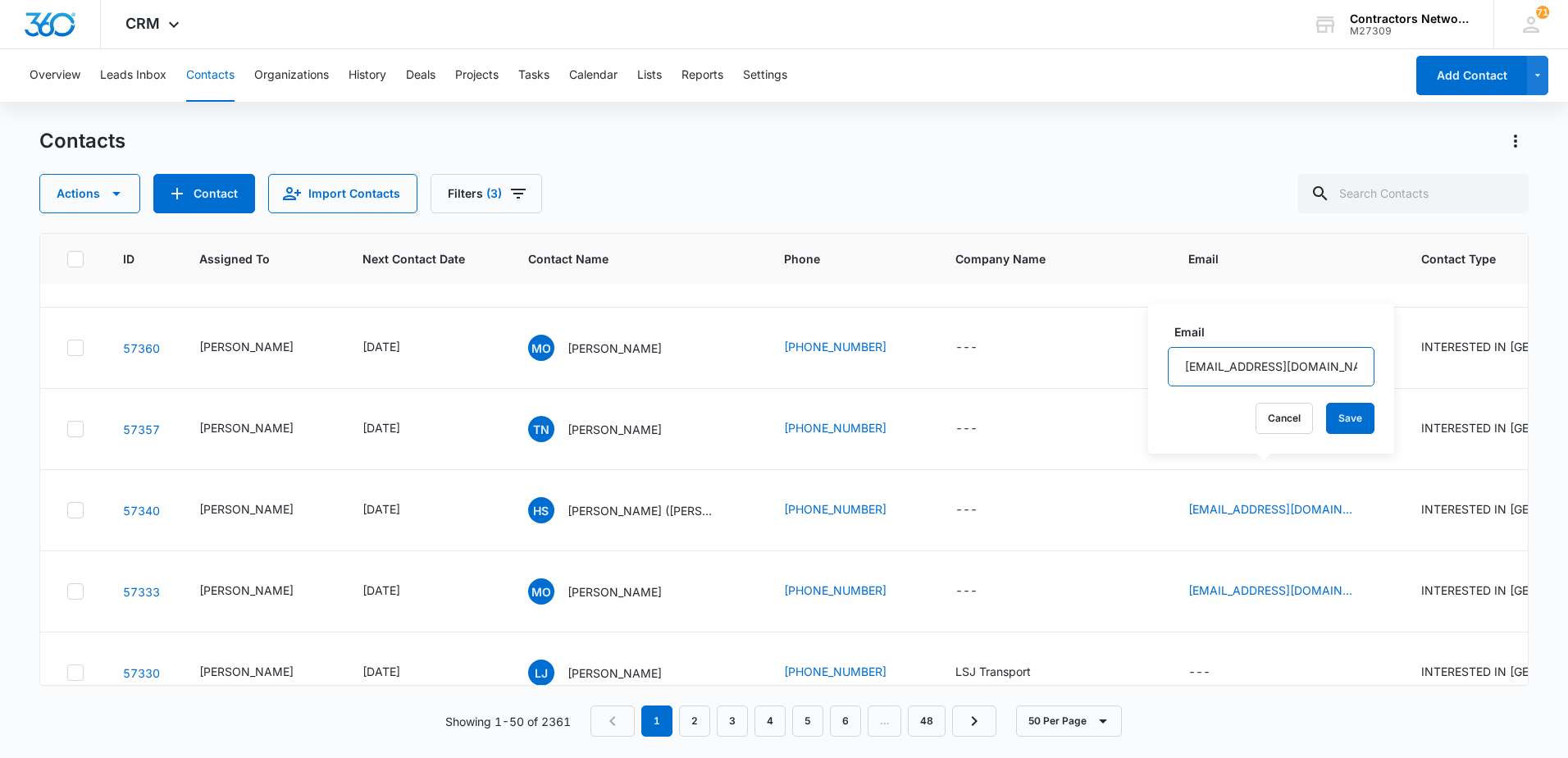
click at [1319, 366] on input "[EMAIL_ADDRESS][DOMAIN_NAME]" at bounding box center [1271, 367] width 207 height 40
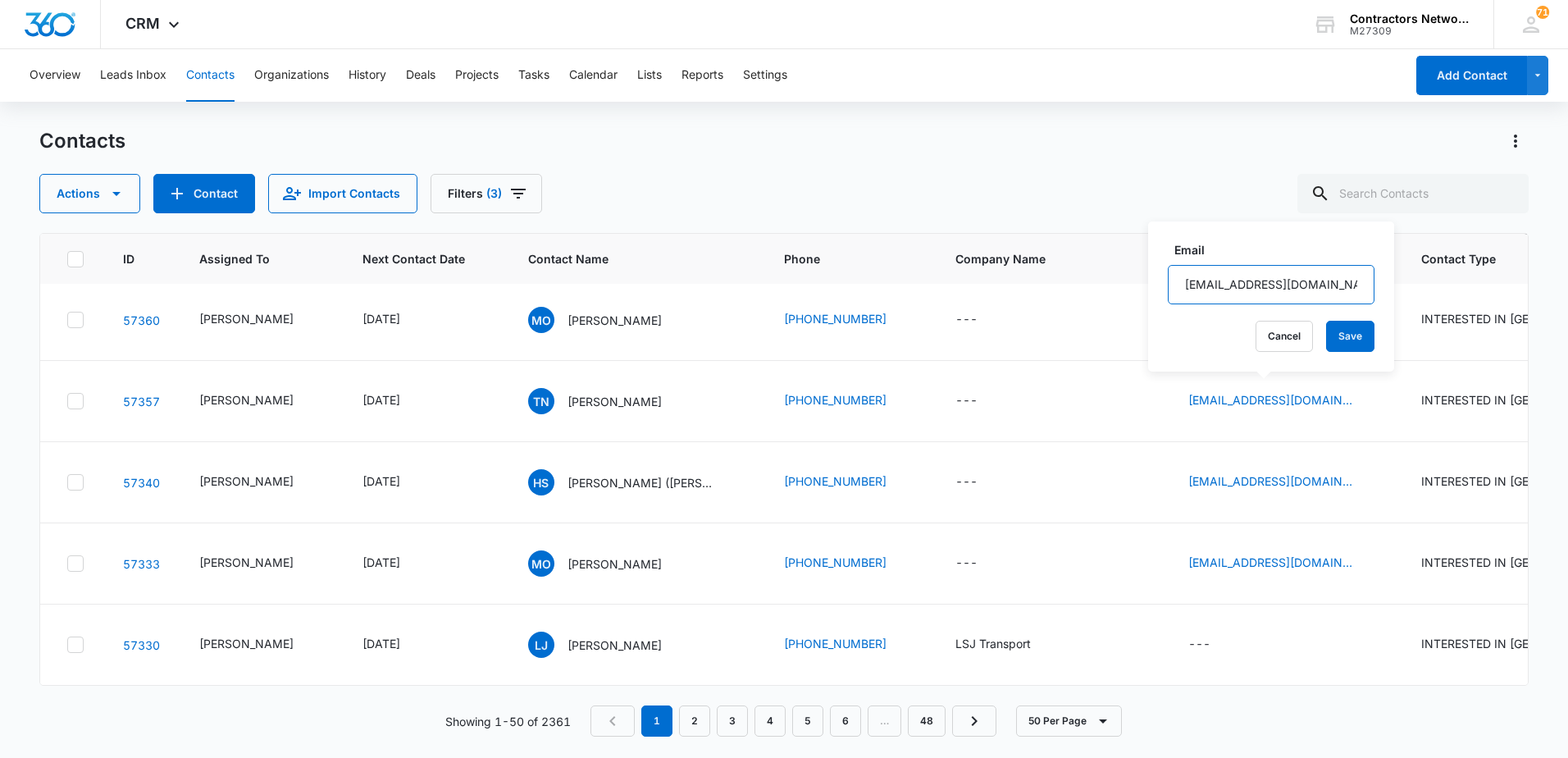
scroll to position [3771, 0]
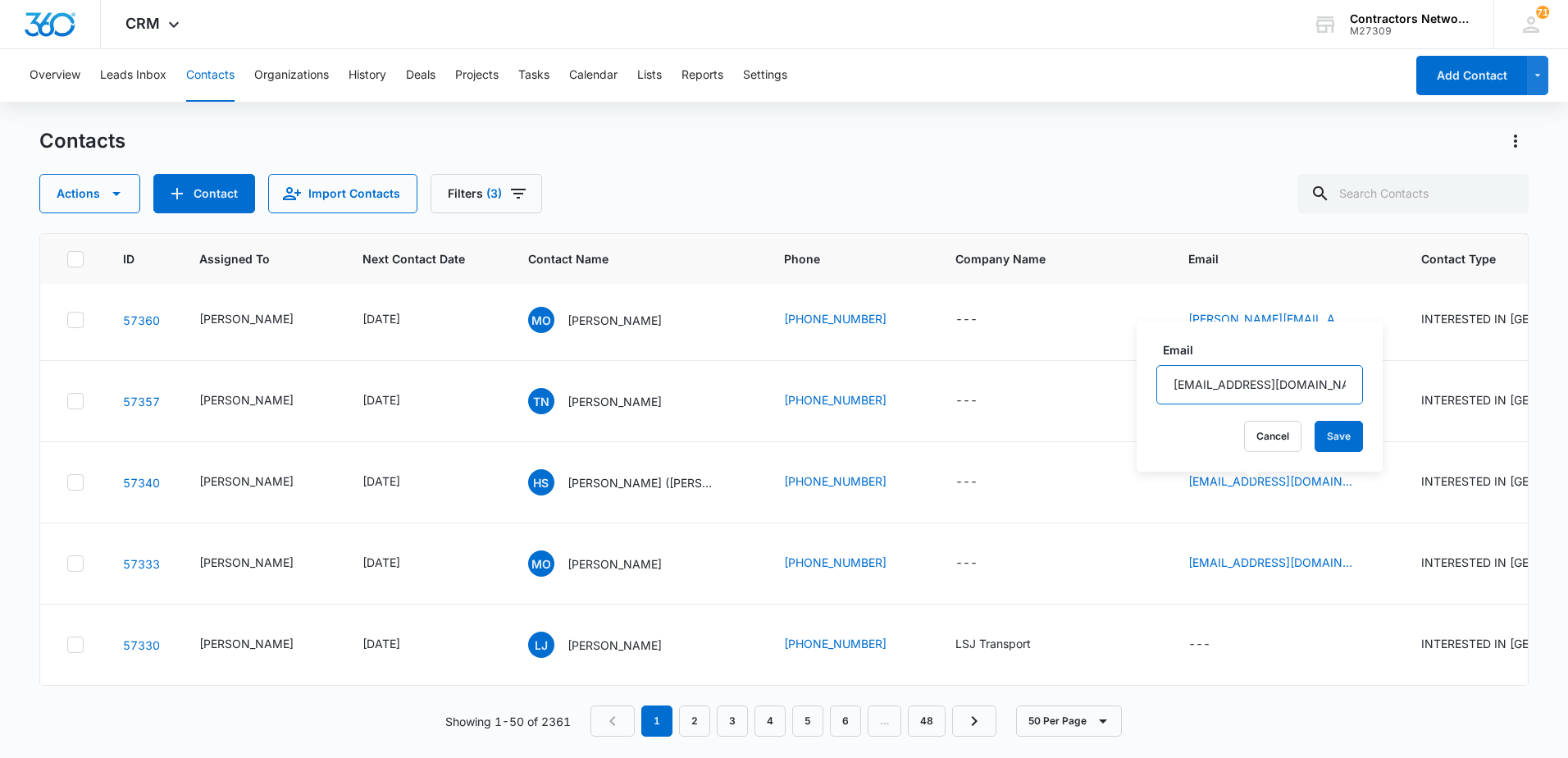
click at [1270, 384] on input "[EMAIL_ADDRESS][DOMAIN_NAME]" at bounding box center [1260, 384] width 207 height 40
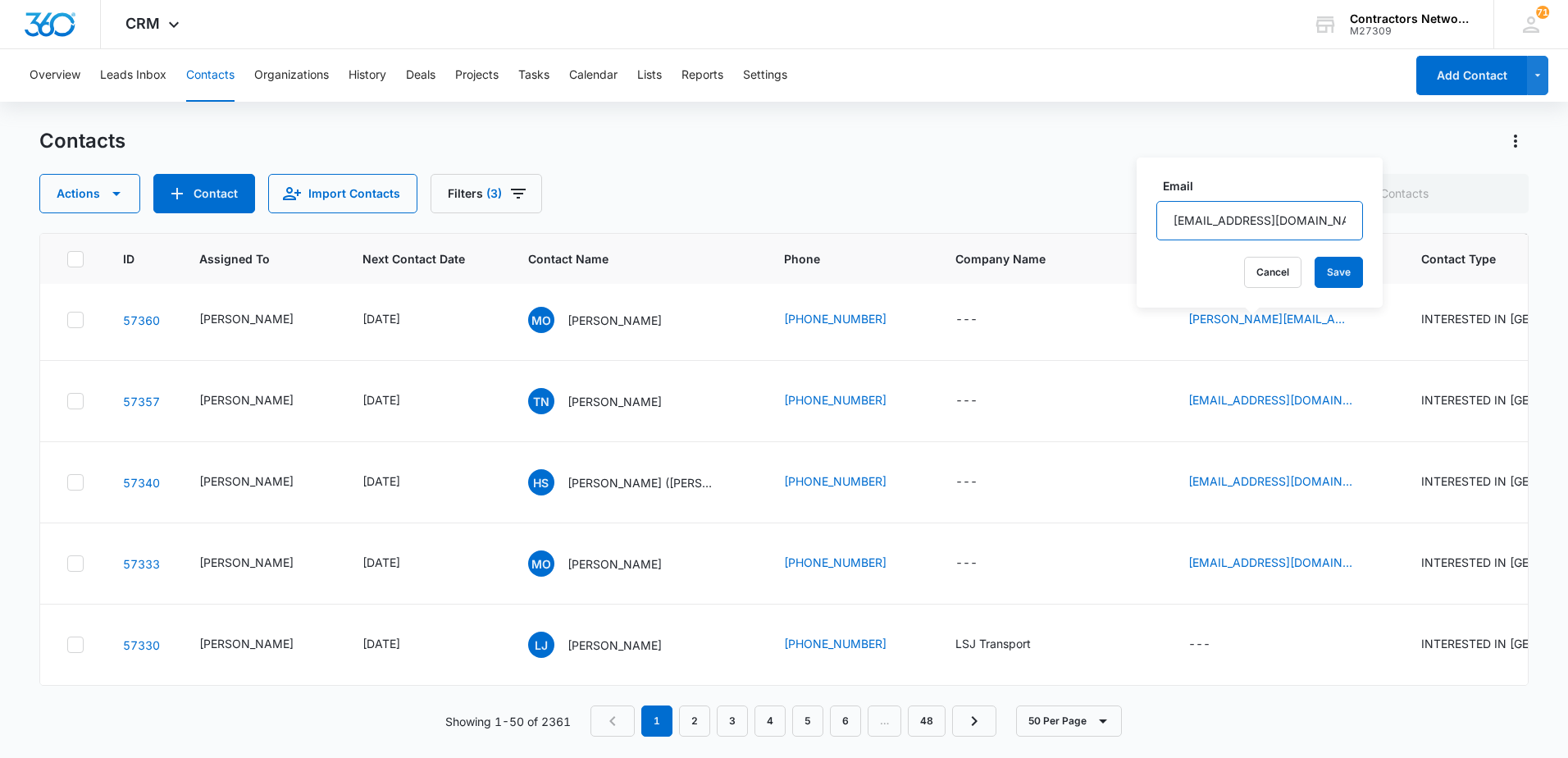
scroll to position [3936, 0]
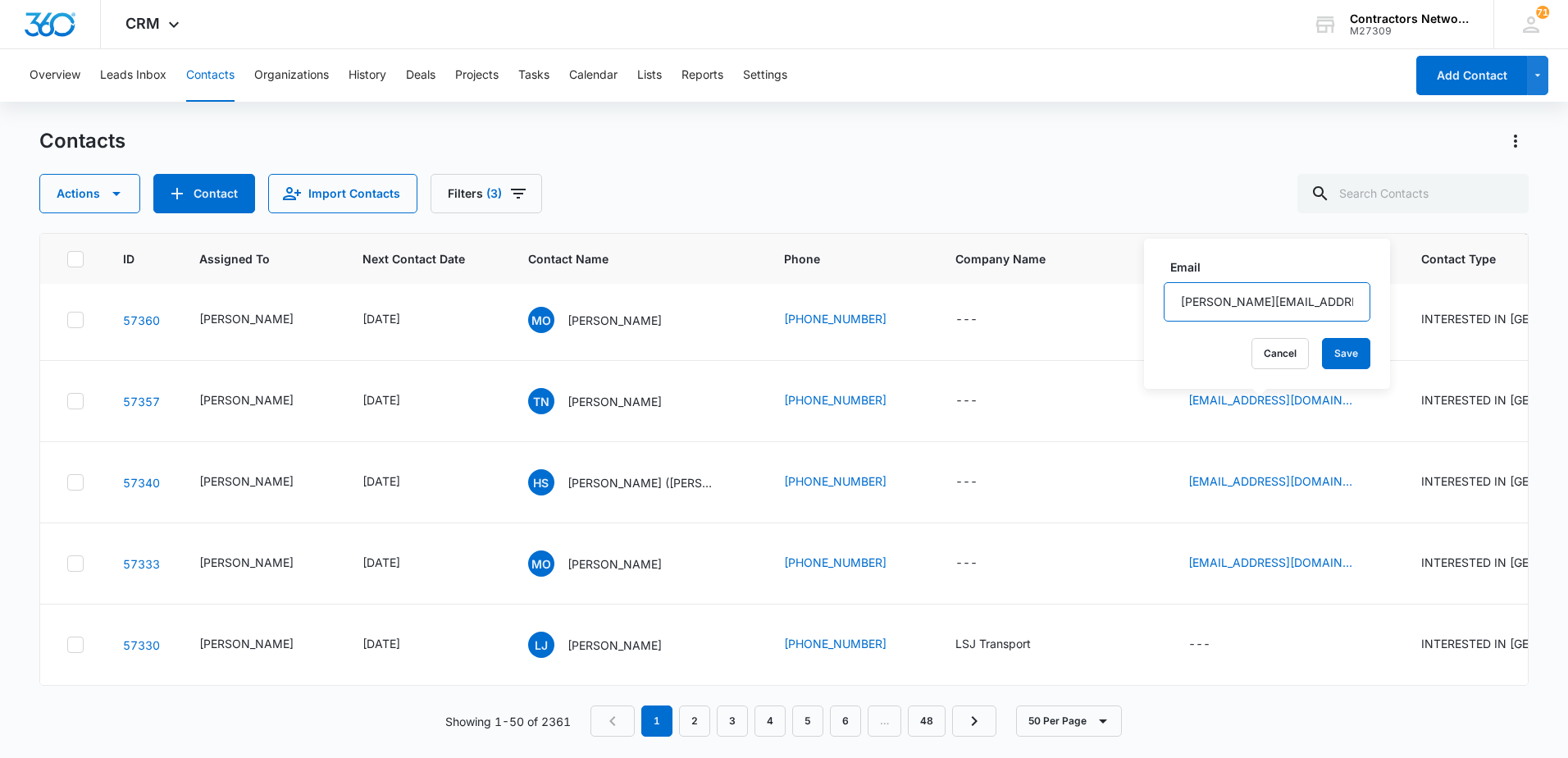
click at [1269, 294] on input "[PERSON_NAME][EMAIL_ADDRESS][DOMAIN_NAME]" at bounding box center [1267, 302] width 207 height 40
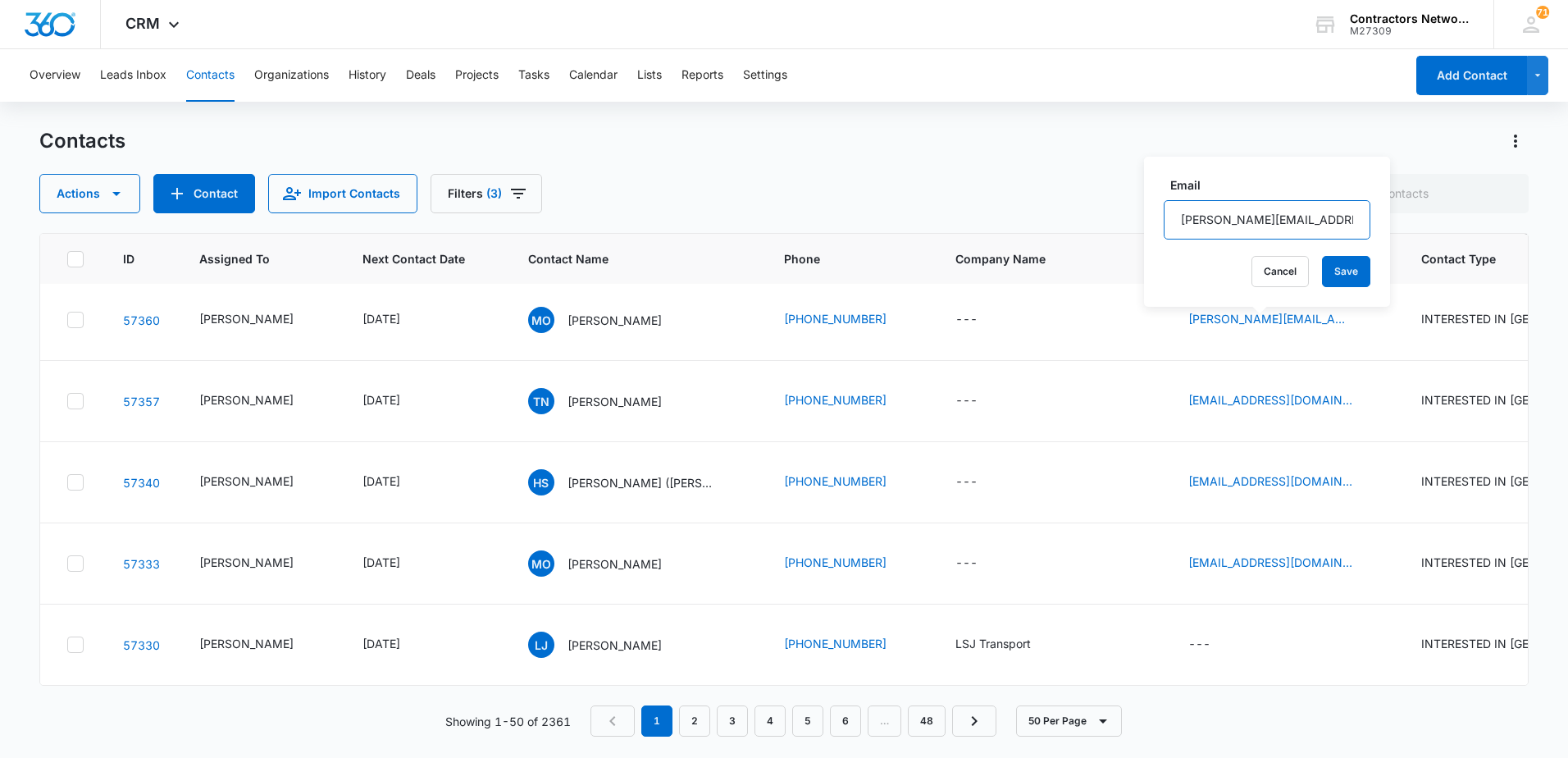
scroll to position [4018, 0]
click at [1362, 167] on icon "Email - xteriorspecialistsllc@gmail.com - Select to Edit Field" at bounding box center [1372, 158] width 20 height 20
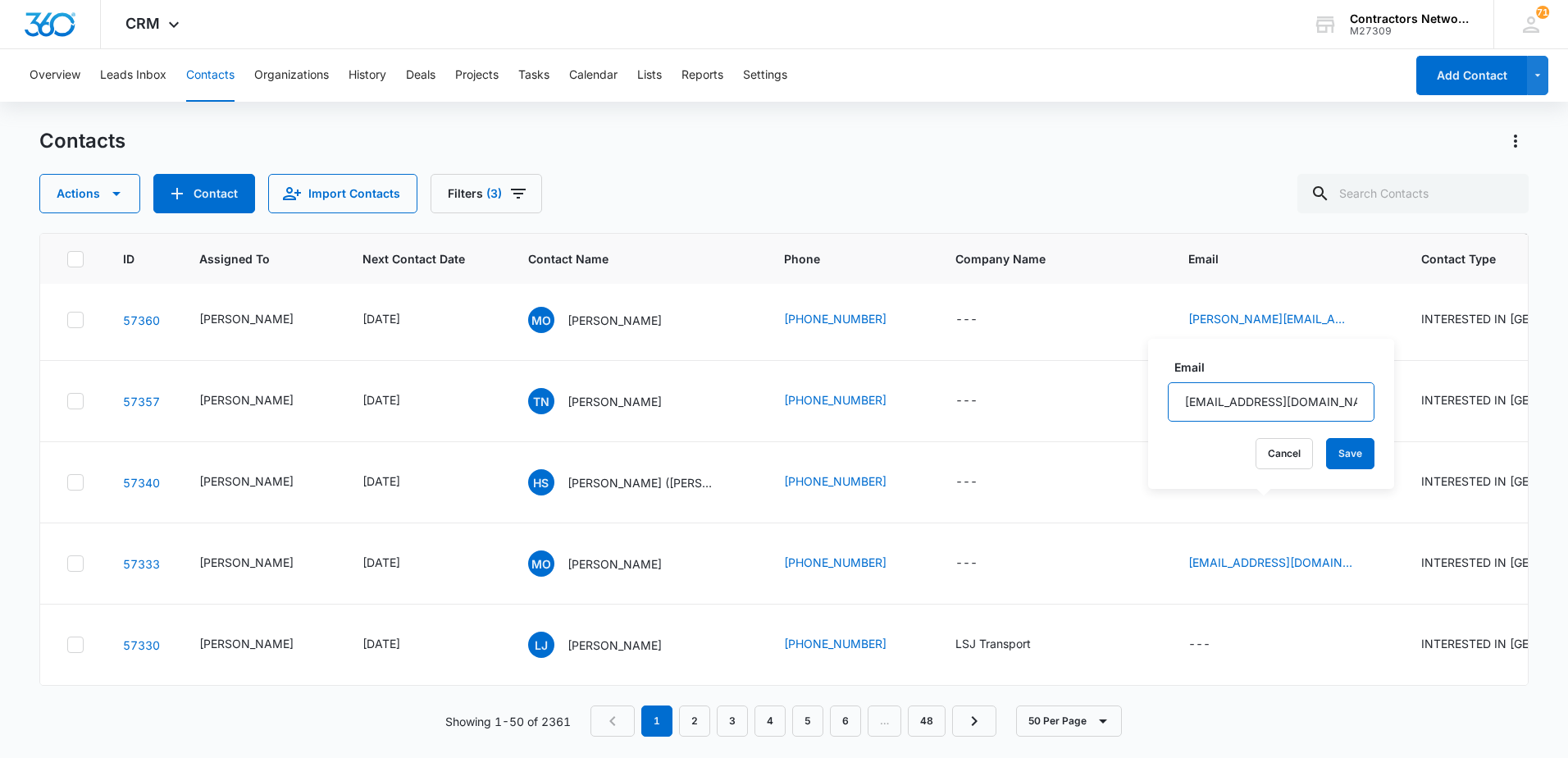
click at [1303, 397] on input "[EMAIL_ADDRESS][DOMAIN_NAME]" at bounding box center [1271, 402] width 207 height 40
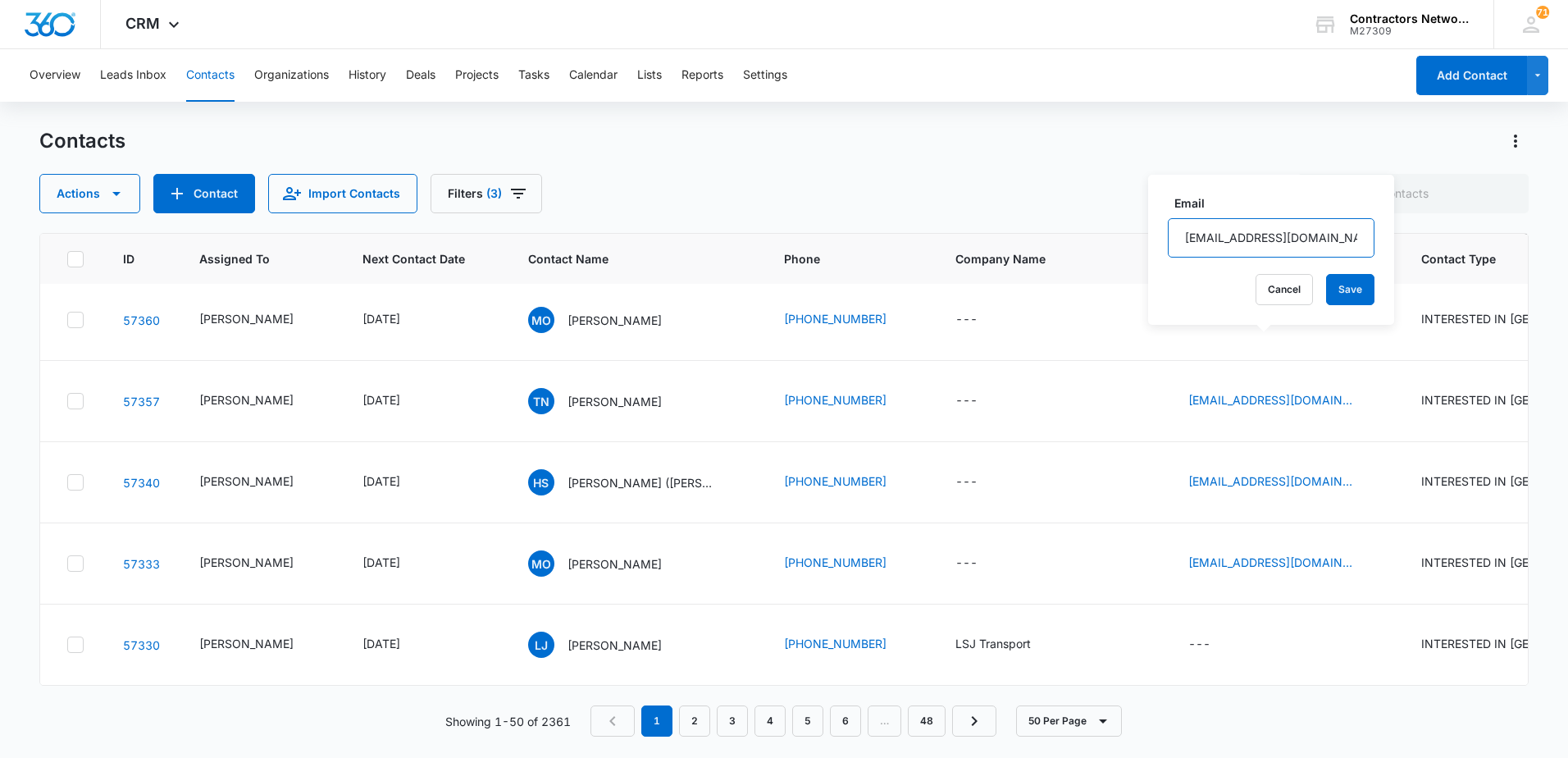
scroll to position [4181, 0]
click at [1362, 249] on icon "Email - eg4928565@gmail.com - Select to Edit Field" at bounding box center [1372, 239] width 20 height 20
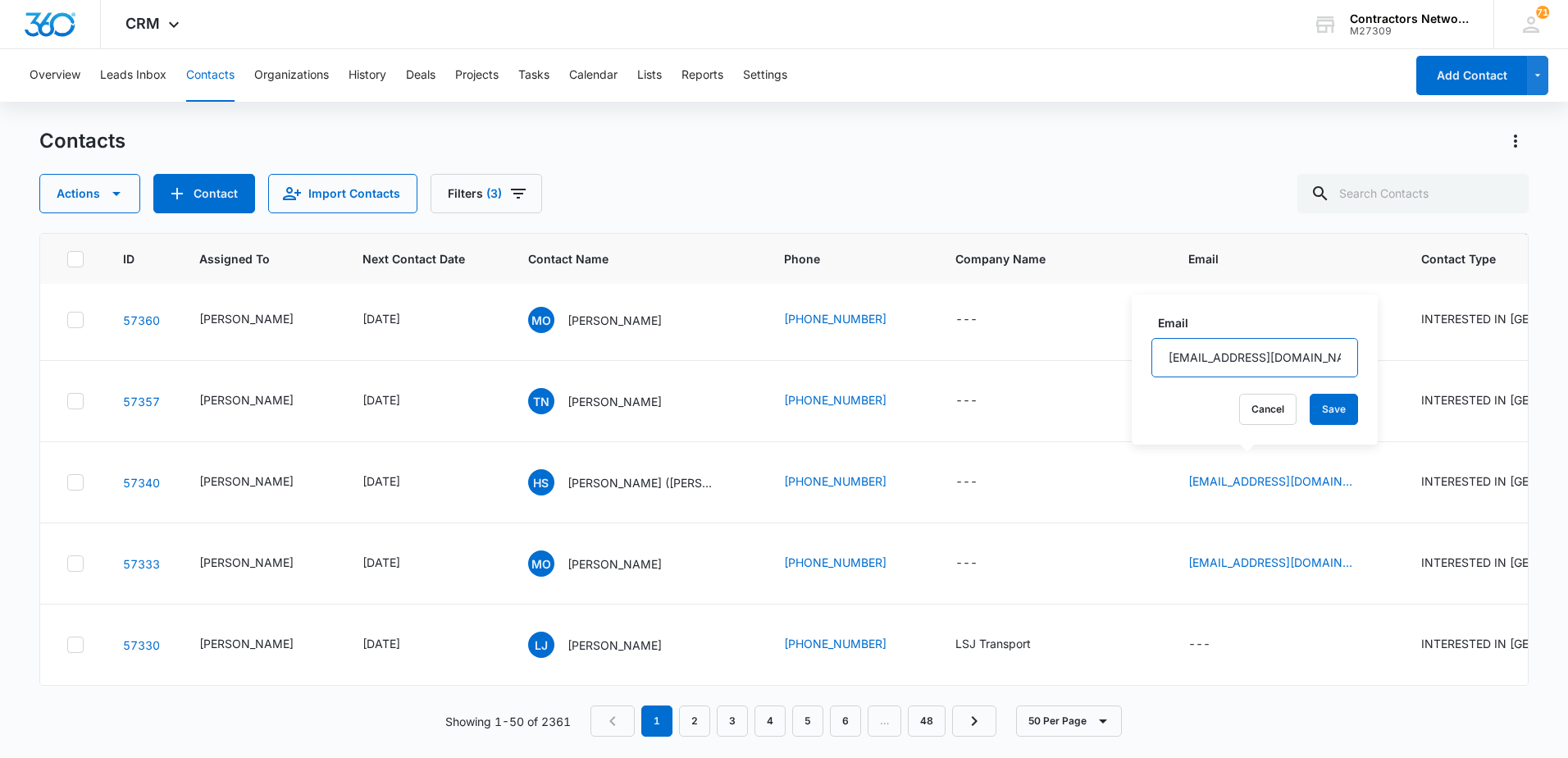
click at [1259, 356] on input "[EMAIL_ADDRESS][DOMAIN_NAME]" at bounding box center [1255, 358] width 207 height 40
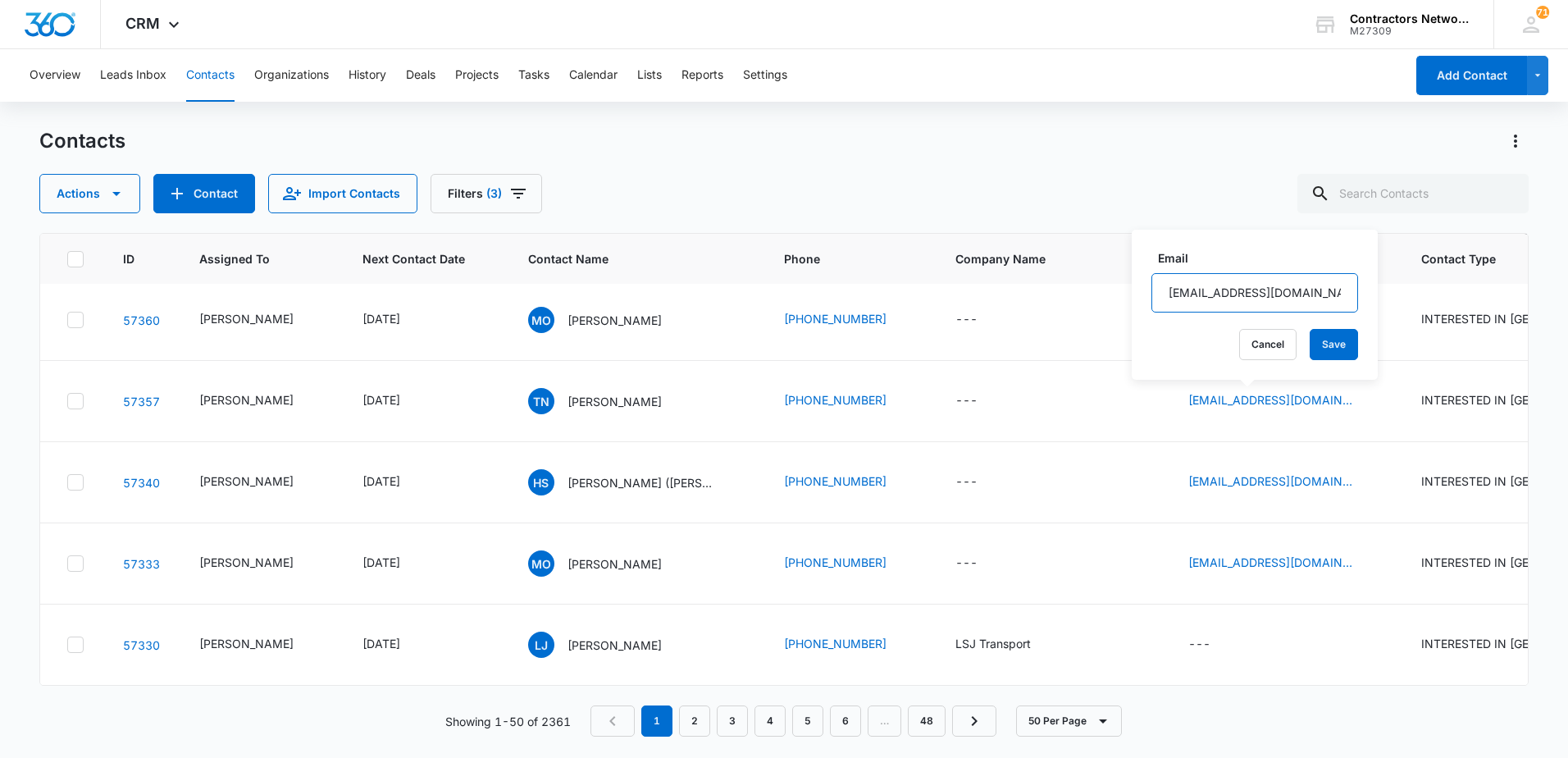
scroll to position [4264, 0]
click at [1365, 327] on icon "Email - morlando@restoreconstruction.com - Select to Edit Field" at bounding box center [1372, 319] width 15 height 15
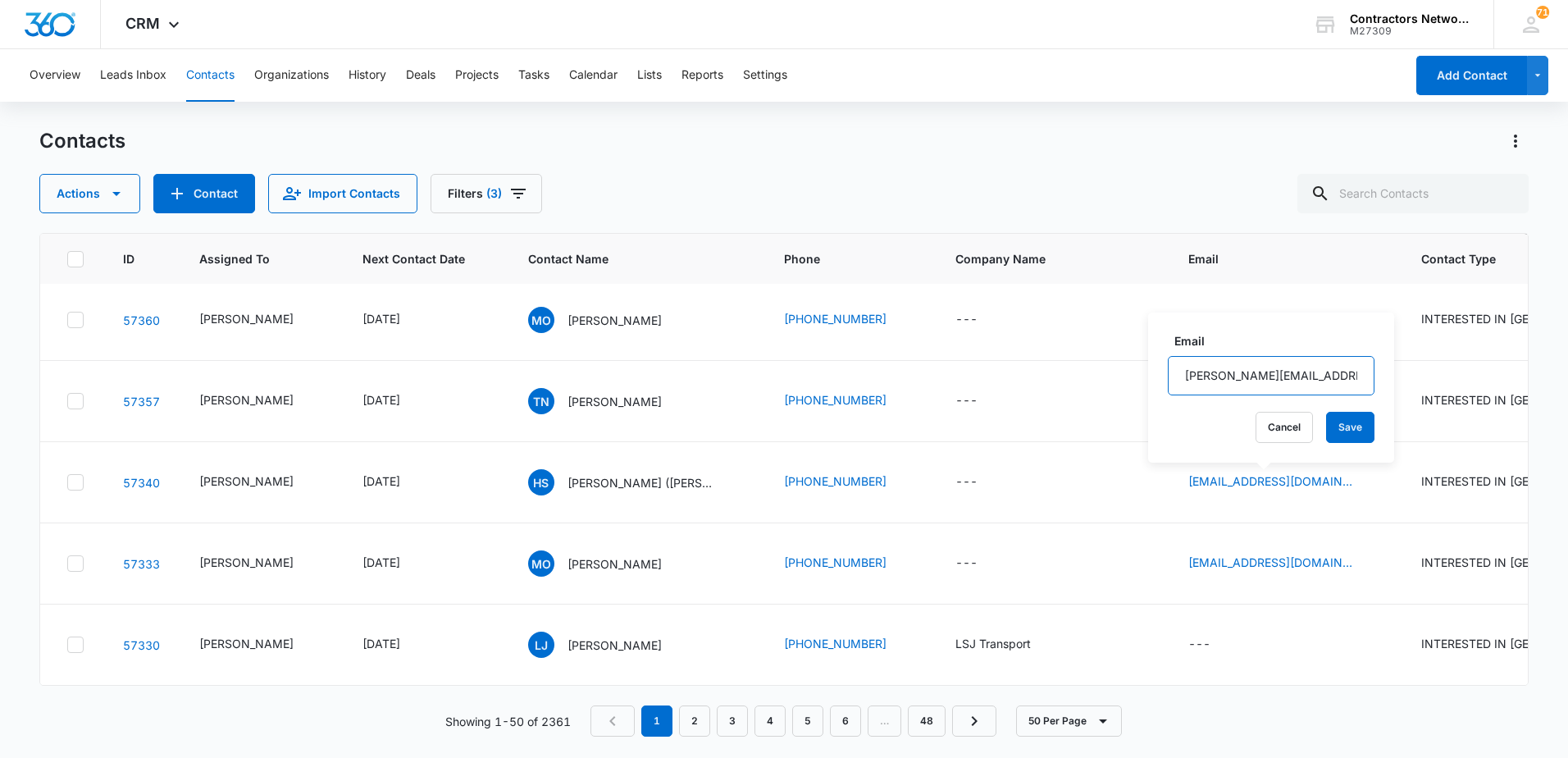
click at [1327, 379] on input "[PERSON_NAME][EMAIL_ADDRESS][DOMAIN_NAME]" at bounding box center [1271, 376] width 207 height 40
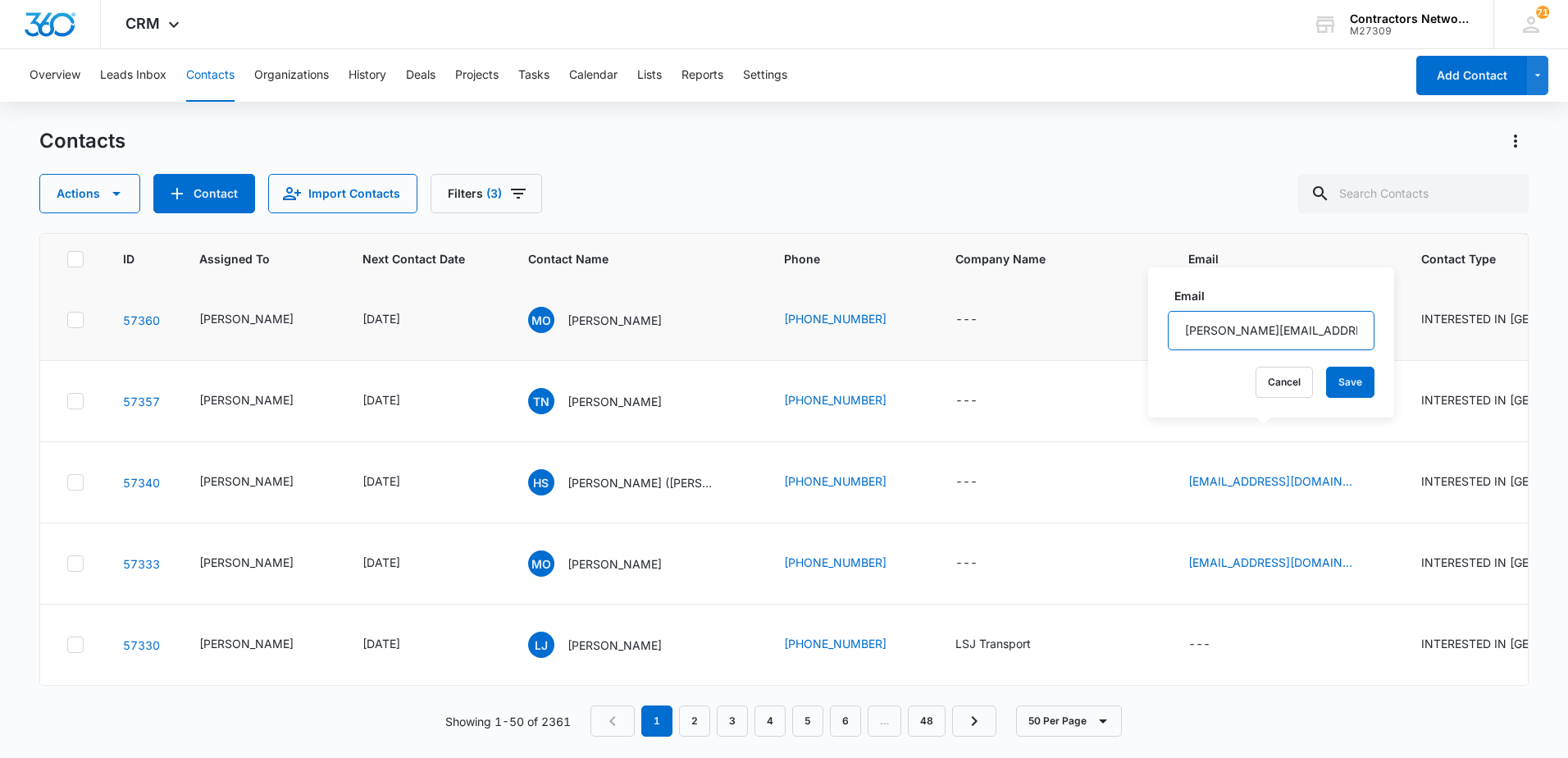
scroll to position [4346, 0]
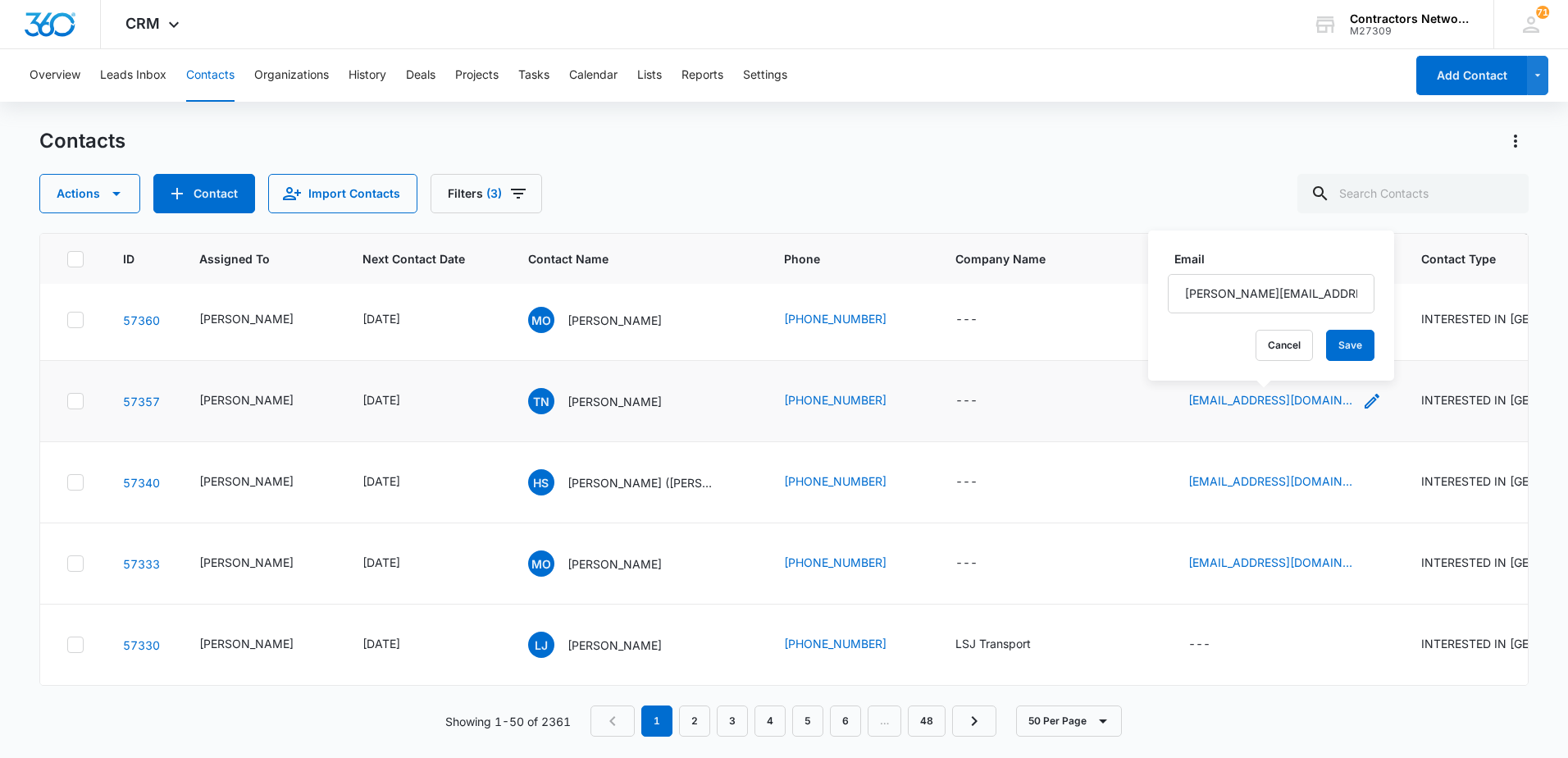
click at [1365, 408] on icon "Email - timikanelson60@gmail.com - Select to Edit Field" at bounding box center [1372, 400] width 15 height 15
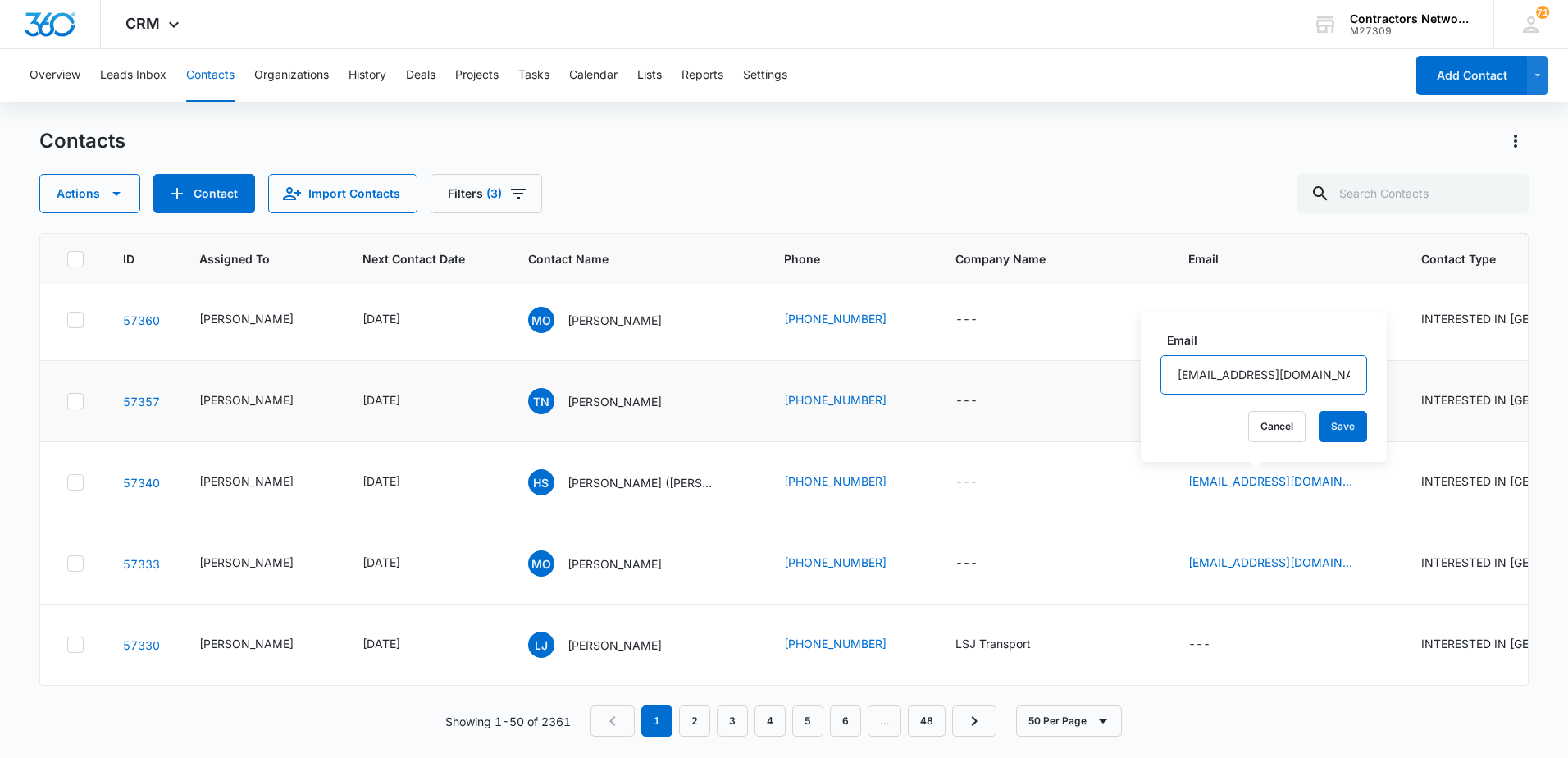
click at [1298, 375] on input "[EMAIL_ADDRESS][DOMAIN_NAME]" at bounding box center [1264, 375] width 207 height 40
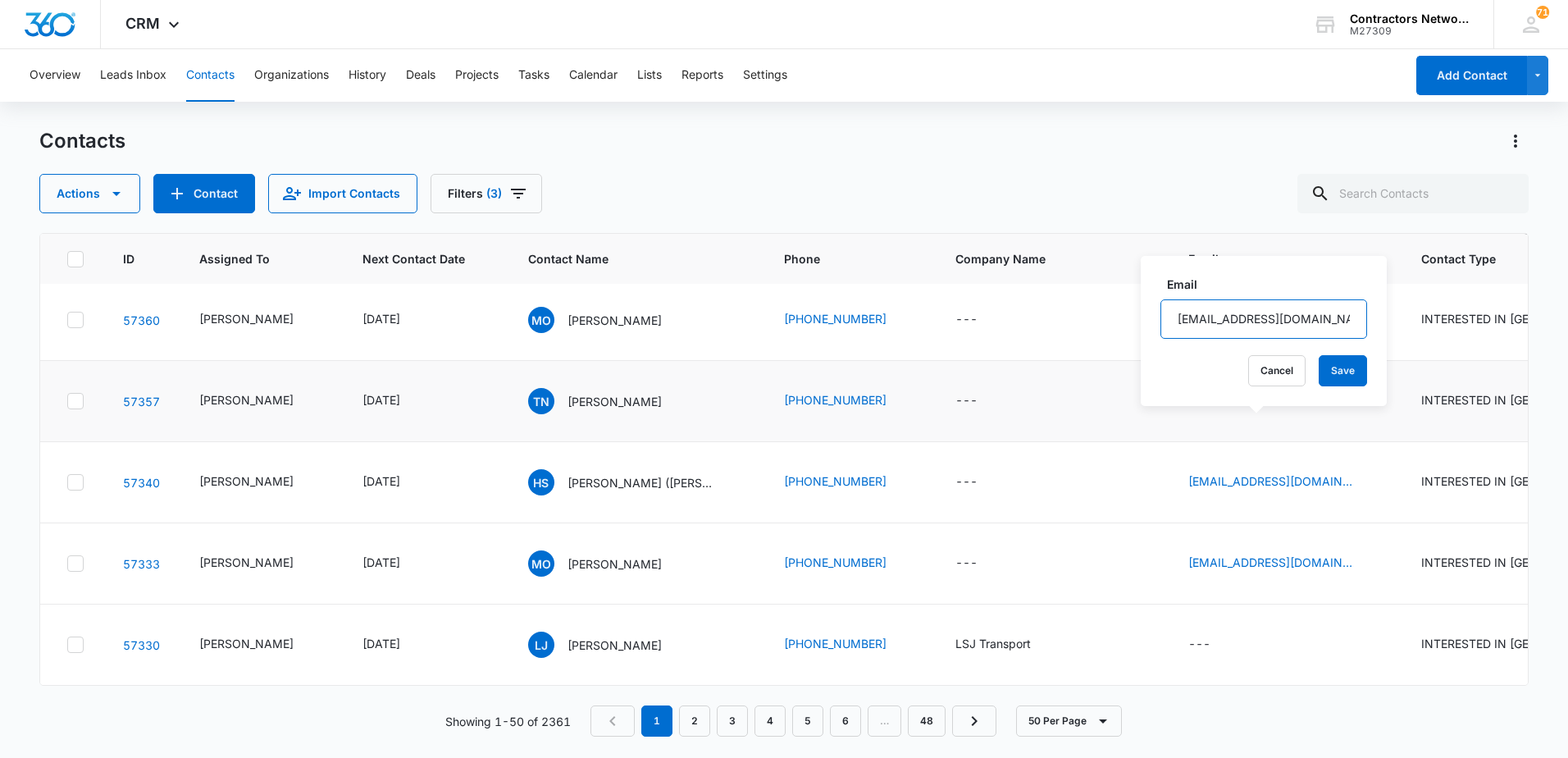
scroll to position [4427, 0]
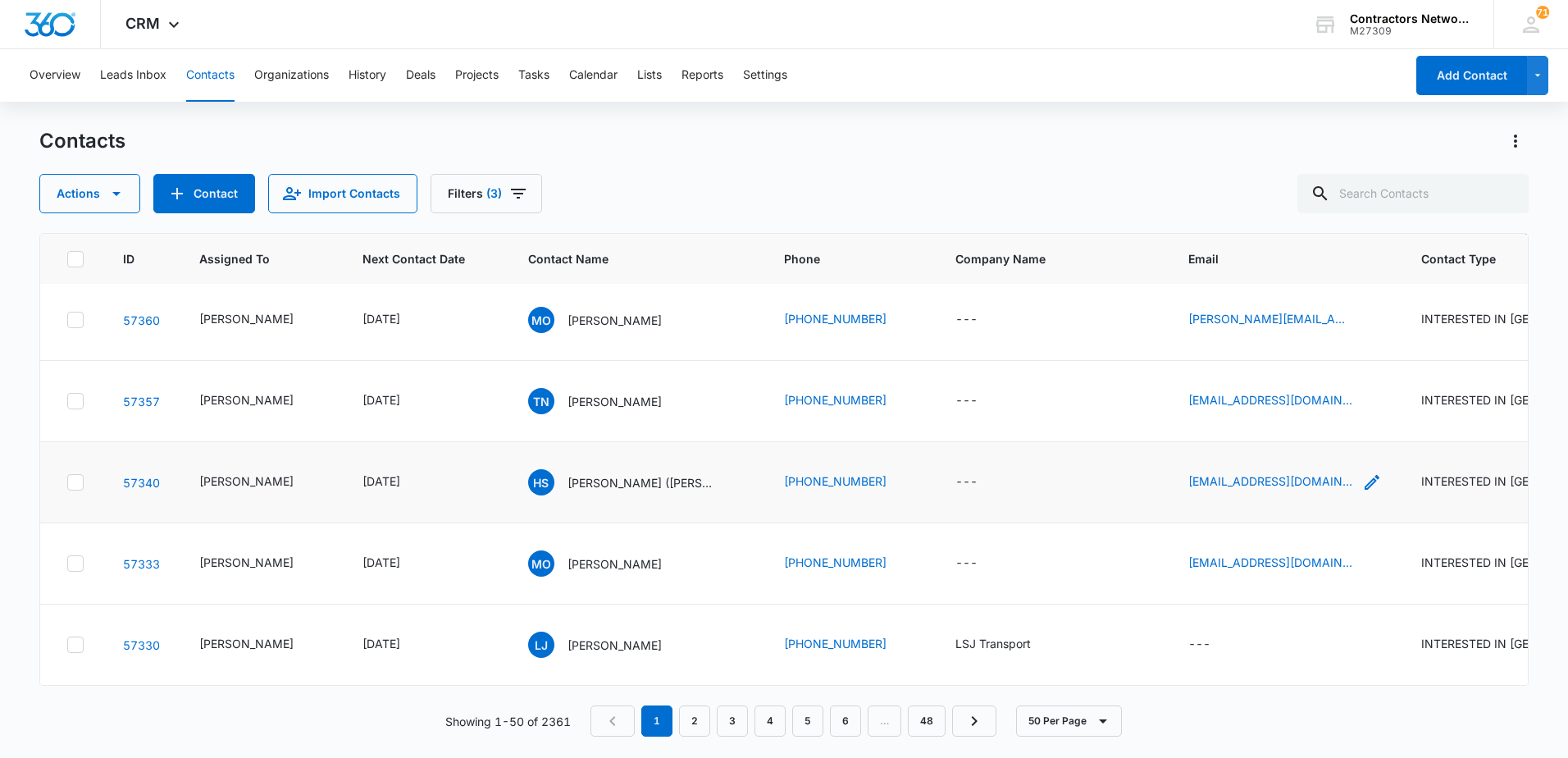
click at [1365, 483] on icon "Email - hichamsolhi@yahoo.com - Select to Edit Field" at bounding box center [1372, 482] width 15 height 15
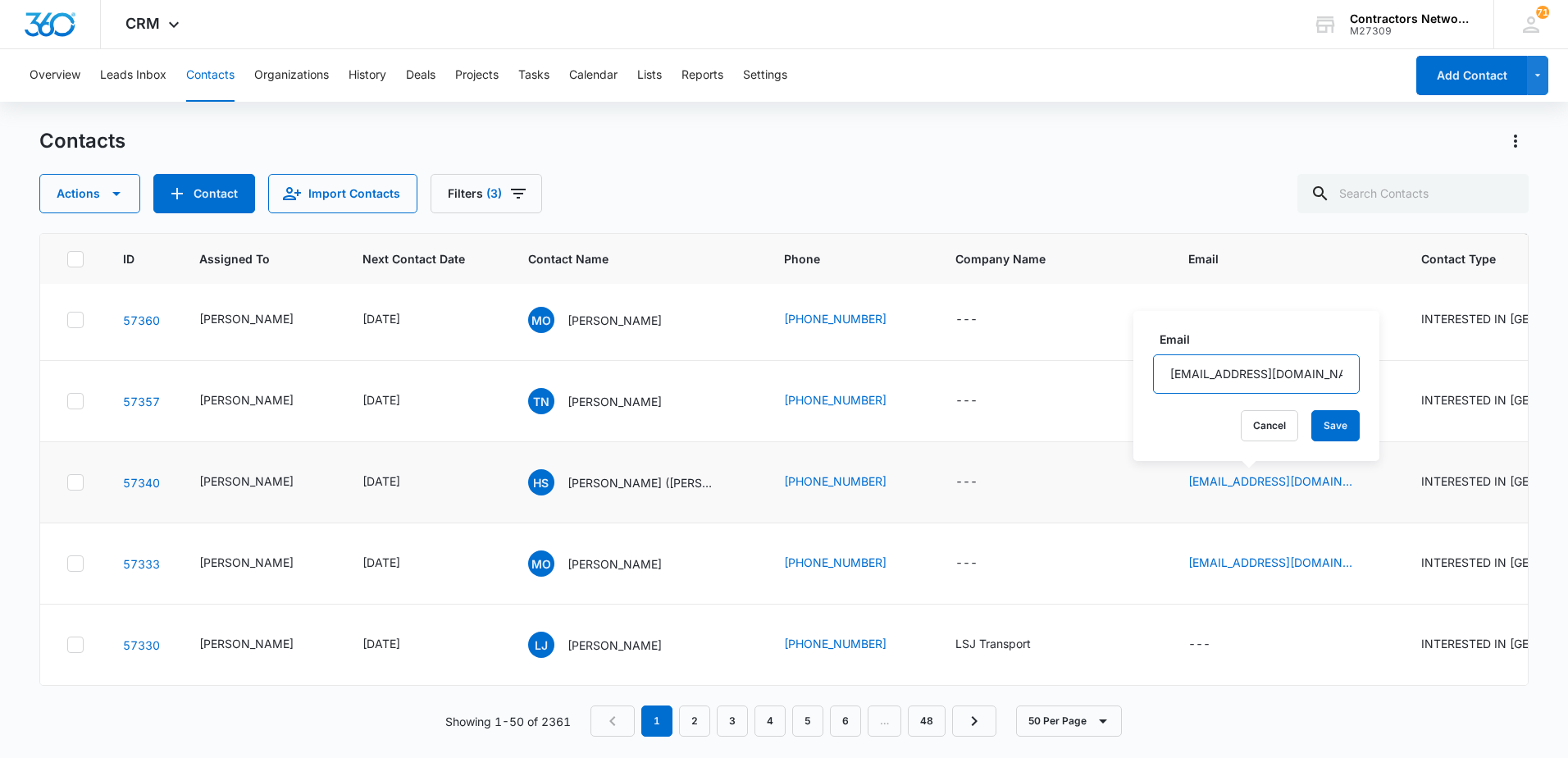
click at [1306, 384] on input "[EMAIL_ADDRESS][DOMAIN_NAME]" at bounding box center [1256, 374] width 207 height 40
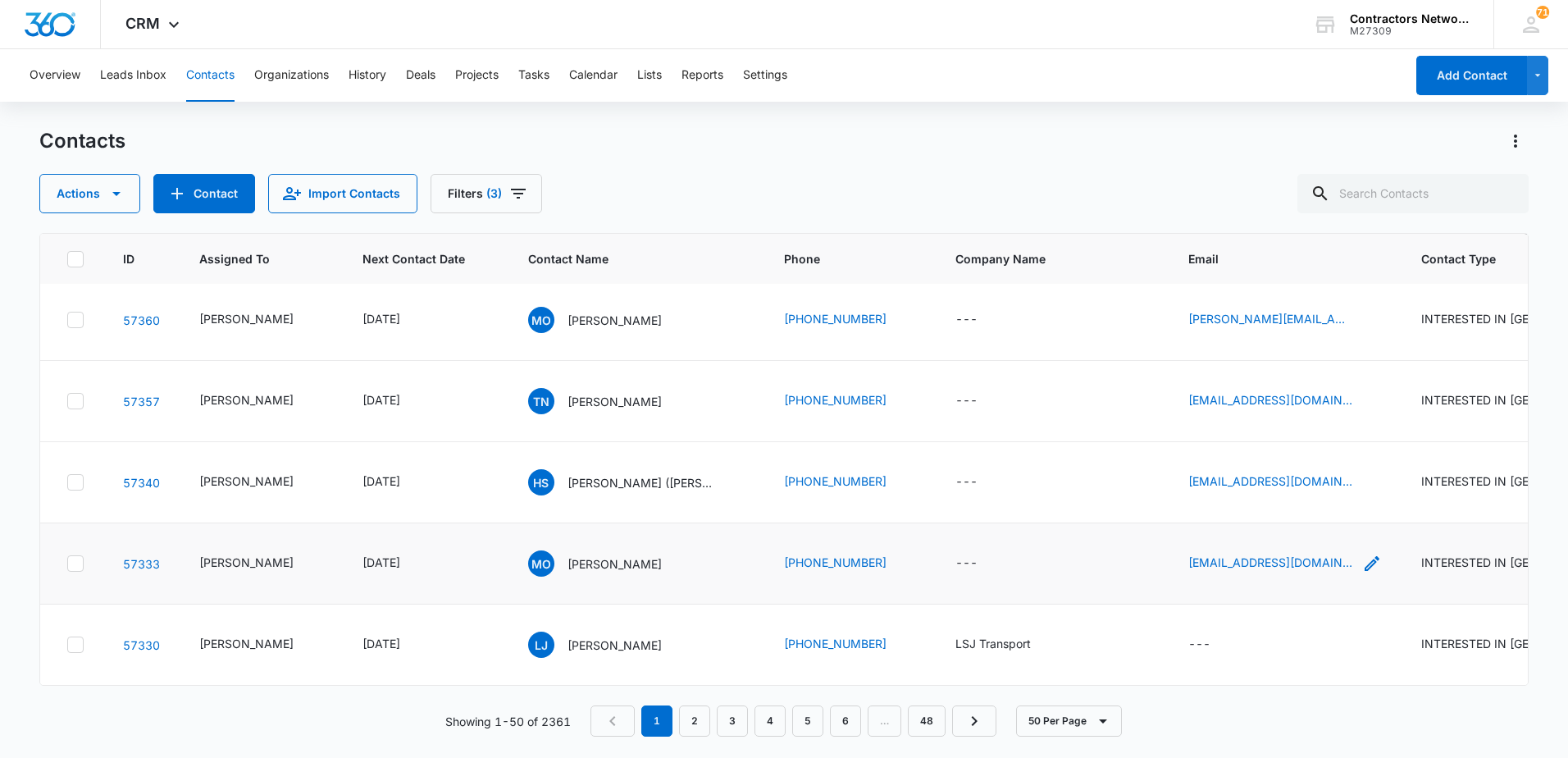
click at [1365, 556] on icon "Email - oconnormatthew70@gmail.com - Select to Edit Field" at bounding box center [1372, 563] width 15 height 15
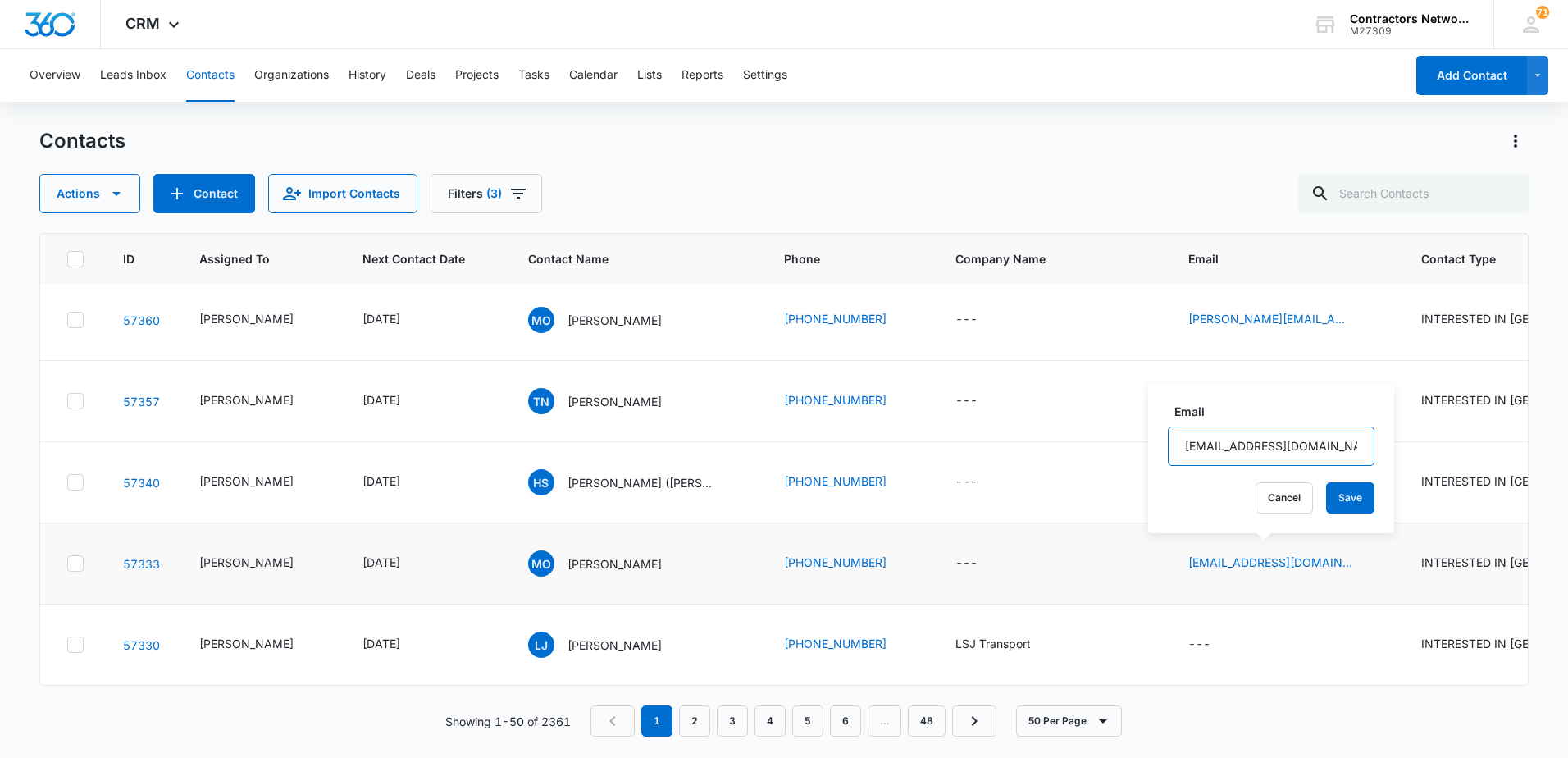
click at [1328, 449] on input "[EMAIL_ADDRESS][DOMAIN_NAME]" at bounding box center [1271, 446] width 207 height 40
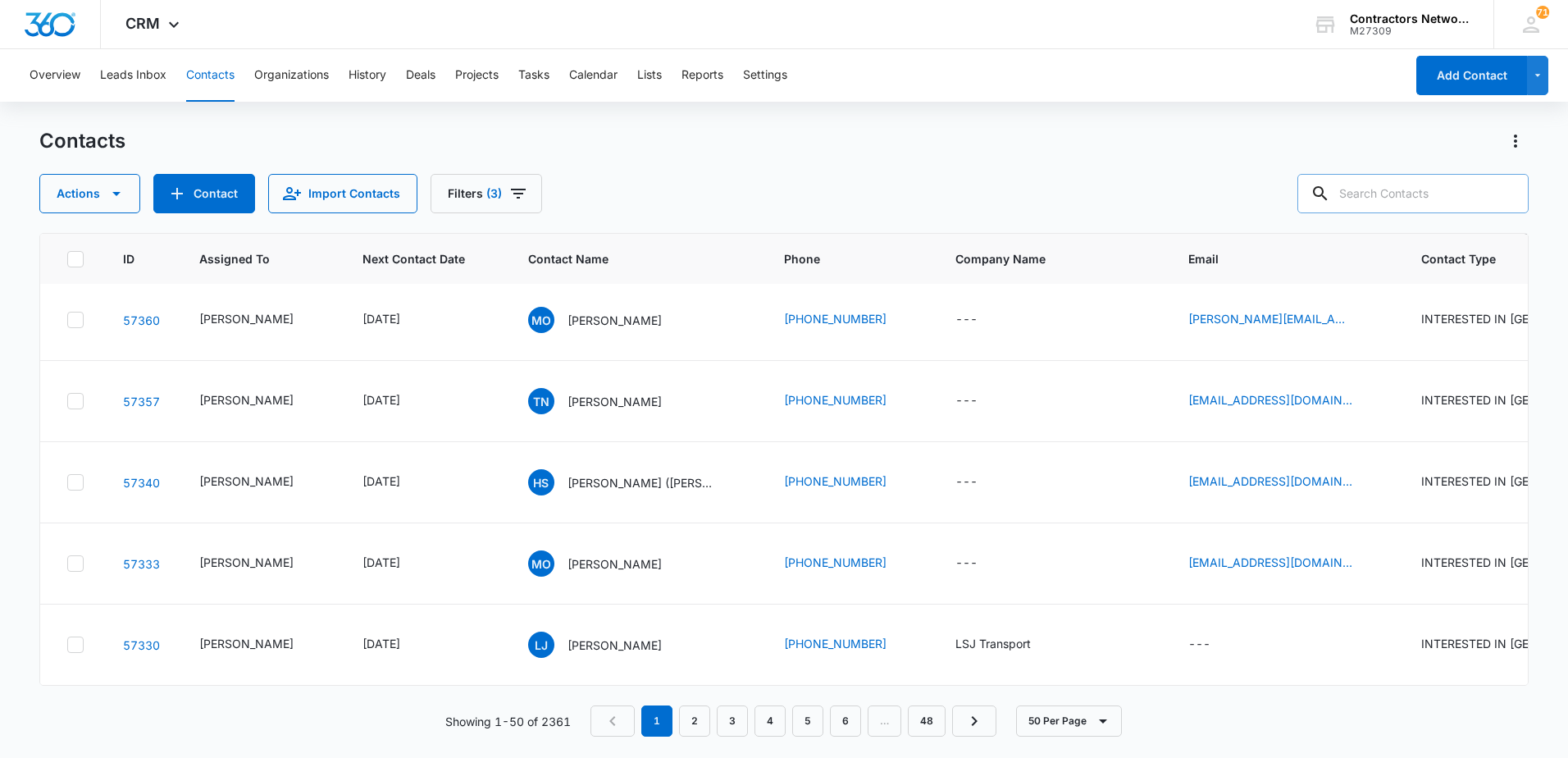
click at [1370, 195] on input "text" at bounding box center [1412, 193] width 231 height 40
type input "[PHONE_NUMBER]"
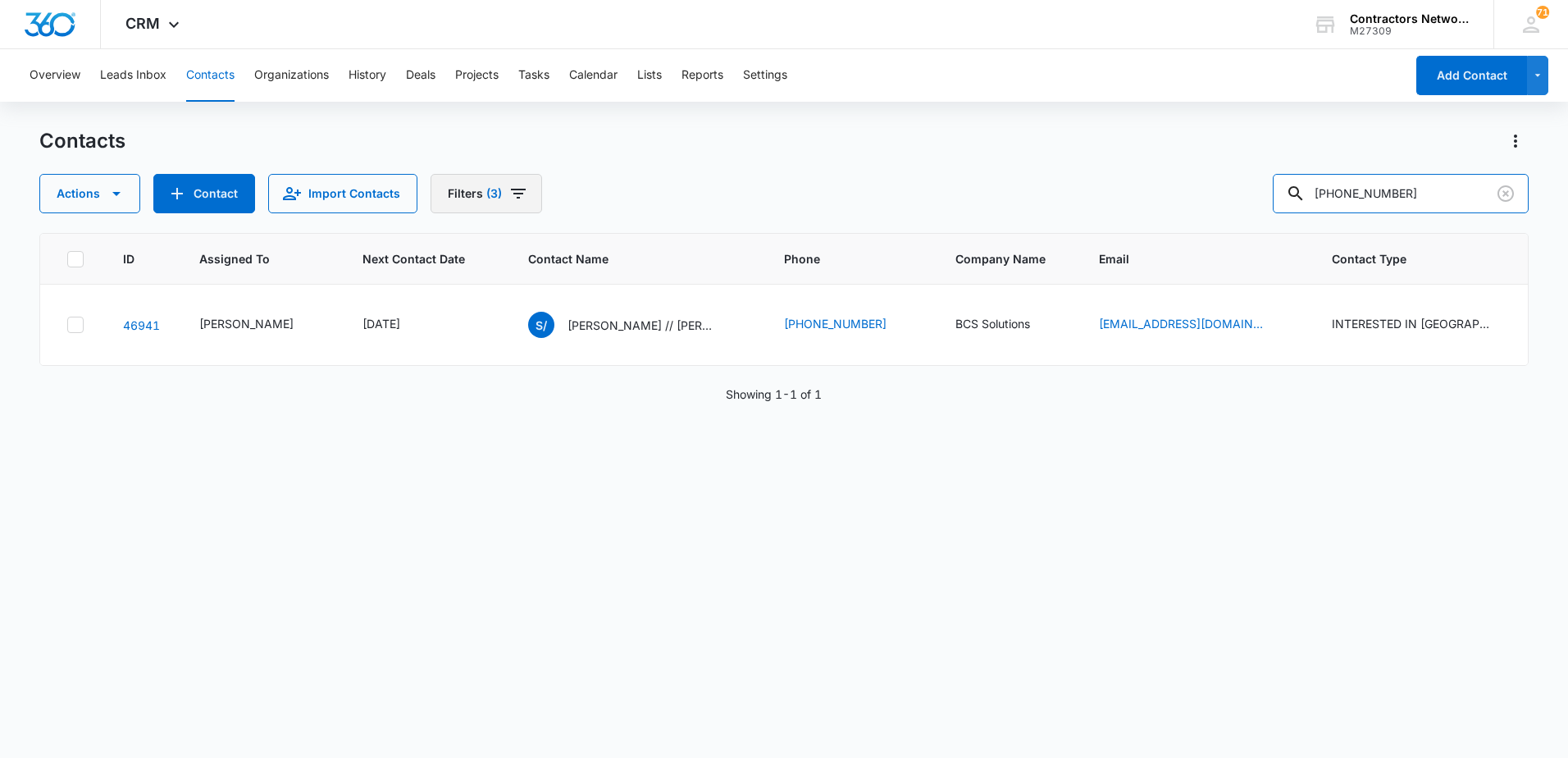
scroll to position [0, 0]
click at [516, 190] on icon "Filters" at bounding box center [518, 193] width 15 height 10
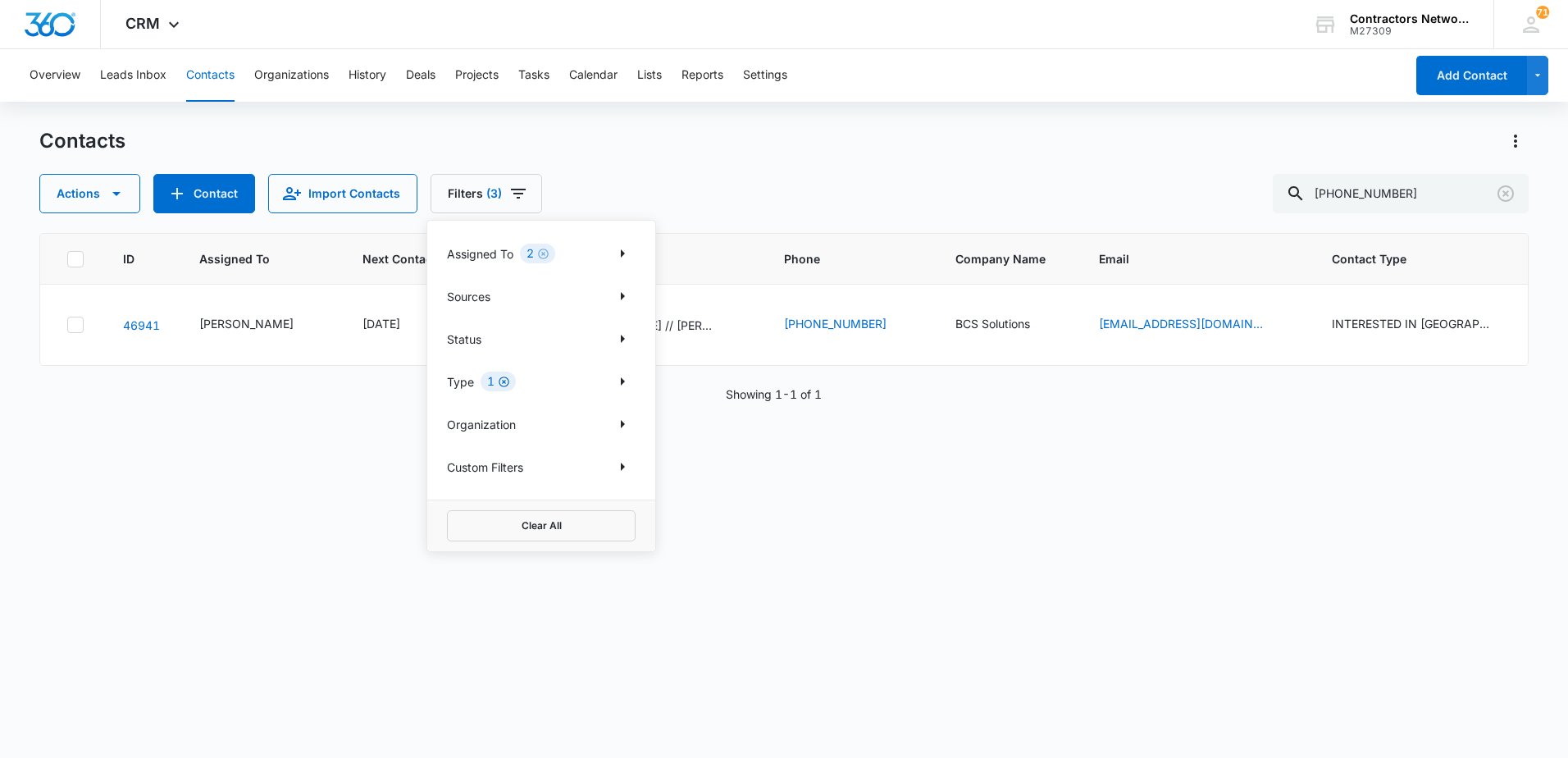
click at [502, 380] on icon "Clear" at bounding box center [504, 381] width 12 height 12
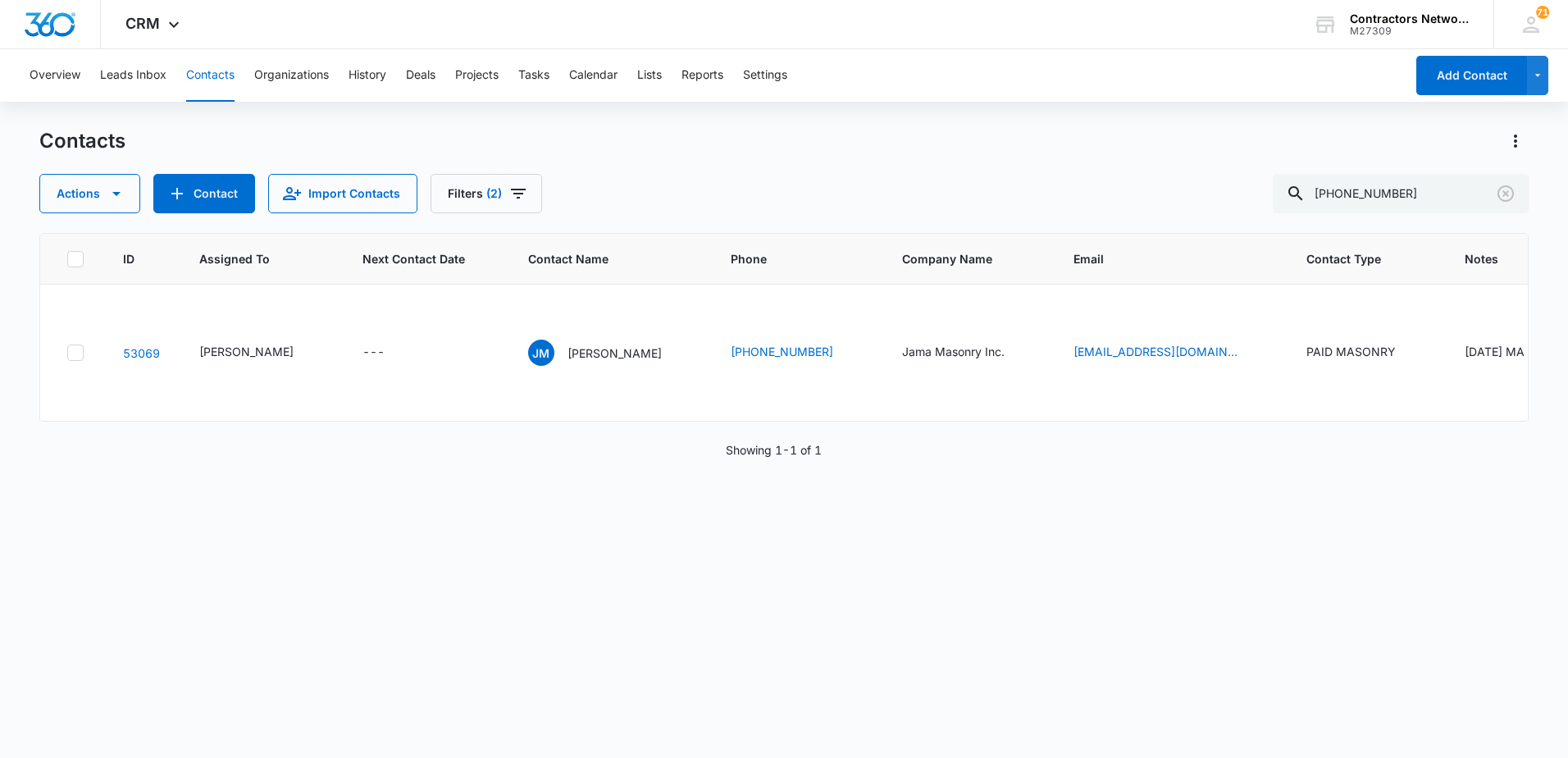
click at [748, 178] on div "Actions Contact Import Contacts Filters [PHONE_NUMBER]" at bounding box center [784, 193] width 1490 height 40
click at [573, 366] on div "[PERSON_NAME] [PERSON_NAME]" at bounding box center [595, 353] width 134 height 26
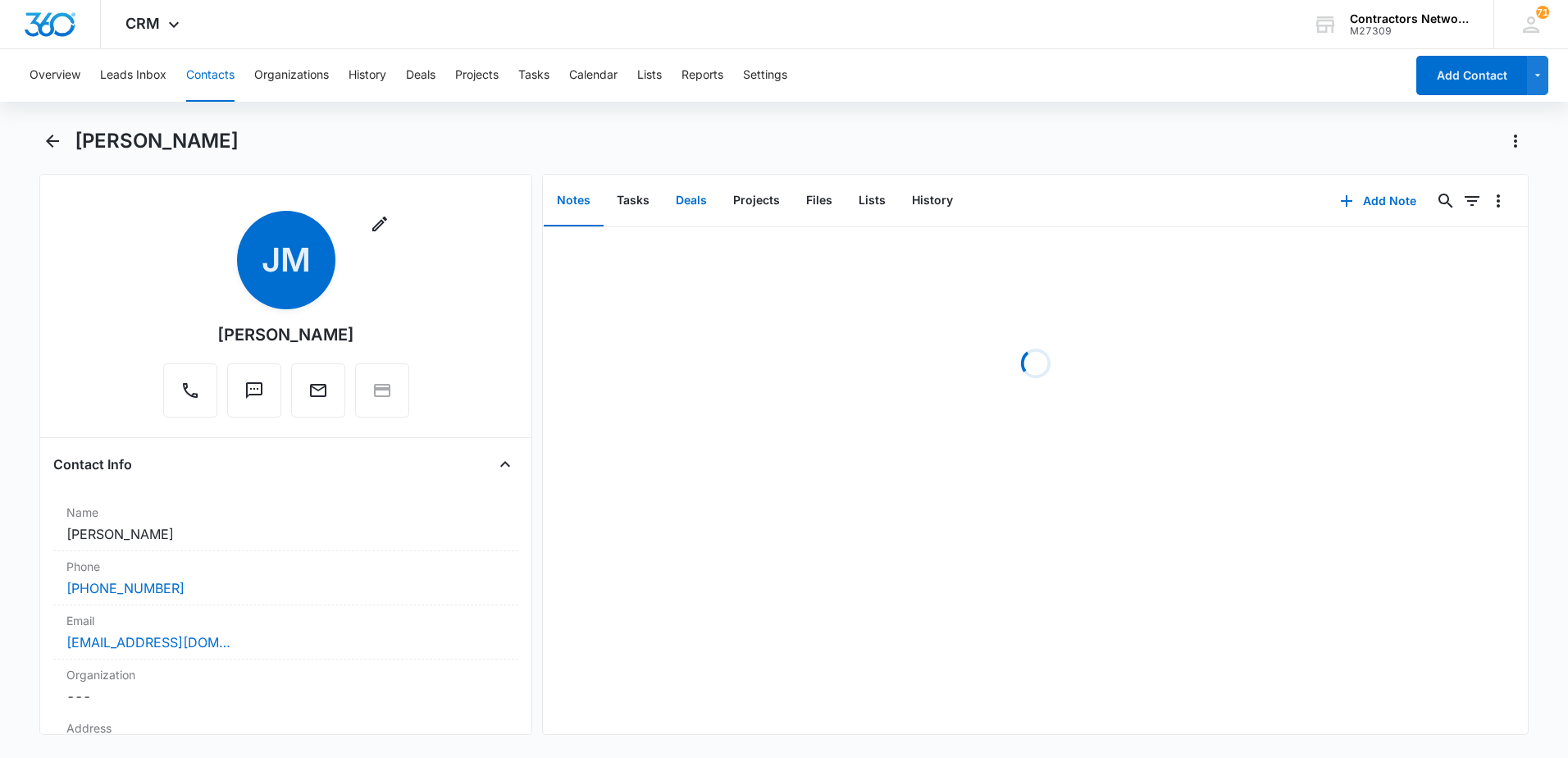
click at [689, 198] on button "Deals" at bounding box center [692, 200] width 57 height 51
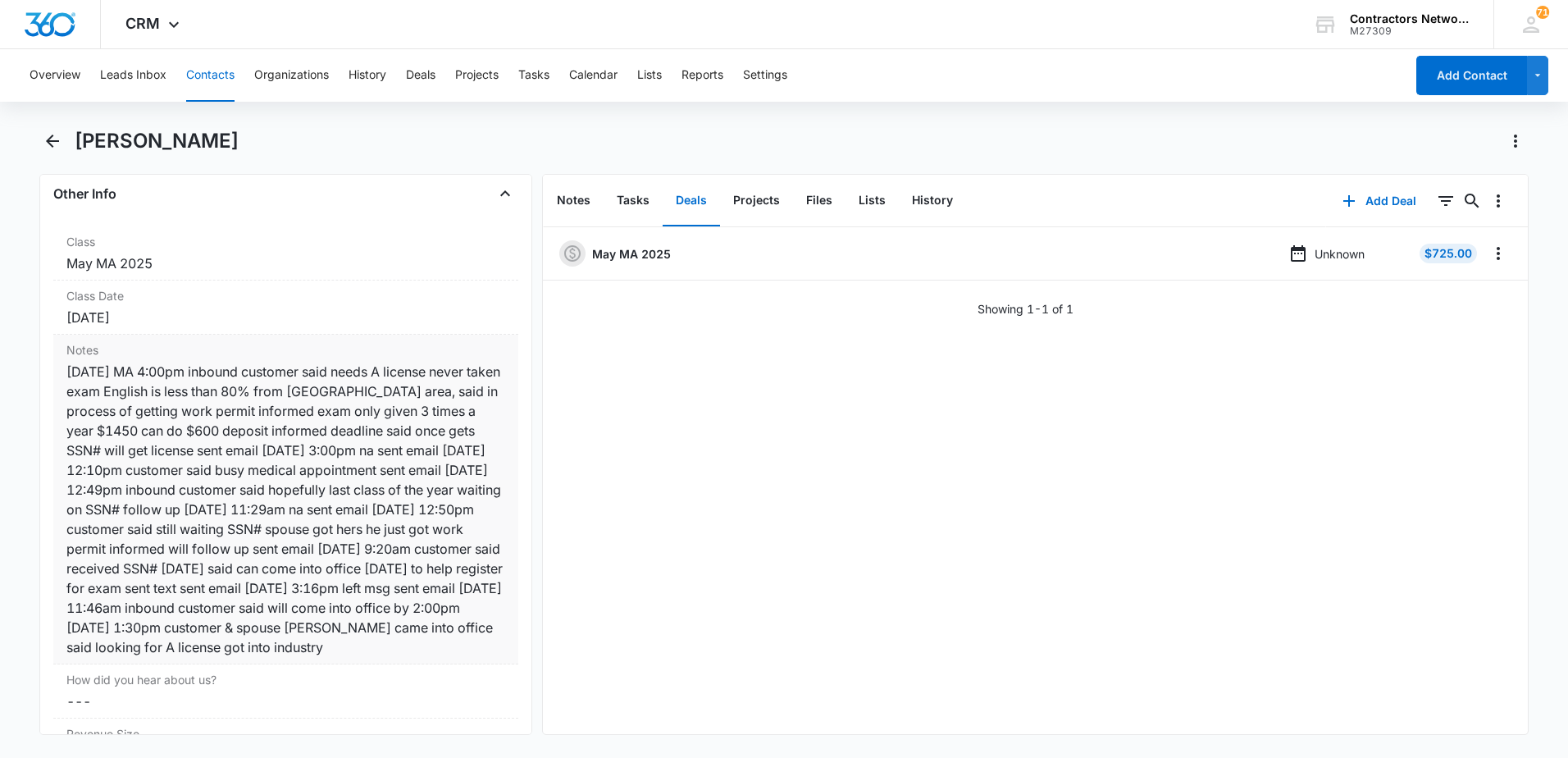
scroll to position [1968, 0]
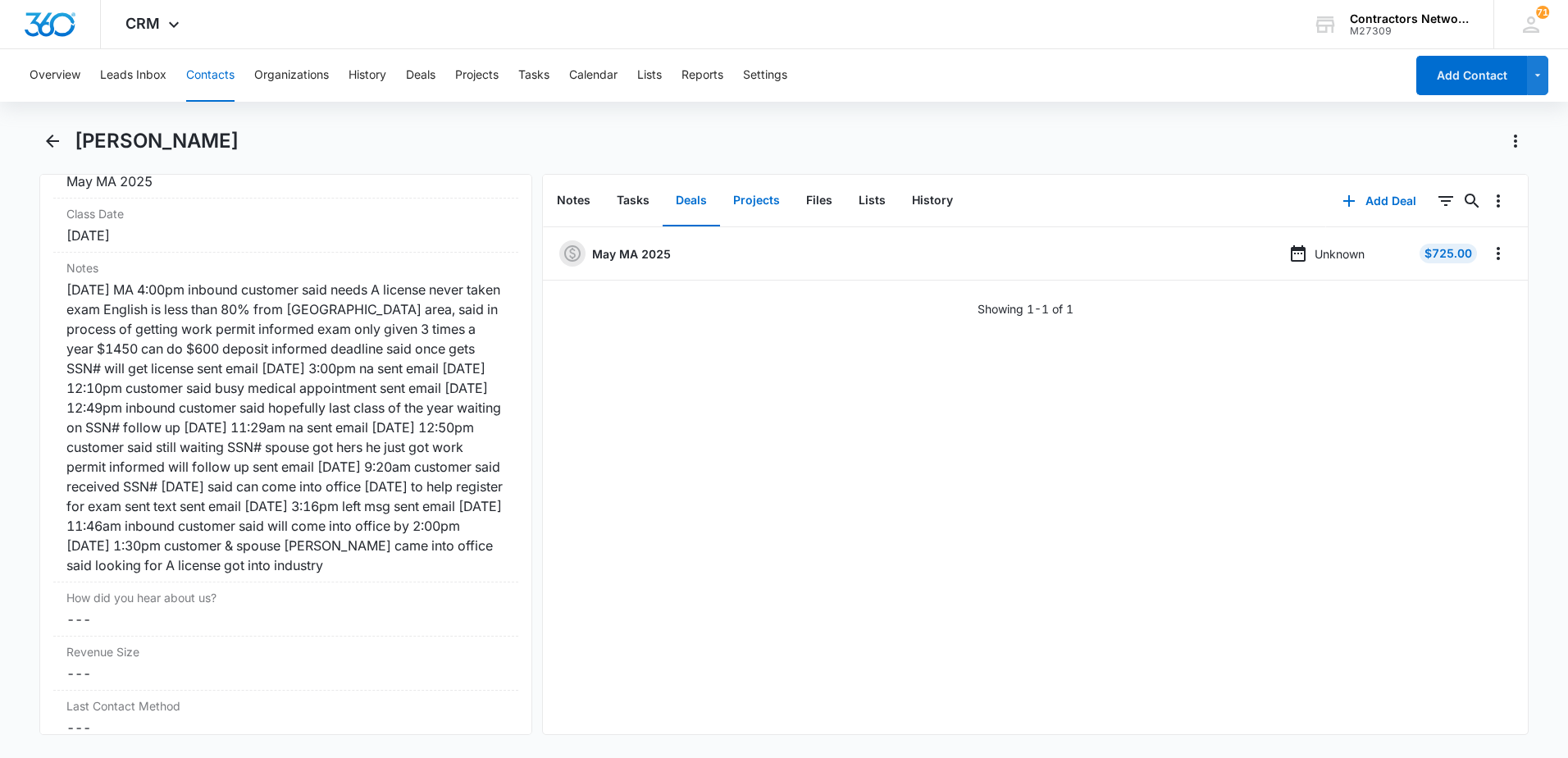
click at [760, 196] on button "Projects" at bounding box center [757, 200] width 73 height 51
click at [203, 77] on button "Contacts" at bounding box center [210, 75] width 49 height 53
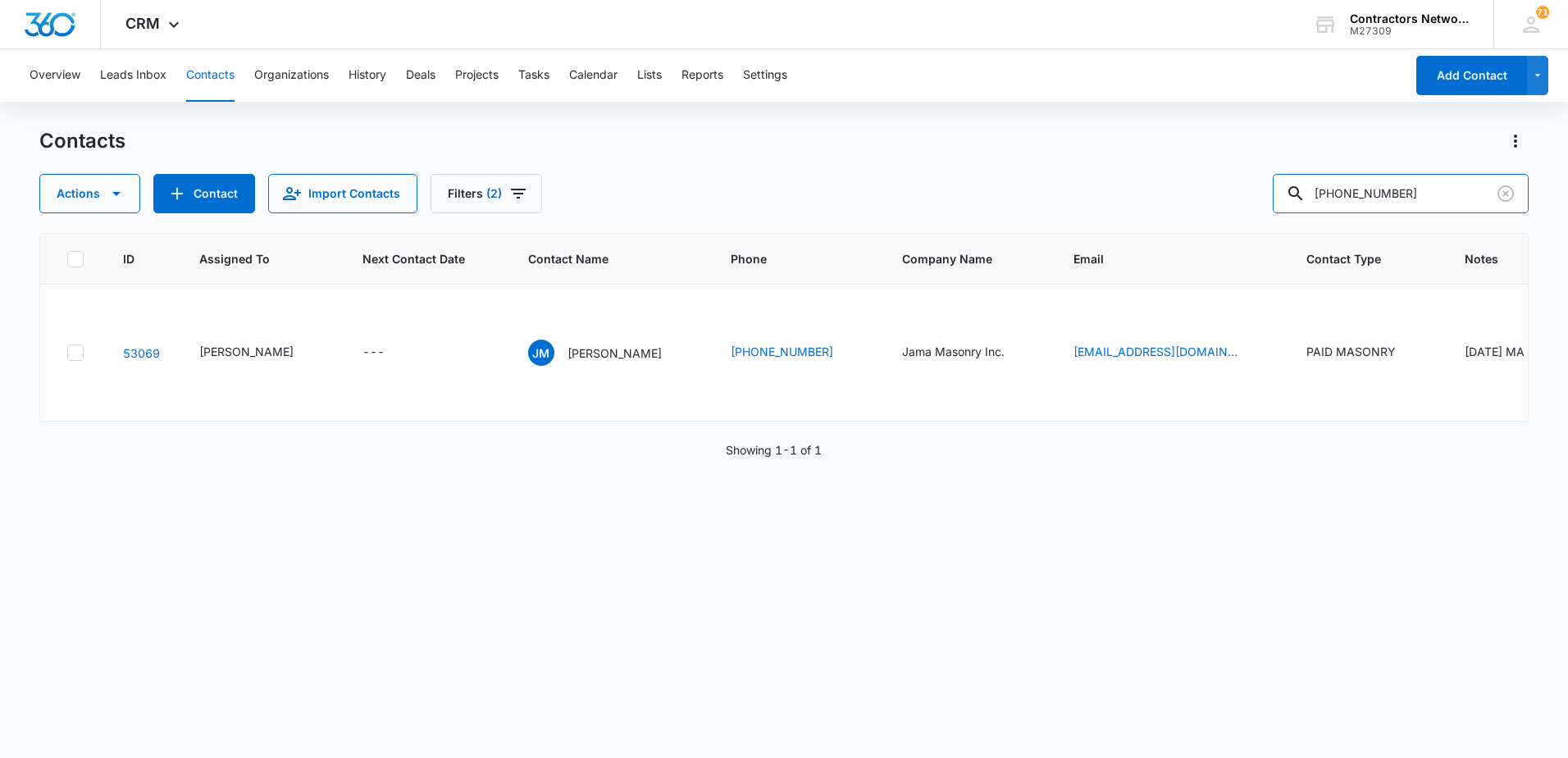
drag, startPoint x: 1440, startPoint y: 195, endPoint x: 499, endPoint y: 116, distance: 944.3
click at [499, 116] on div "Overview Leads Inbox Contacts Organizations History Deals Projects Tasks Calend…" at bounding box center [784, 402] width 1568 height 706
type input "[PHONE_NUMBER]"
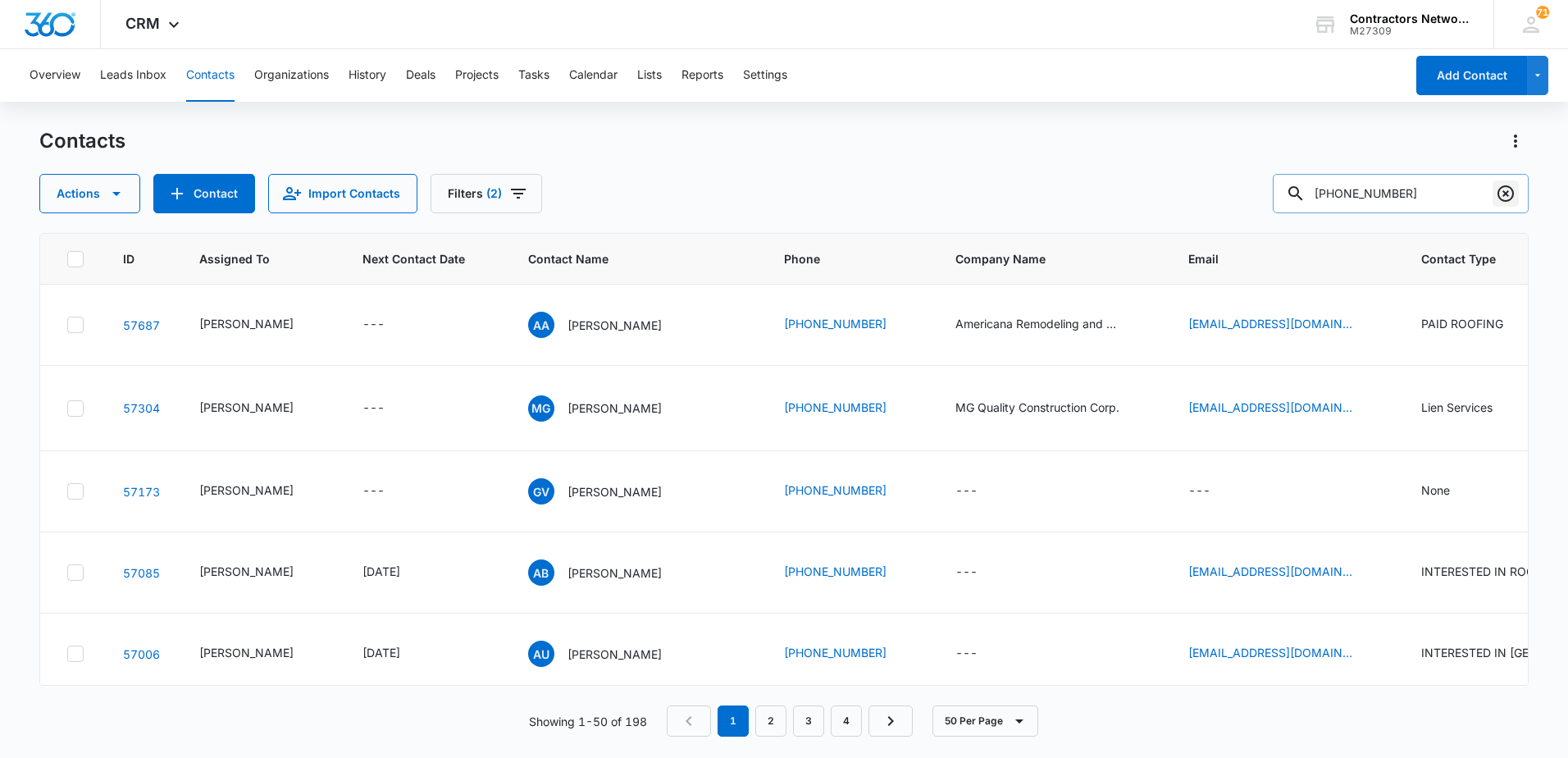
click at [1500, 197] on icon "Clear" at bounding box center [1506, 193] width 17 height 17
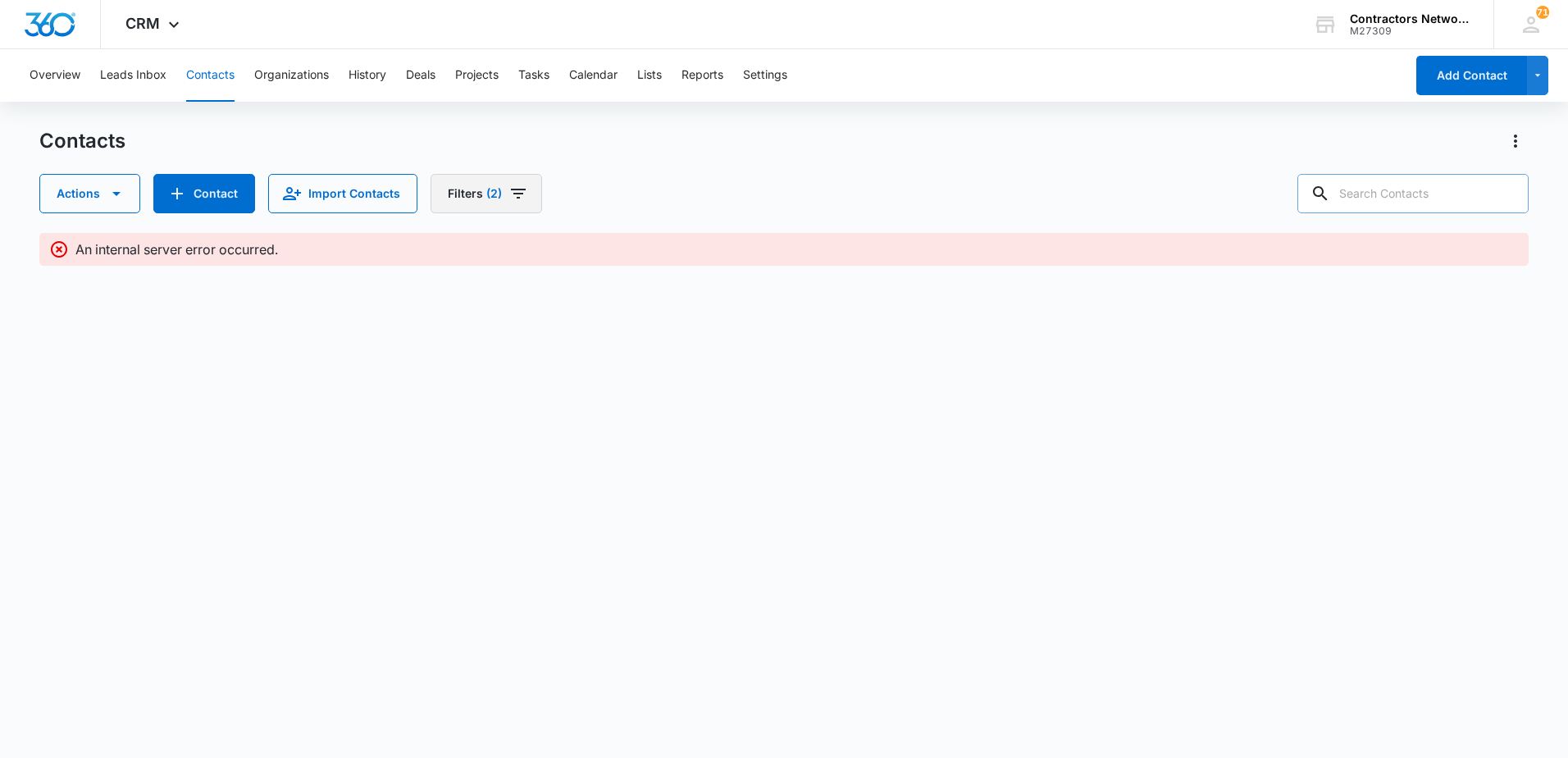
click at [520, 200] on icon "Filters" at bounding box center [518, 193] width 20 height 20
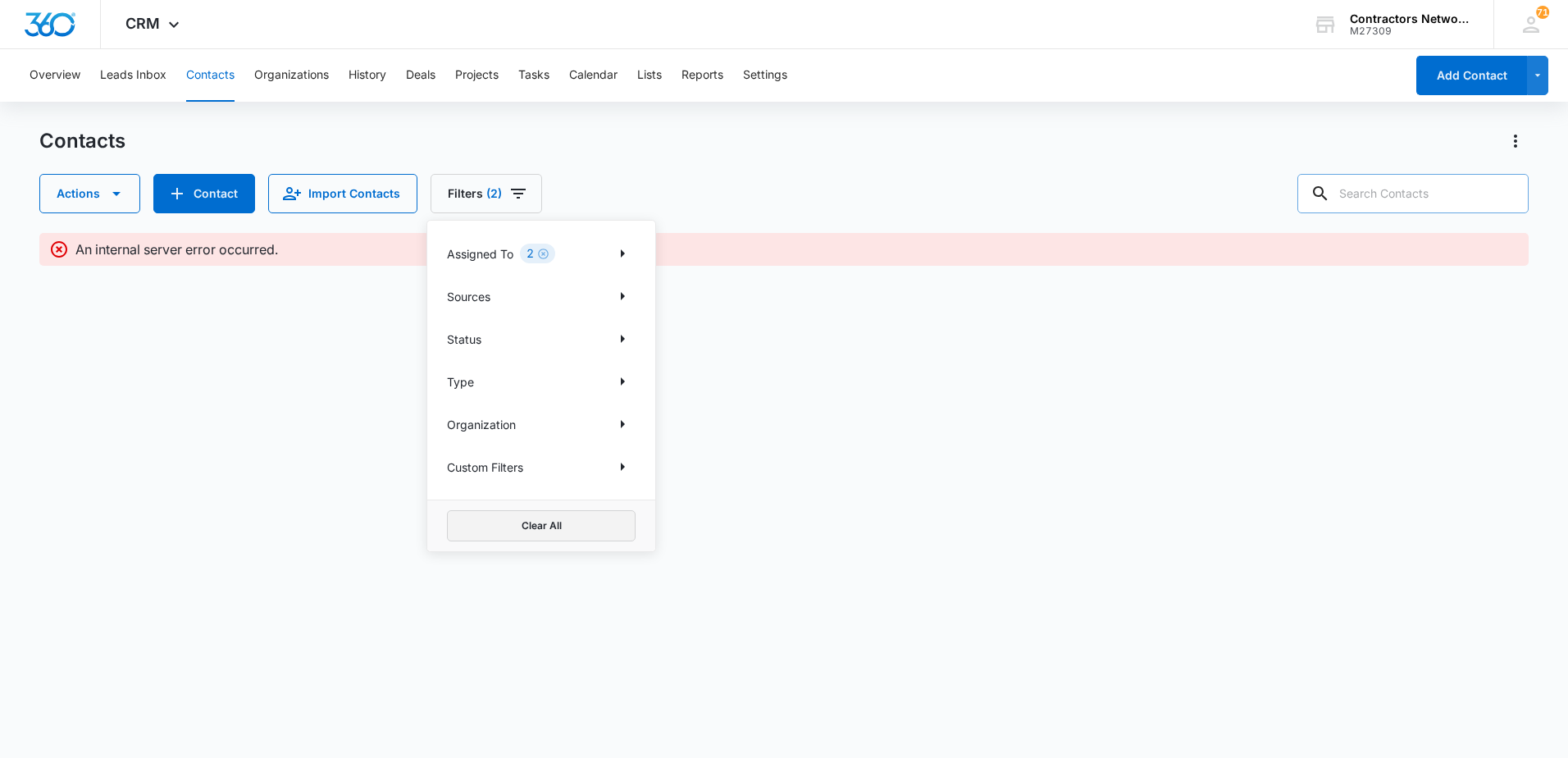
click at [526, 528] on button "Clear All" at bounding box center [541, 525] width 188 height 31
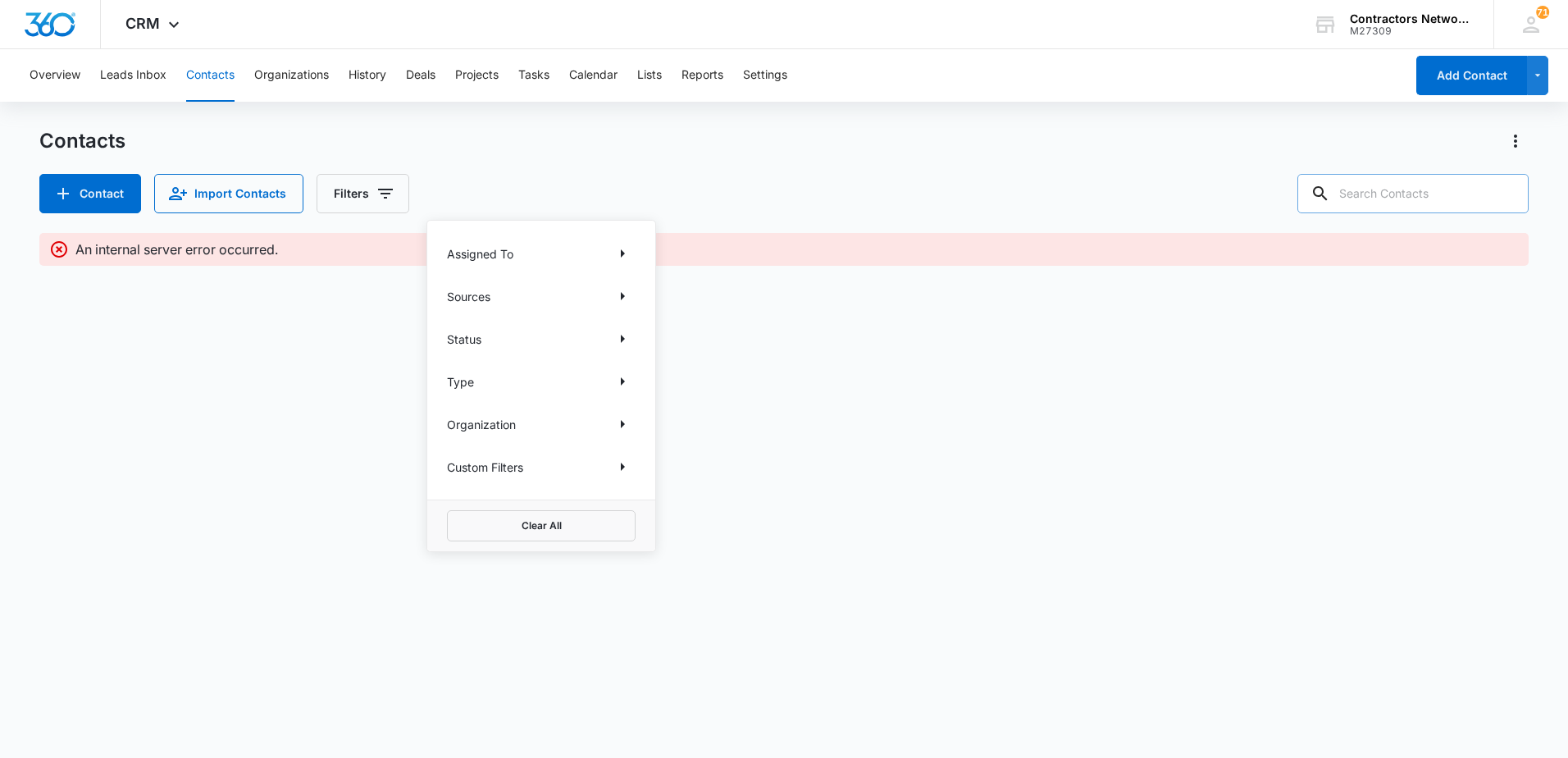
click at [580, 146] on div "Contacts" at bounding box center [784, 141] width 1490 height 26
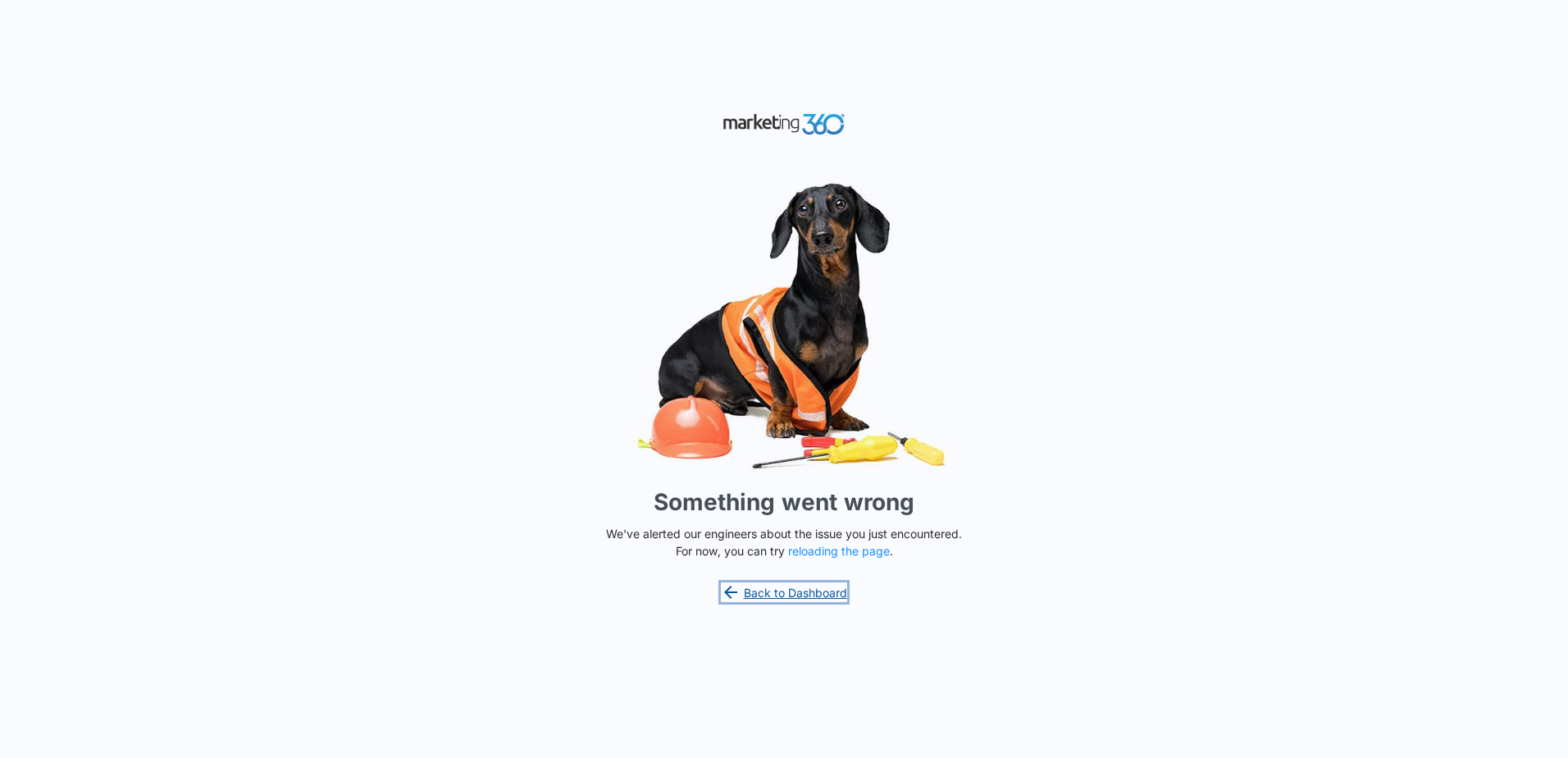
click at [803, 596] on link "Back to Dashboard" at bounding box center [783, 593] width 126 height 20
